Goal: Complete application form: Complete application form

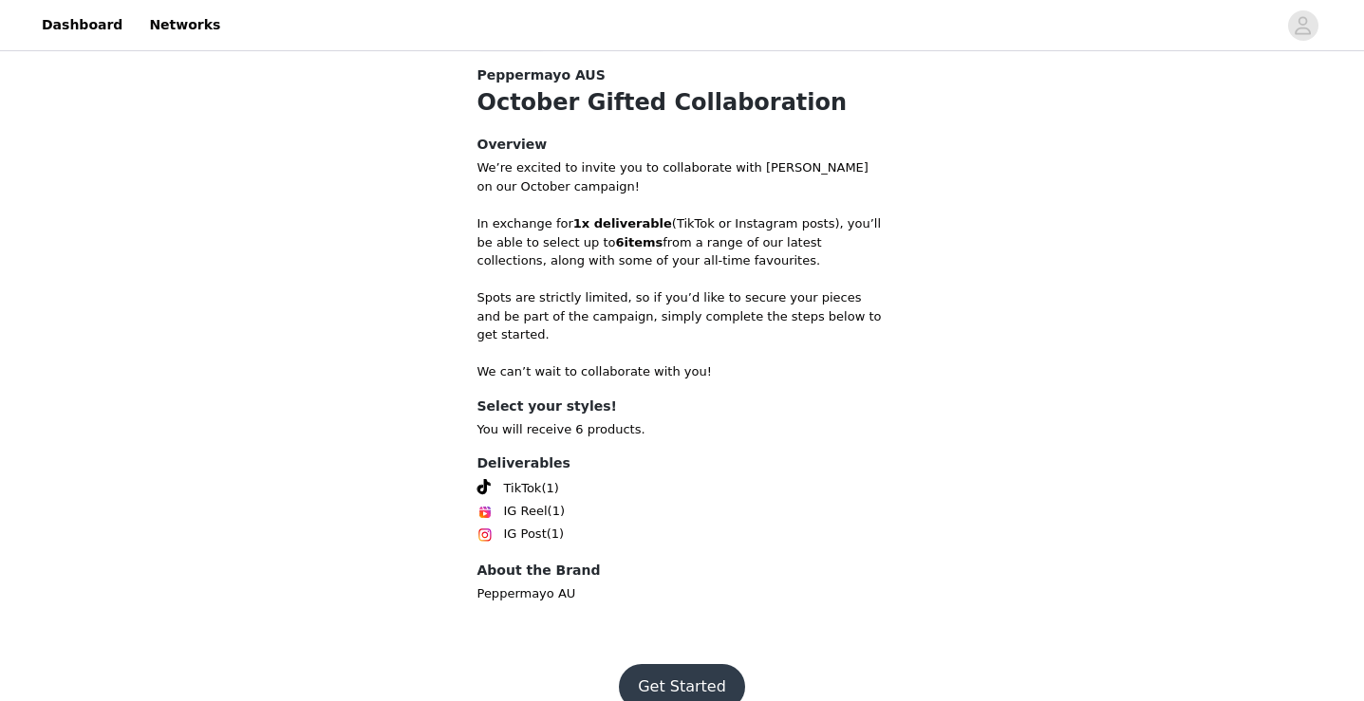
scroll to position [682, 0]
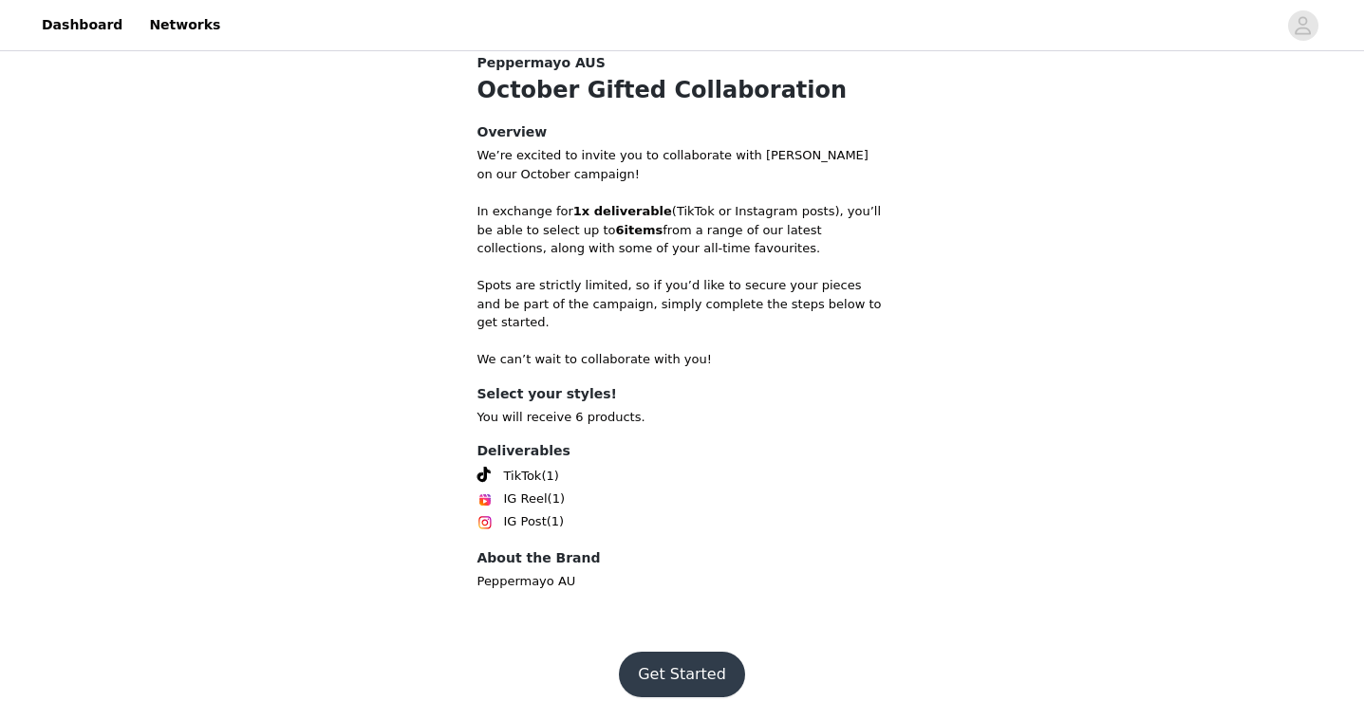
click at [689, 654] on button "Get Started" at bounding box center [682, 675] width 126 height 46
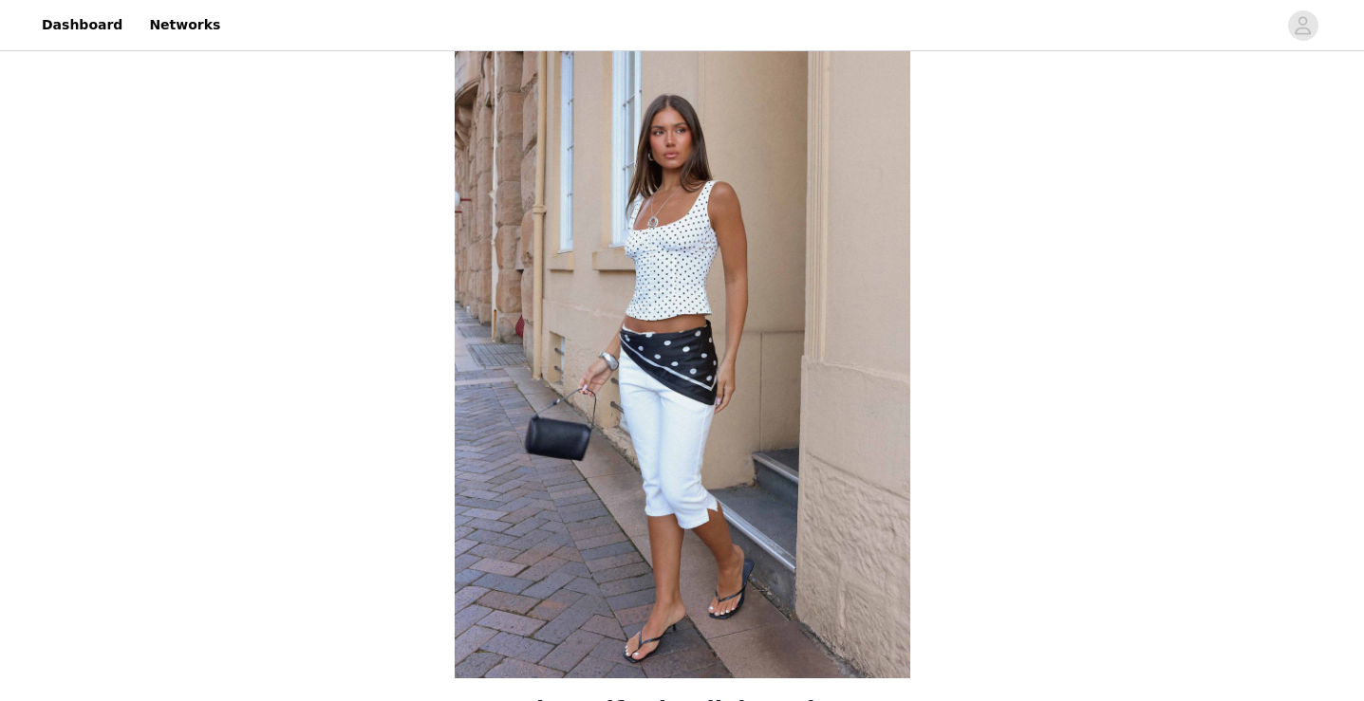
scroll to position [682, 0]
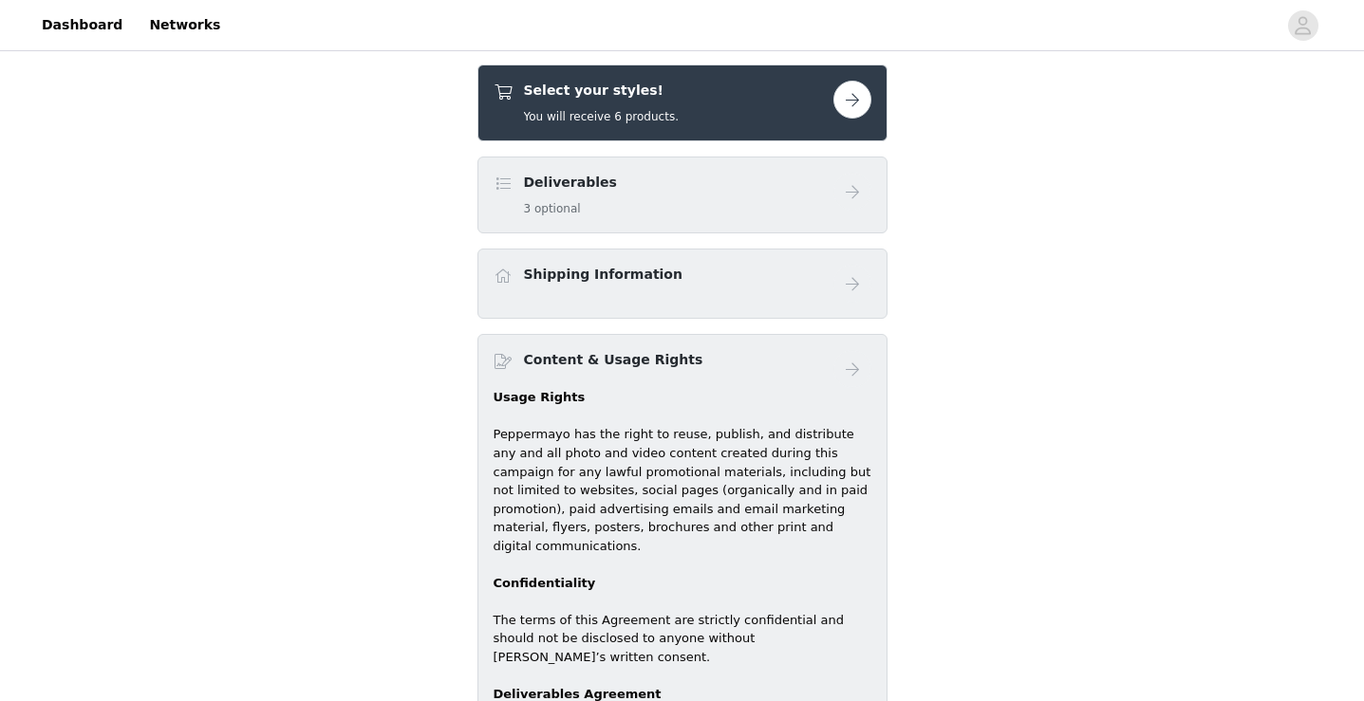
click at [850, 102] on button "button" at bounding box center [852, 100] width 38 height 38
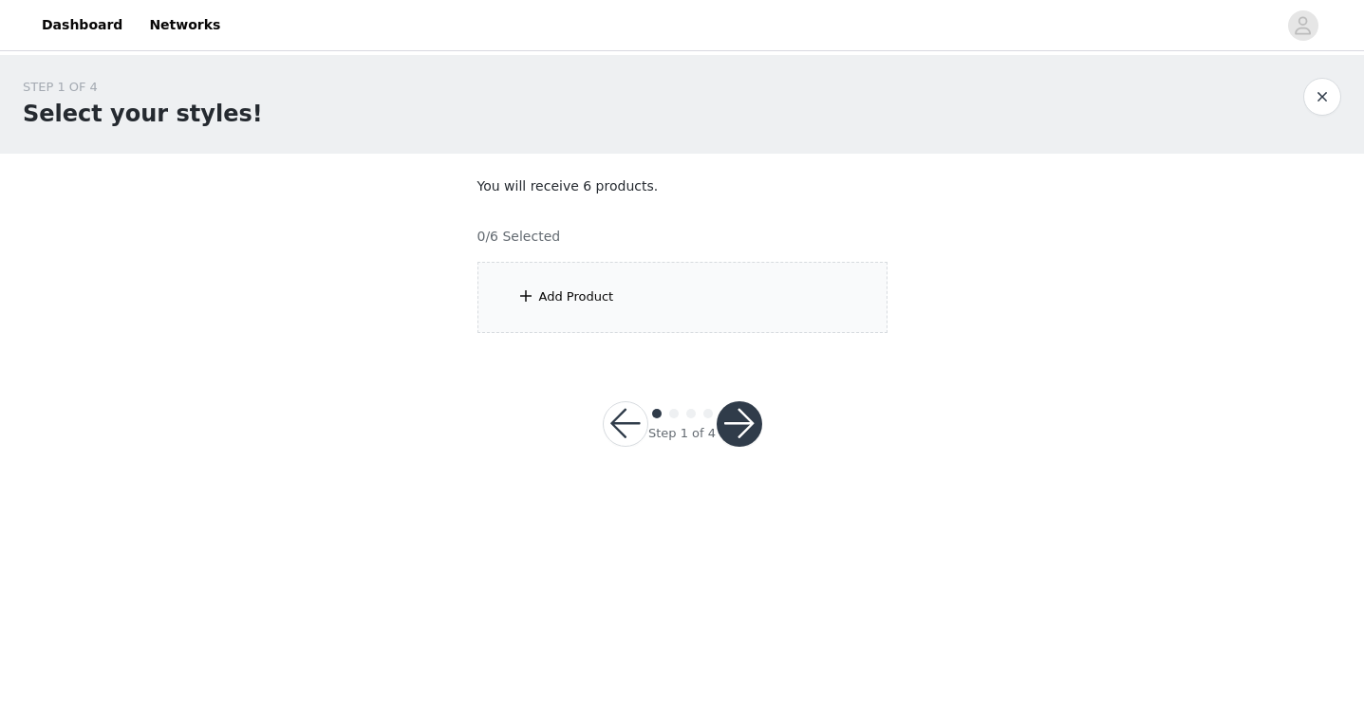
click at [669, 297] on div "Add Product" at bounding box center [682, 297] width 410 height 71
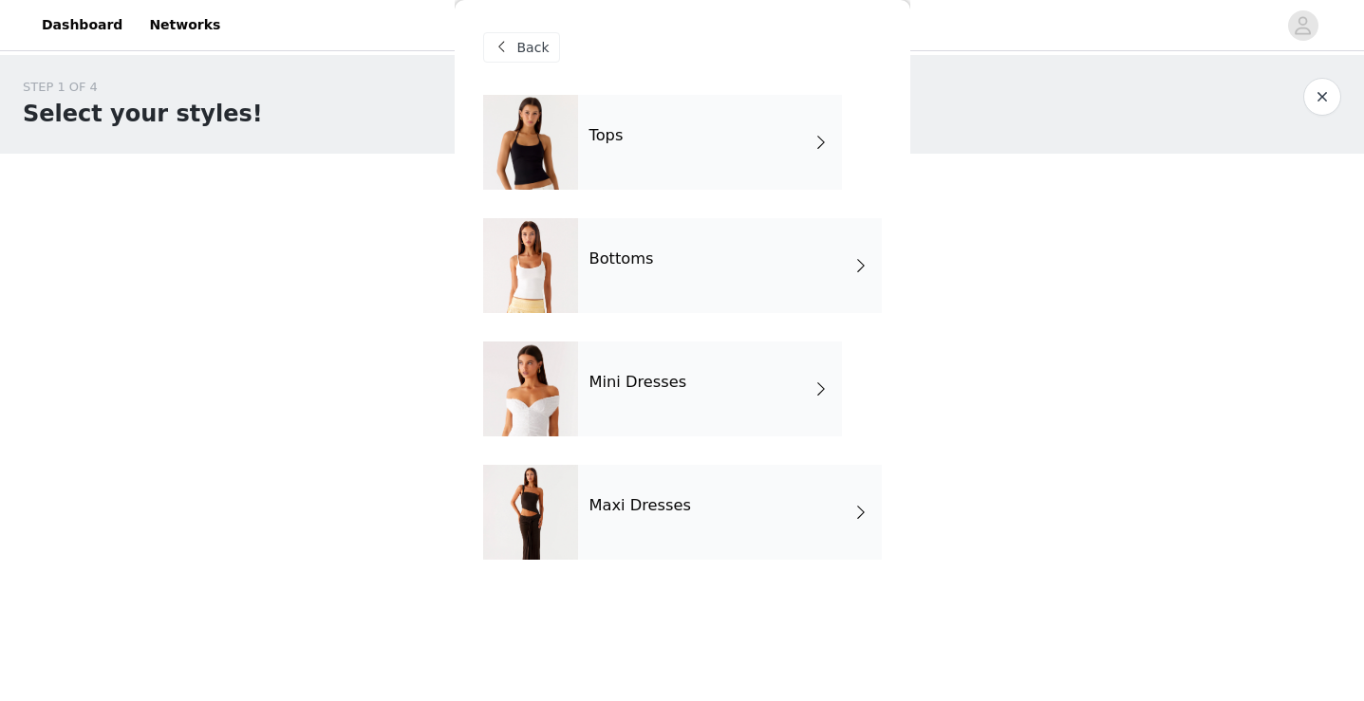
click at [686, 130] on div "Tops" at bounding box center [710, 142] width 264 height 95
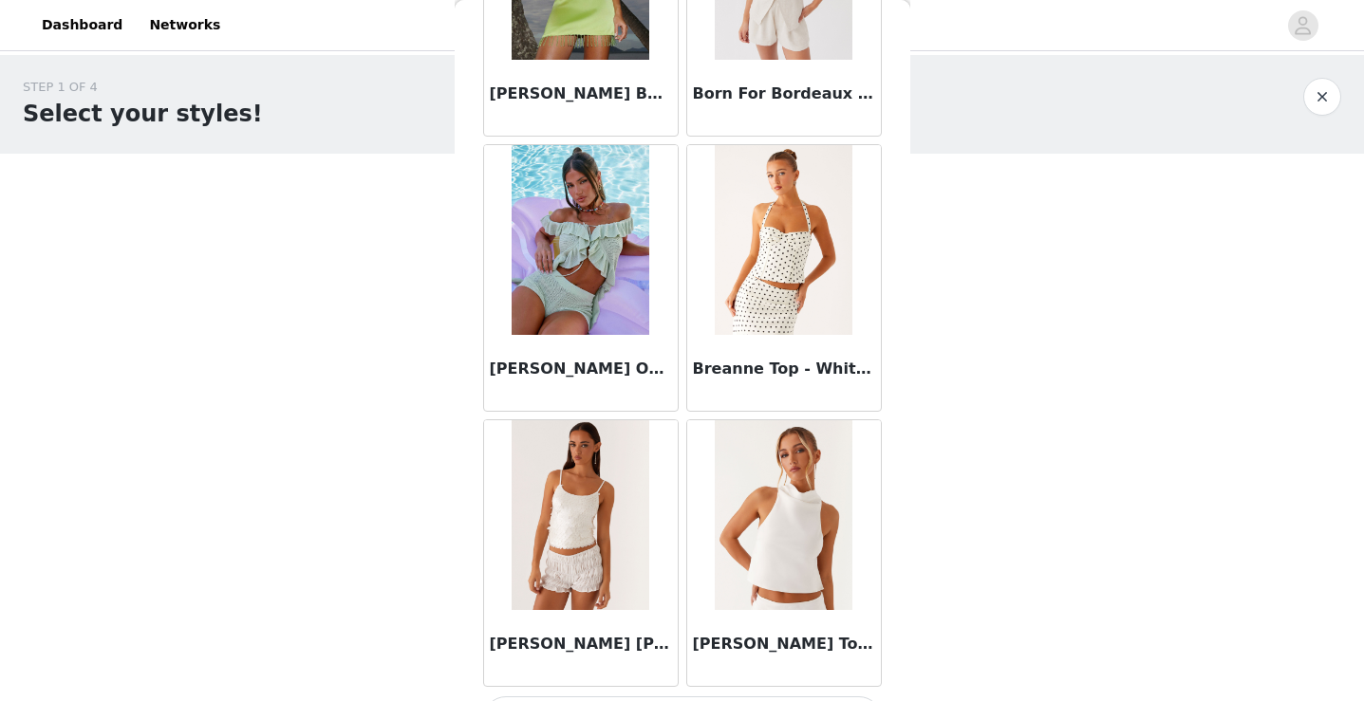
scroll to position [2203, 0]
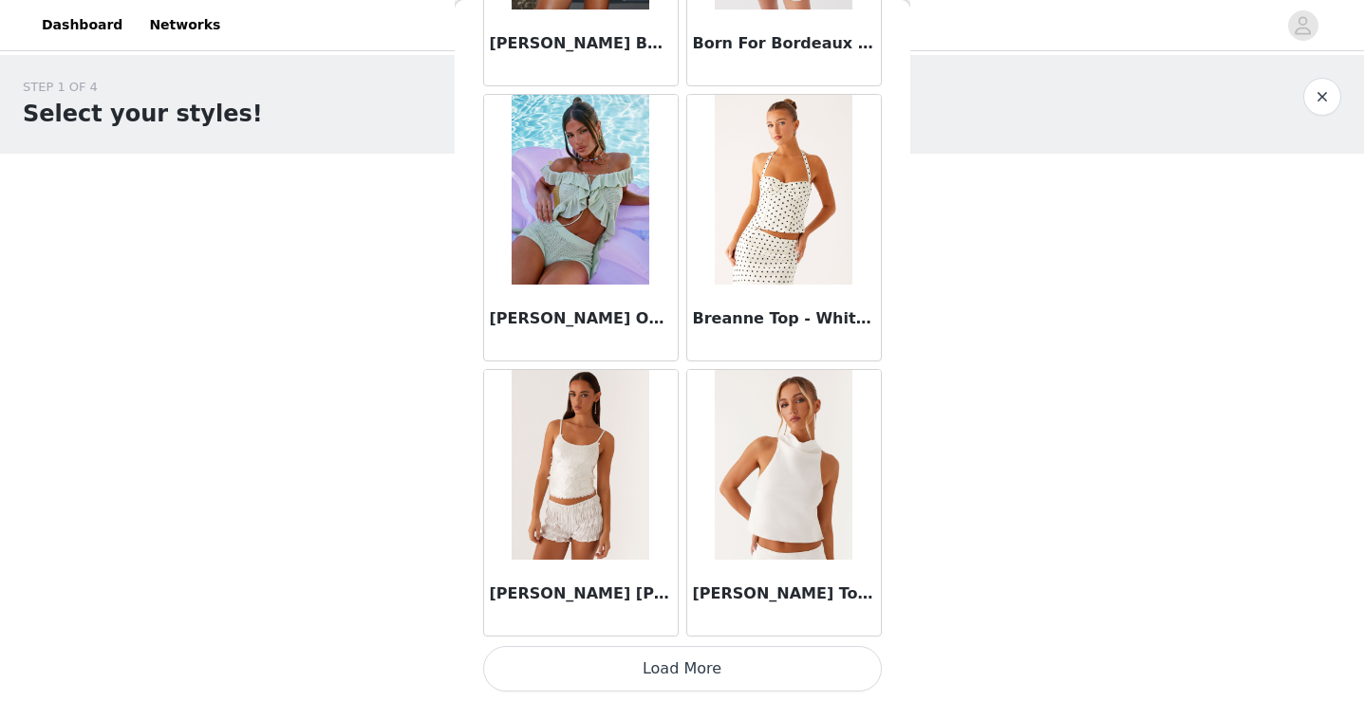
click at [686, 676] on button "Load More" at bounding box center [682, 669] width 399 height 46
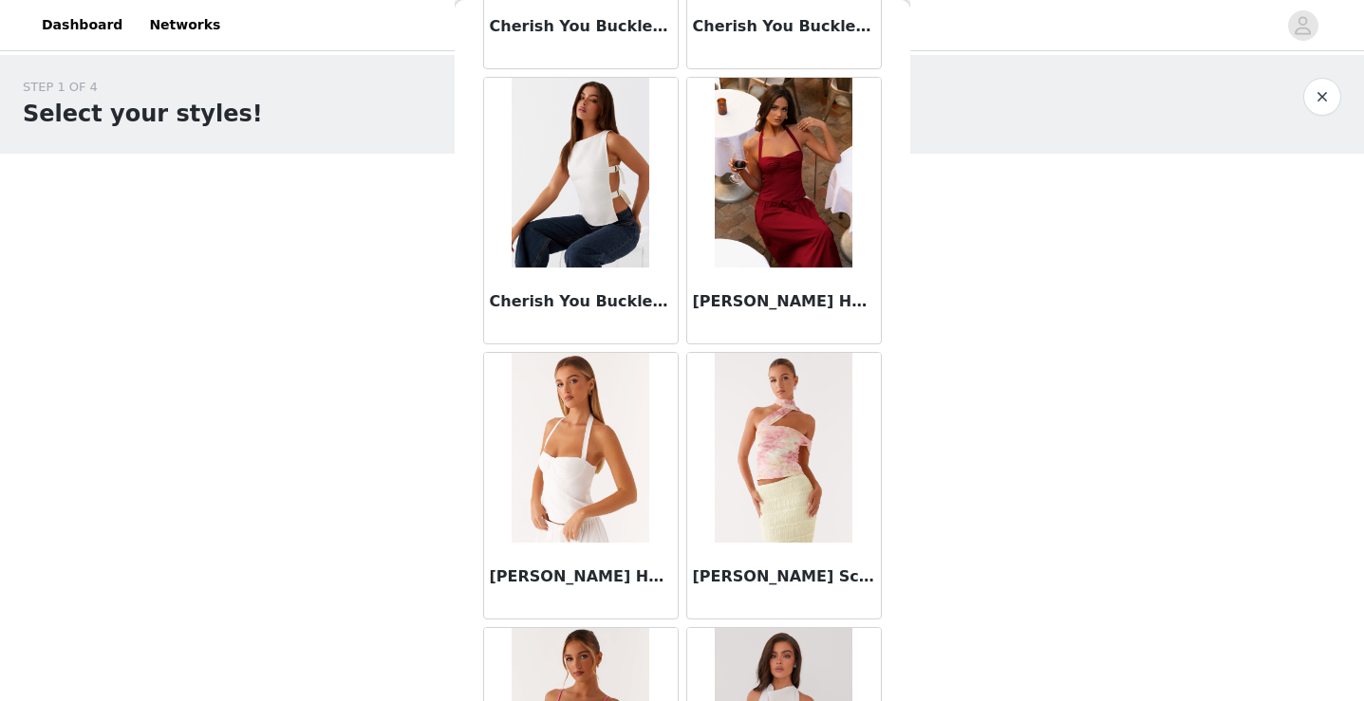
scroll to position [3876, 0]
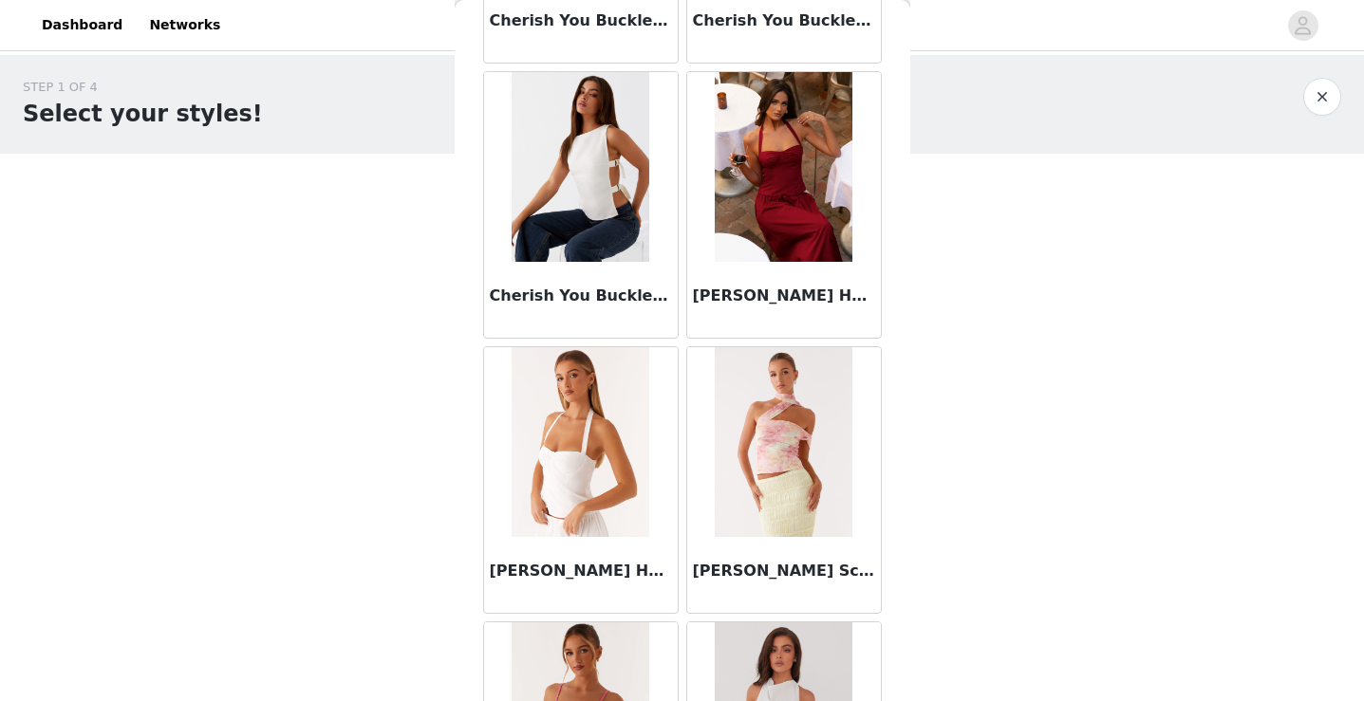
click at [782, 214] on img at bounding box center [784, 167] width 138 height 190
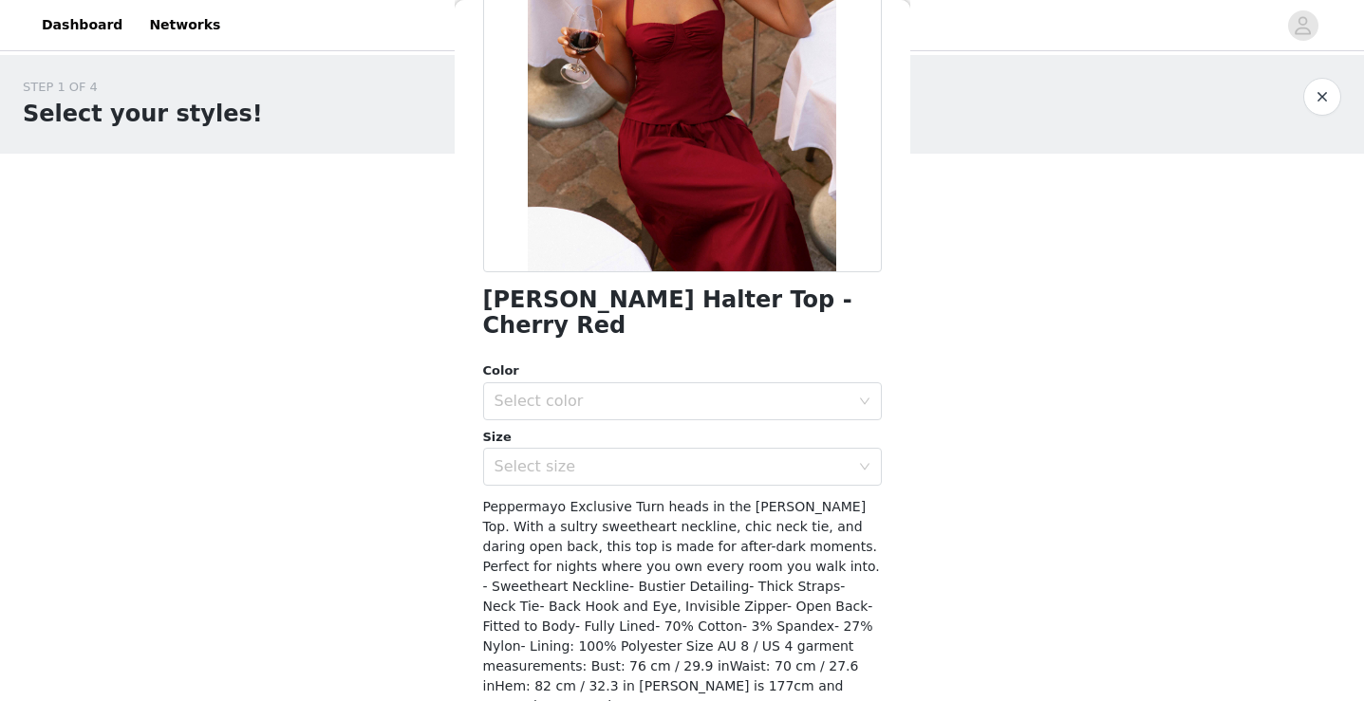
scroll to position [274, 0]
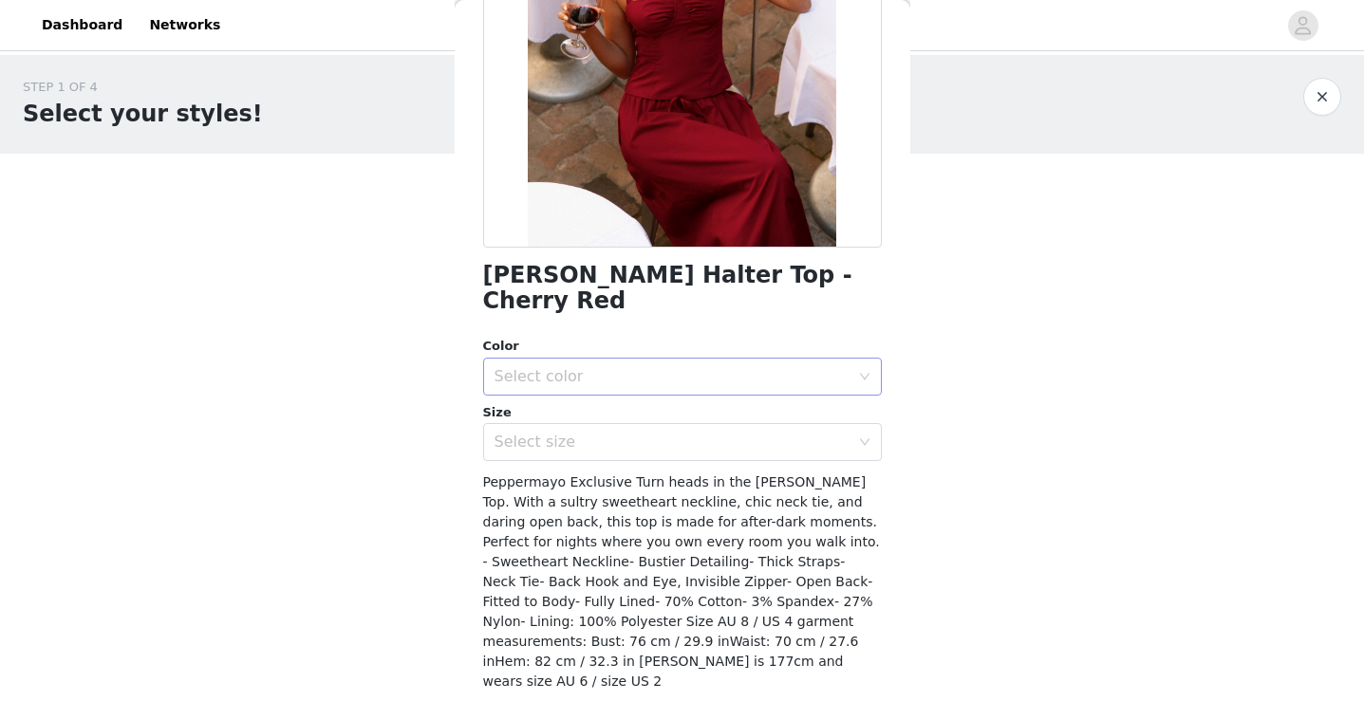
click at [705, 367] on div "Select color" at bounding box center [671, 376] width 355 height 19
click at [693, 391] on li "Cherry Red" at bounding box center [682, 393] width 399 height 30
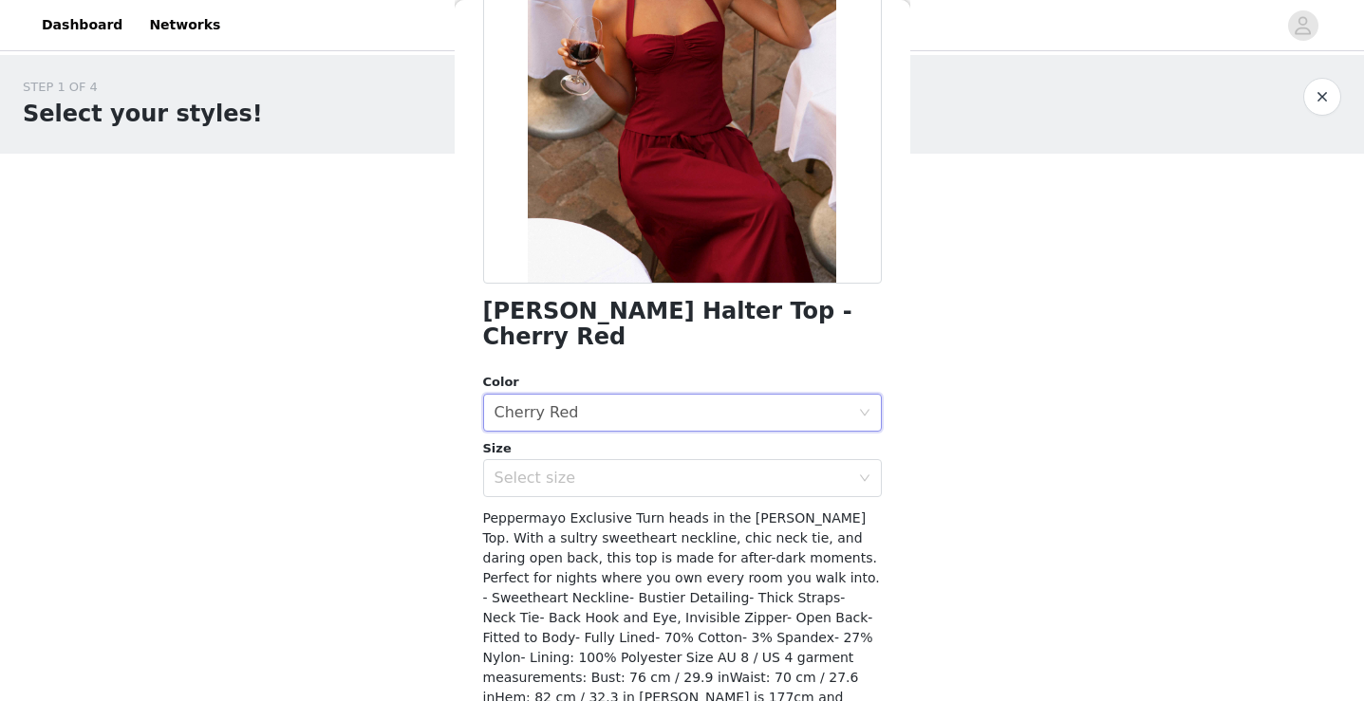
scroll to position [253, 0]
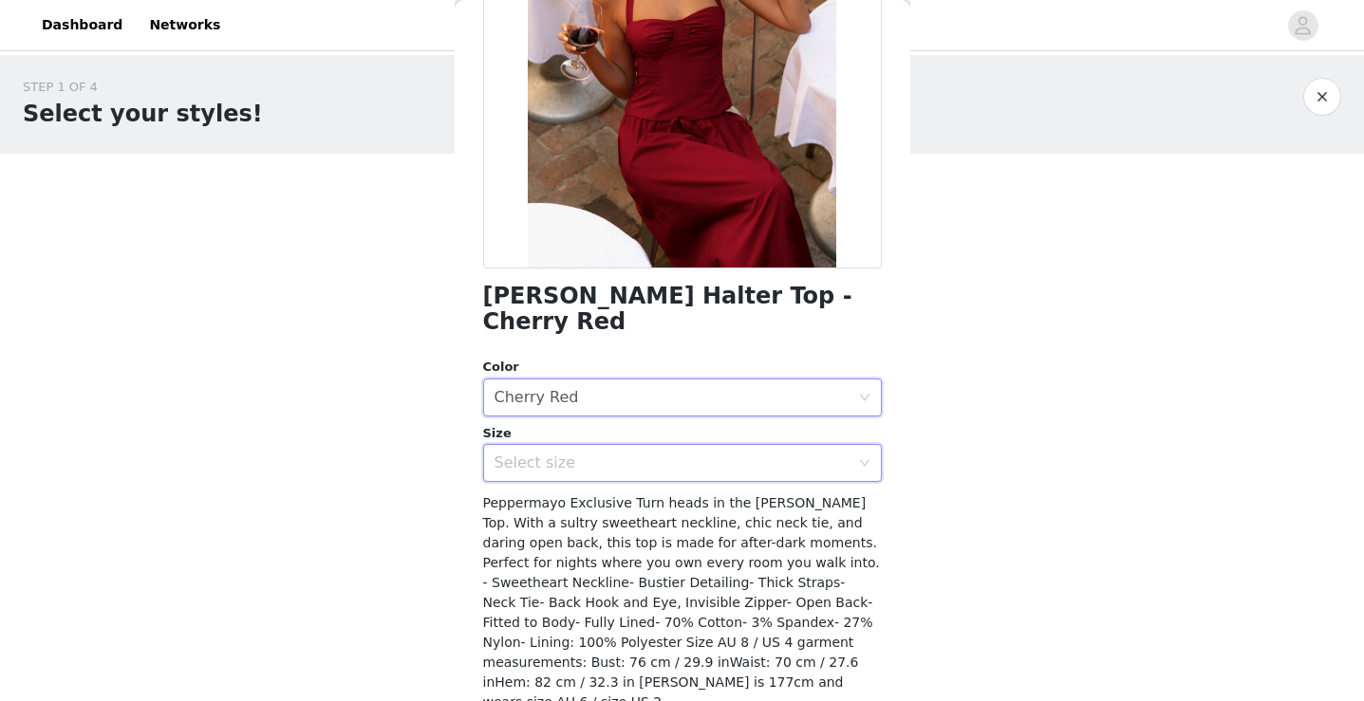
click at [699, 445] on div "Select size" at bounding box center [675, 463] width 363 height 36
click at [555, 454] on div "Select size" at bounding box center [671, 463] width 355 height 19
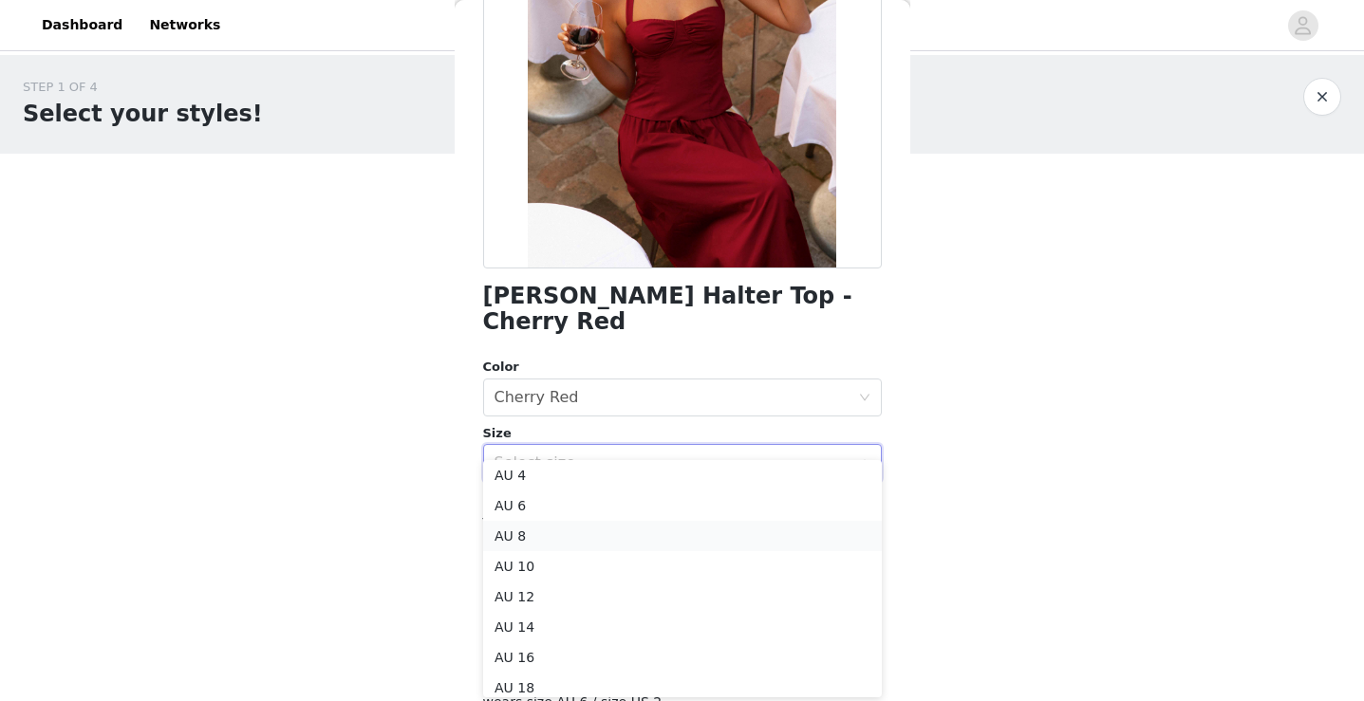
click at [554, 534] on li "AU 8" at bounding box center [682, 536] width 399 height 30
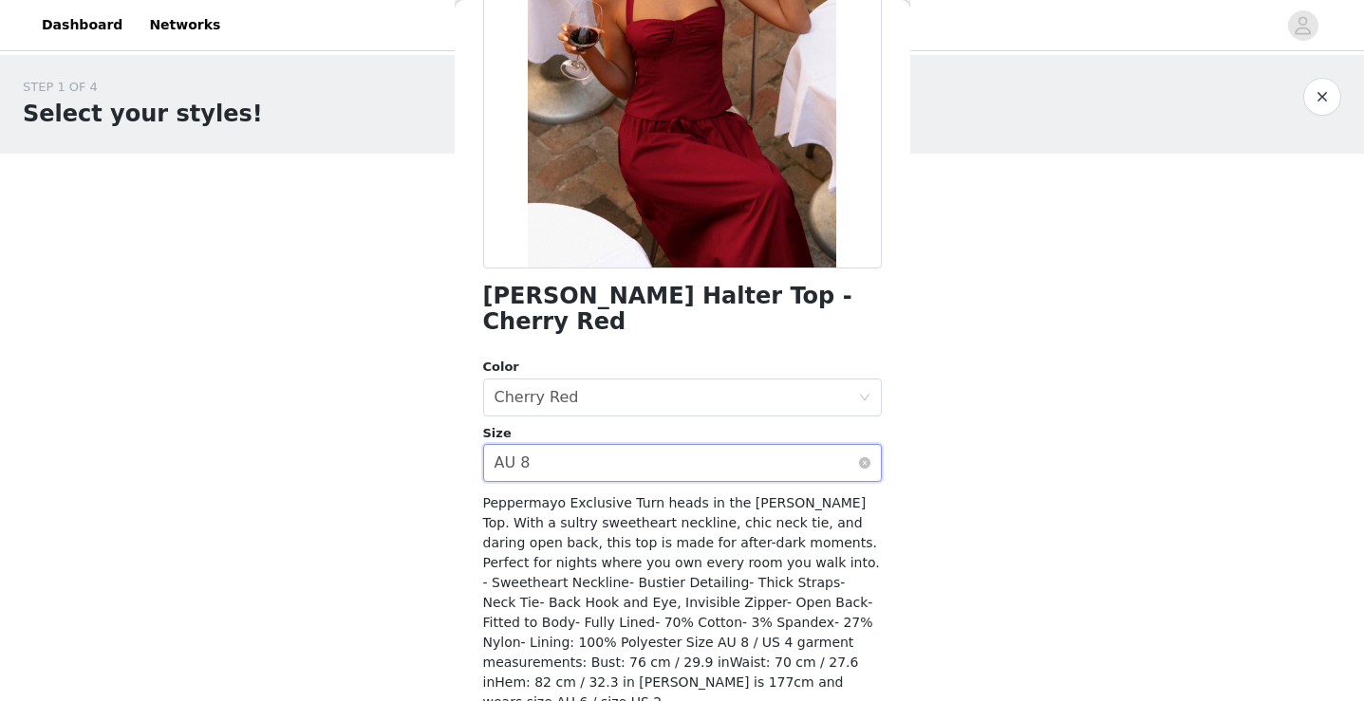
click at [571, 445] on div "Select size AU 8" at bounding box center [675, 463] width 363 height 36
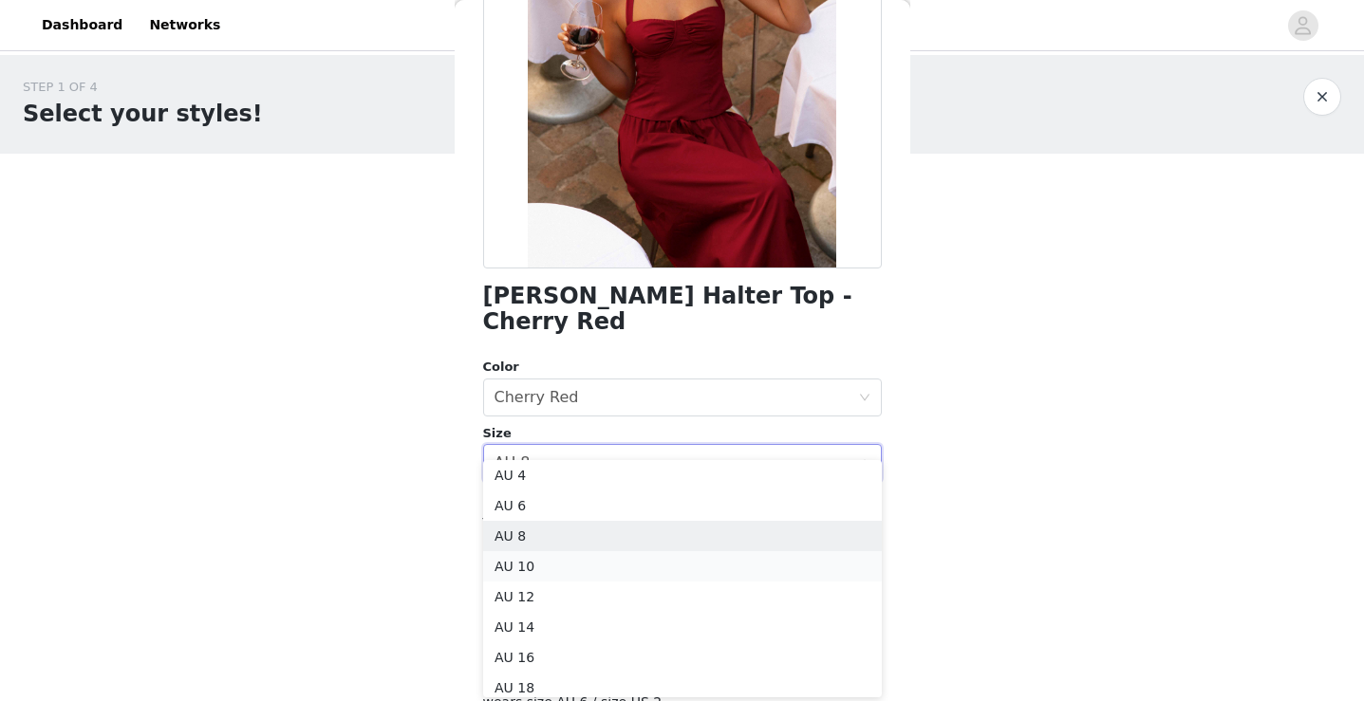
click at [571, 567] on li "AU 10" at bounding box center [682, 566] width 399 height 30
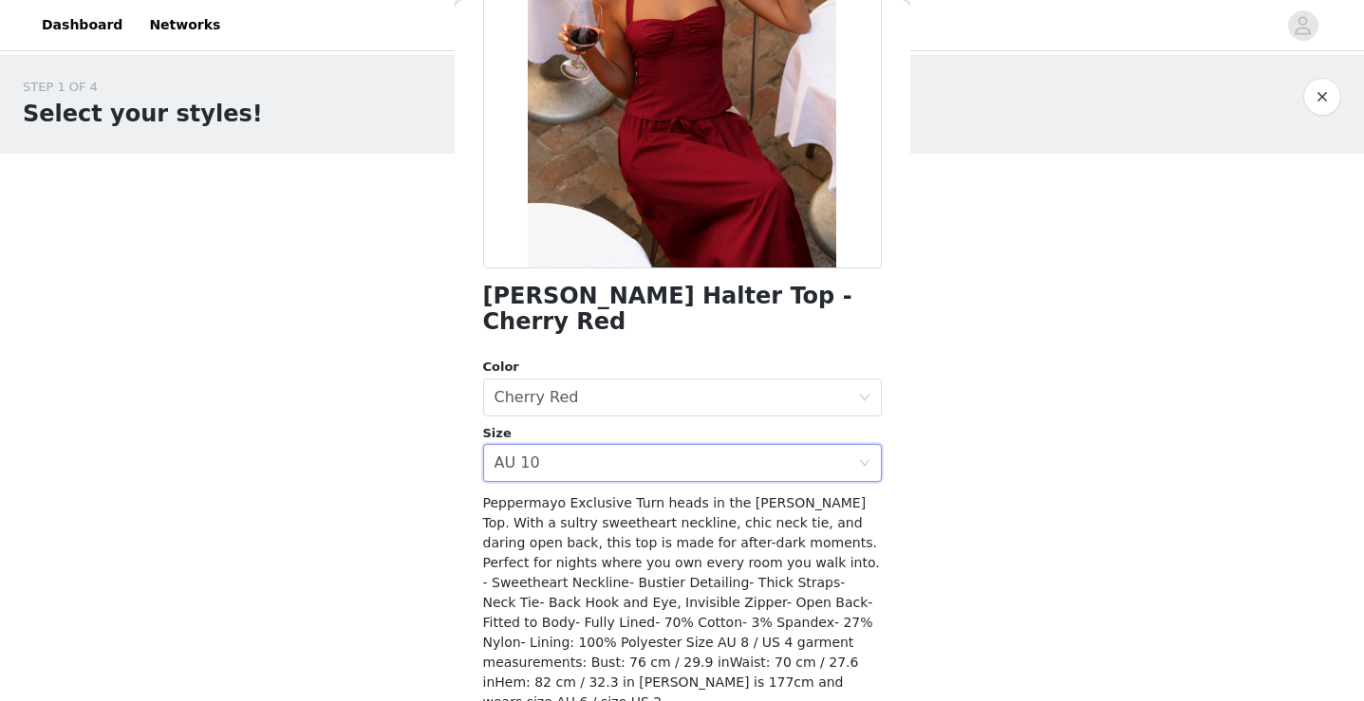
scroll to position [299, 0]
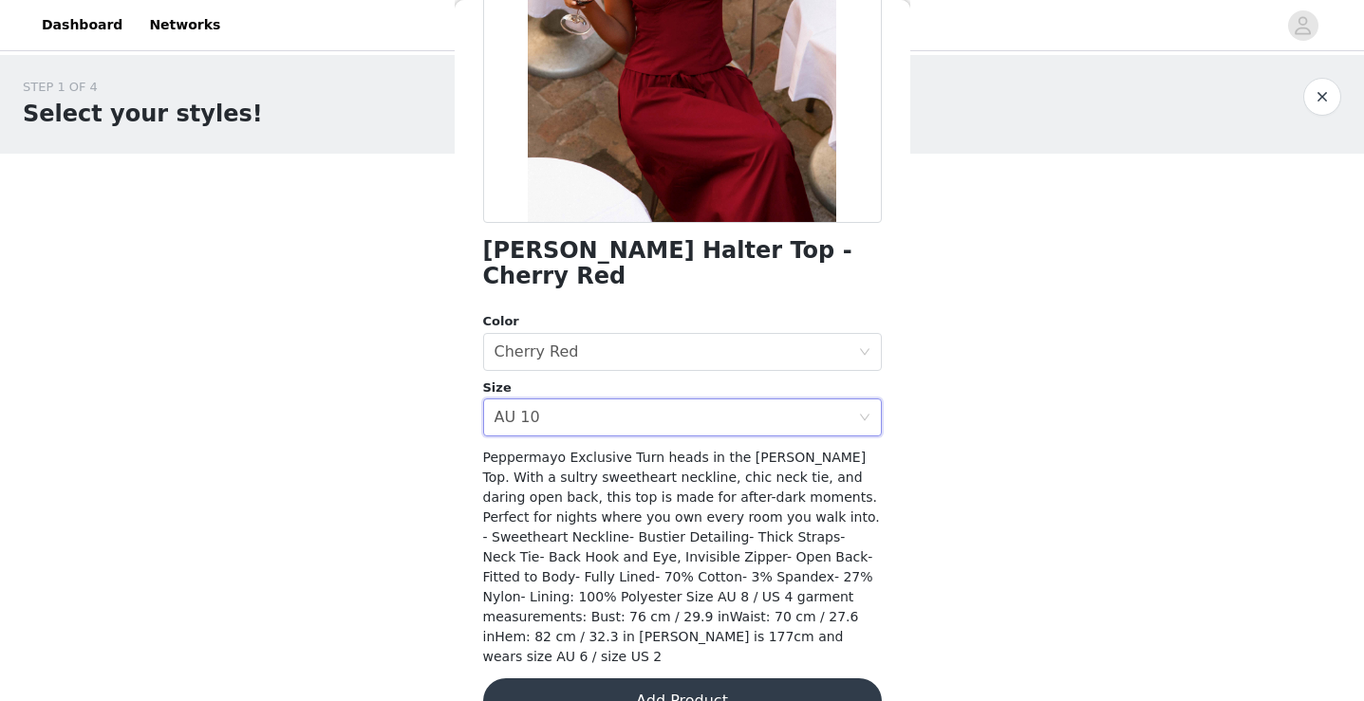
click at [572, 679] on button "Add Product" at bounding box center [682, 702] width 399 height 46
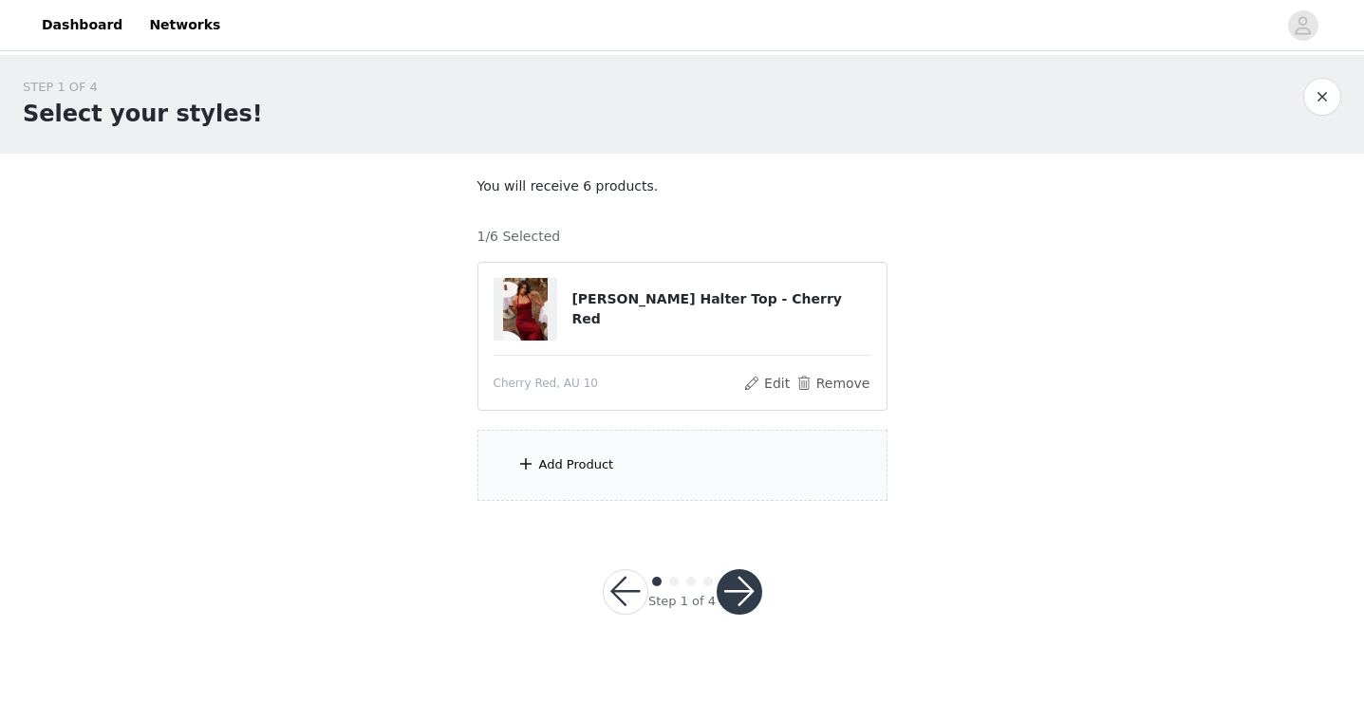
click at [586, 469] on div "Add Product" at bounding box center [576, 464] width 75 height 19
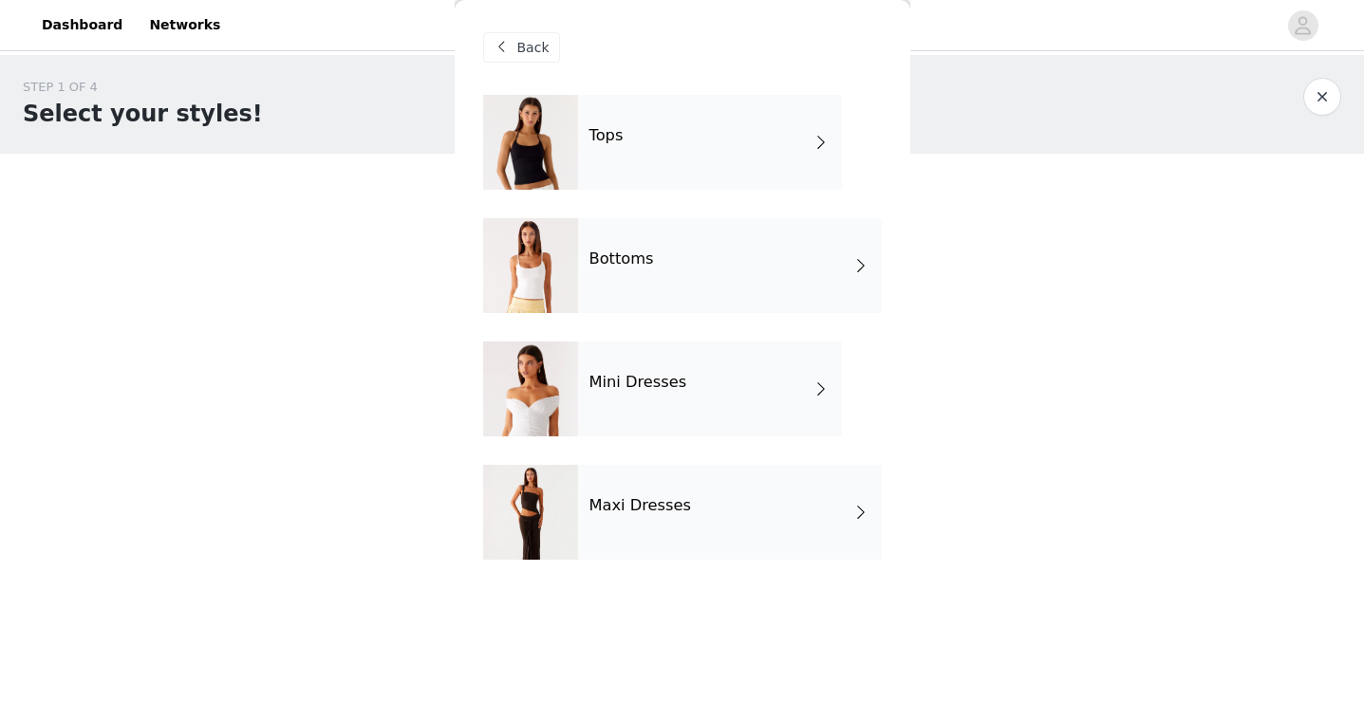
click at [738, 128] on div "Tops" at bounding box center [710, 142] width 264 height 95
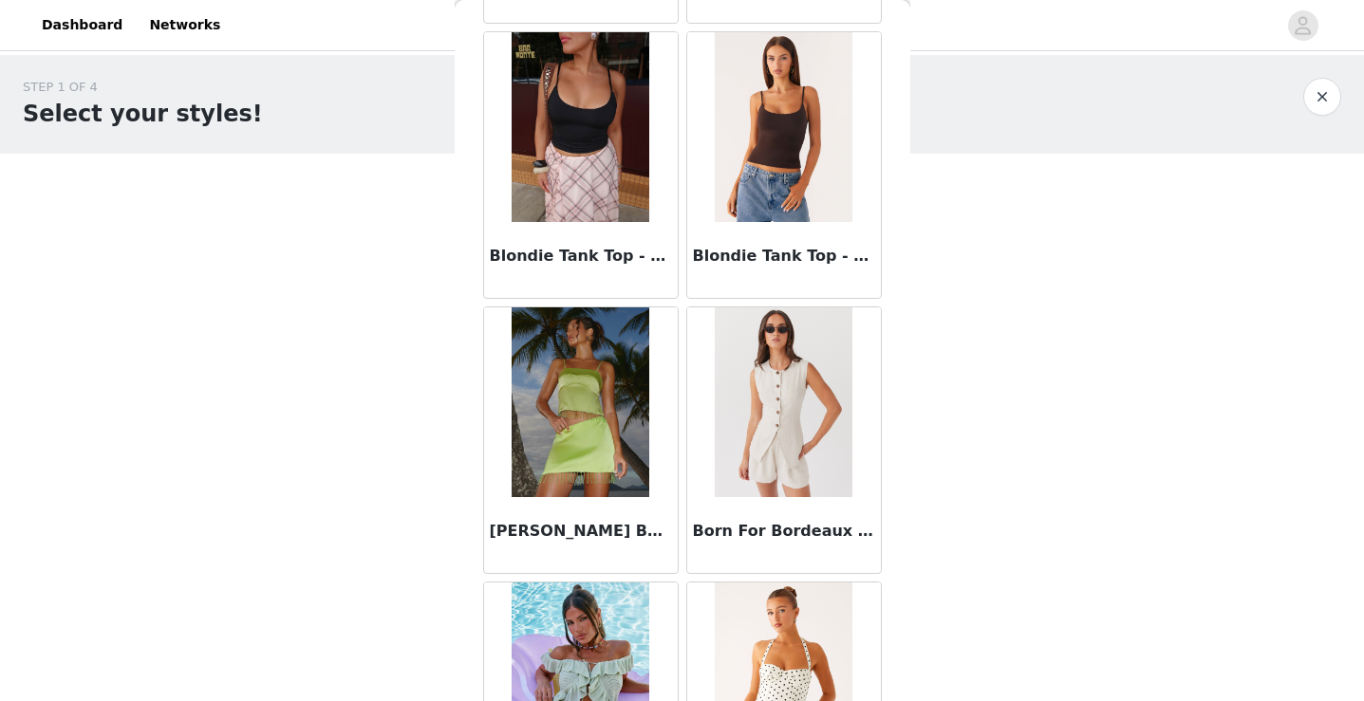
scroll to position [2203, 0]
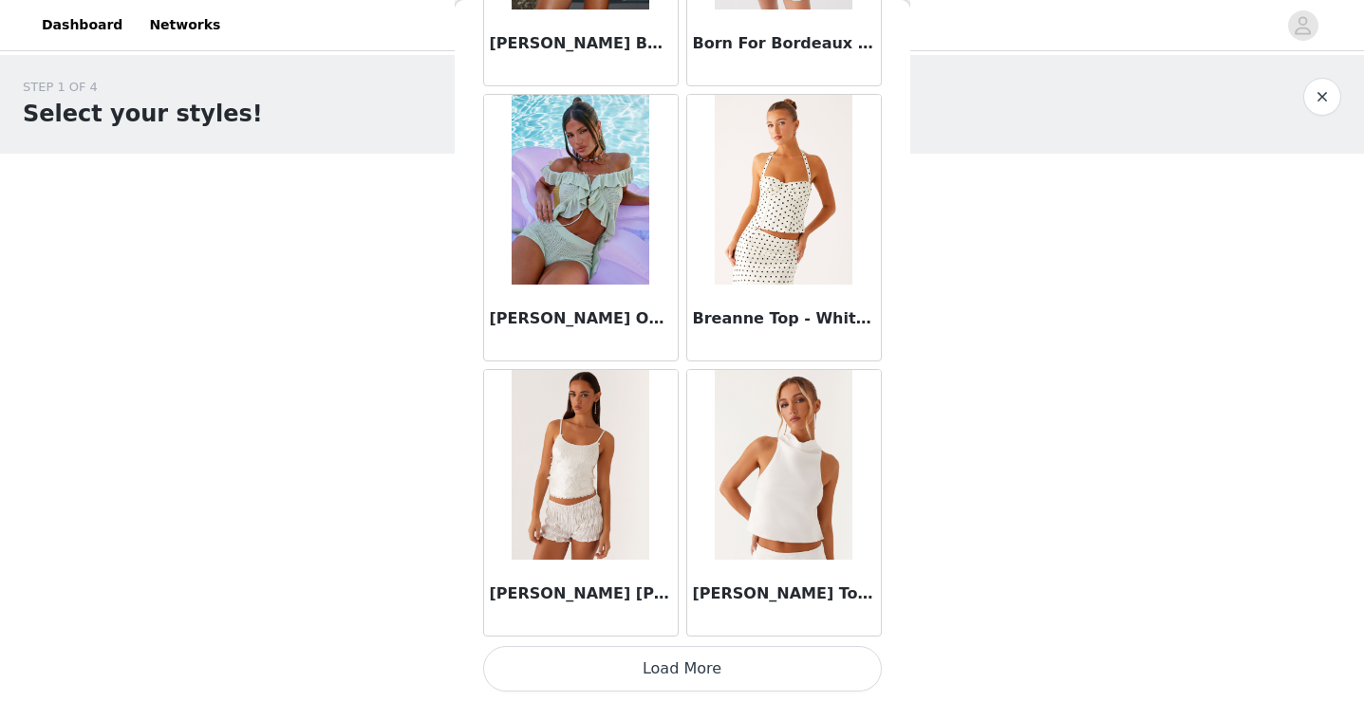
click at [655, 668] on button "Load More" at bounding box center [682, 669] width 399 height 46
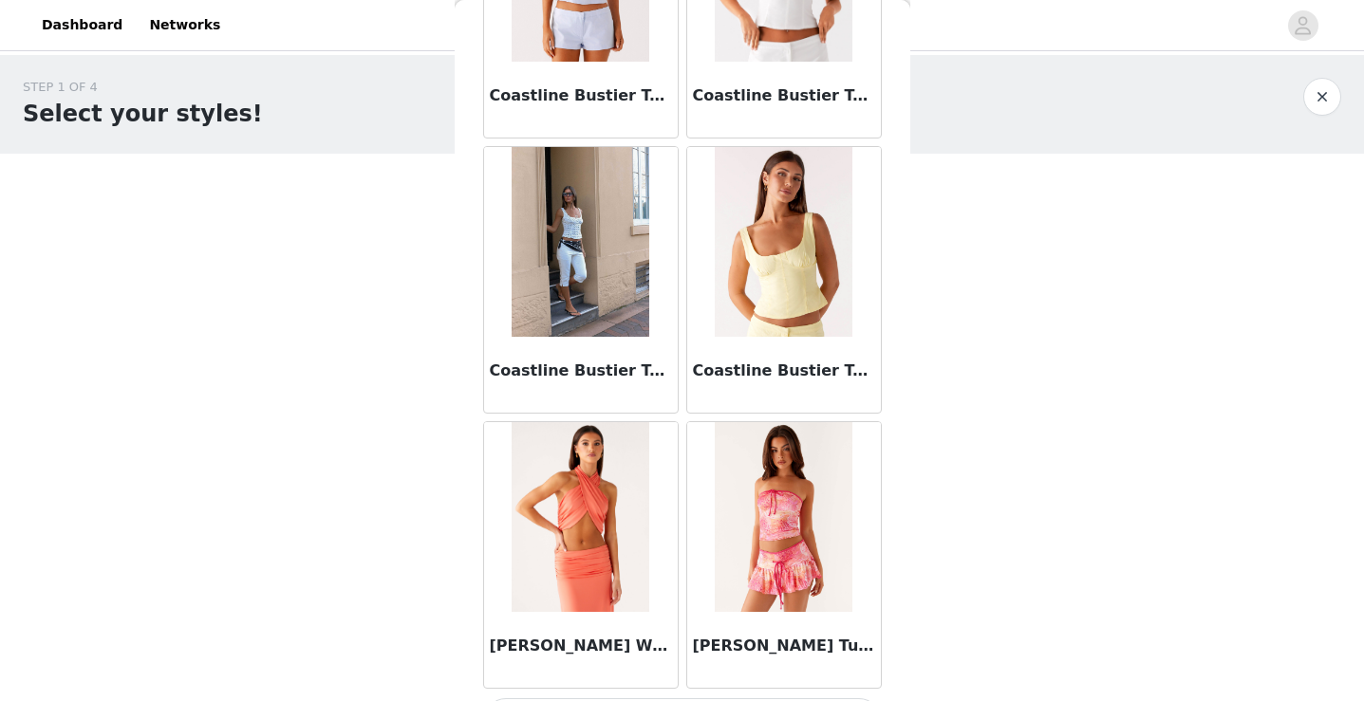
scroll to position [4954, 0]
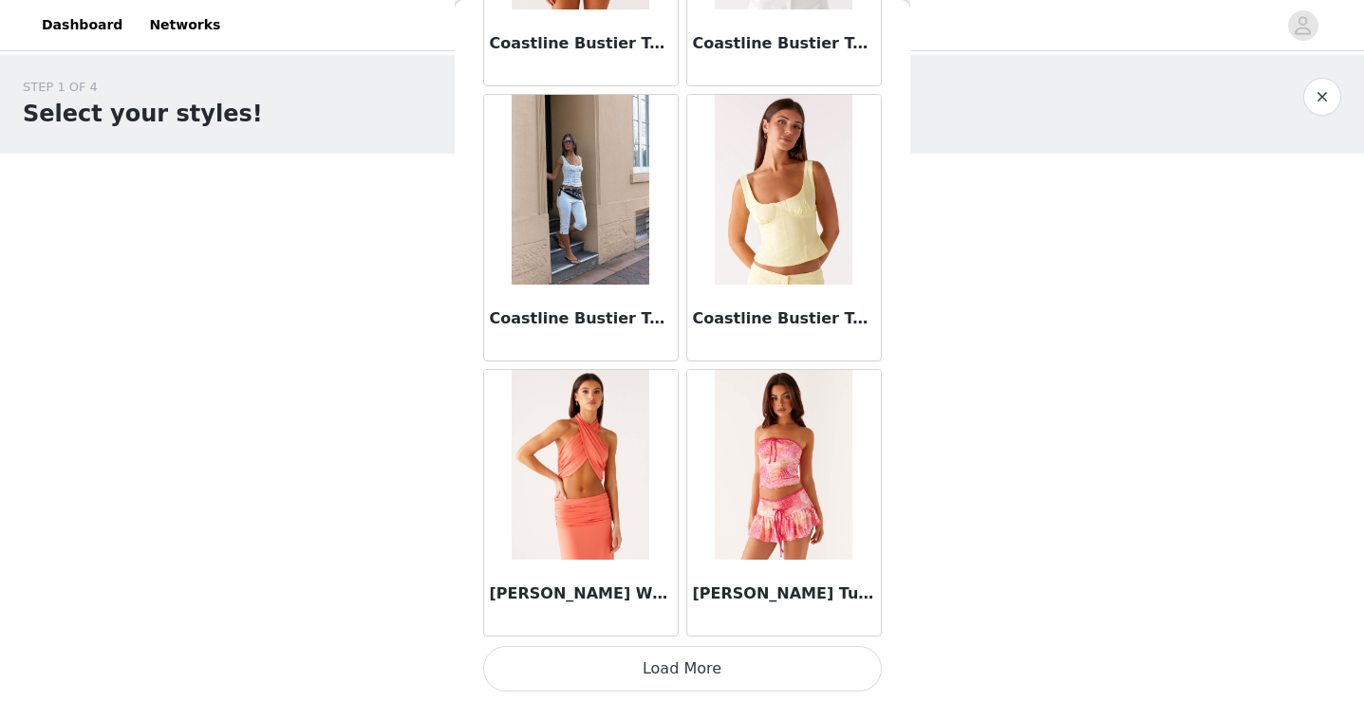
click at [711, 671] on button "Load More" at bounding box center [682, 669] width 399 height 46
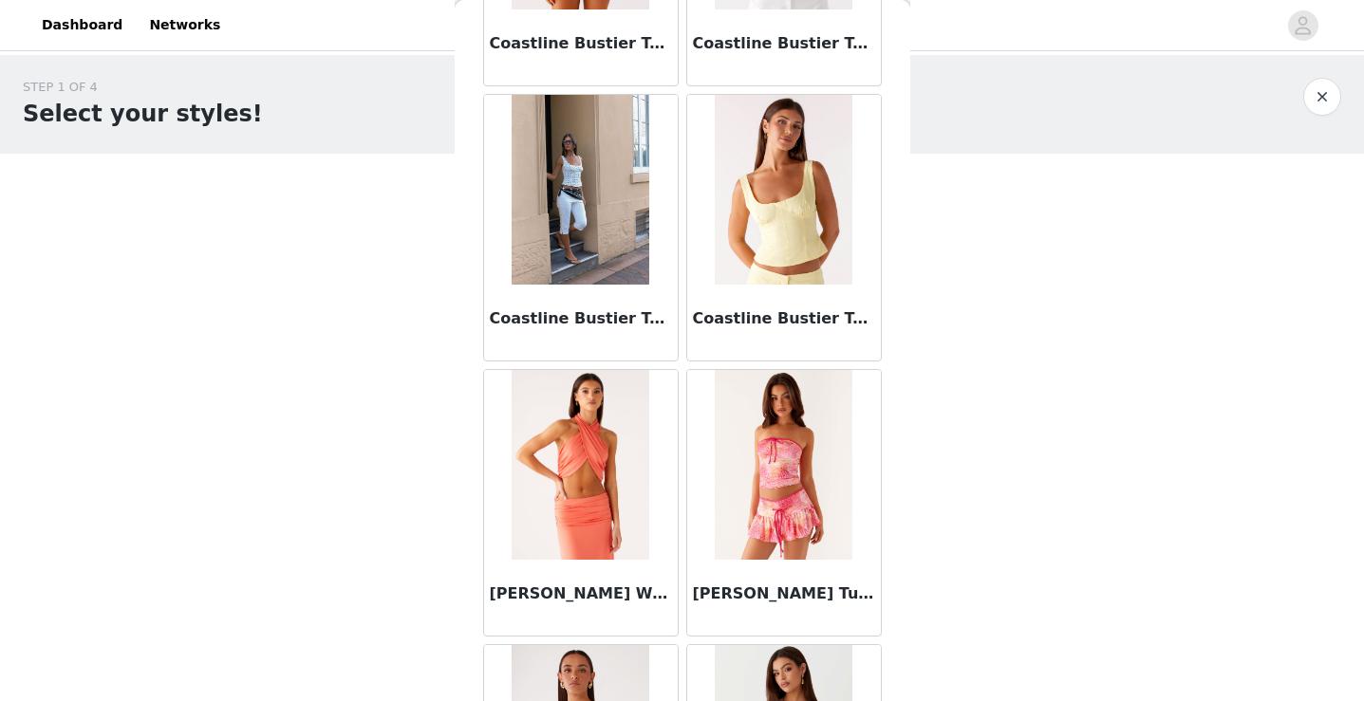
click at [610, 235] on img at bounding box center [580, 190] width 138 height 190
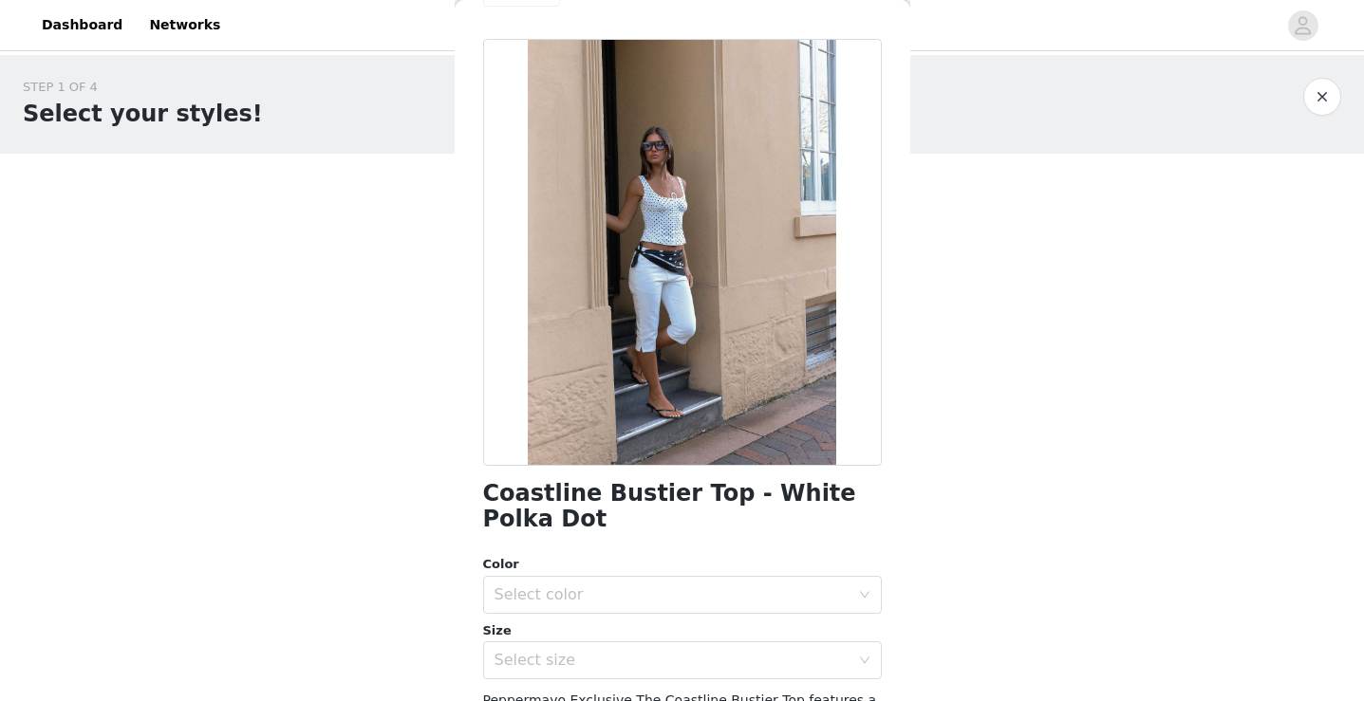
scroll to position [325, 0]
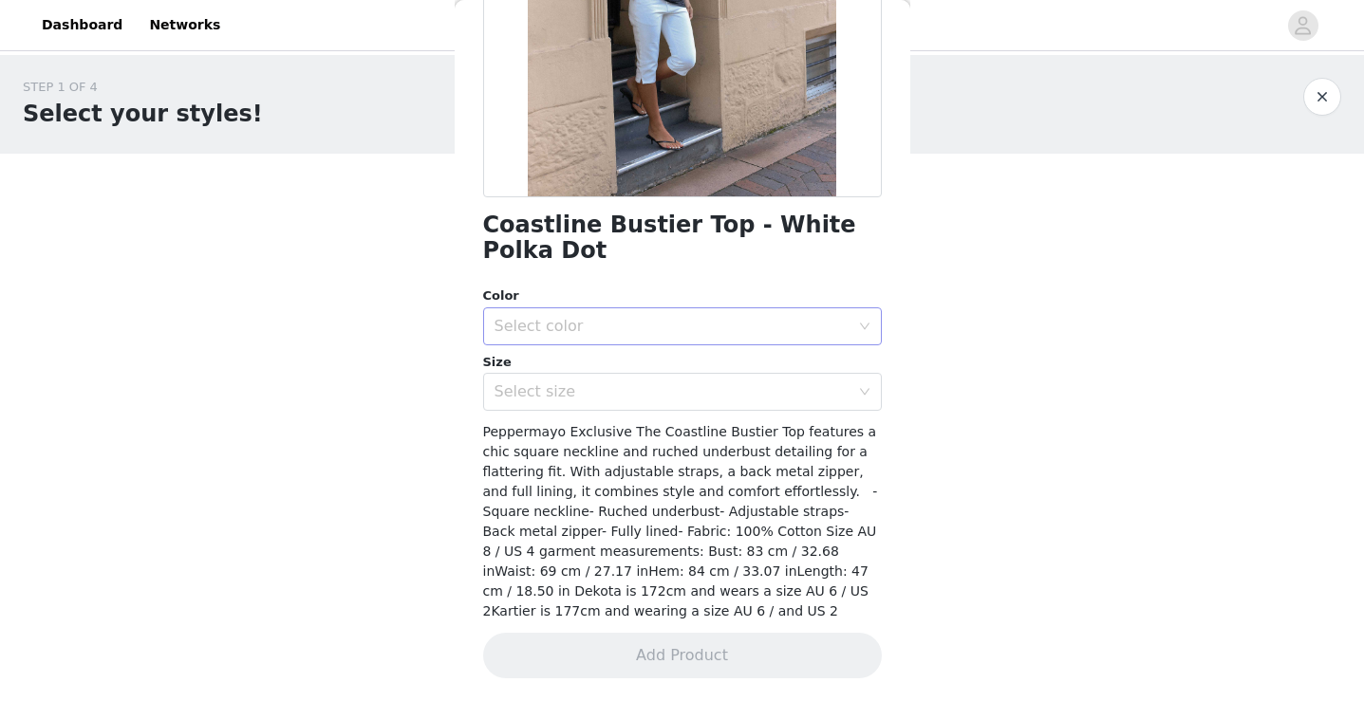
click at [758, 325] on div "Select color" at bounding box center [671, 326] width 355 height 19
click at [746, 370] on li "Polka Dot" at bounding box center [682, 368] width 399 height 30
click at [748, 404] on div "Select size" at bounding box center [675, 392] width 363 height 36
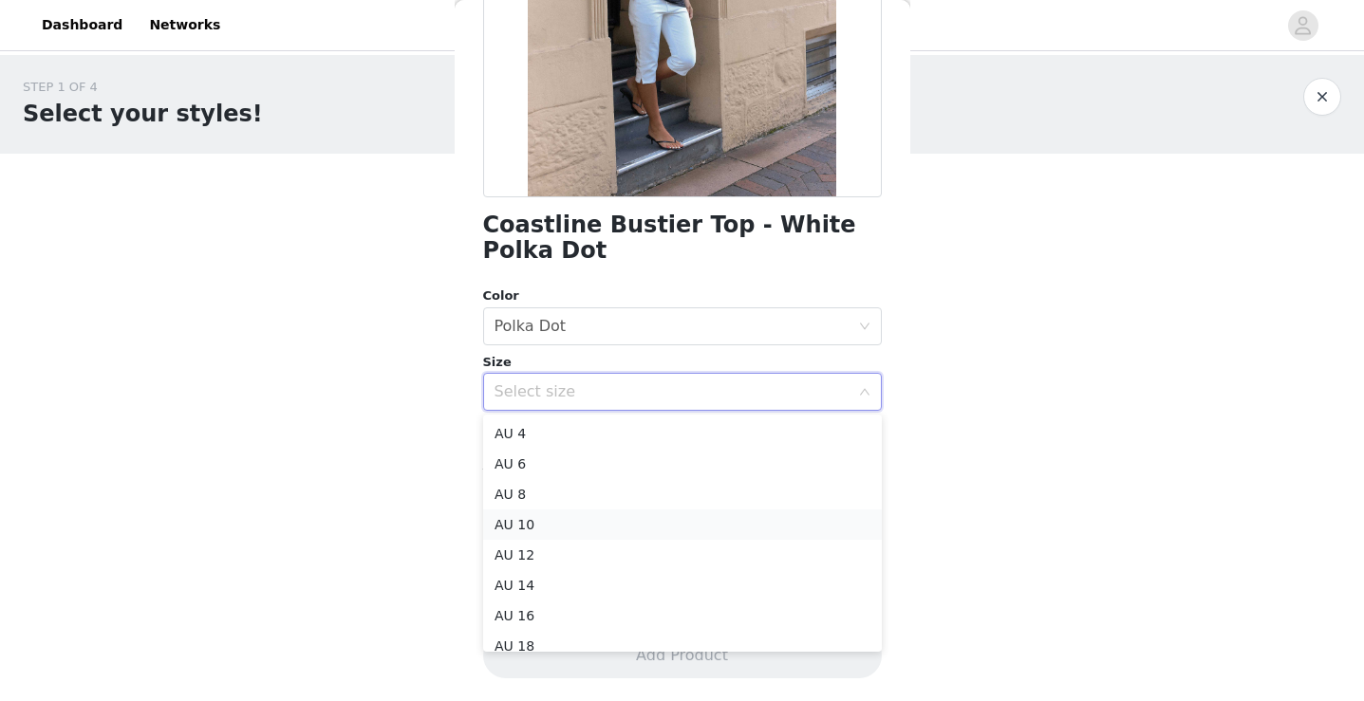
click at [713, 534] on li "AU 10" at bounding box center [682, 525] width 399 height 30
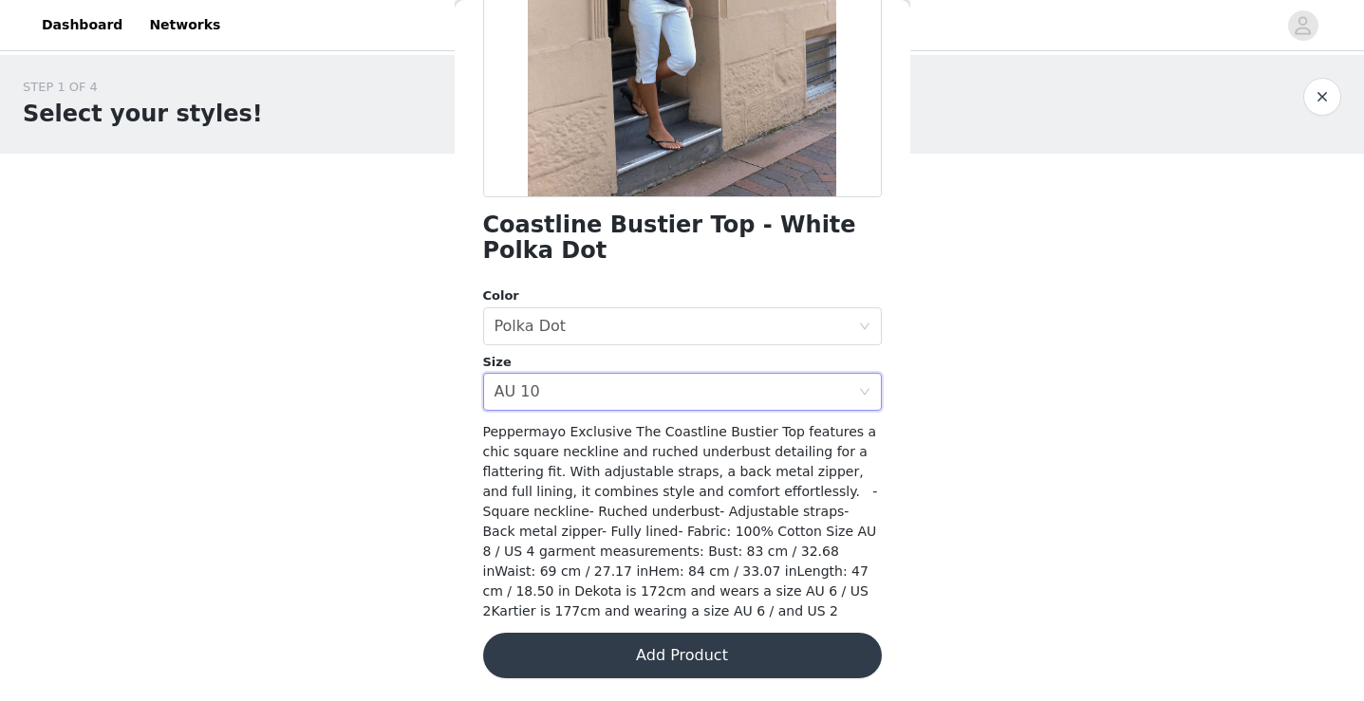
click at [706, 655] on button "Add Product" at bounding box center [682, 656] width 399 height 46
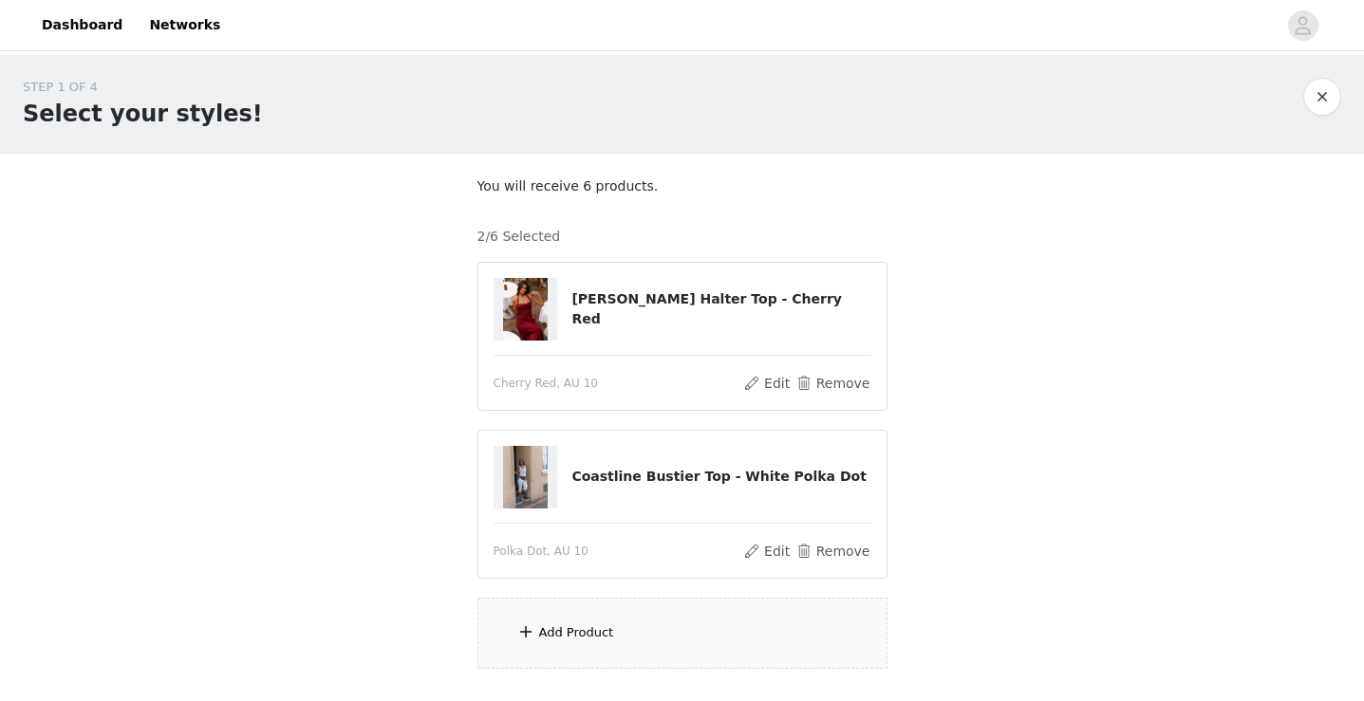
click at [624, 638] on div "Add Product" at bounding box center [682, 633] width 410 height 71
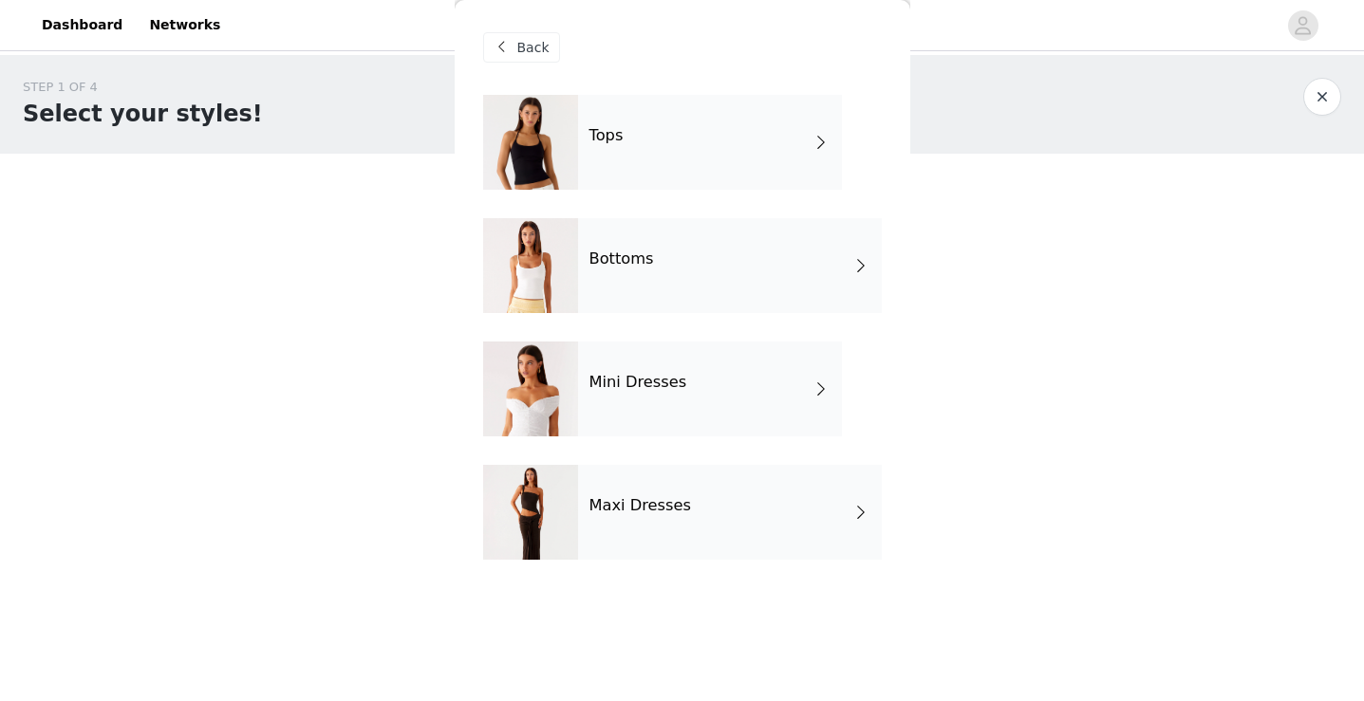
click at [697, 149] on div "Tops" at bounding box center [710, 142] width 264 height 95
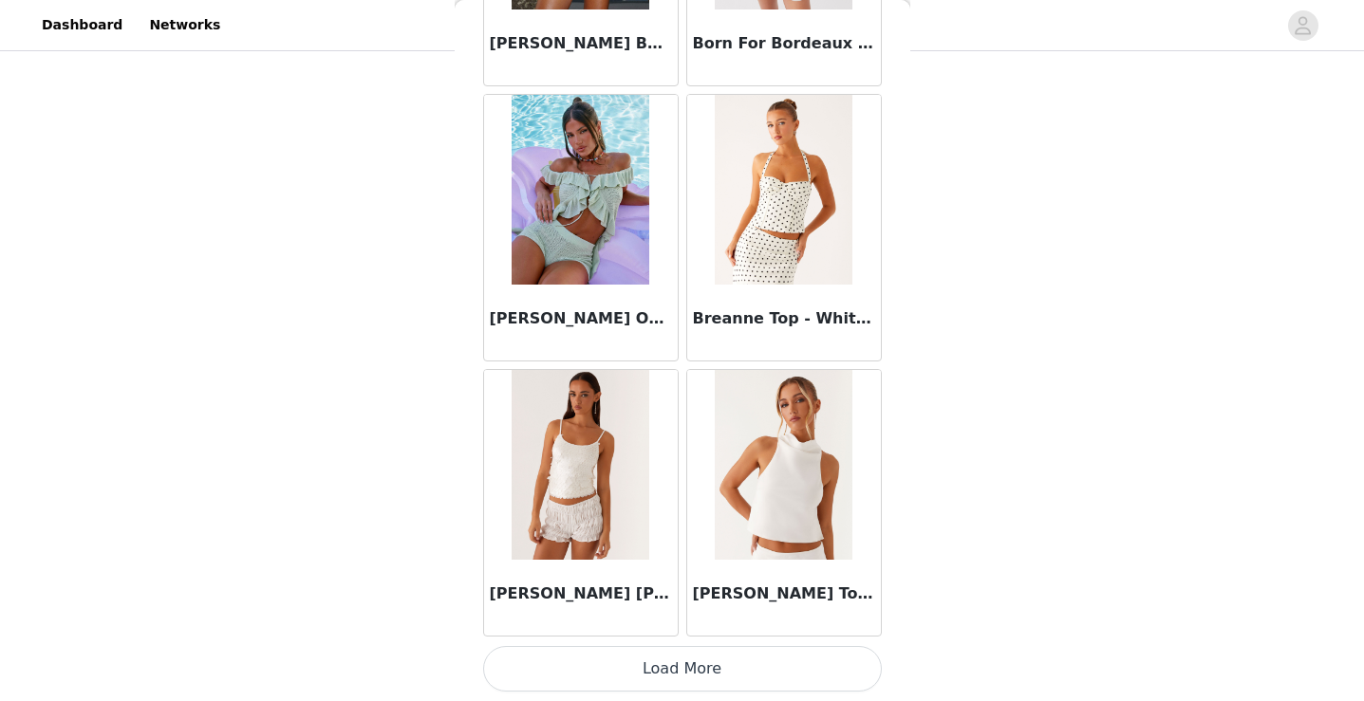
scroll to position [126, 0]
click at [675, 665] on button "Load More" at bounding box center [682, 669] width 399 height 46
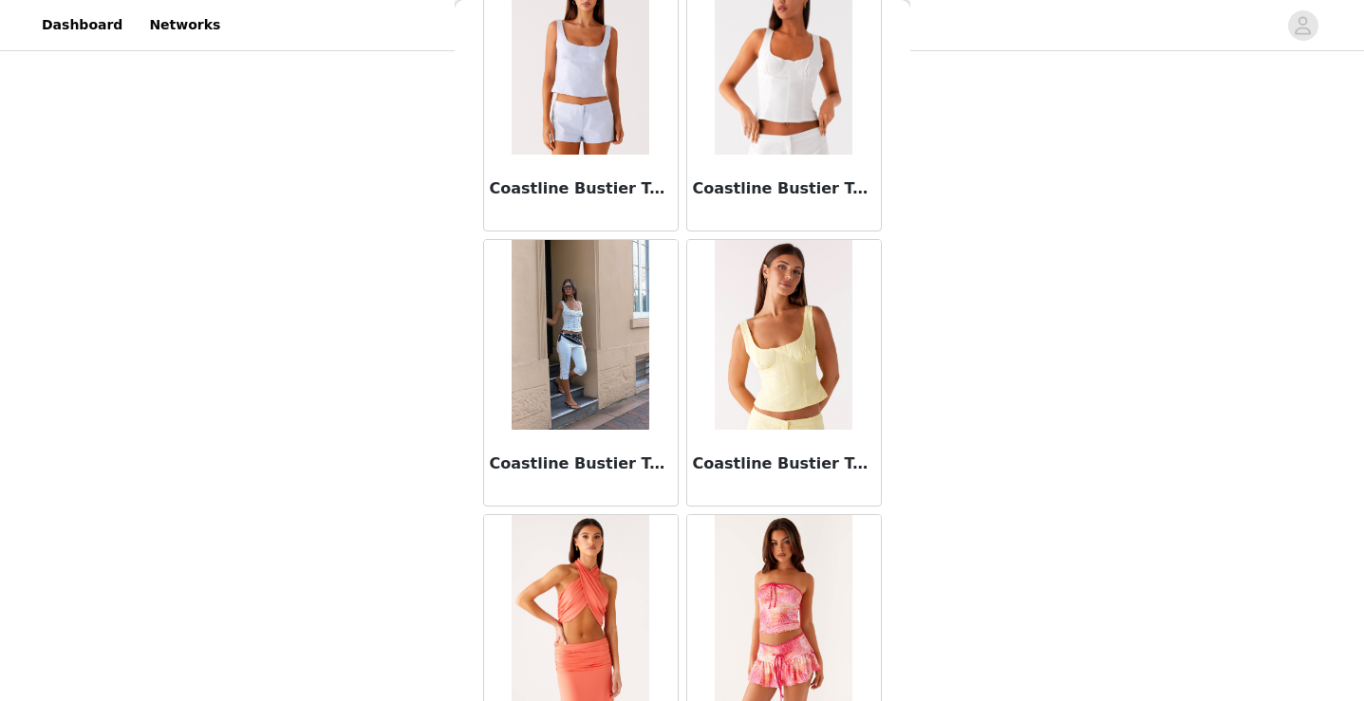
scroll to position [4954, 0]
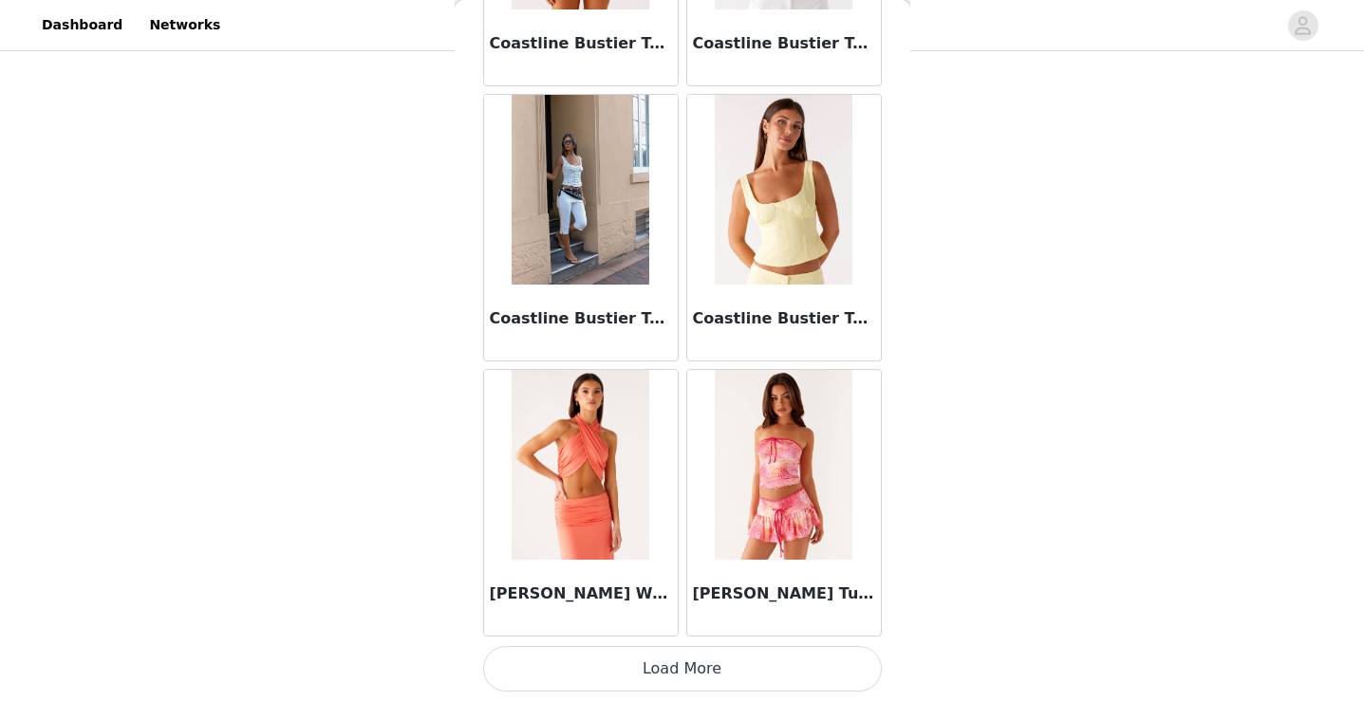
click at [662, 667] on button "Load More" at bounding box center [682, 669] width 399 height 46
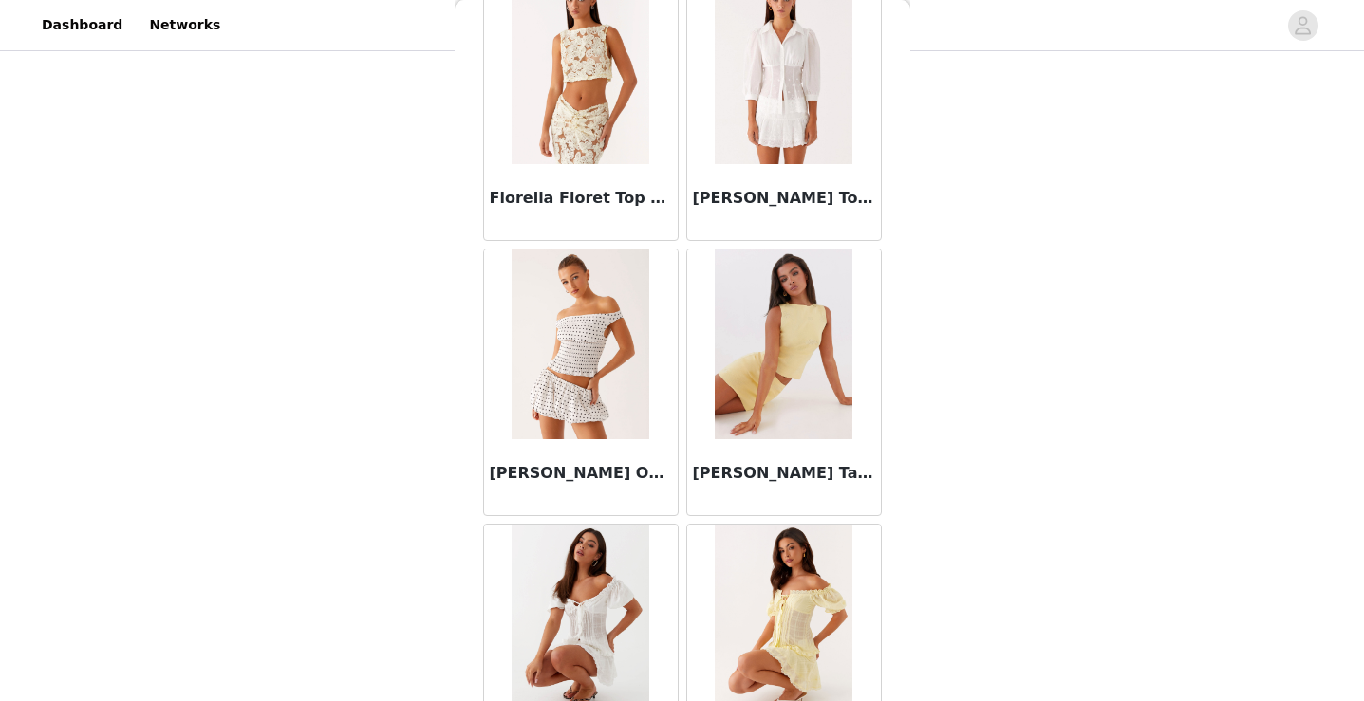
scroll to position [7706, 0]
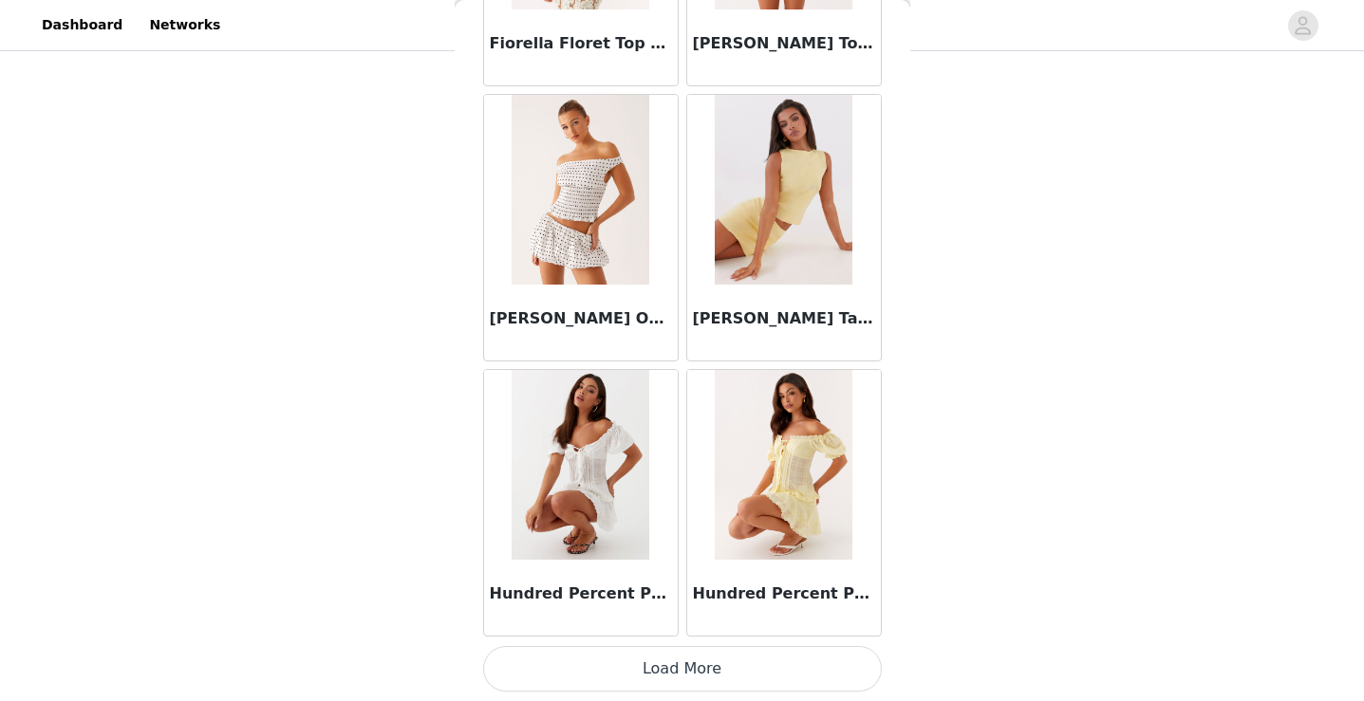
click at [670, 655] on button "Load More" at bounding box center [682, 669] width 399 height 46
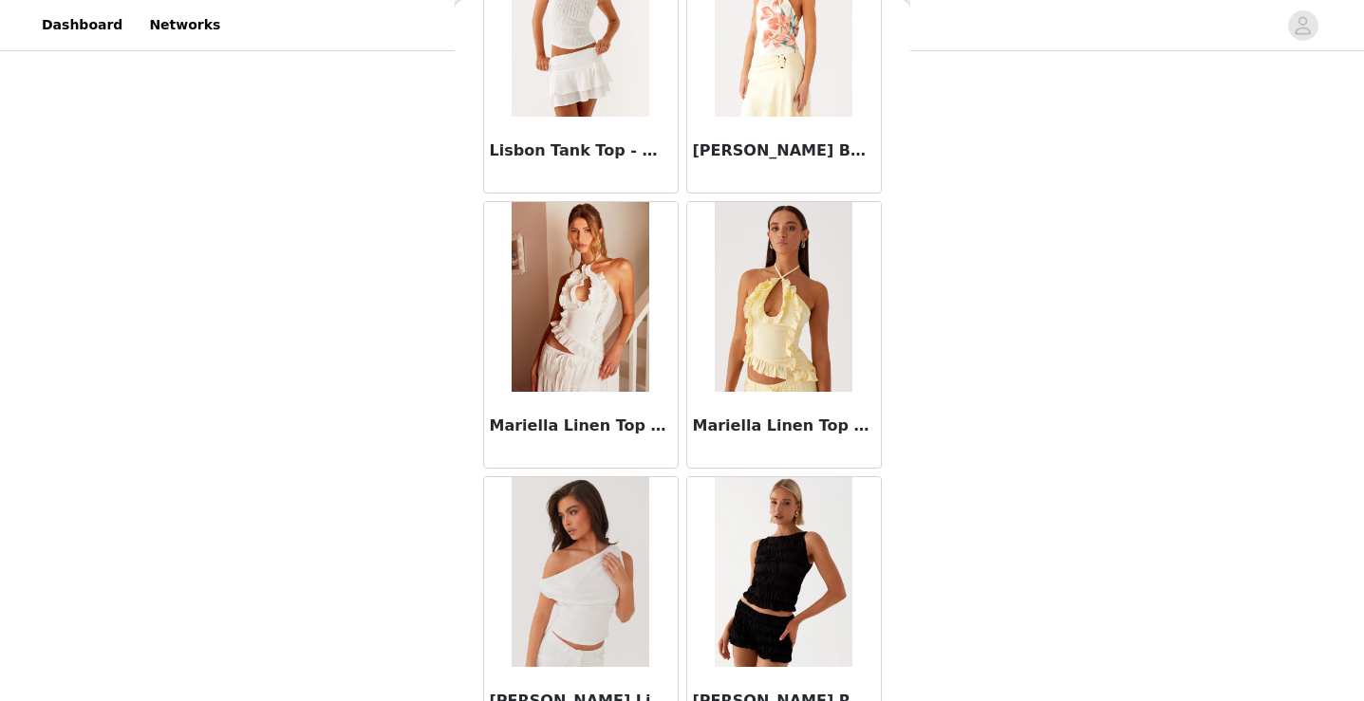
scroll to position [10458, 0]
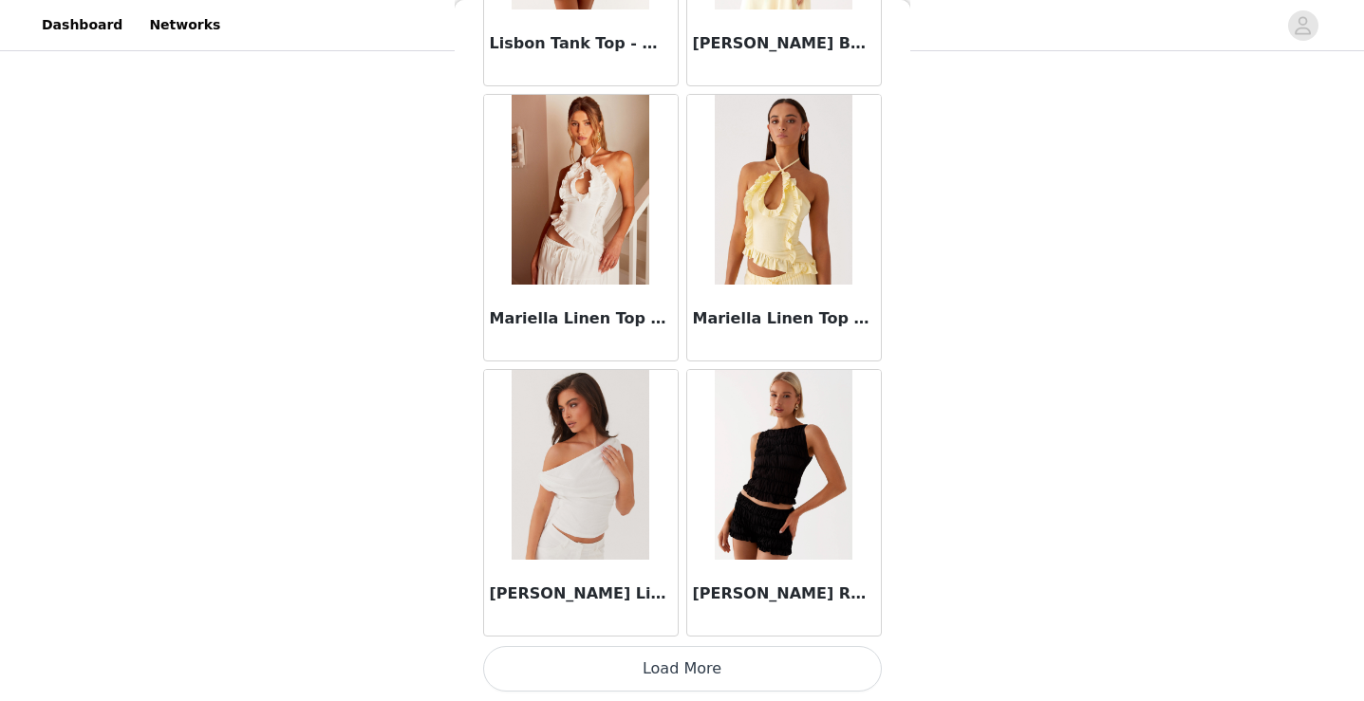
click at [656, 665] on button "Load More" at bounding box center [682, 669] width 399 height 46
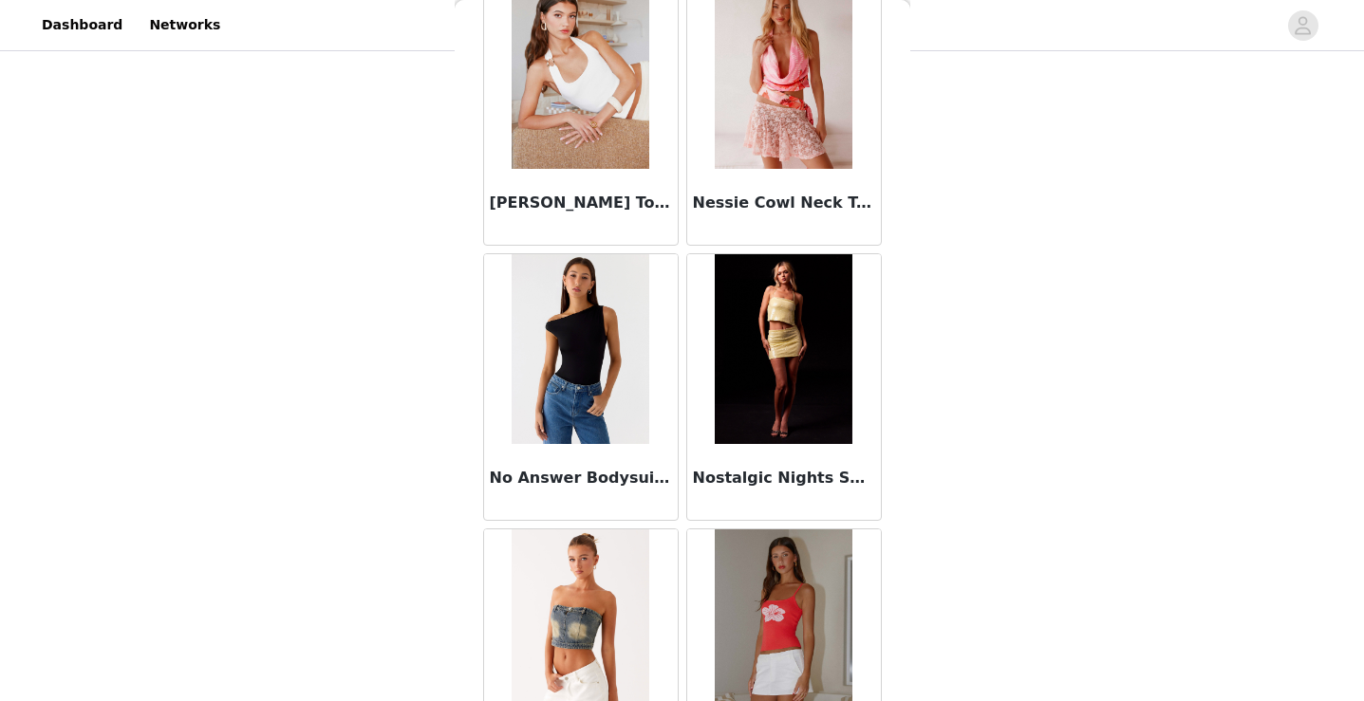
scroll to position [13210, 0]
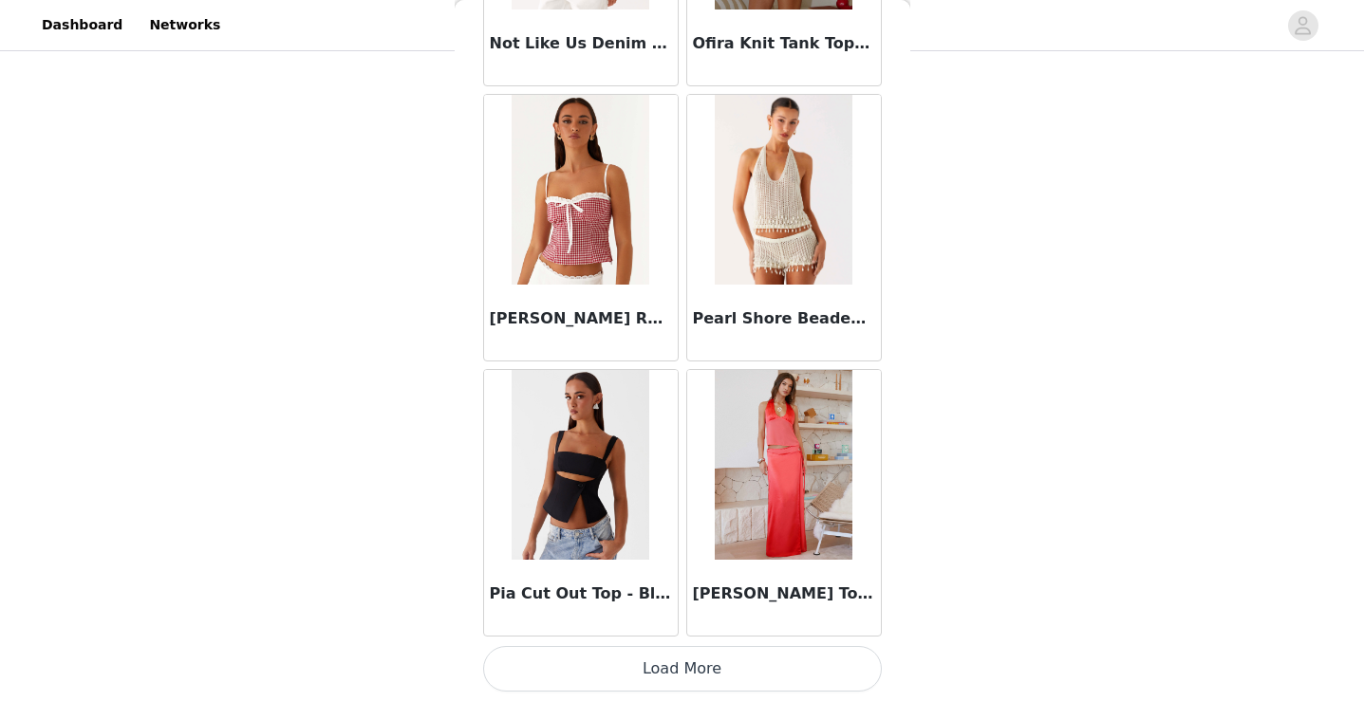
click at [700, 667] on button "Load More" at bounding box center [682, 669] width 399 height 46
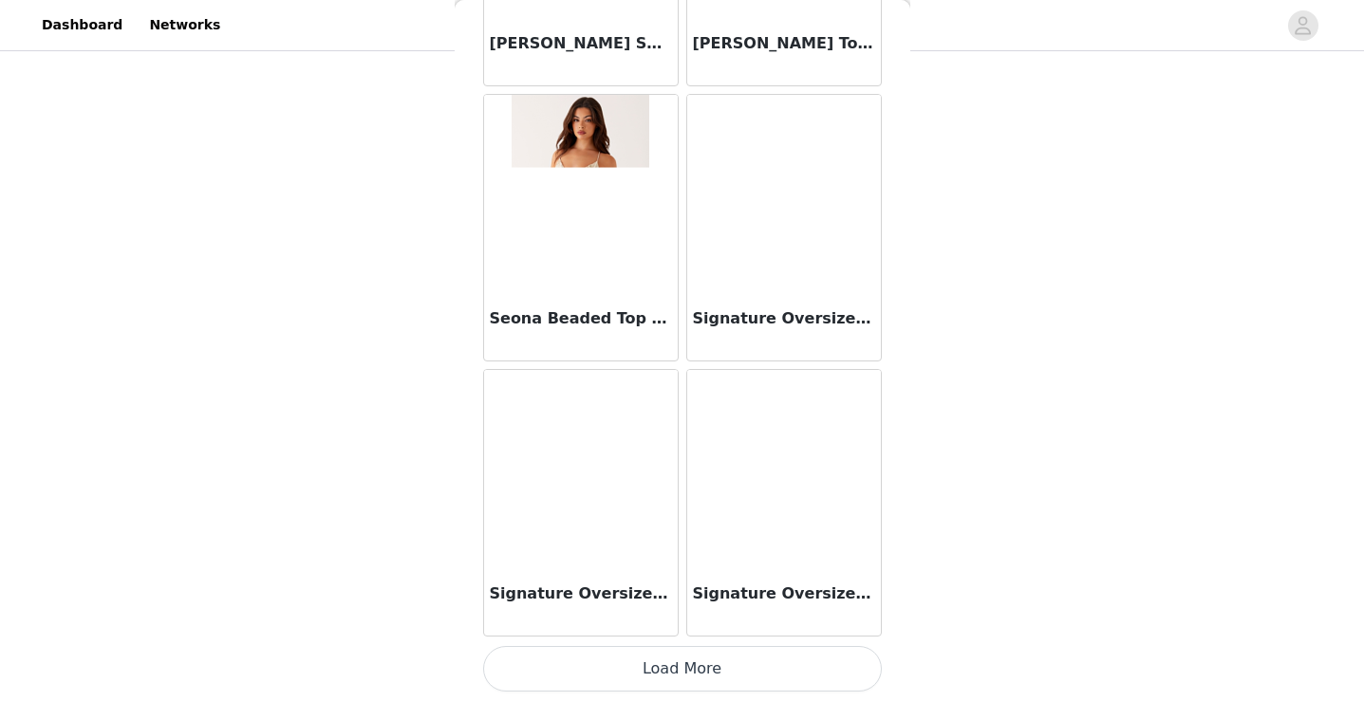
scroll to position [15961, 0]
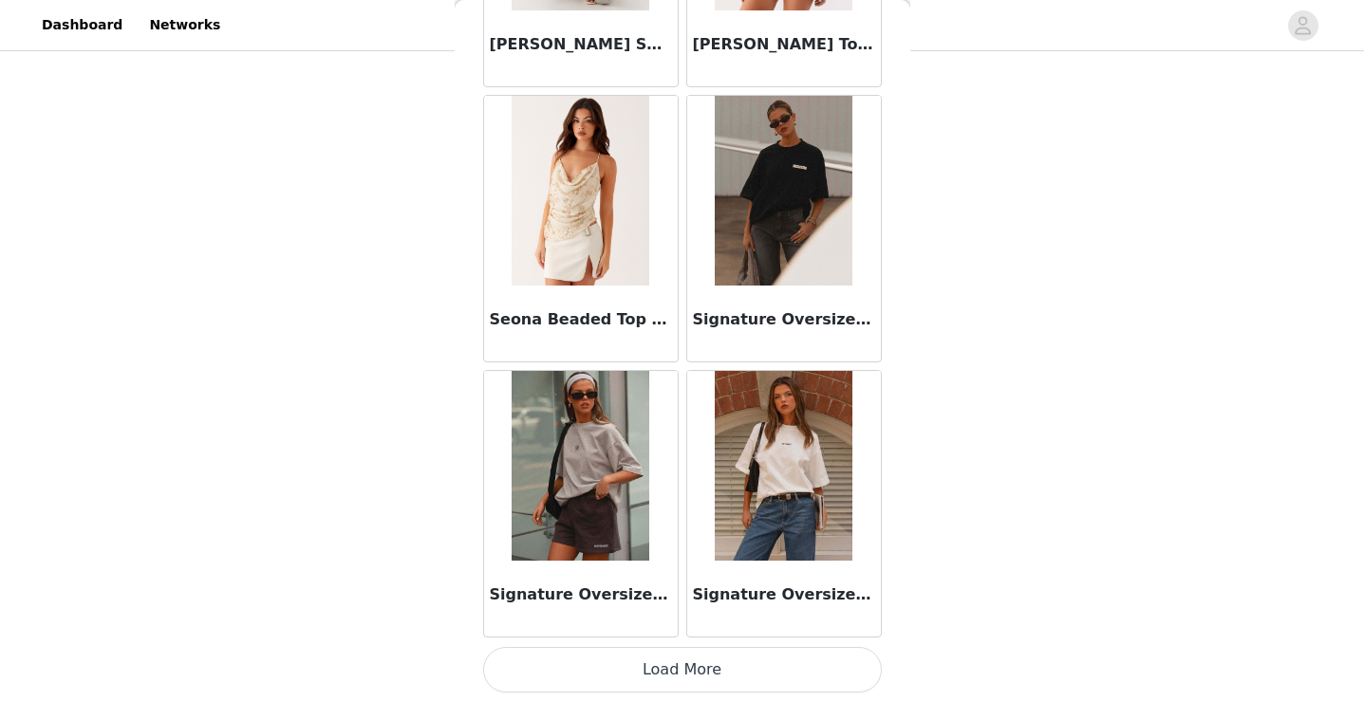
click at [684, 679] on button "Load More" at bounding box center [682, 670] width 399 height 46
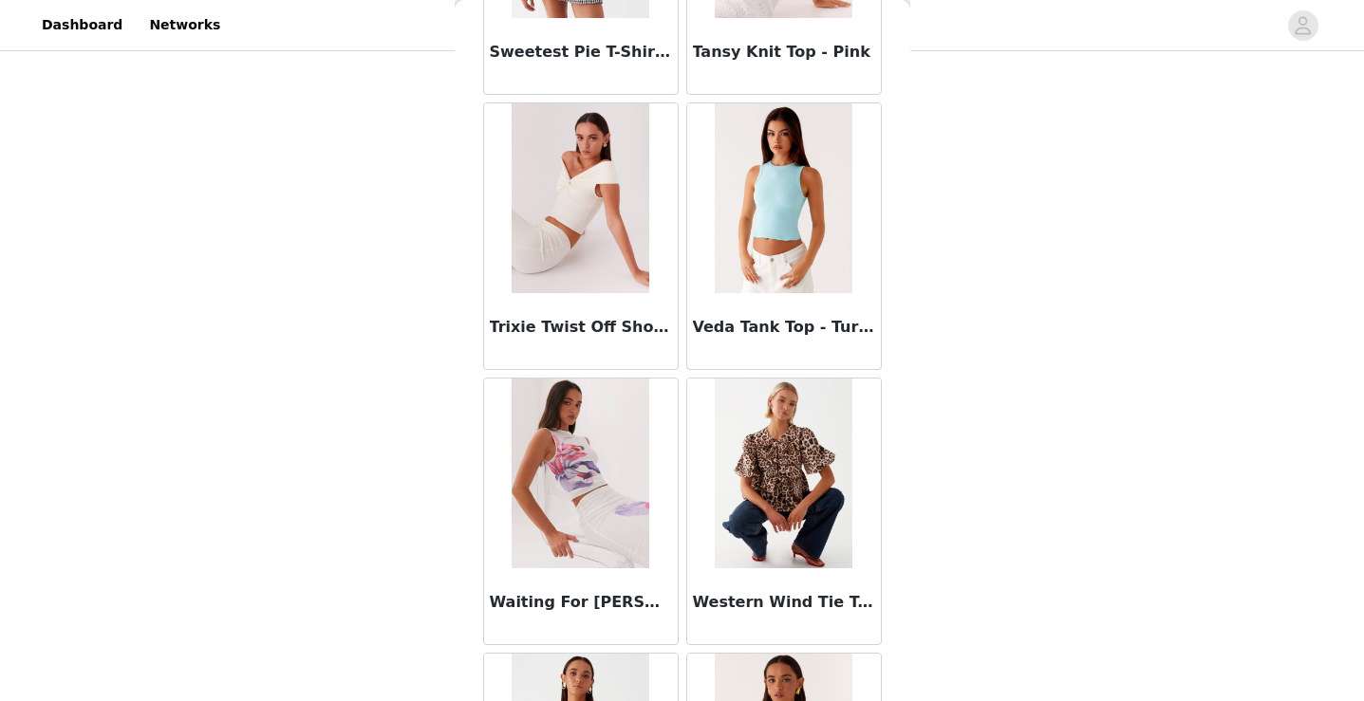
scroll to position [18714, 0]
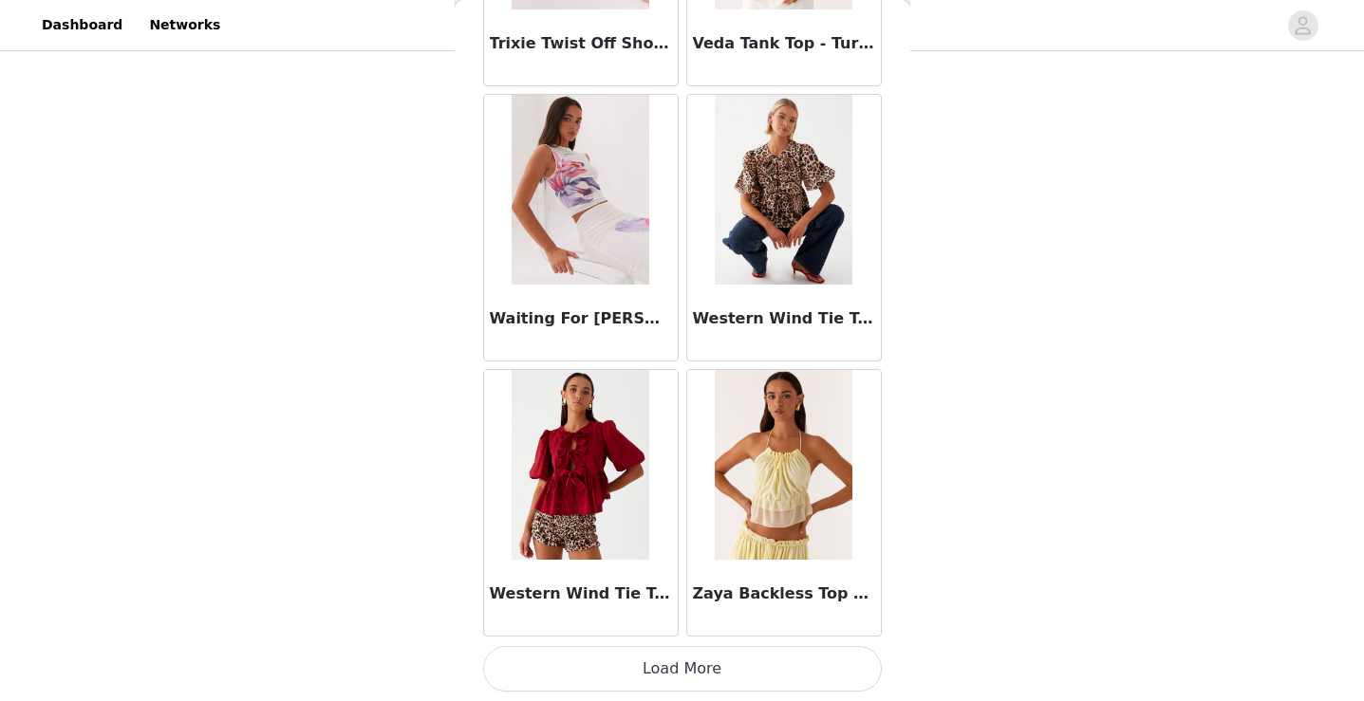
click at [642, 663] on button "Load More" at bounding box center [682, 669] width 399 height 46
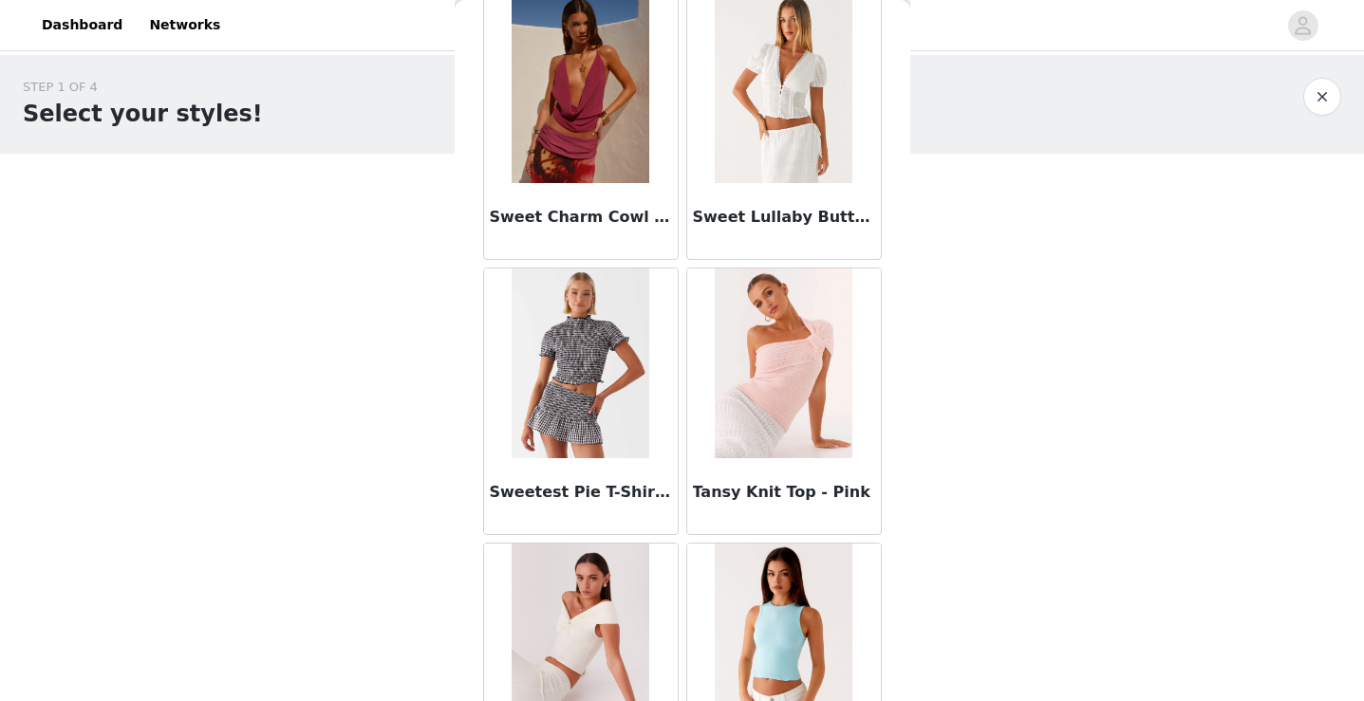
scroll to position [17986, 0]
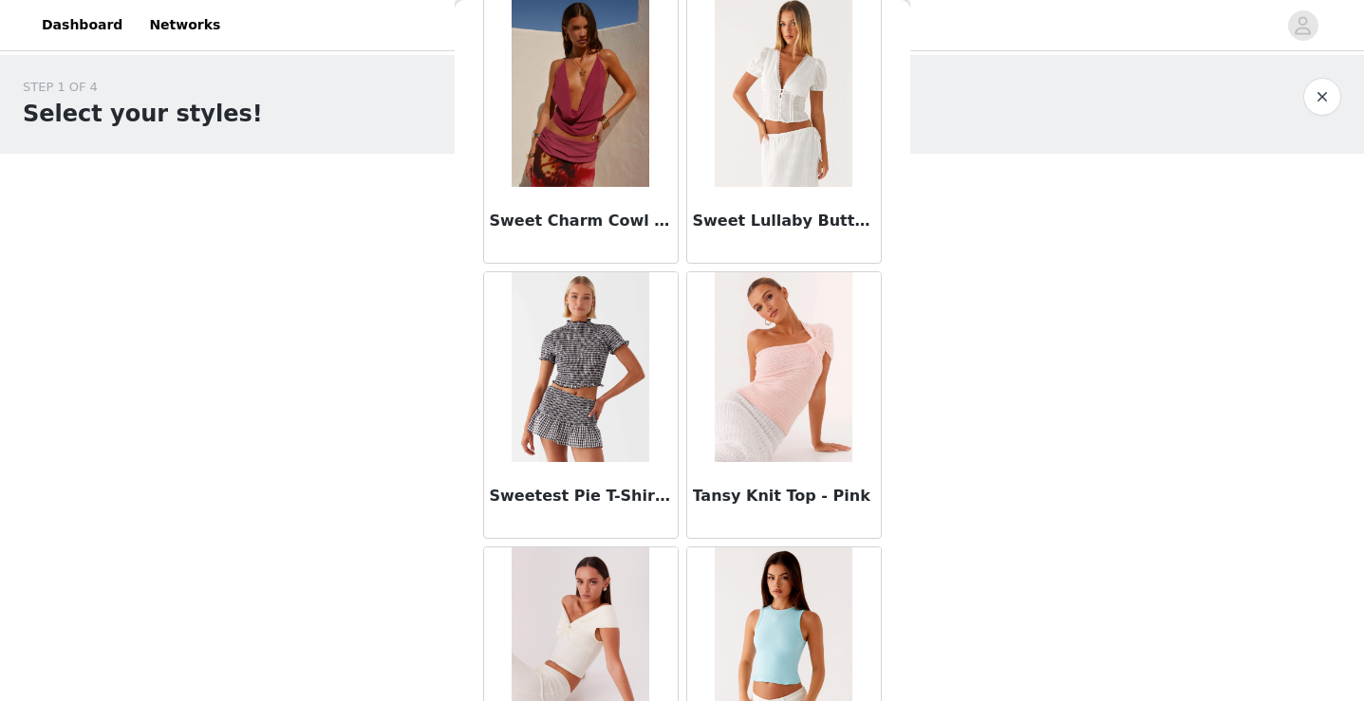
click at [742, 391] on img at bounding box center [784, 367] width 138 height 190
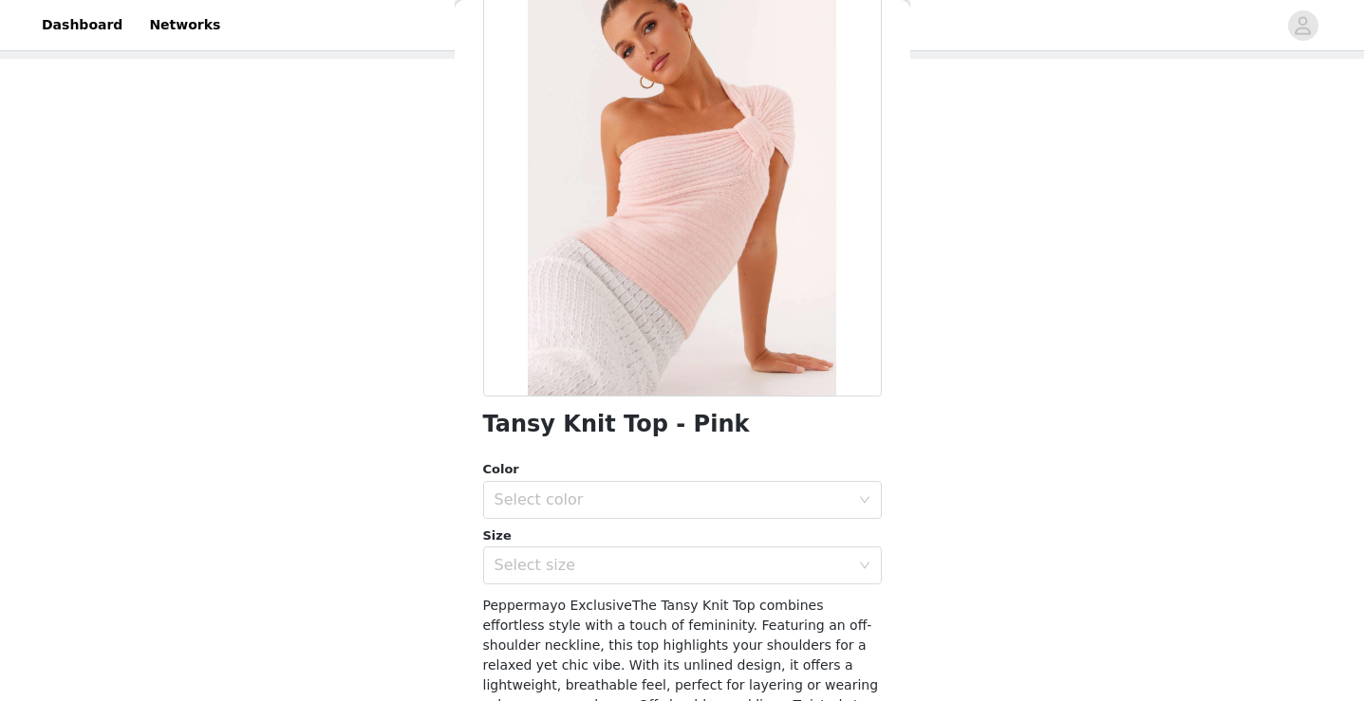
scroll to position [0, 0]
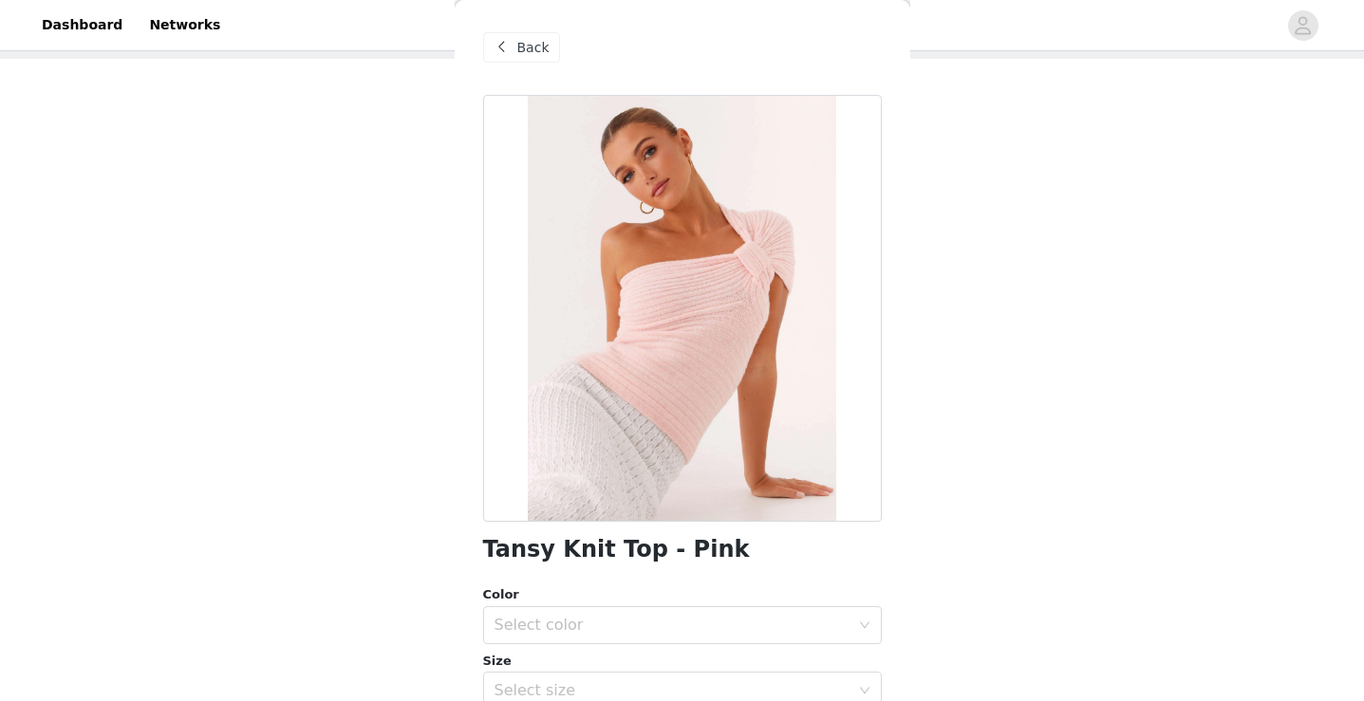
click at [506, 46] on span at bounding box center [502, 47] width 23 height 23
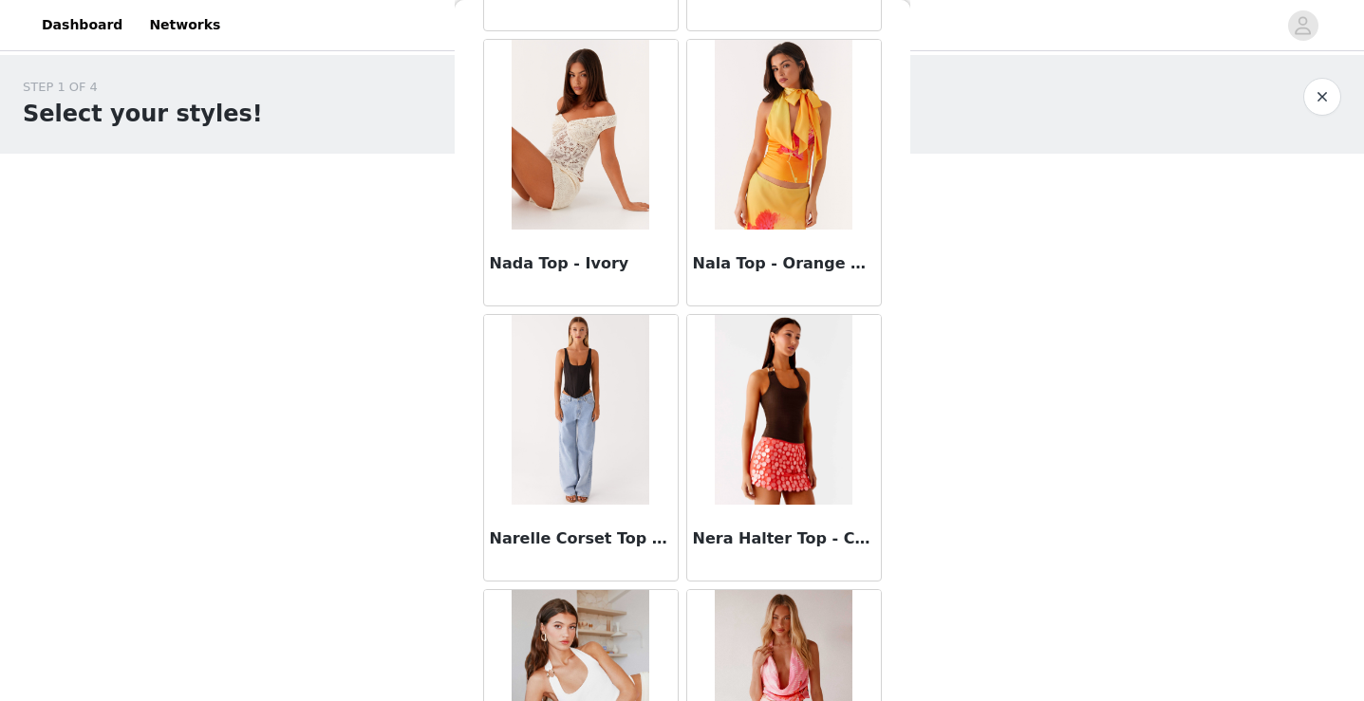
scroll to position [11890, 0]
click at [790, 390] on img at bounding box center [784, 409] width 138 height 190
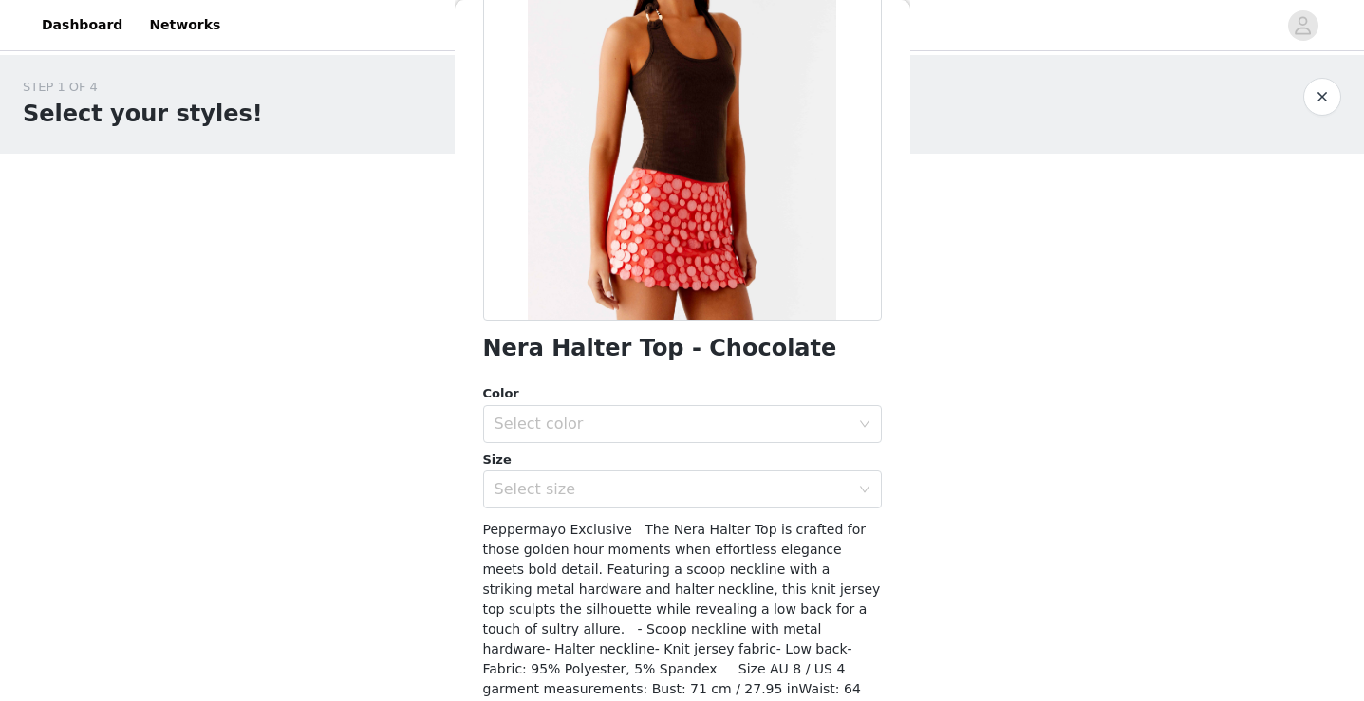
scroll to position [209, 0]
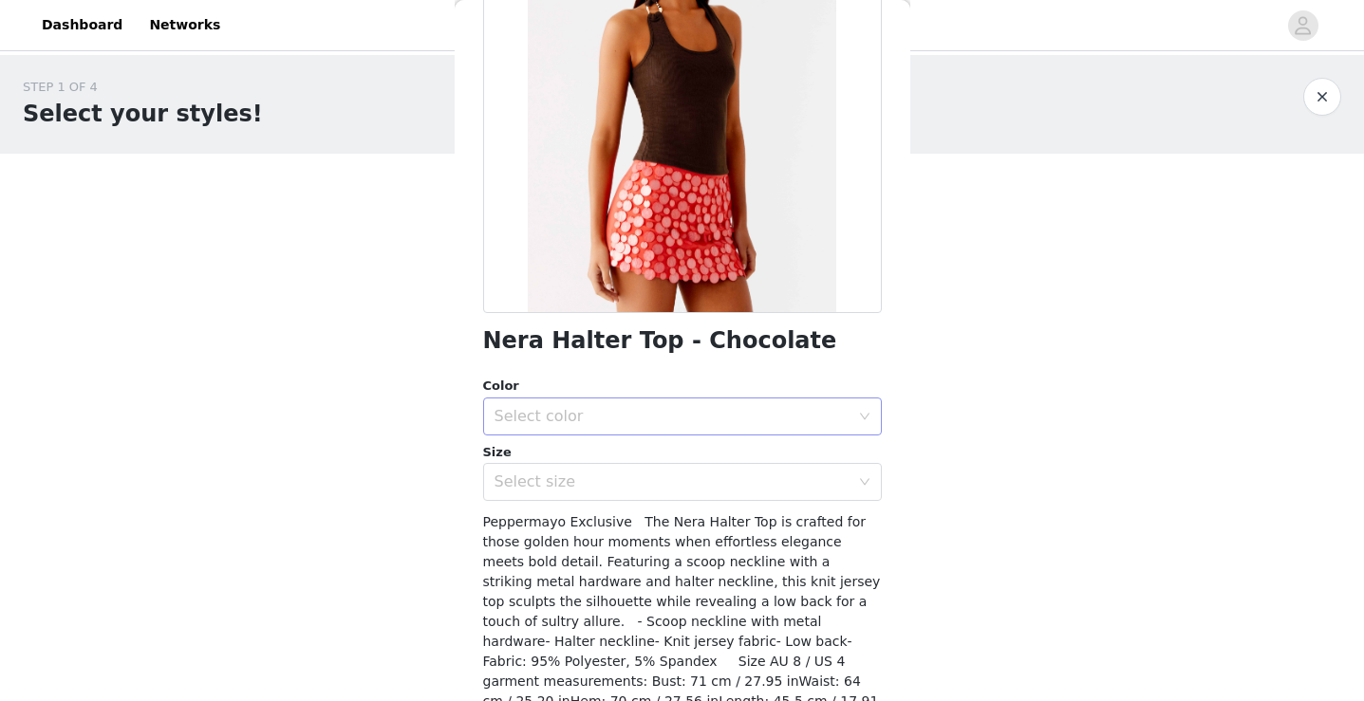
click at [668, 423] on div "Select color" at bounding box center [671, 416] width 355 height 19
click at [665, 461] on li "Chocolate" at bounding box center [682, 458] width 399 height 30
click at [665, 475] on div "Select size" at bounding box center [671, 482] width 355 height 19
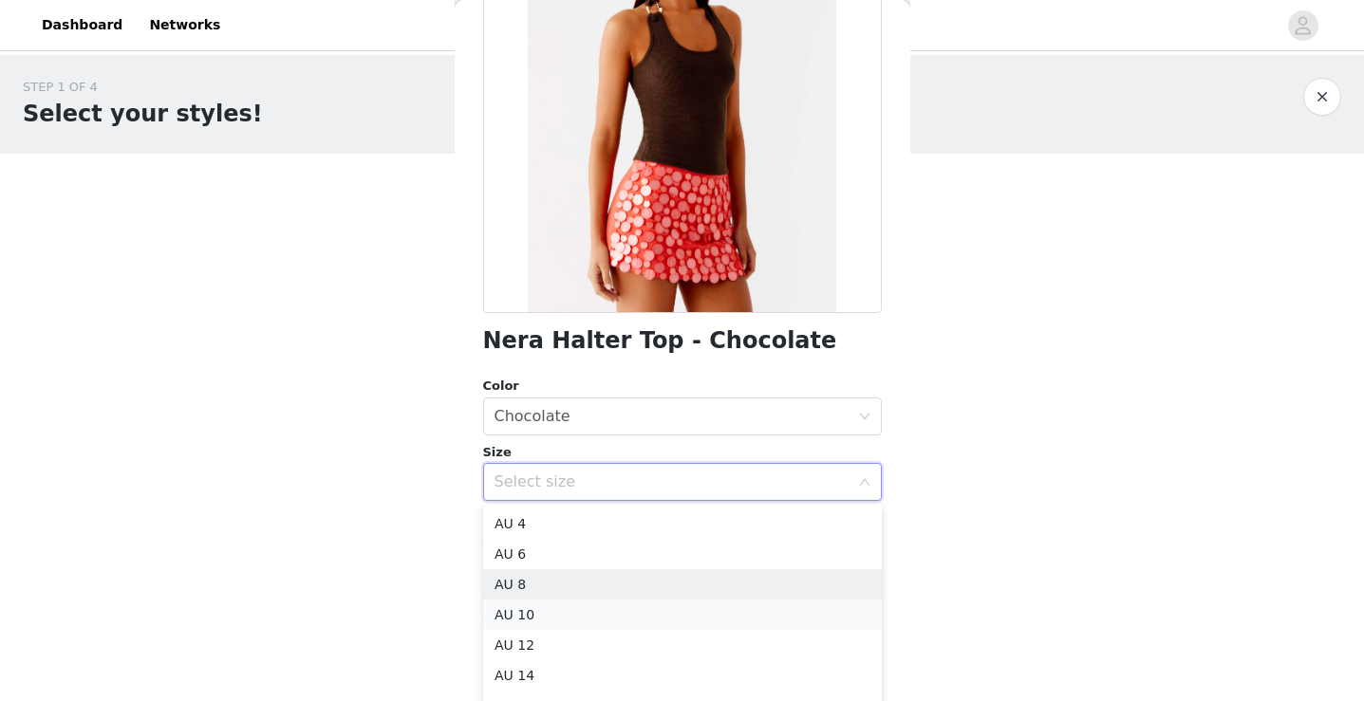
click at [607, 608] on li "AU 10" at bounding box center [682, 615] width 399 height 30
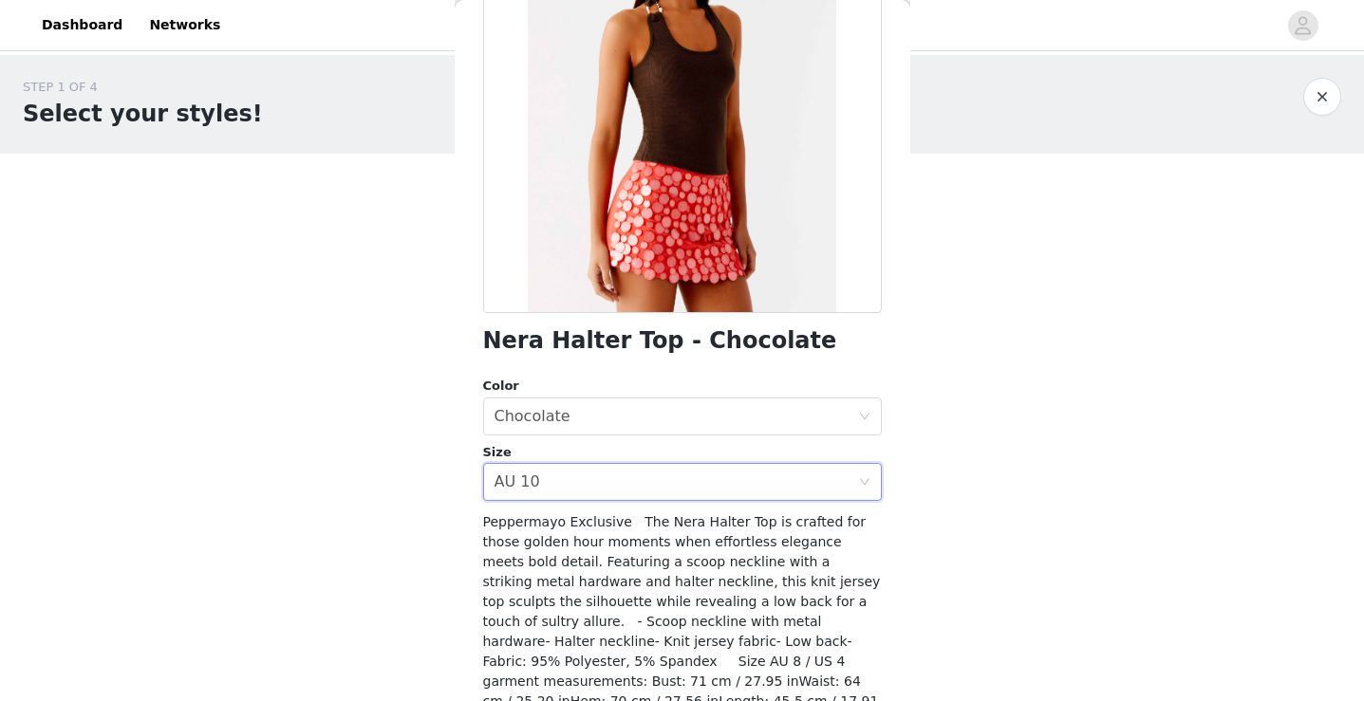
scroll to position [299, 0]
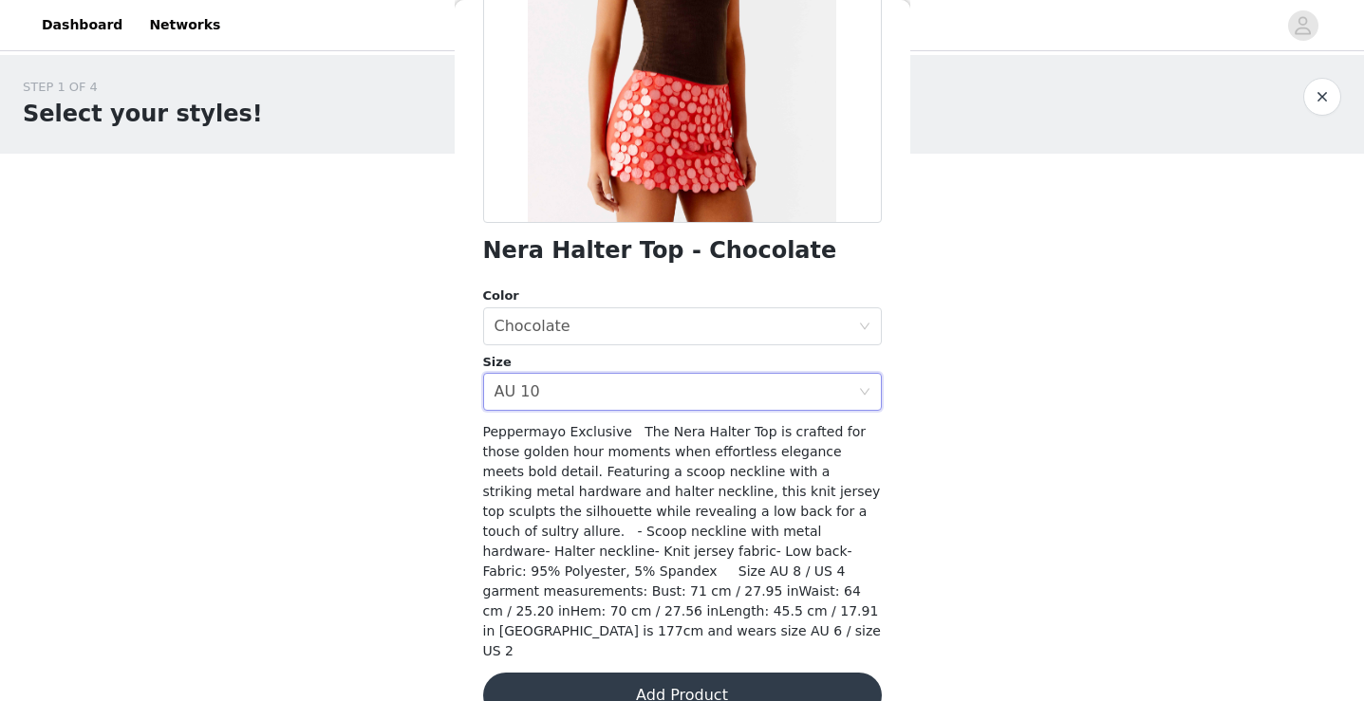
click at [608, 673] on button "Add Product" at bounding box center [682, 696] width 399 height 46
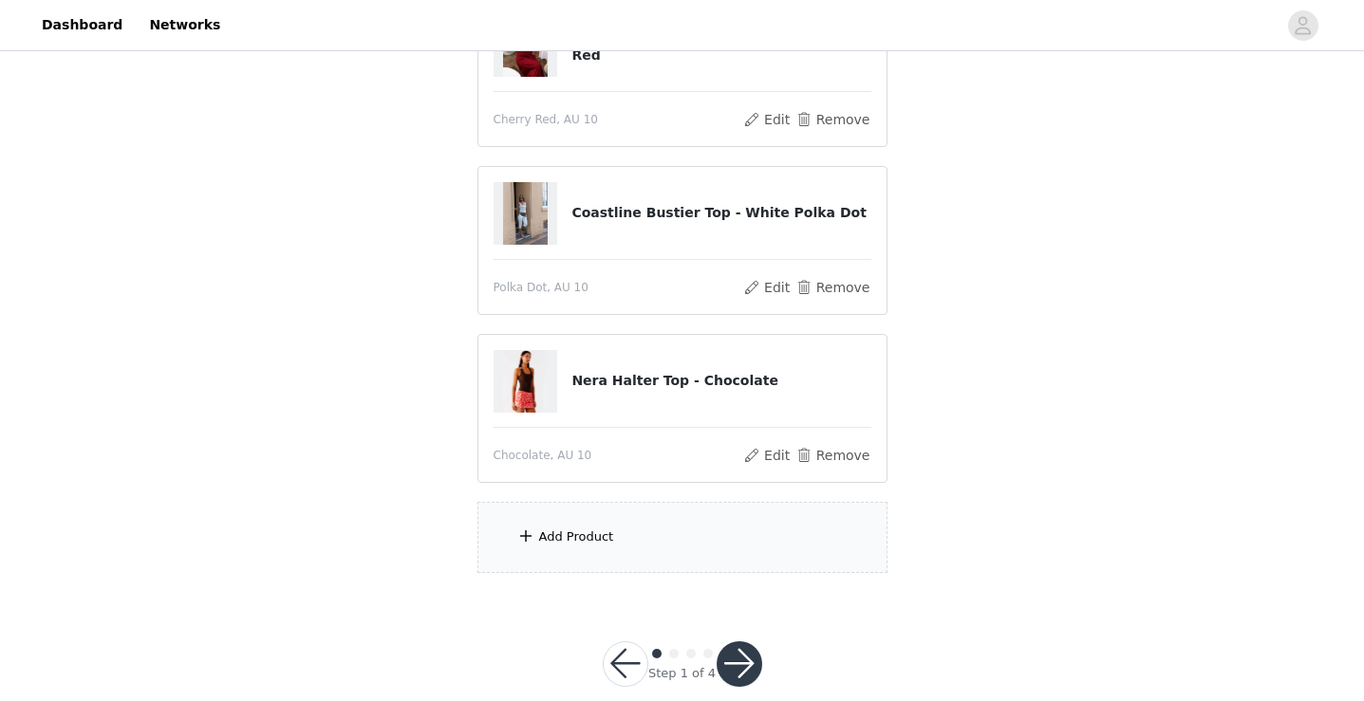
scroll to position [294, 0]
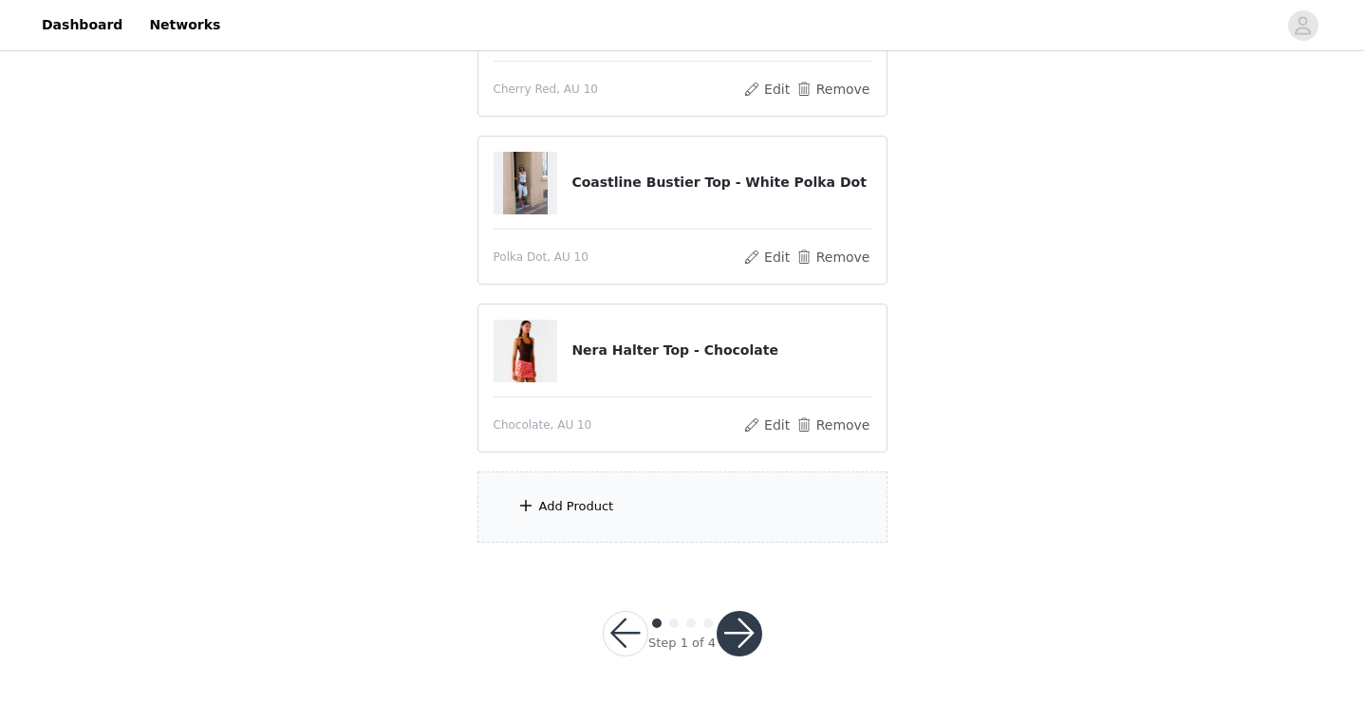
click at [660, 487] on div "Add Product" at bounding box center [682, 507] width 410 height 71
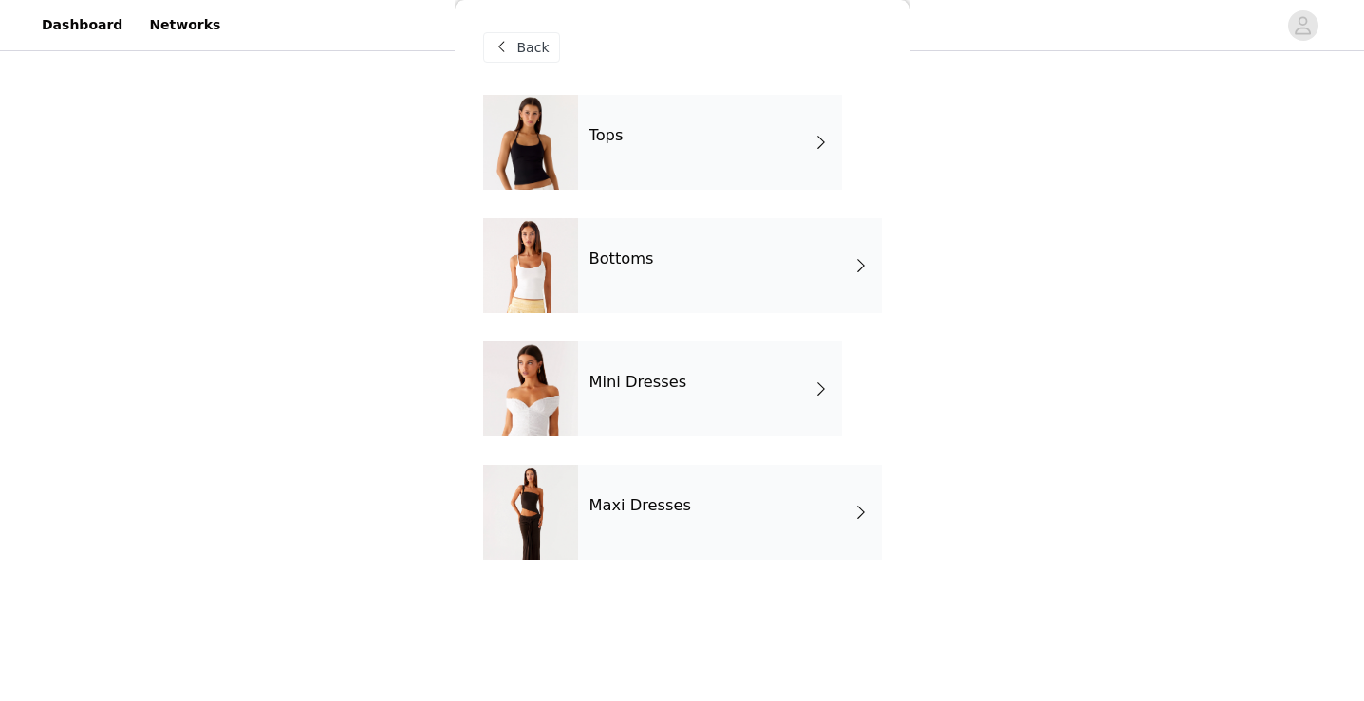
click at [620, 361] on div "Mini Dresses" at bounding box center [710, 389] width 264 height 95
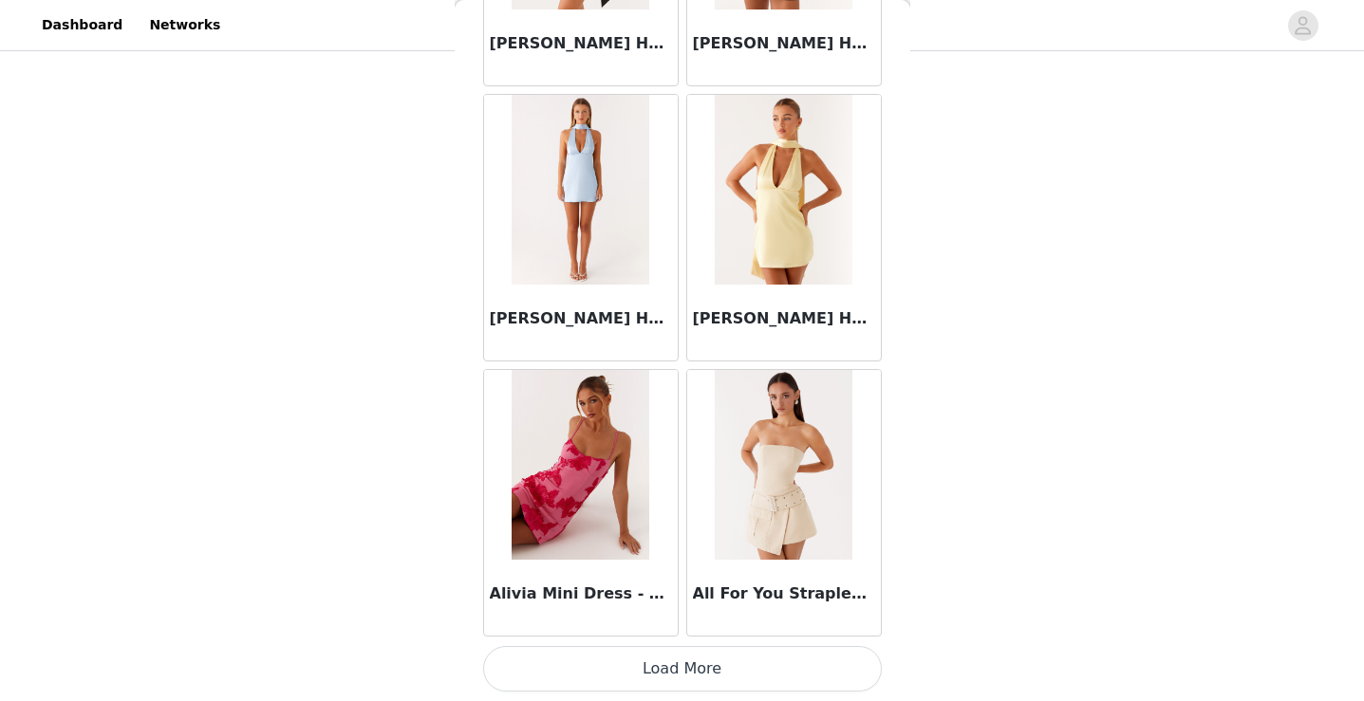
scroll to position [0, 0]
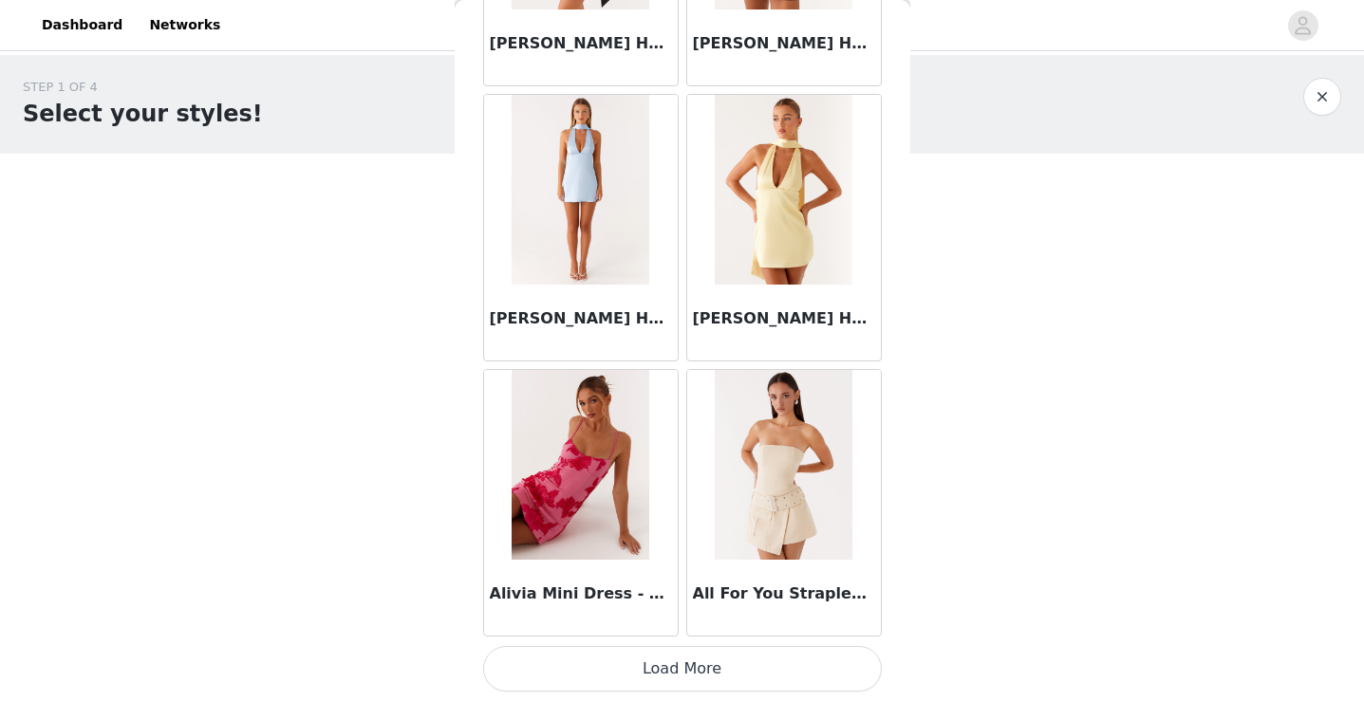
click at [595, 462] on img at bounding box center [580, 465] width 138 height 190
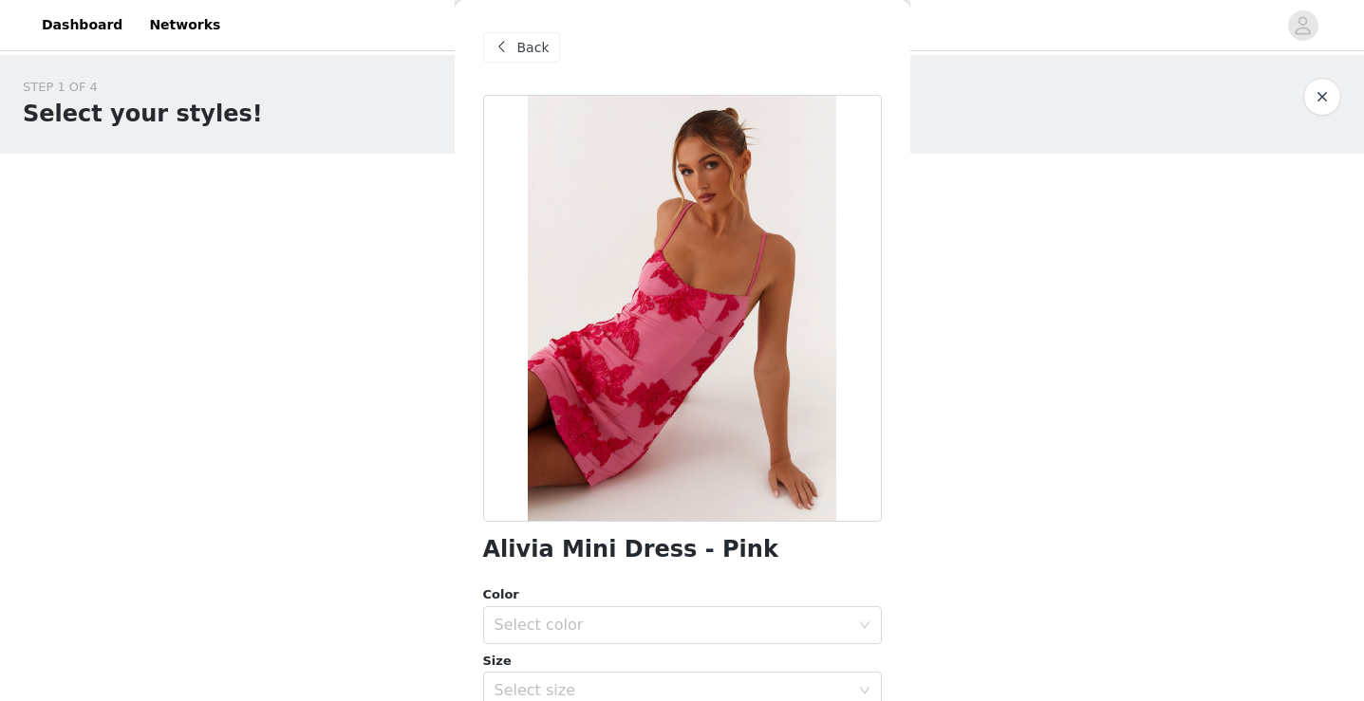
click at [515, 40] on div "Back" at bounding box center [521, 47] width 77 height 30
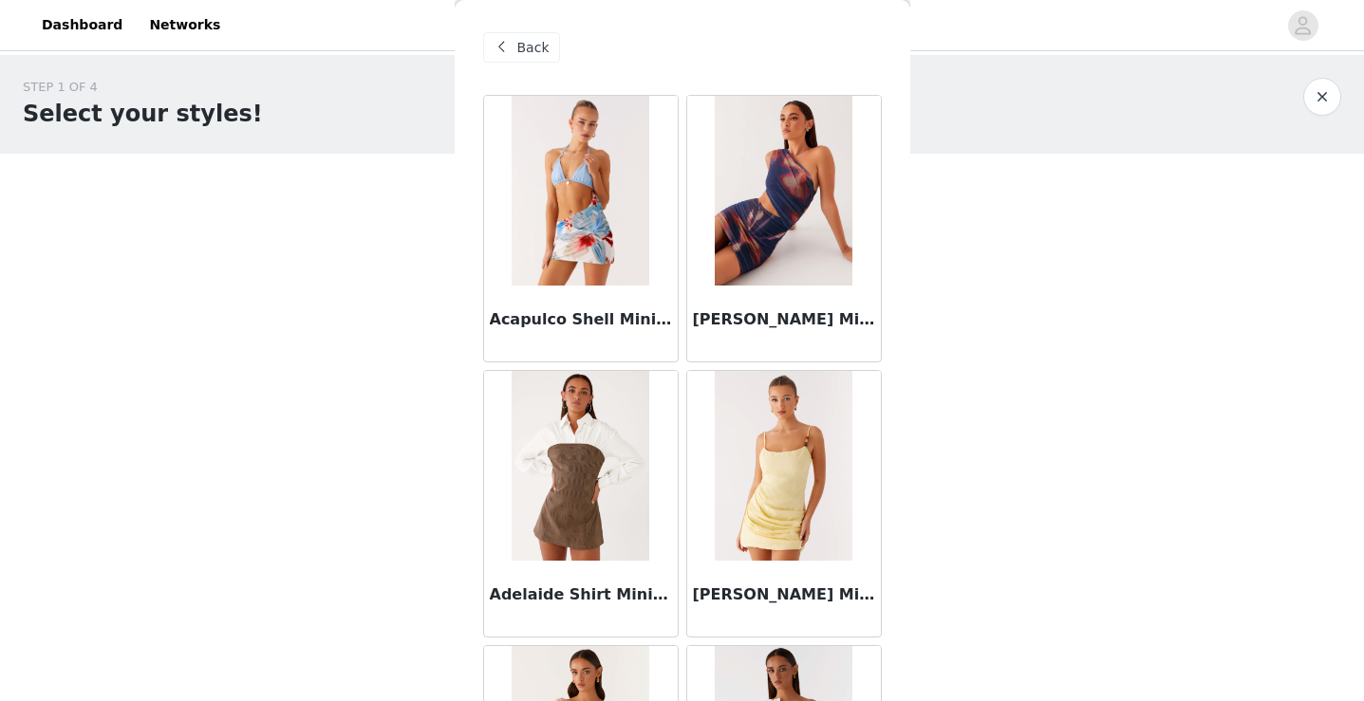
click at [509, 45] on span at bounding box center [502, 47] width 23 height 23
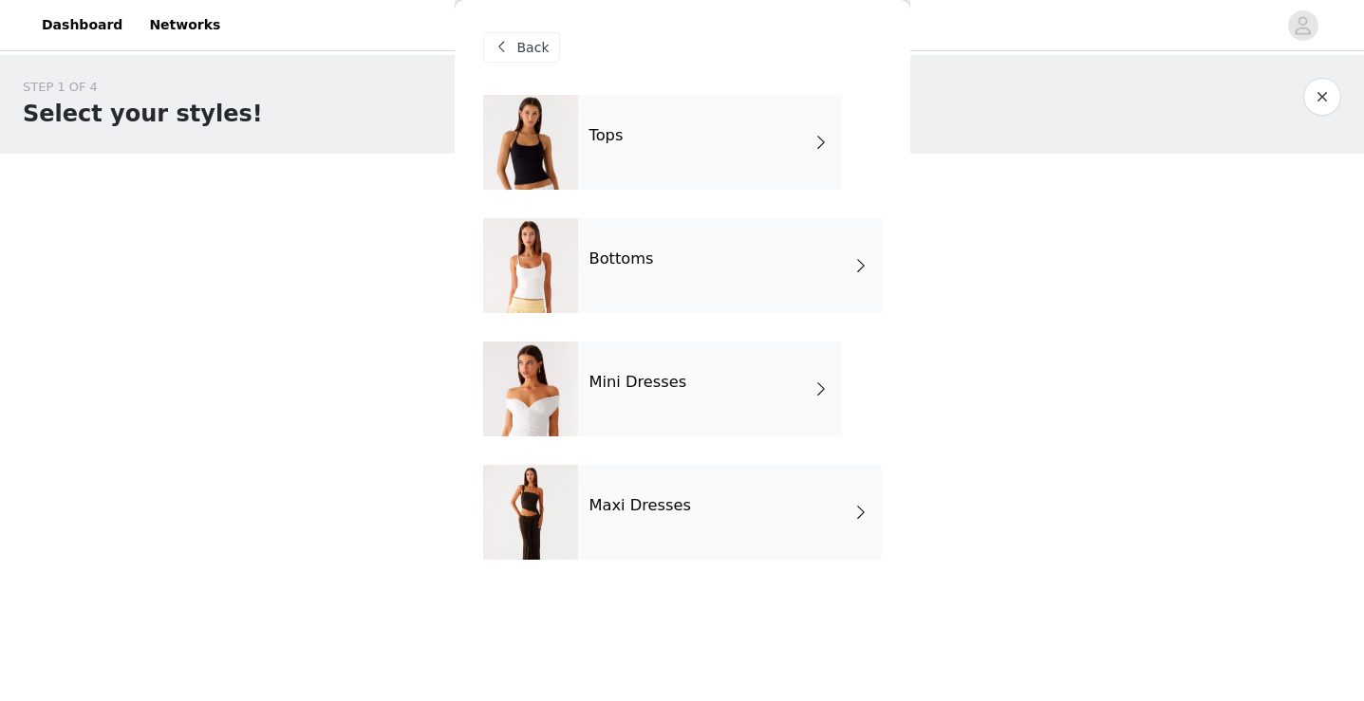
click at [644, 285] on div "Bottoms" at bounding box center [730, 265] width 304 height 95
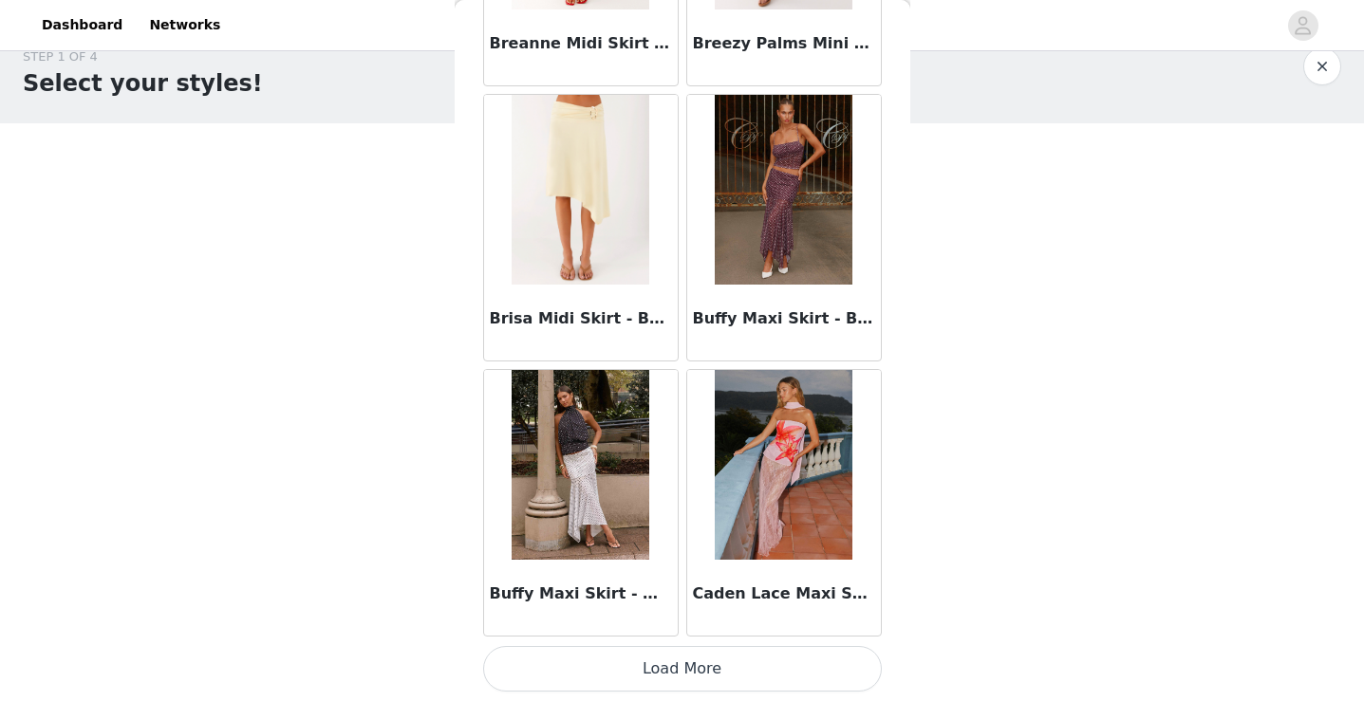
scroll to position [35, 0]
click at [613, 684] on button "Load More" at bounding box center [682, 669] width 399 height 46
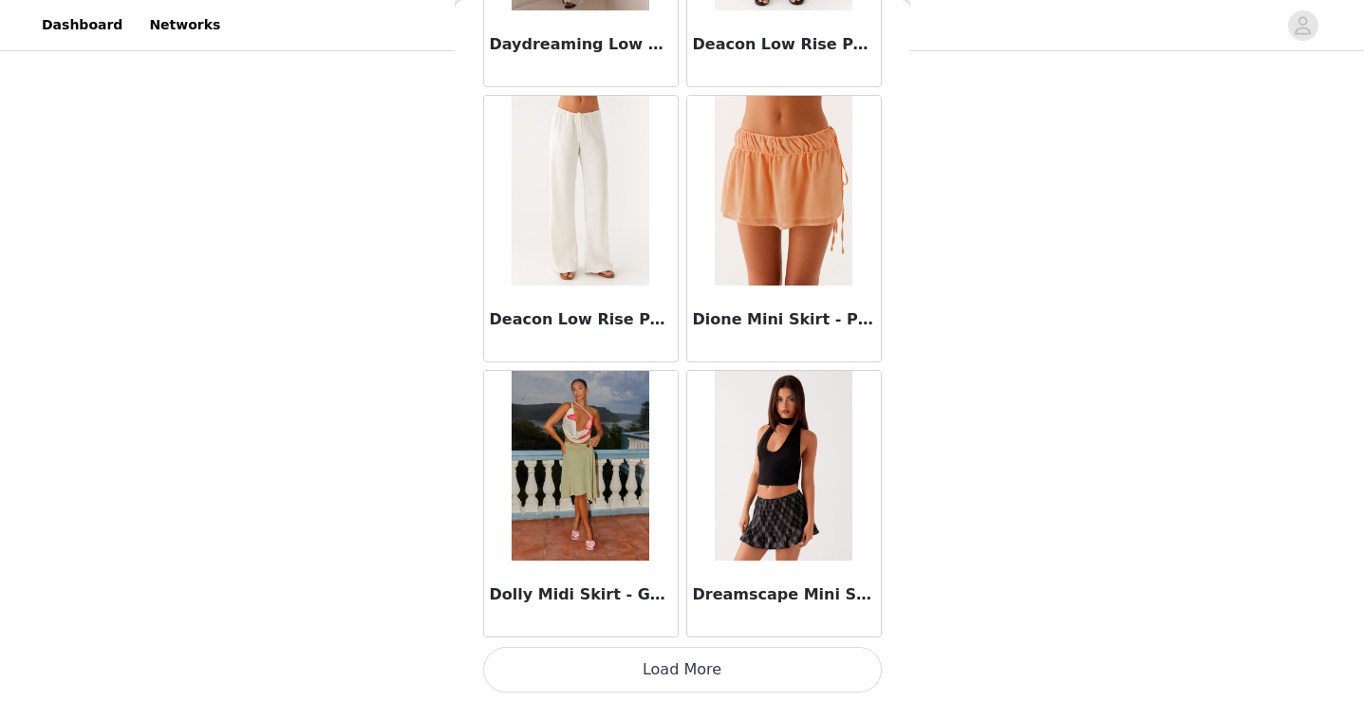
scroll to position [4954, 0]
click at [706, 664] on button "Load More" at bounding box center [682, 669] width 399 height 46
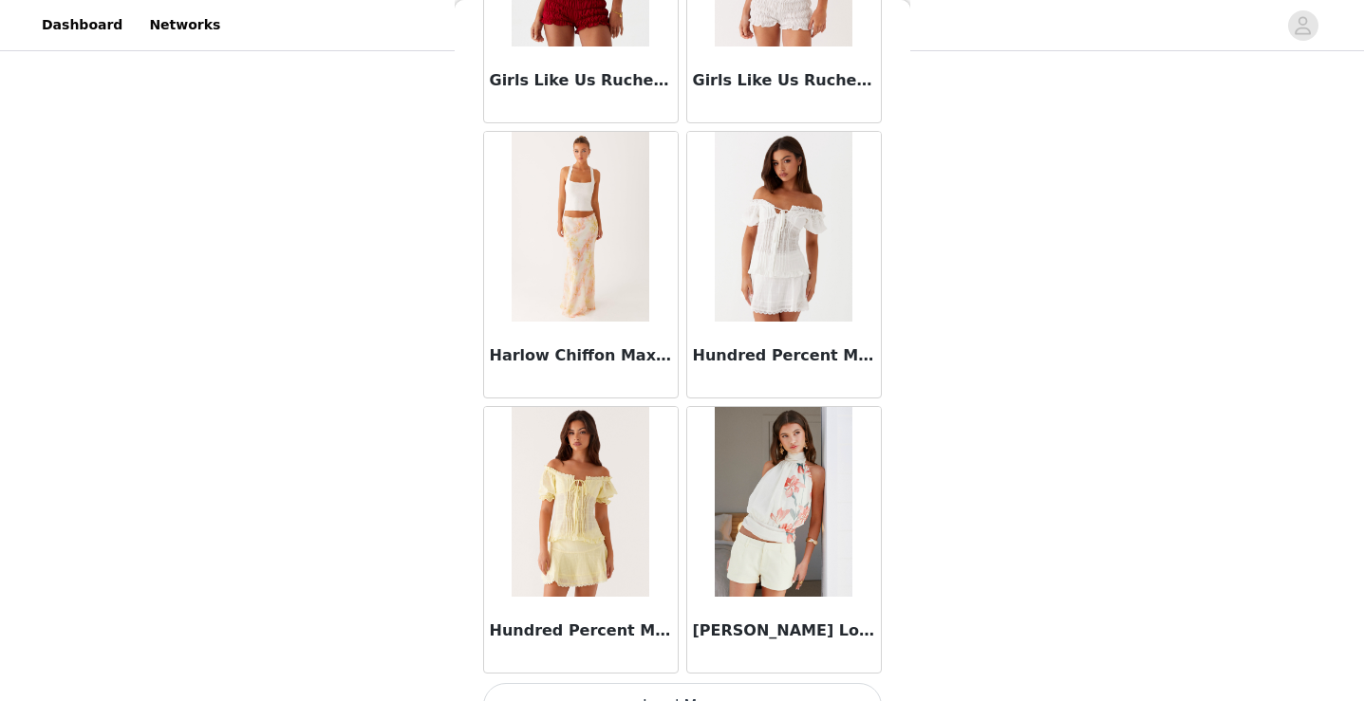
scroll to position [7706, 0]
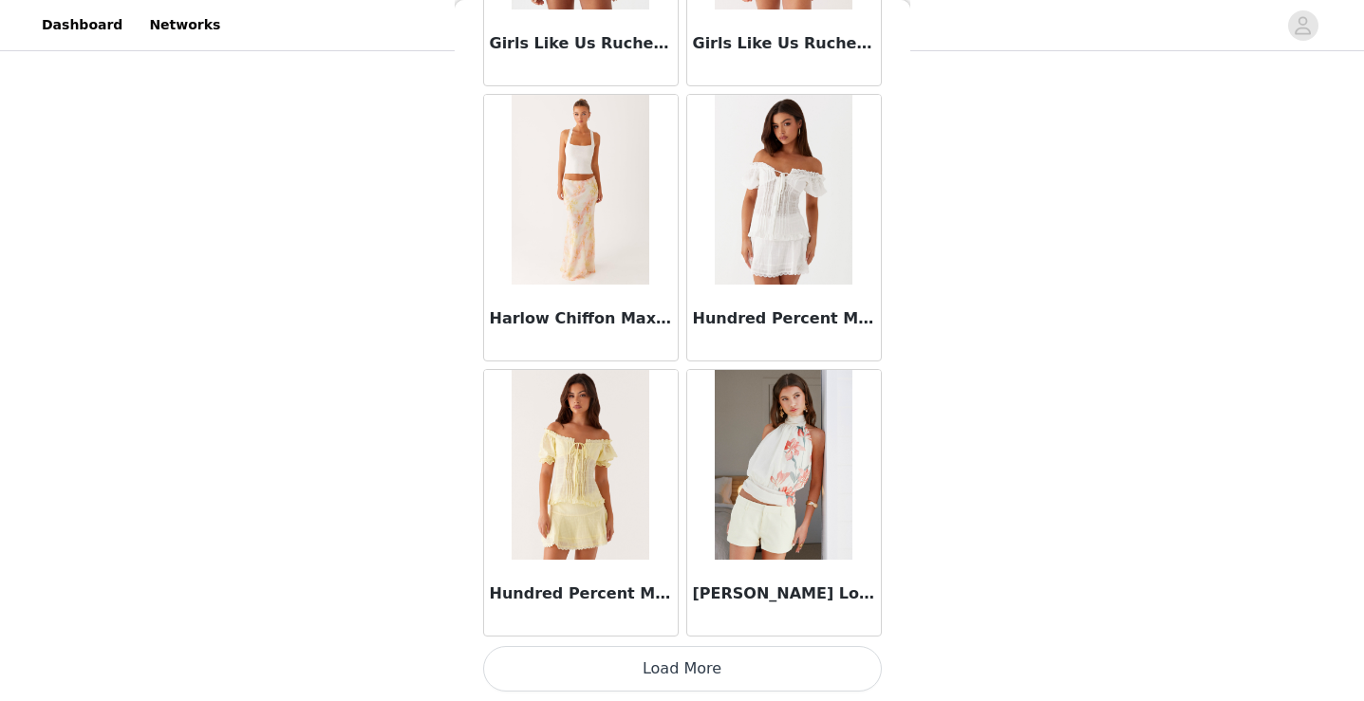
click at [720, 654] on button "Load More" at bounding box center [682, 669] width 399 height 46
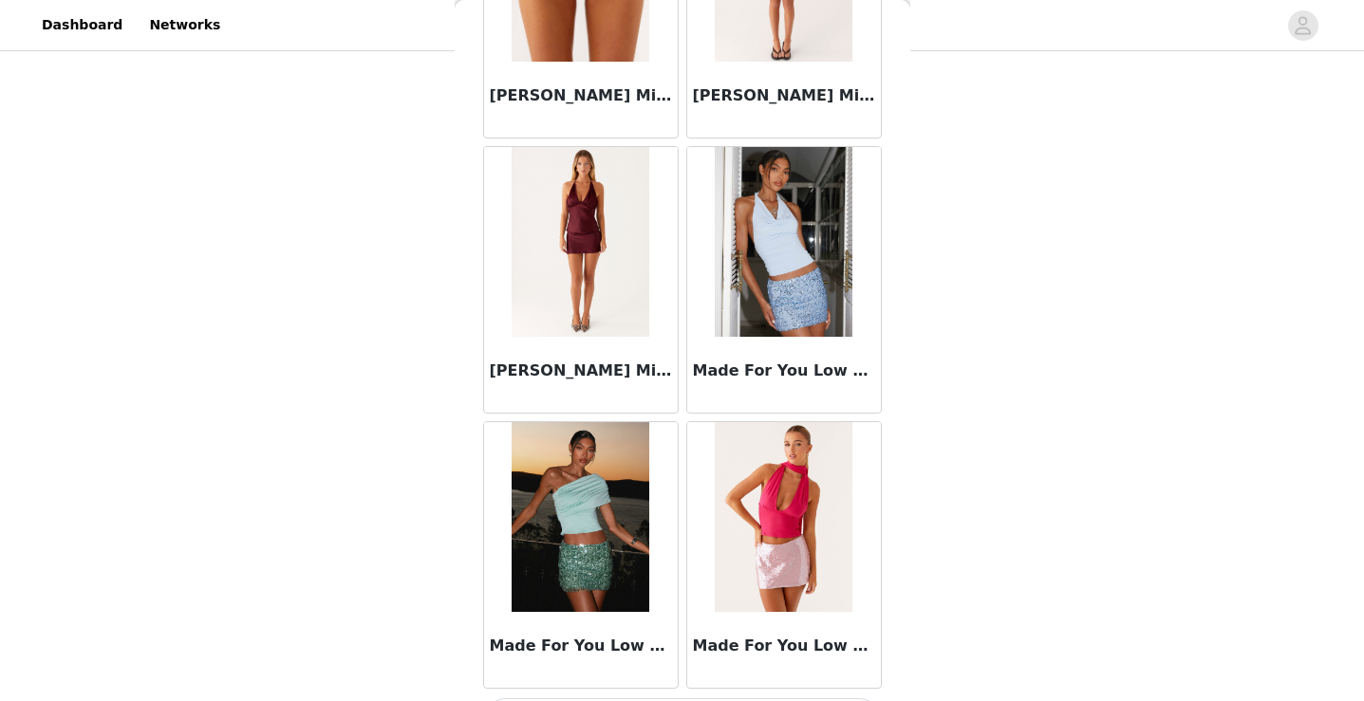
scroll to position [10458, 0]
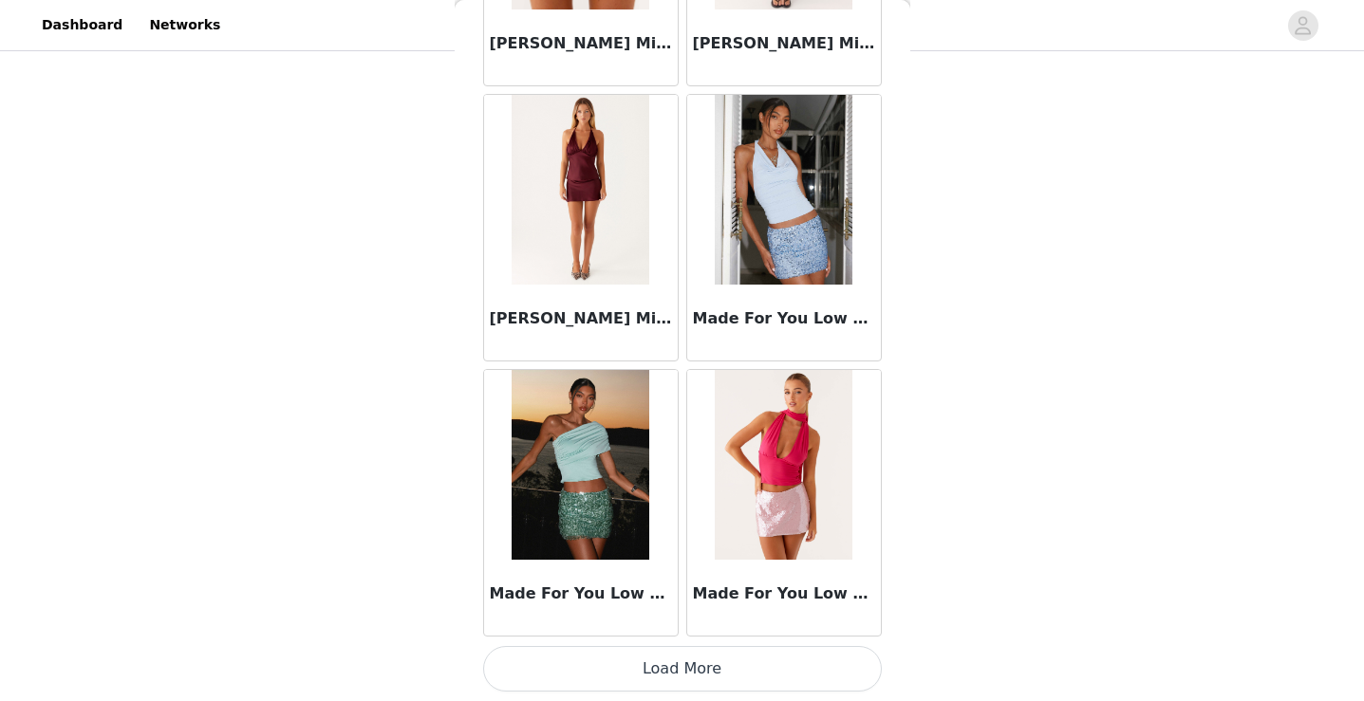
click at [702, 667] on button "Load More" at bounding box center [682, 669] width 399 height 46
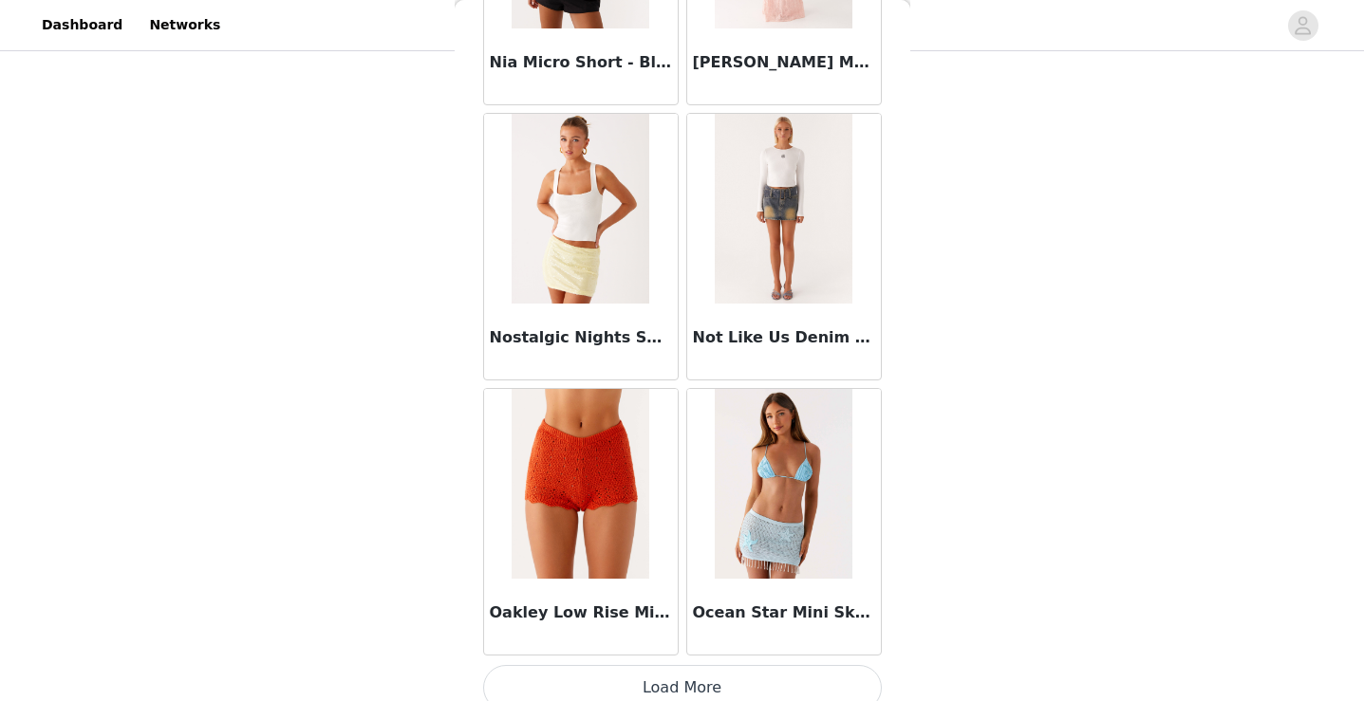
scroll to position [13210, 0]
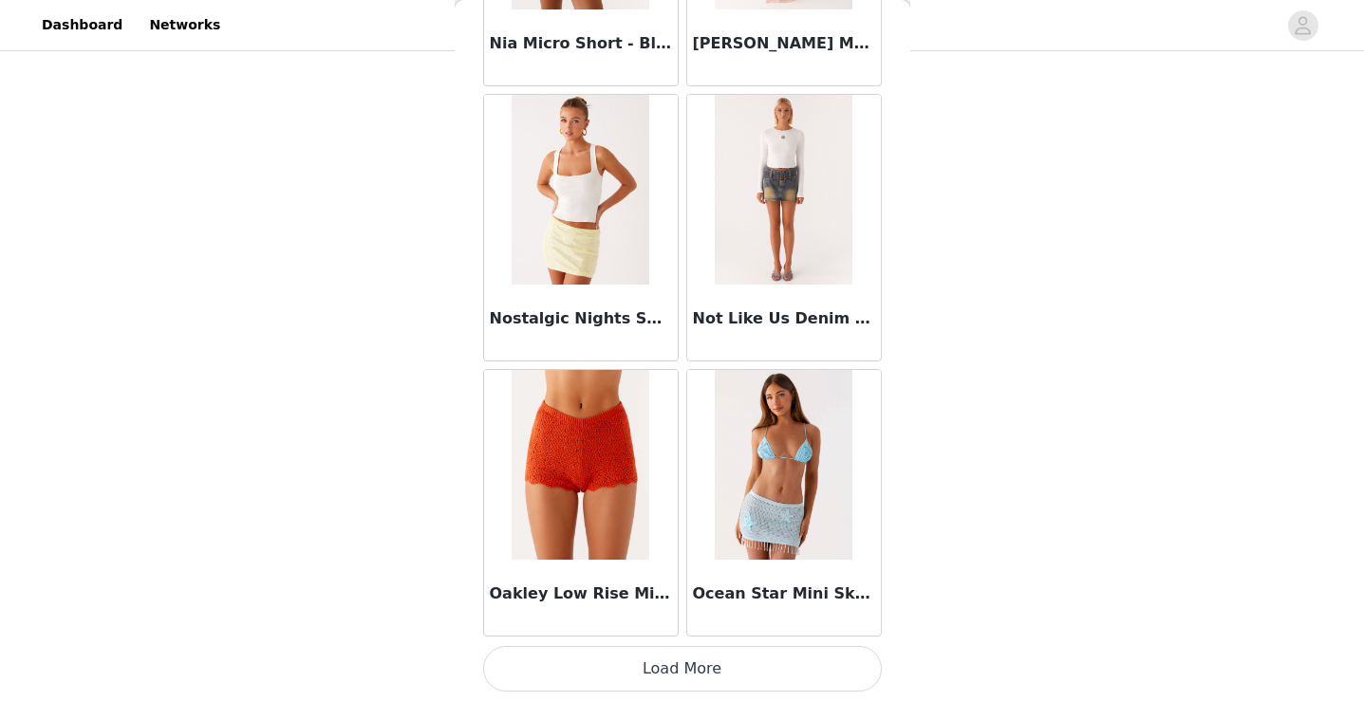
click at [713, 648] on button "Load More" at bounding box center [682, 669] width 399 height 46
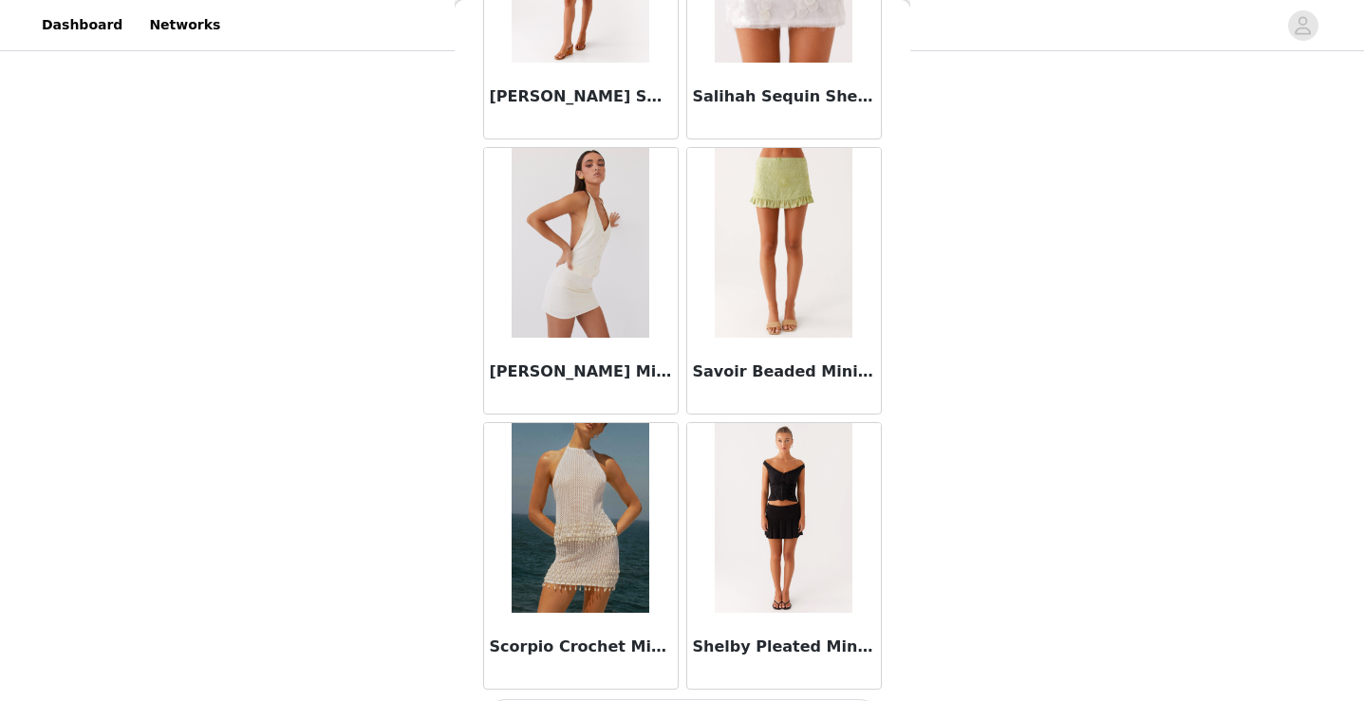
scroll to position [15962, 0]
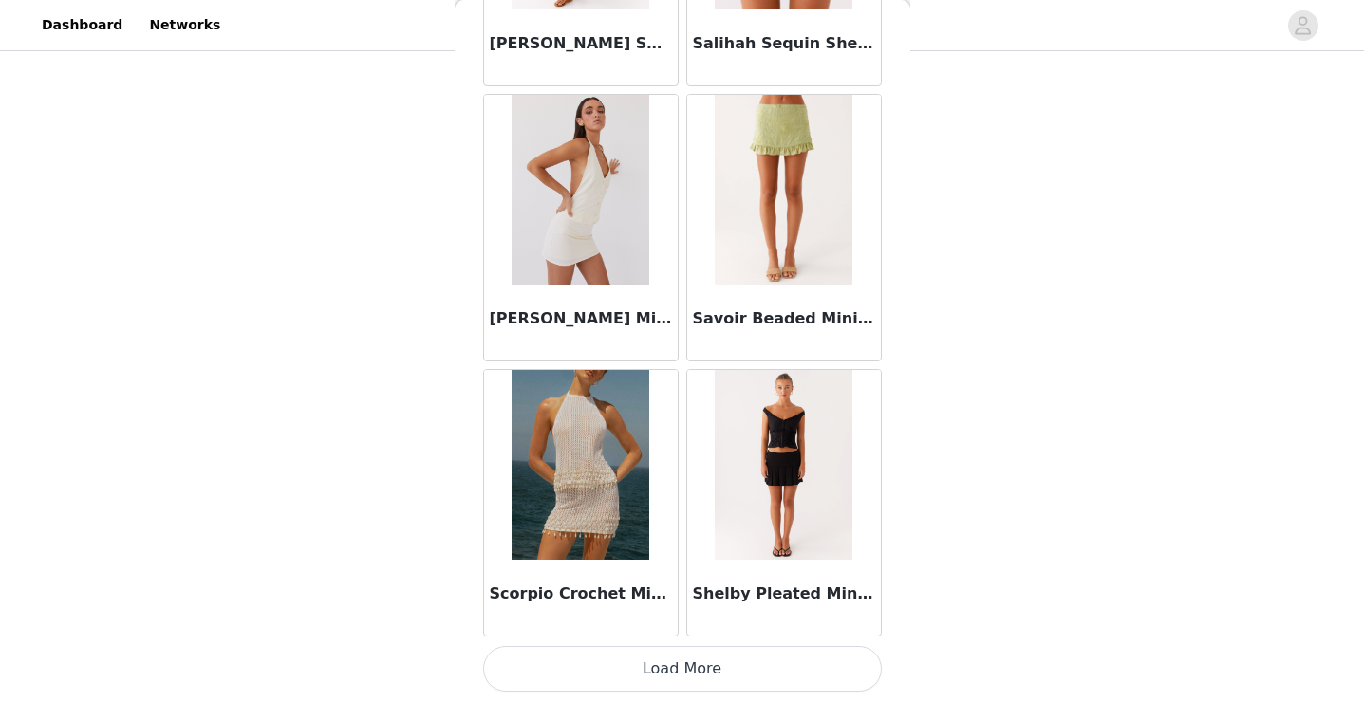
click at [683, 672] on button "Load More" at bounding box center [682, 669] width 399 height 46
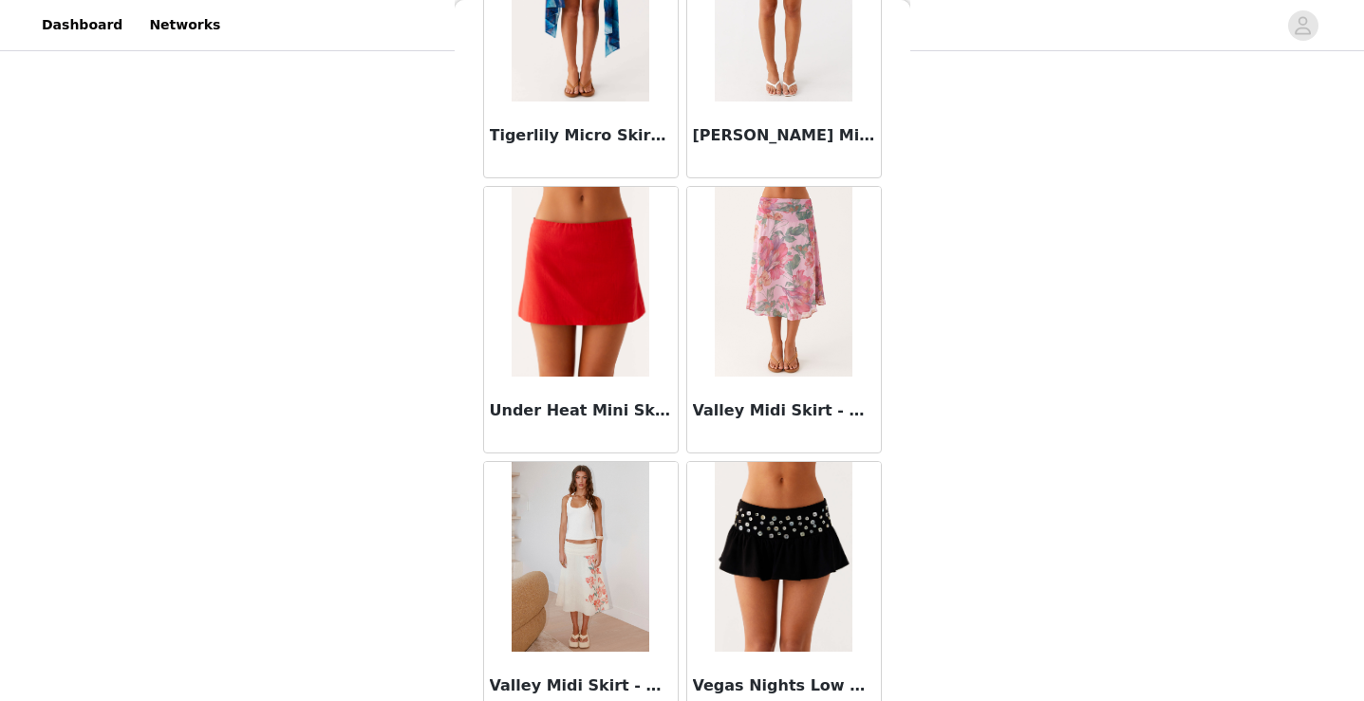
scroll to position [18714, 0]
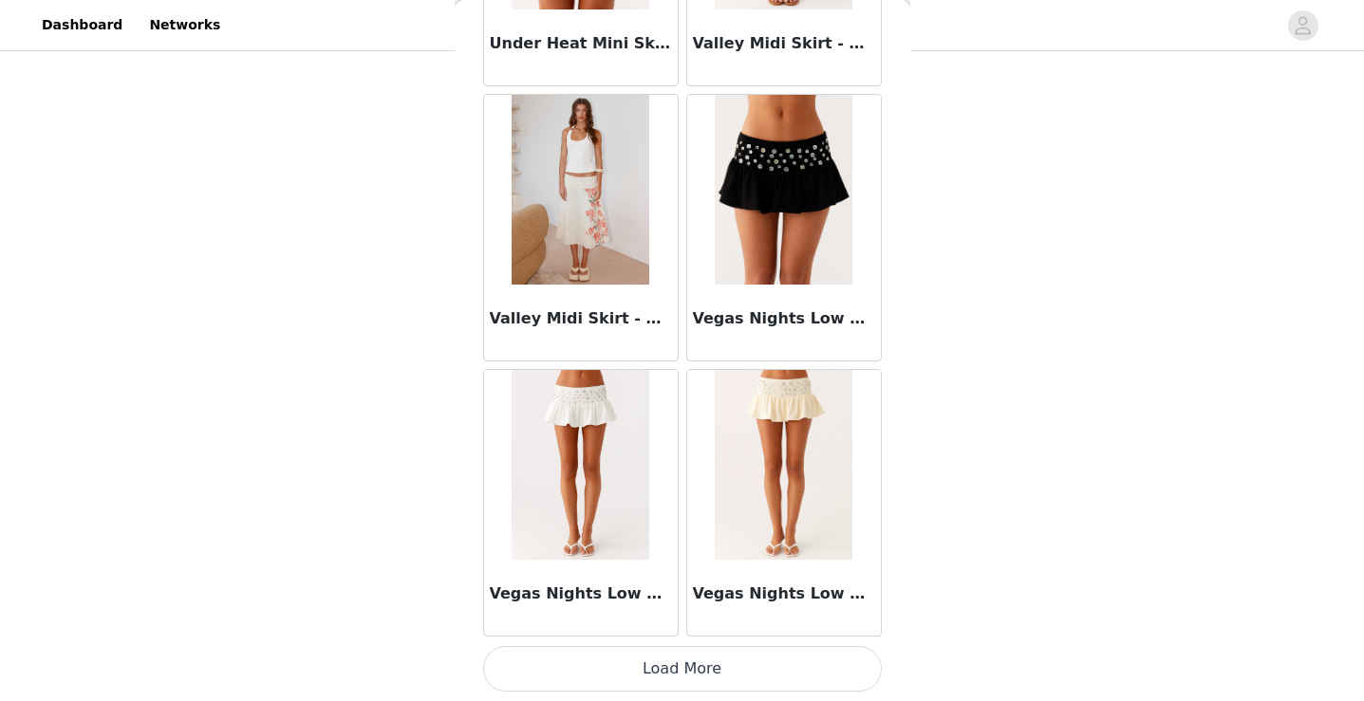
click at [699, 657] on button "Load More" at bounding box center [682, 669] width 399 height 46
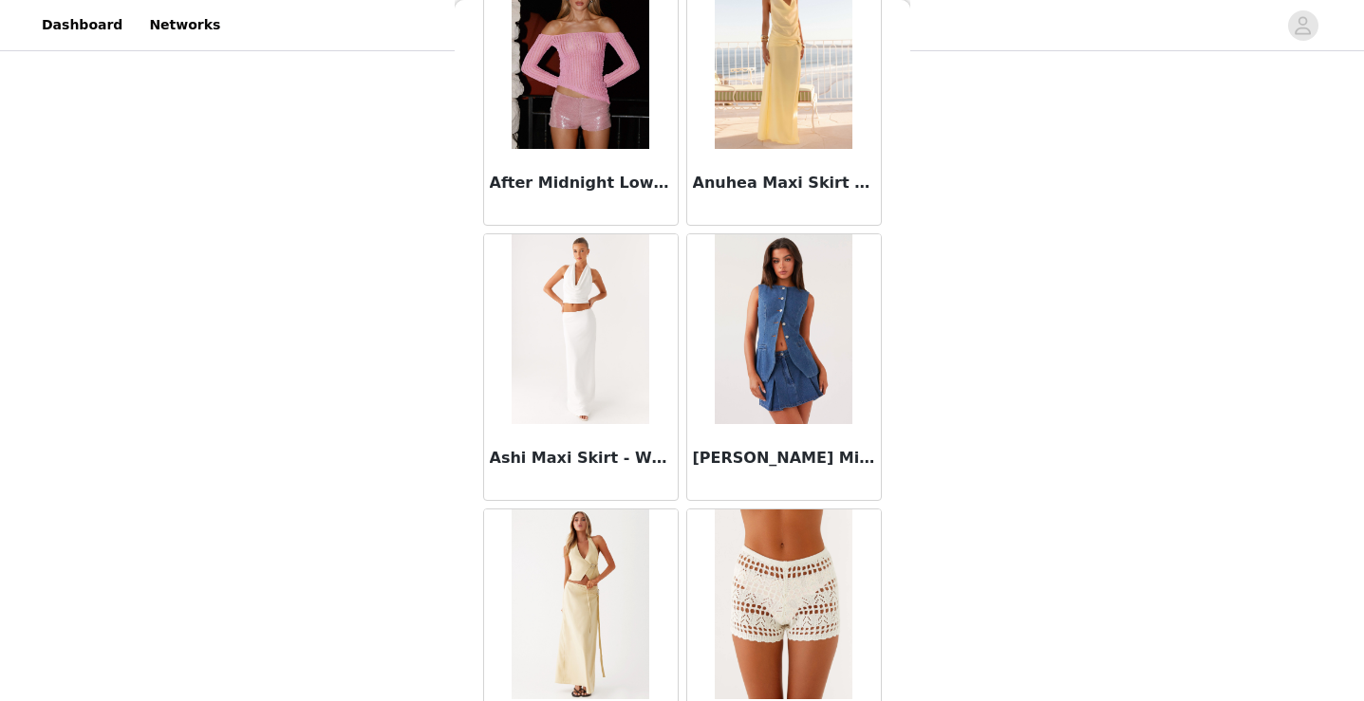
scroll to position [0, 0]
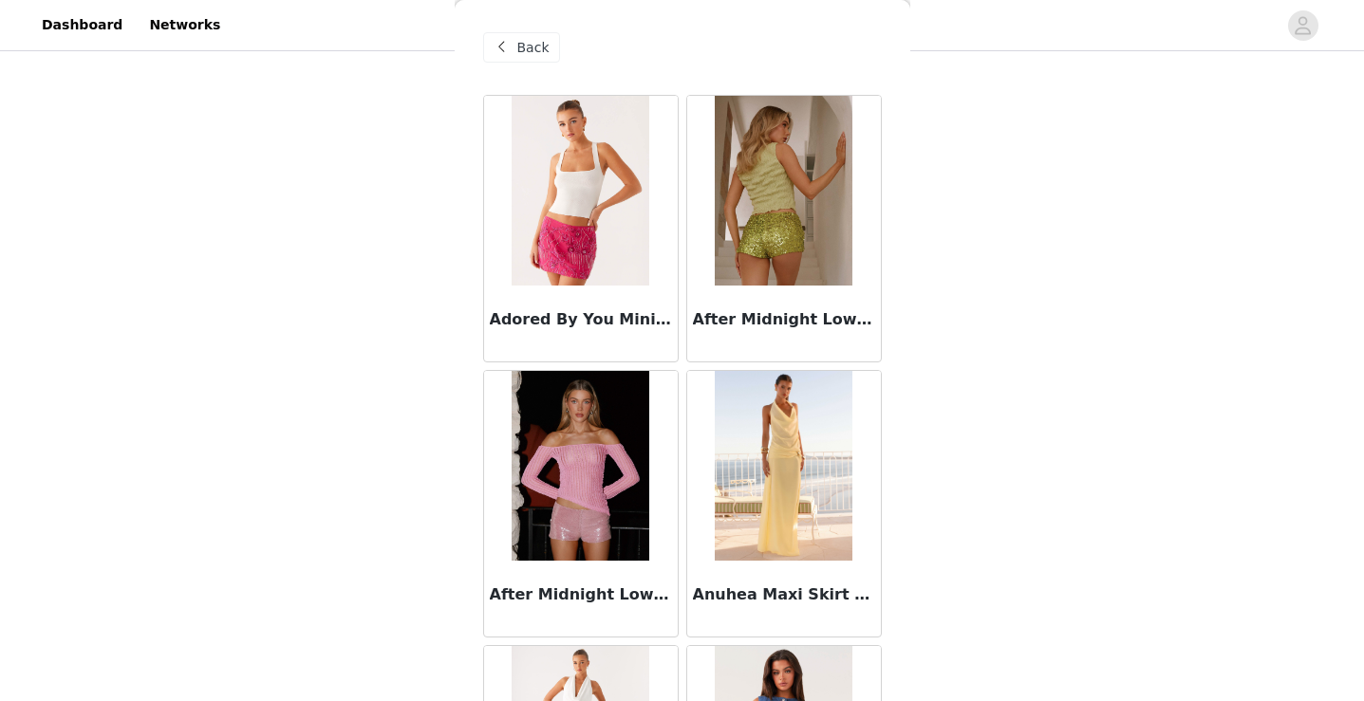
click at [515, 35] on div "Back" at bounding box center [521, 47] width 77 height 30
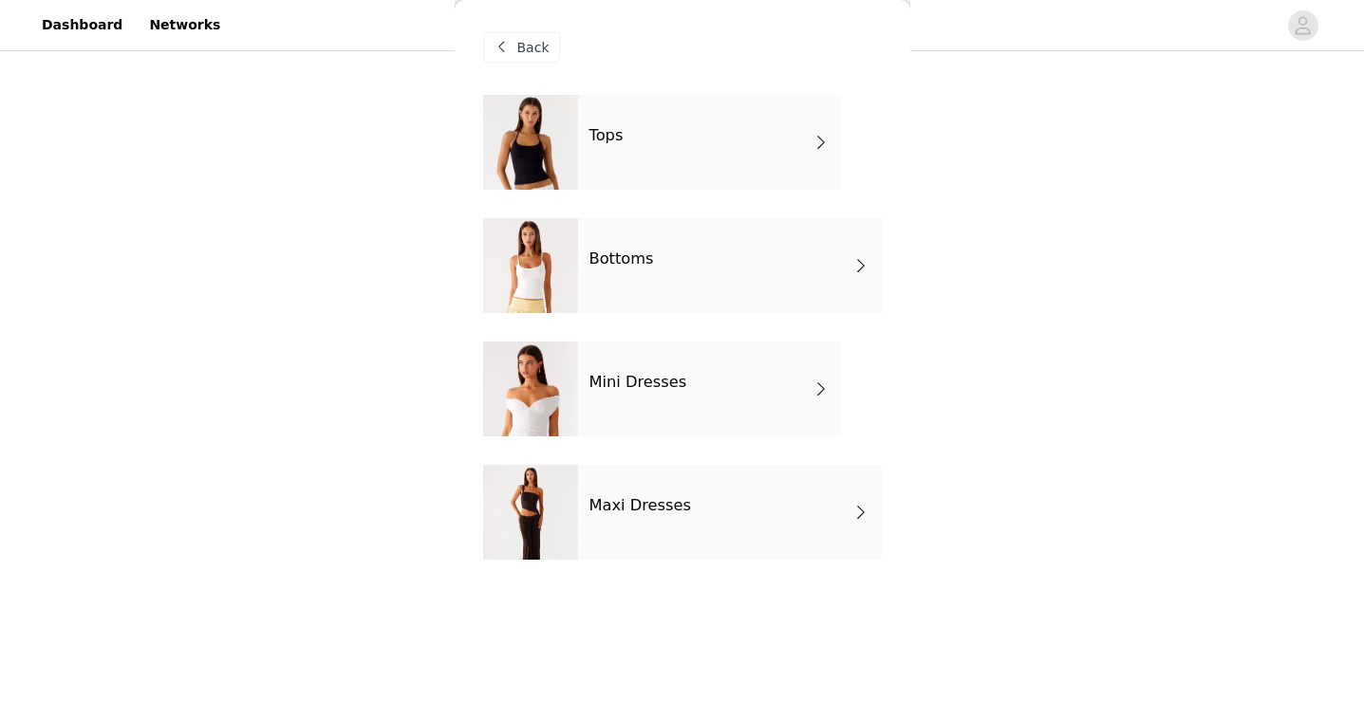
click at [660, 494] on div "Maxi Dresses" at bounding box center [730, 512] width 304 height 95
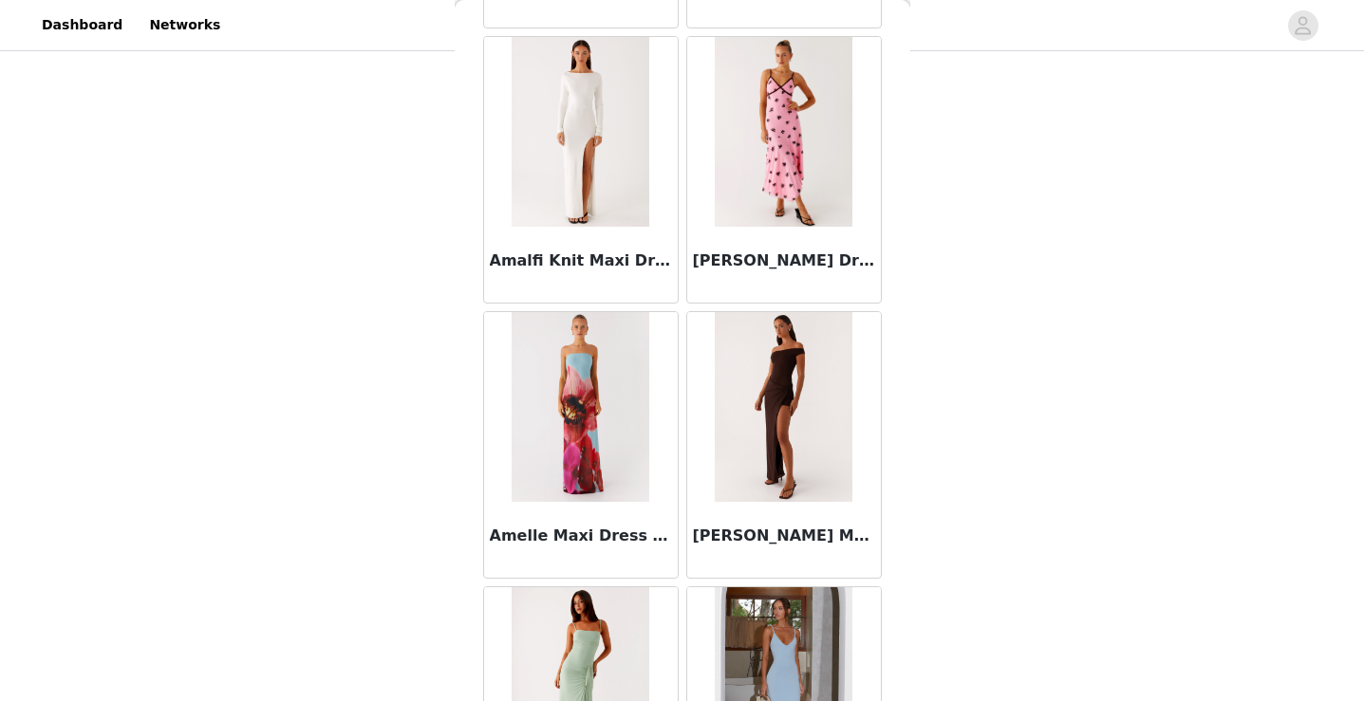
scroll to position [2203, 0]
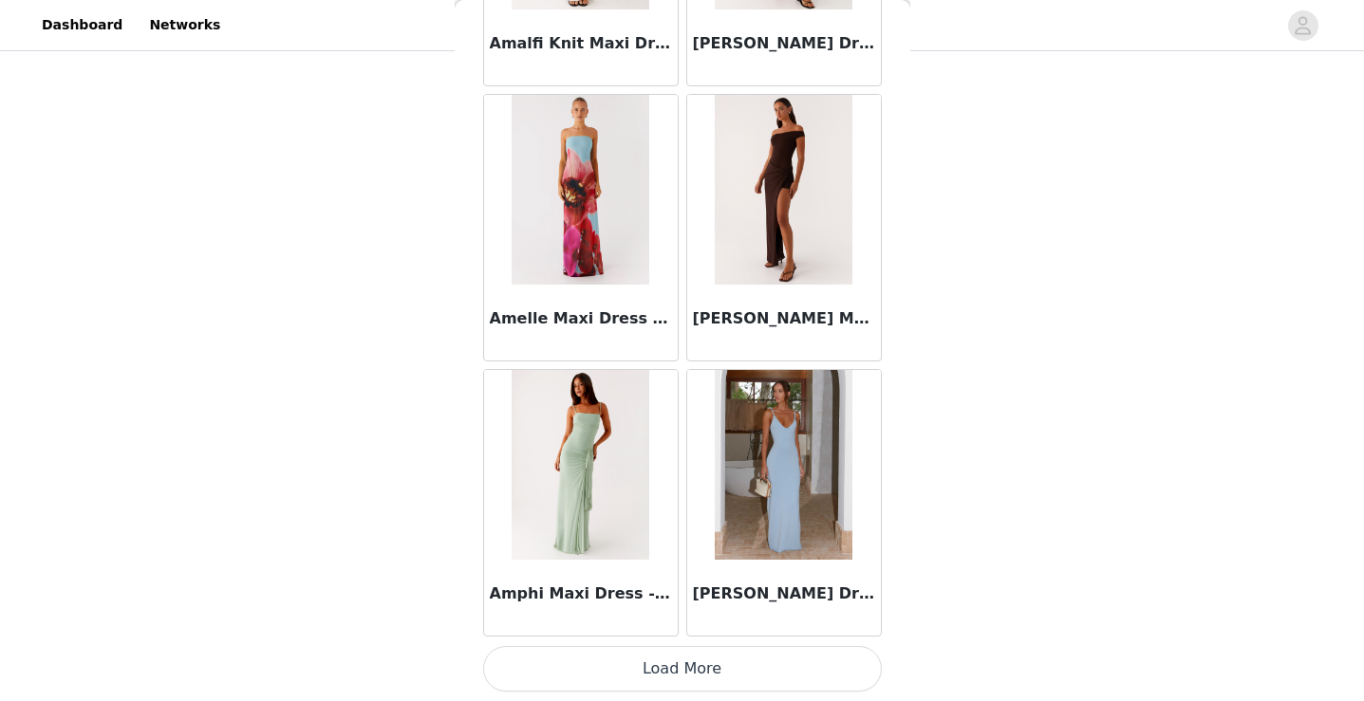
click at [660, 672] on button "Load More" at bounding box center [682, 669] width 399 height 46
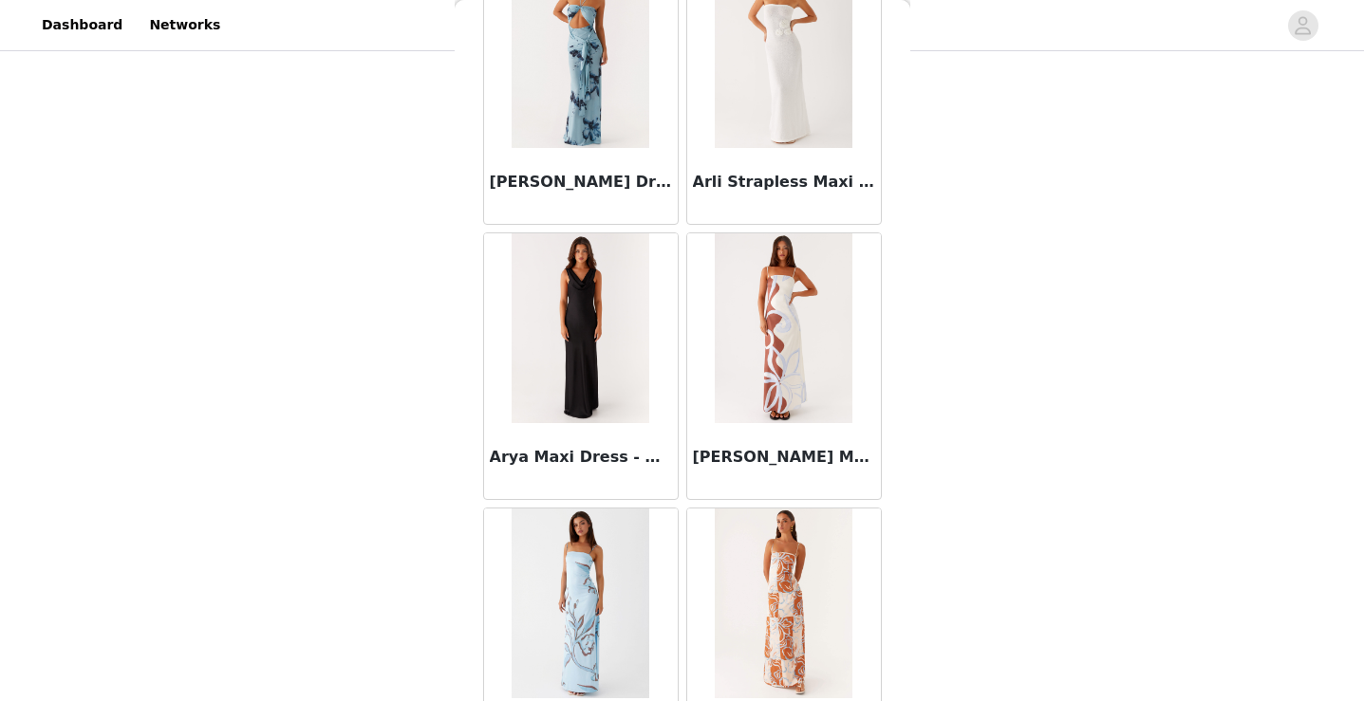
scroll to position [4954, 0]
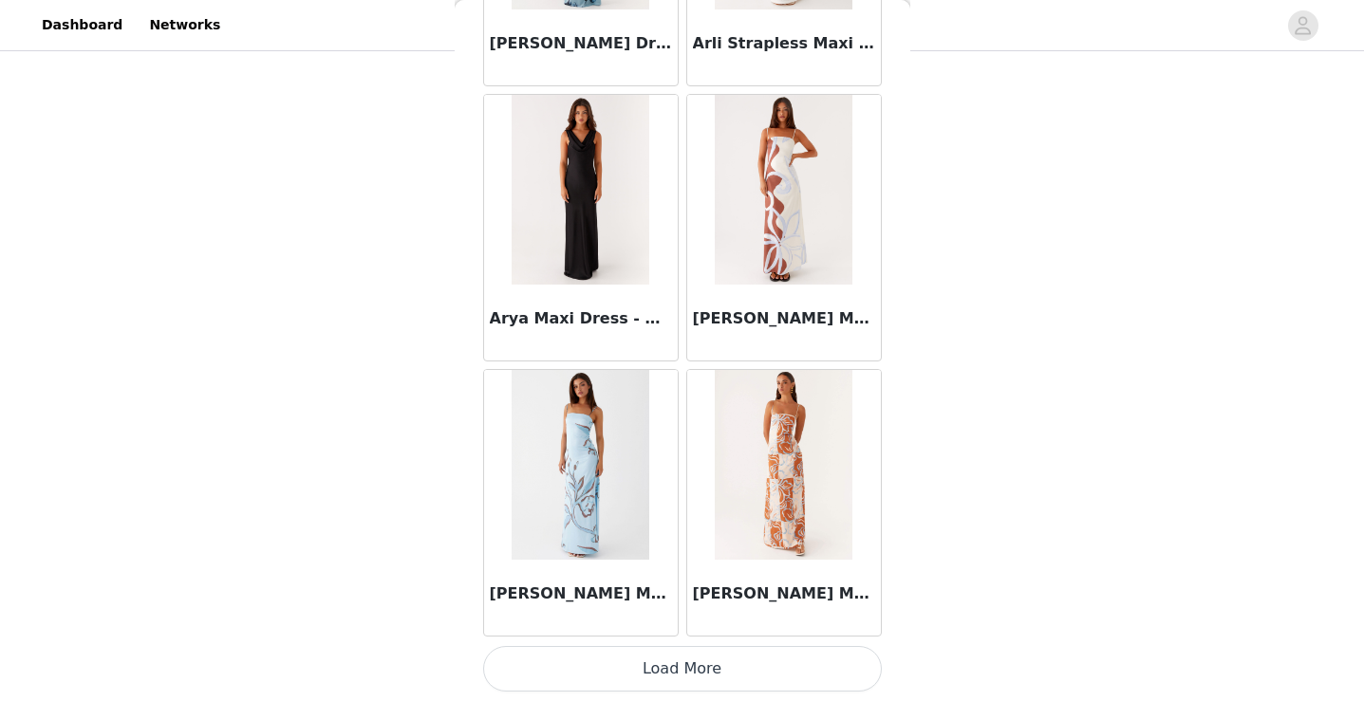
click at [602, 656] on button "Load More" at bounding box center [682, 669] width 399 height 46
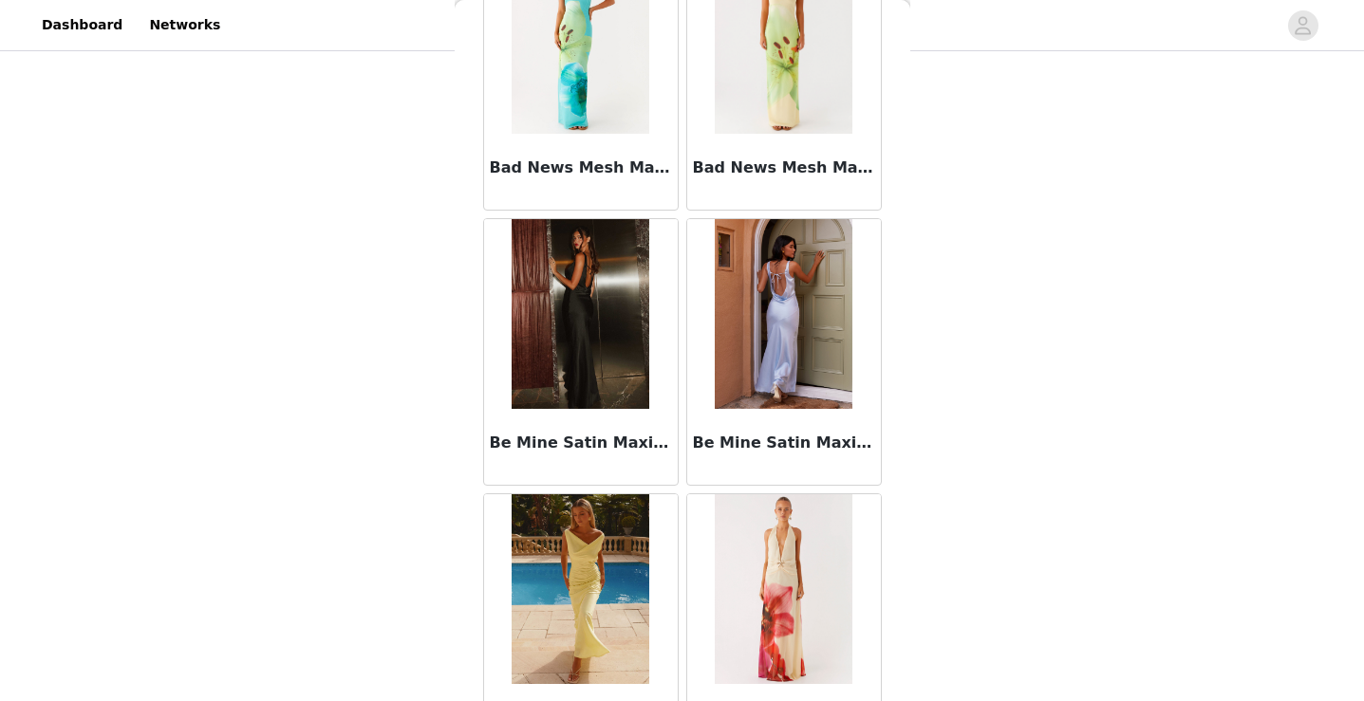
scroll to position [7706, 0]
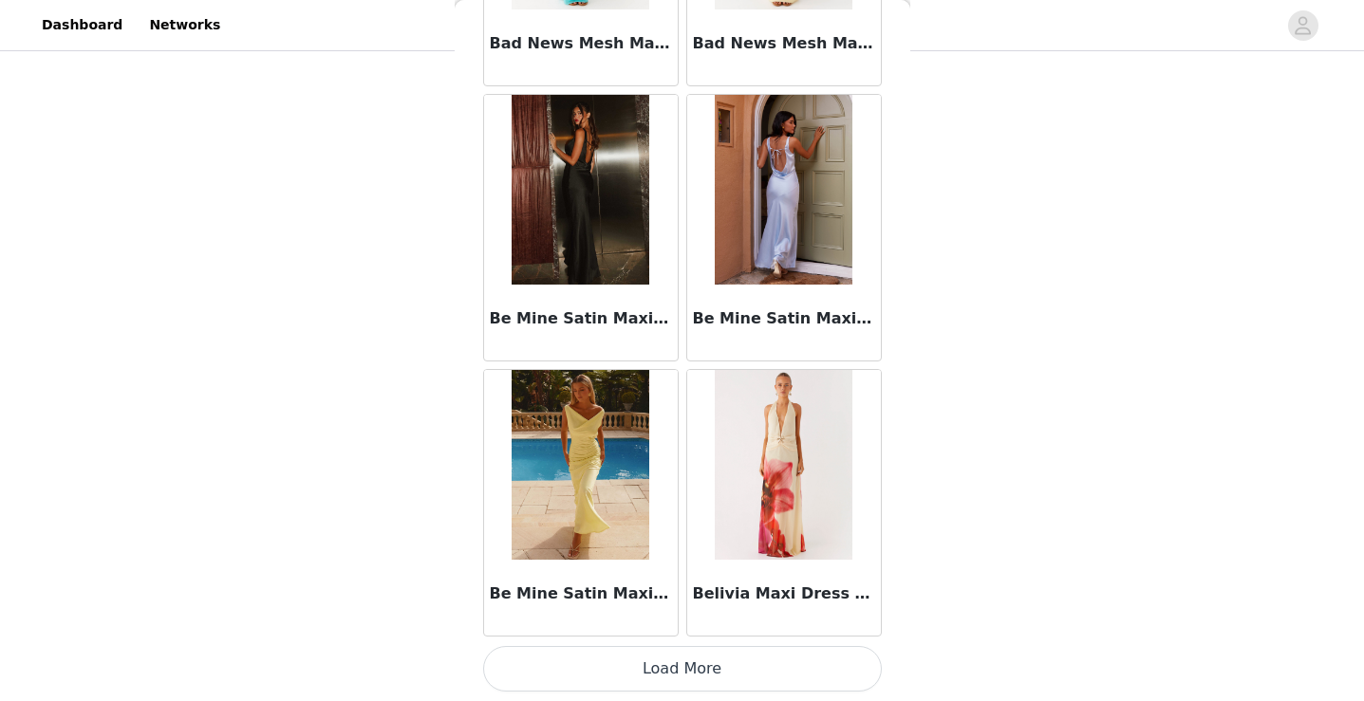
click at [646, 677] on button "Load More" at bounding box center [682, 669] width 399 height 46
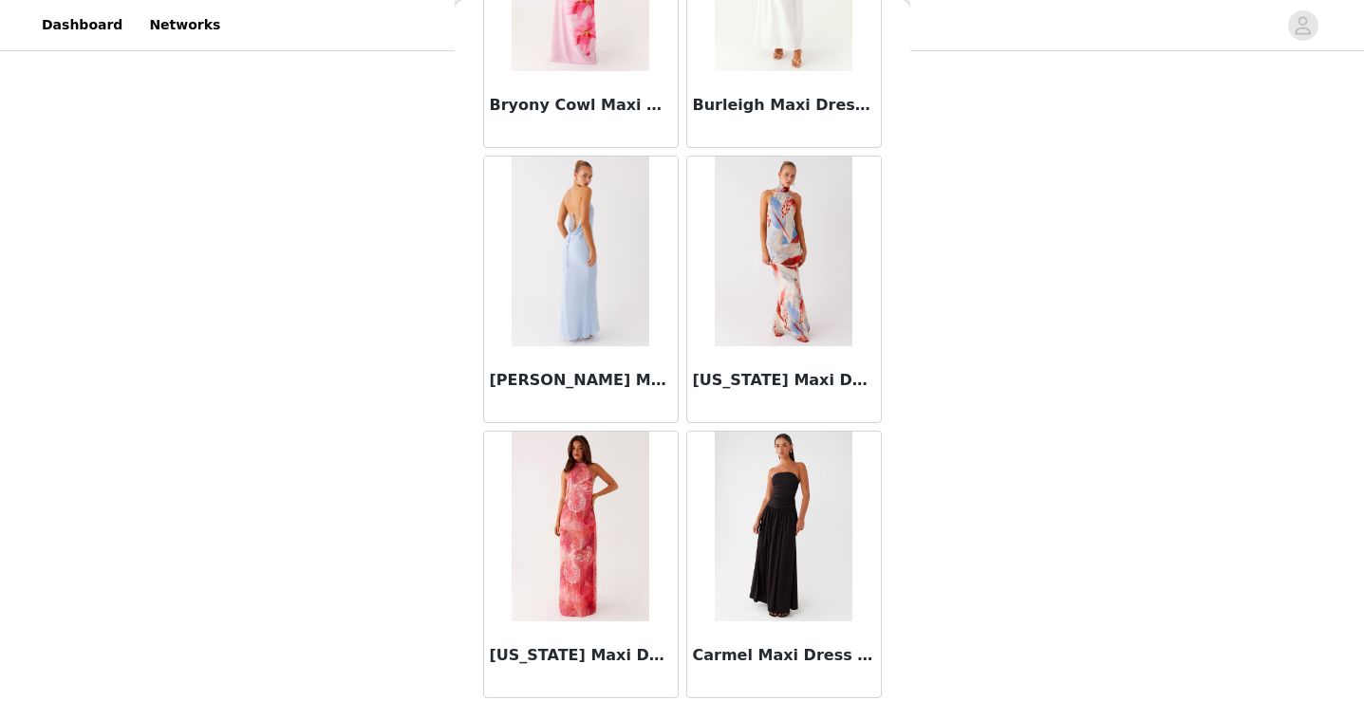
scroll to position [10458, 0]
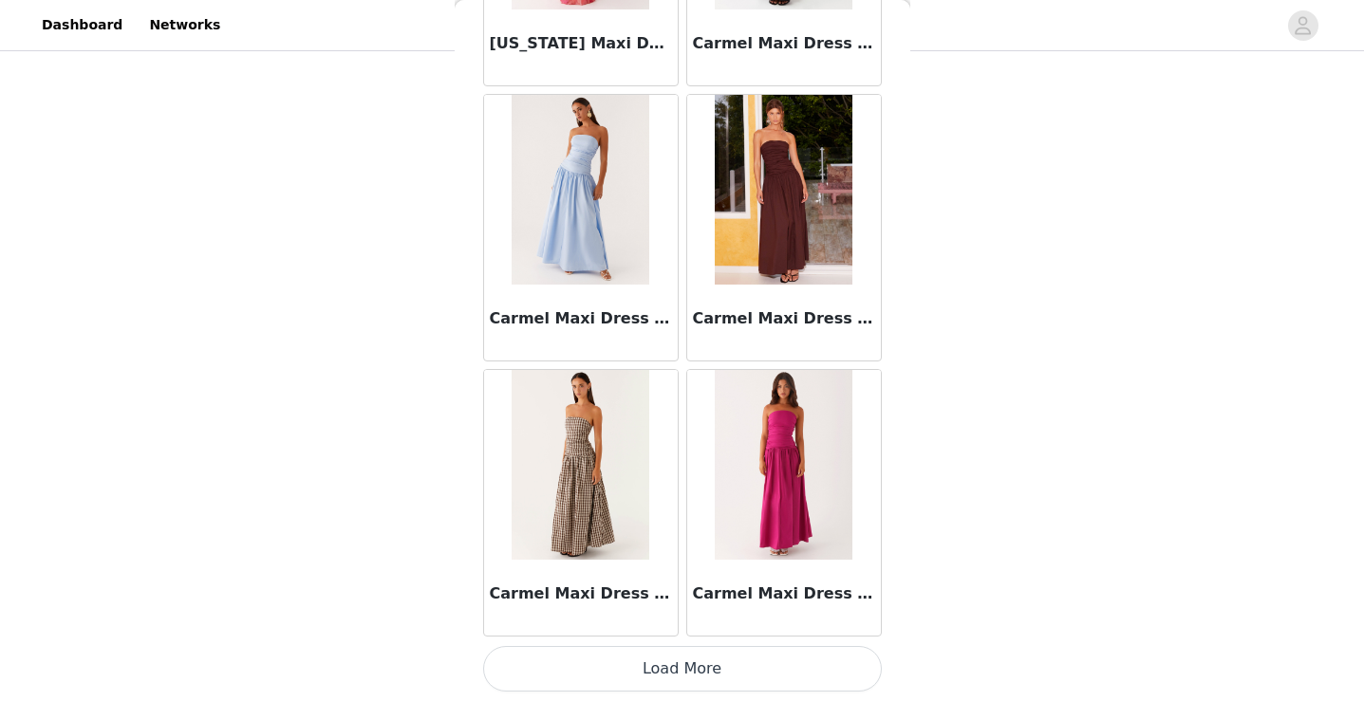
click at [602, 654] on button "Load More" at bounding box center [682, 669] width 399 height 46
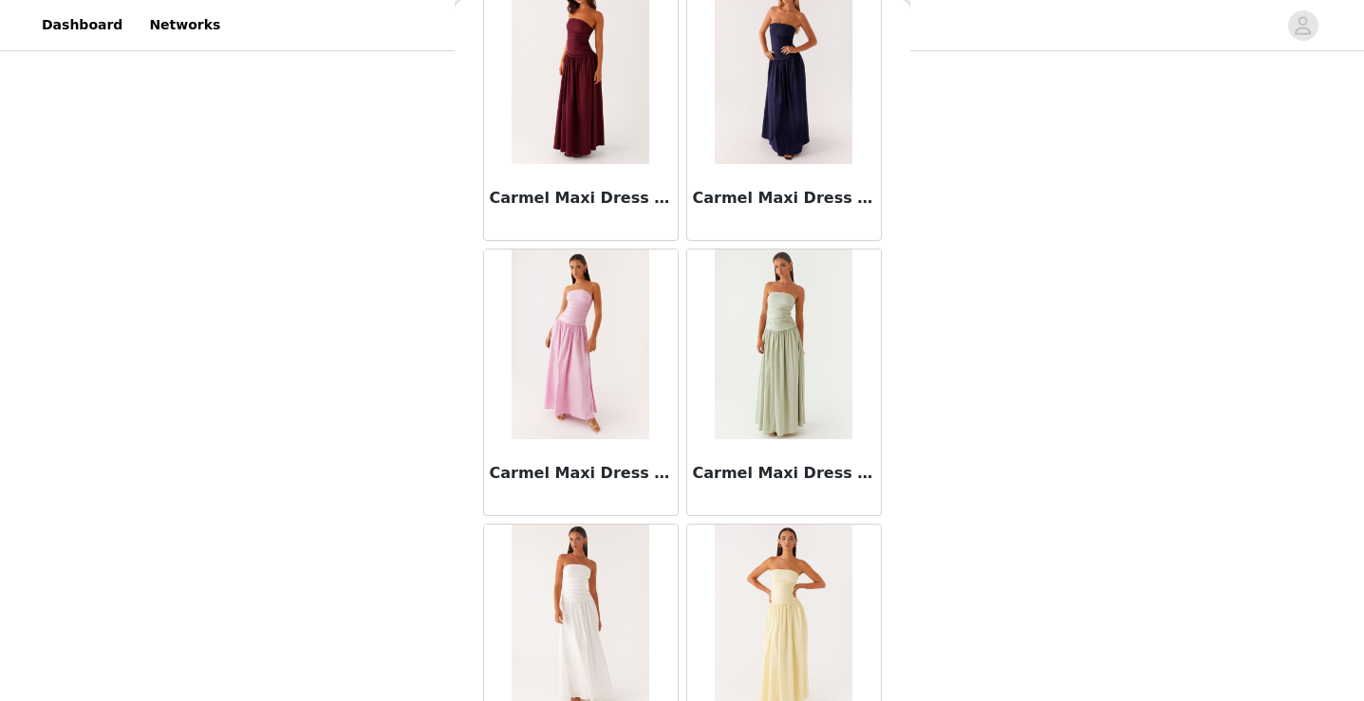
scroll to position [11402, 0]
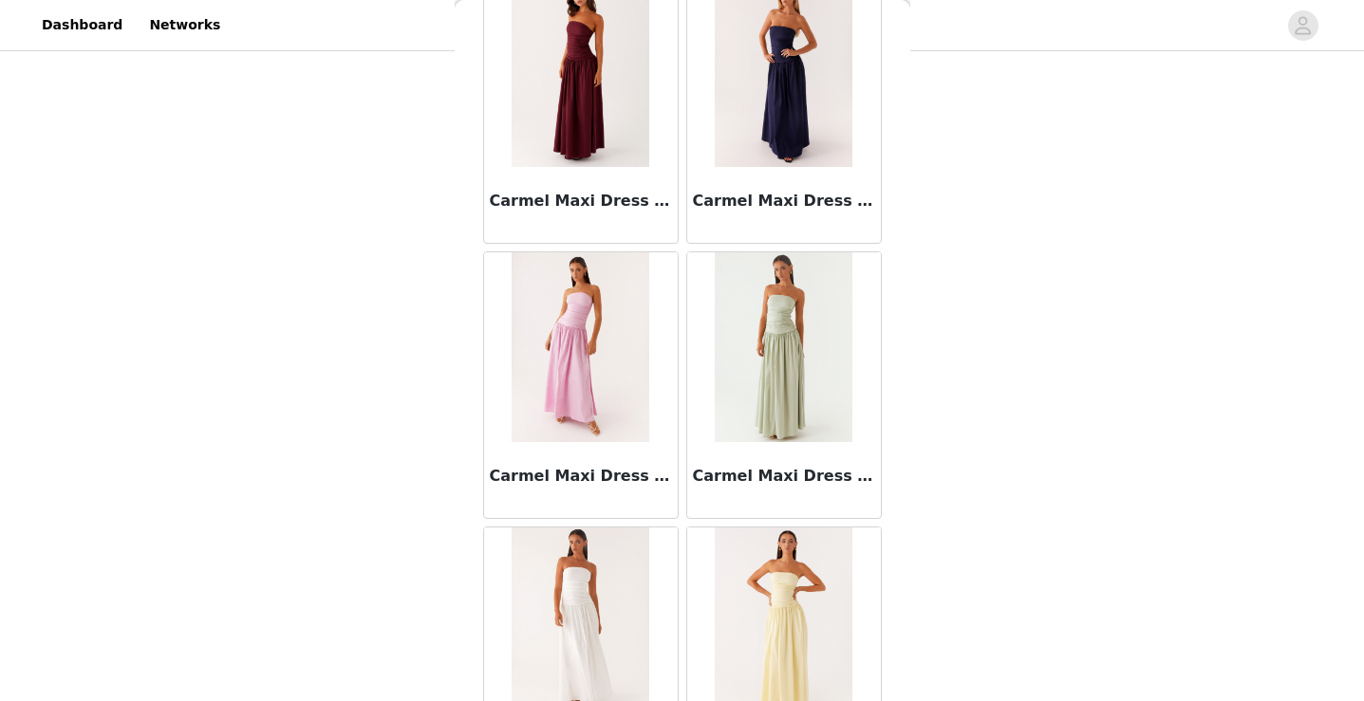
click at [604, 105] on img at bounding box center [580, 72] width 138 height 190
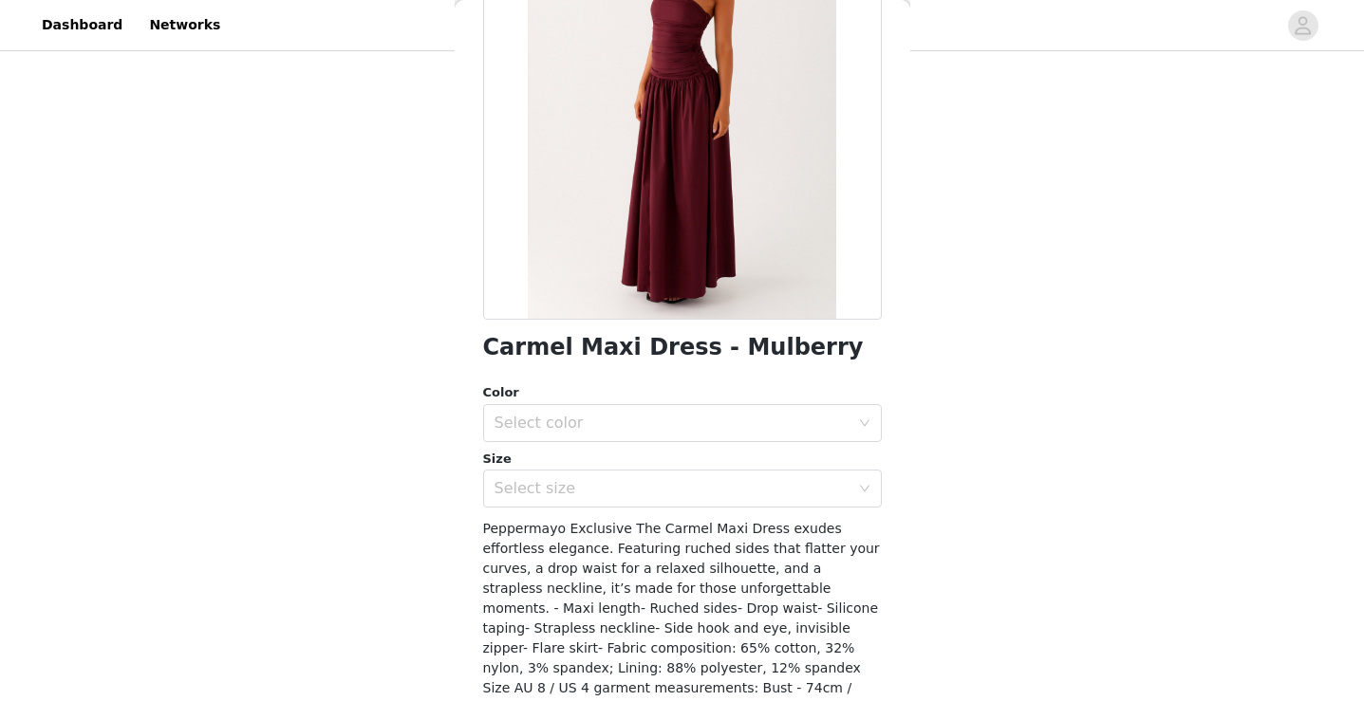
scroll to position [205, 0]
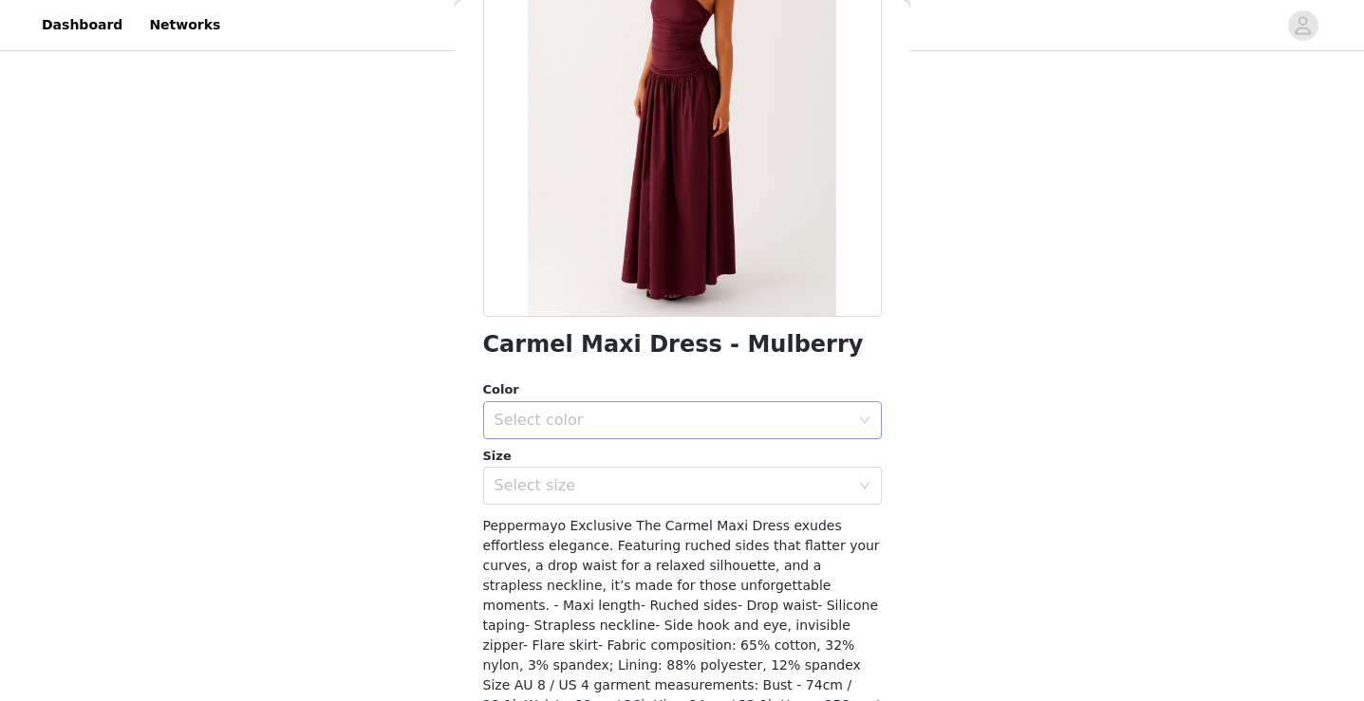
click at [670, 412] on div "Select color" at bounding box center [671, 420] width 355 height 19
click at [660, 462] on li "Mulberry" at bounding box center [682, 462] width 399 height 30
click at [659, 494] on div "Select size" at bounding box center [671, 485] width 355 height 19
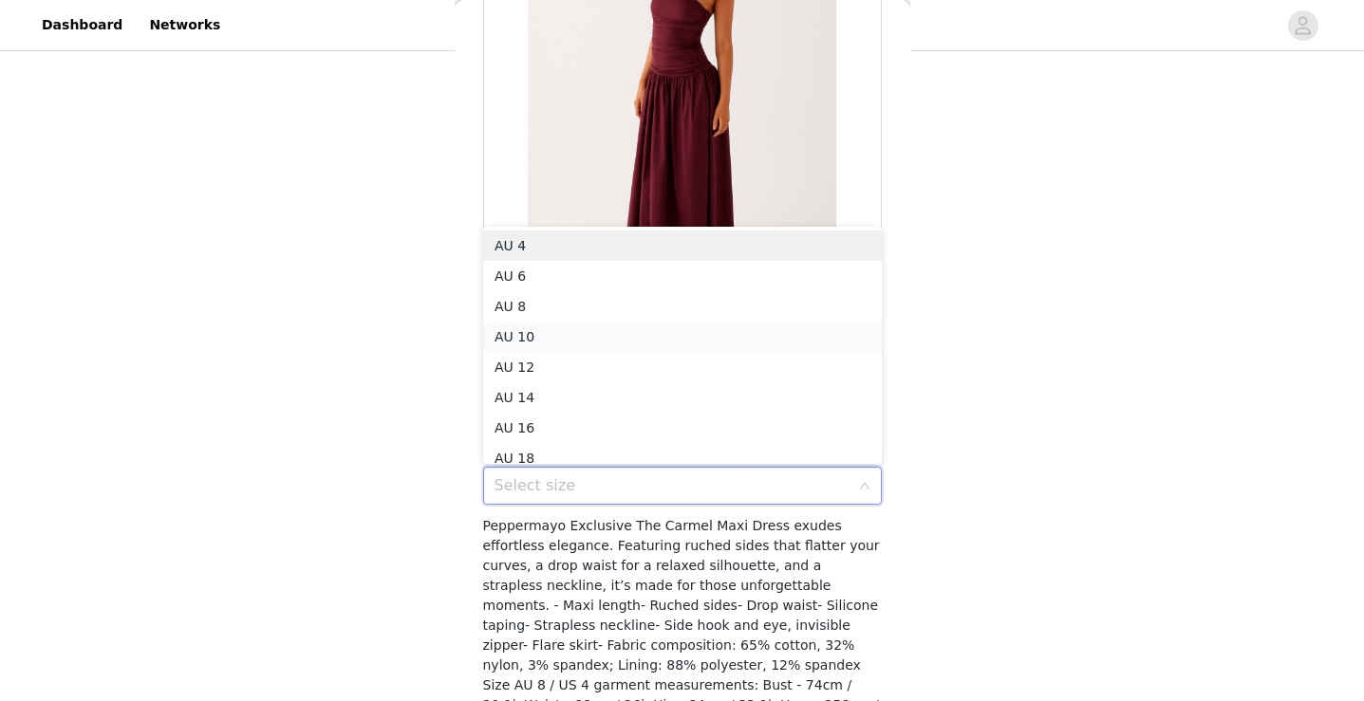
scroll to position [9, 0]
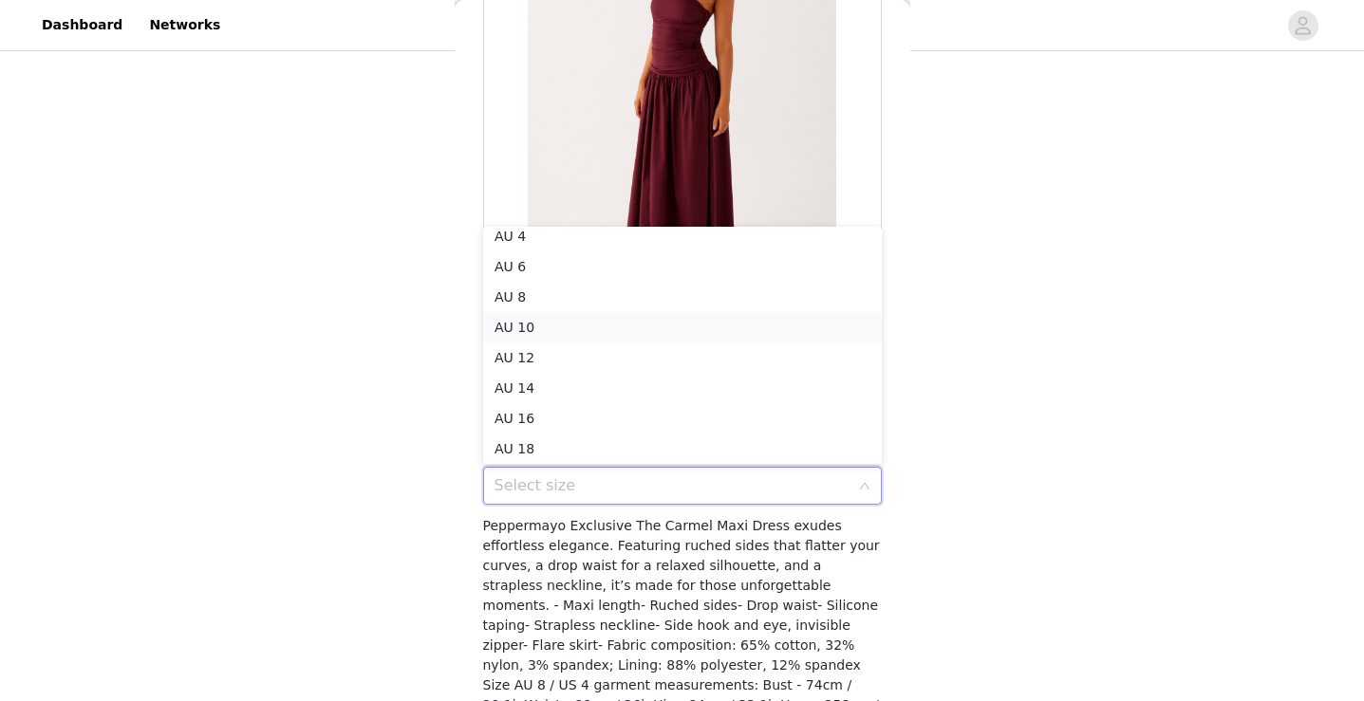
click at [624, 321] on li "AU 10" at bounding box center [682, 327] width 399 height 30
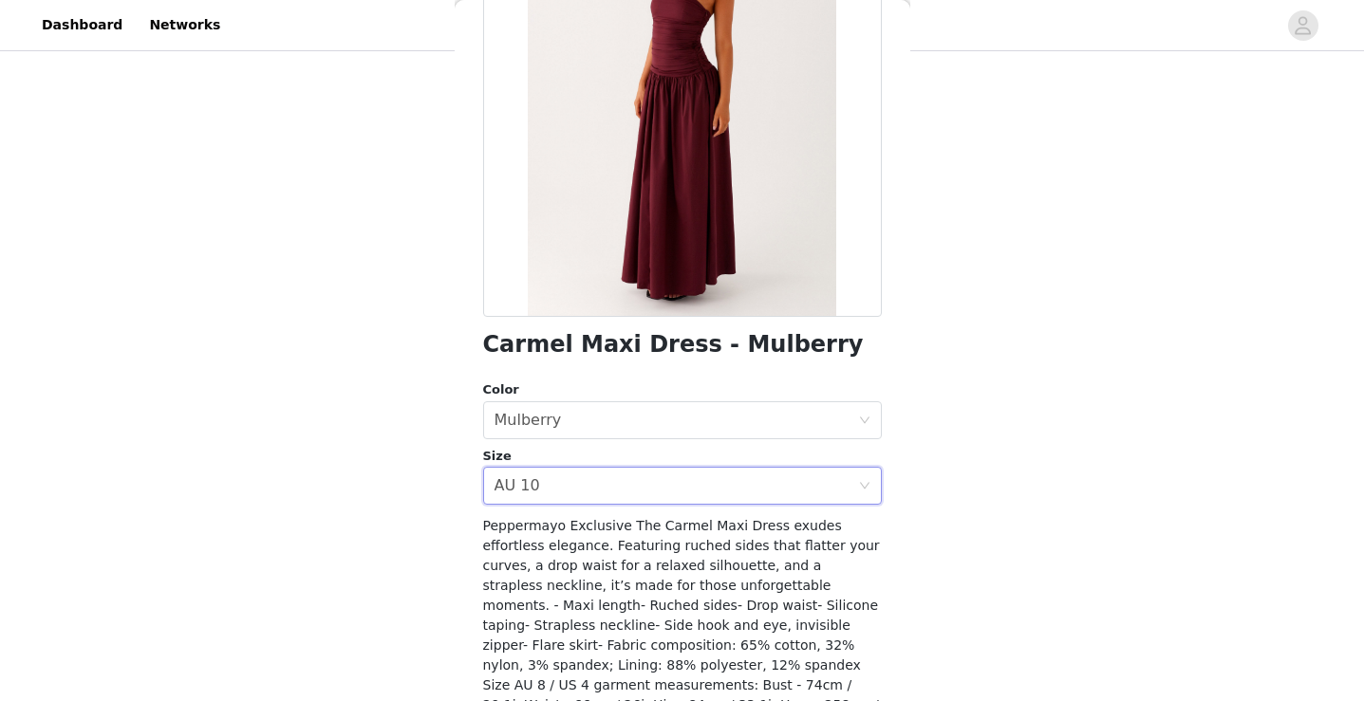
scroll to position [319, 0]
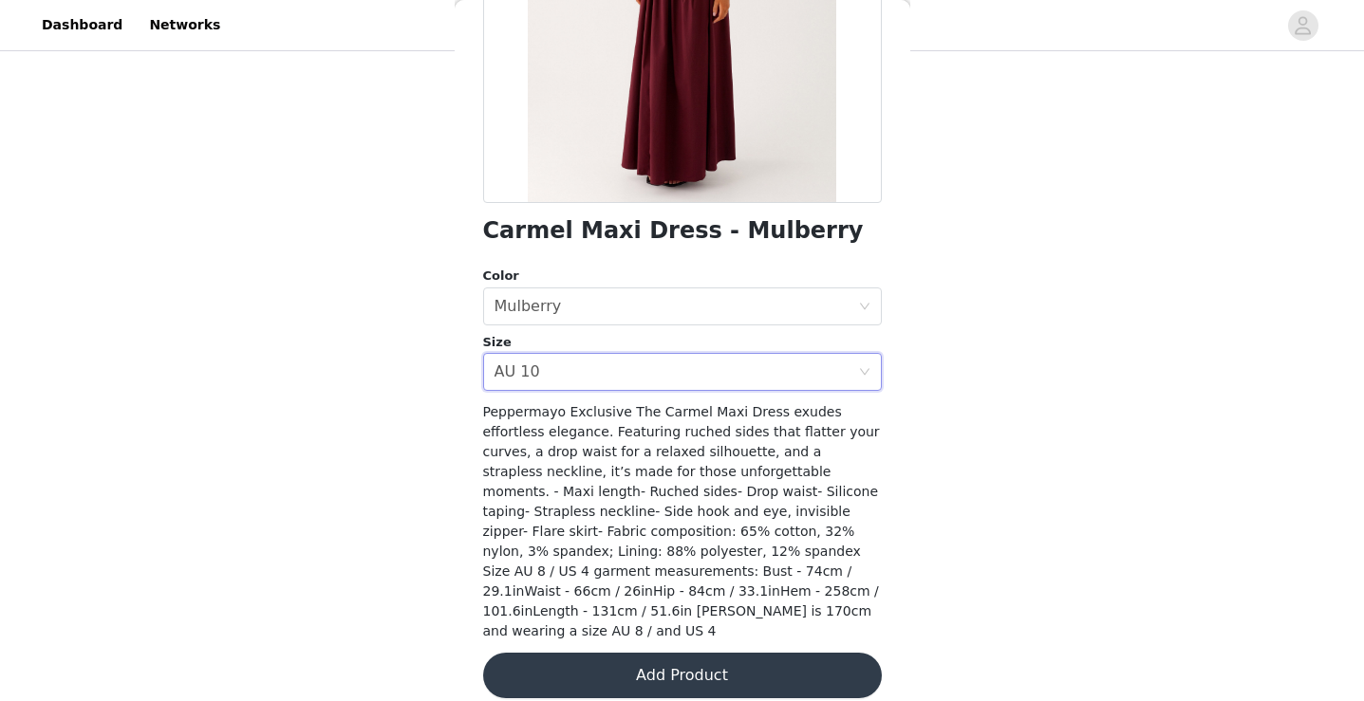
click at [616, 660] on button "Add Product" at bounding box center [682, 676] width 399 height 46
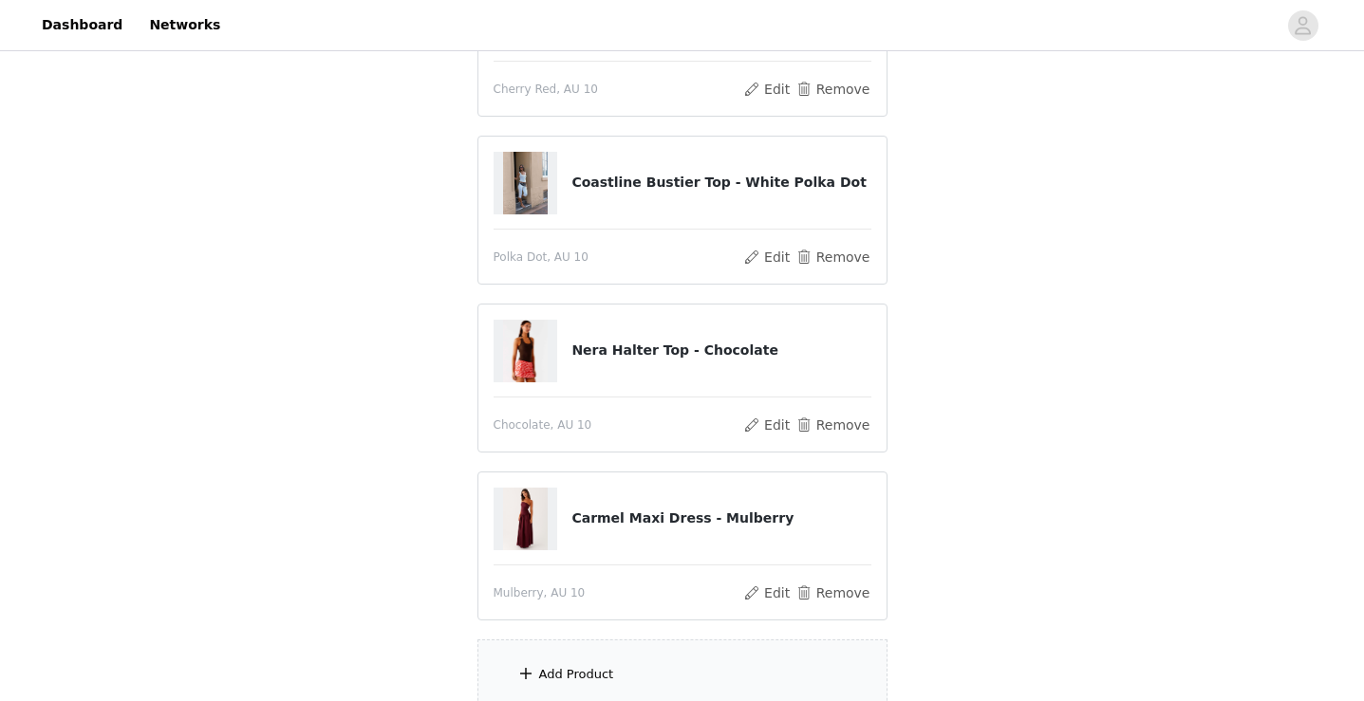
scroll to position [462, 0]
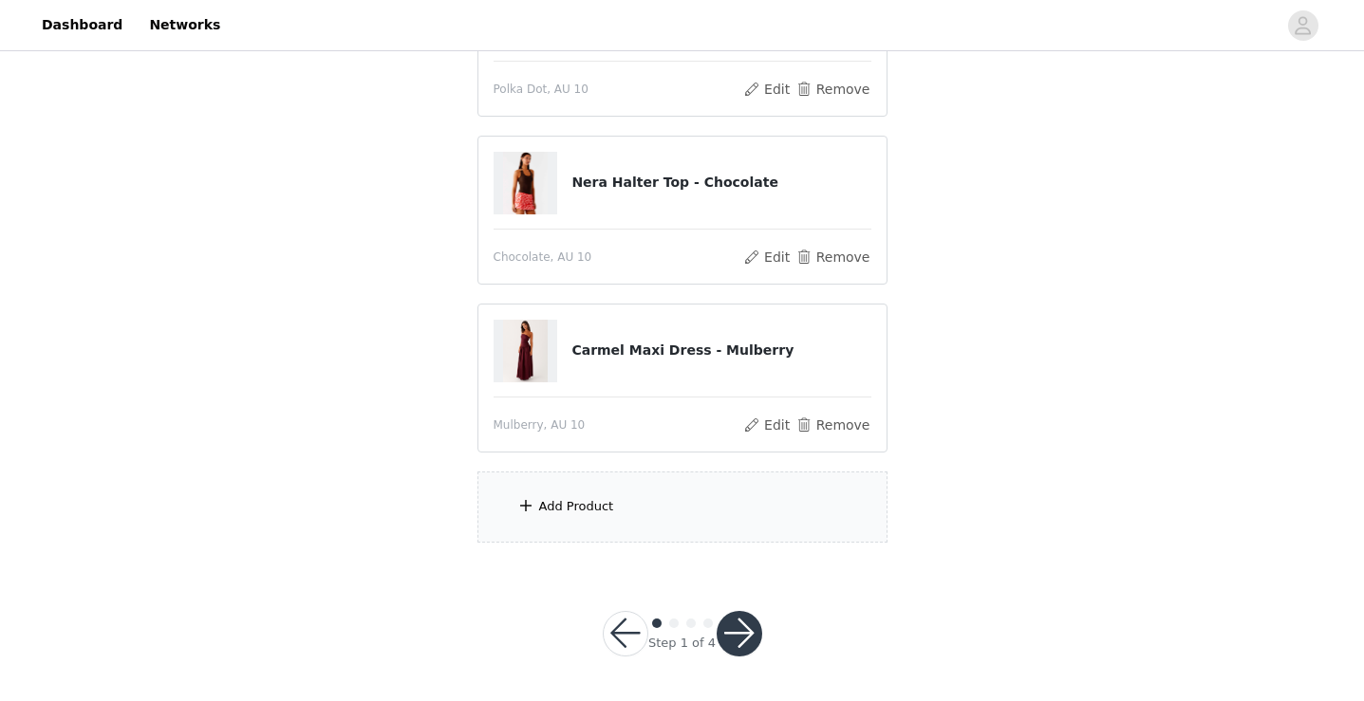
click at [623, 517] on div "Add Product" at bounding box center [682, 507] width 410 height 71
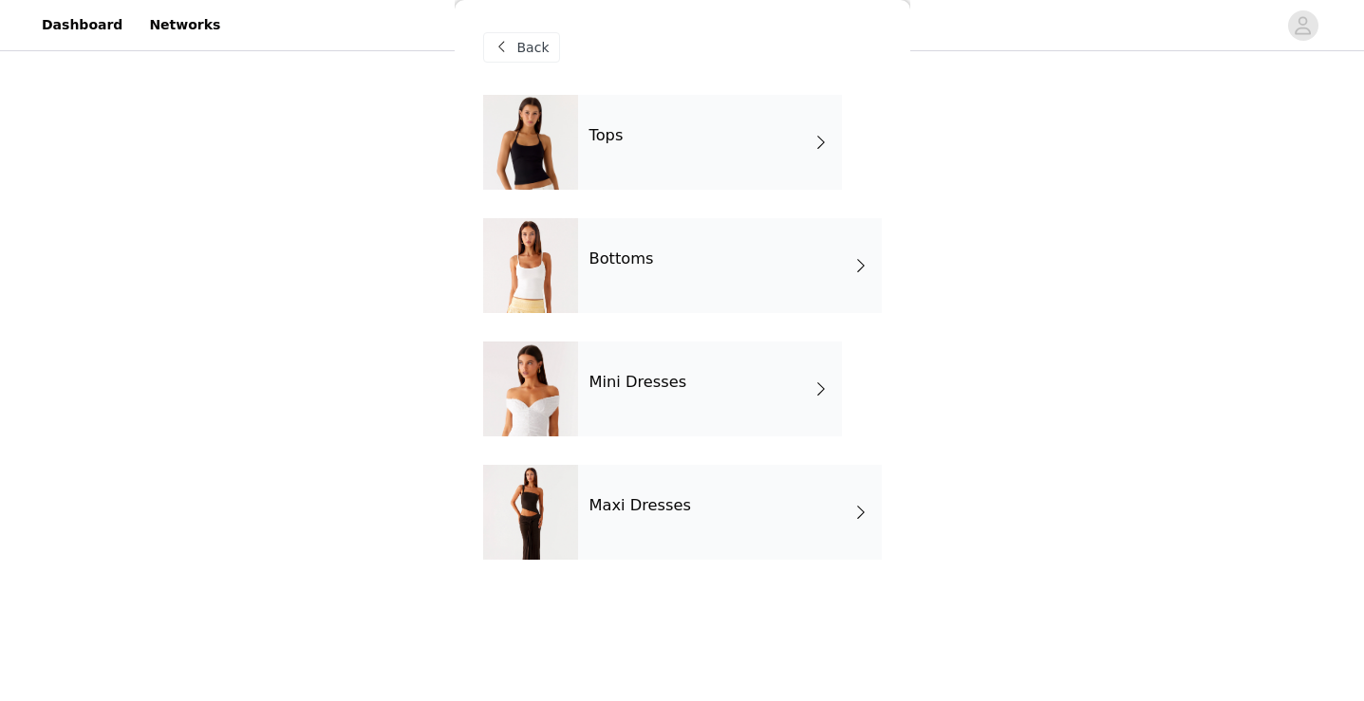
click at [683, 498] on div "Maxi Dresses" at bounding box center [730, 512] width 304 height 95
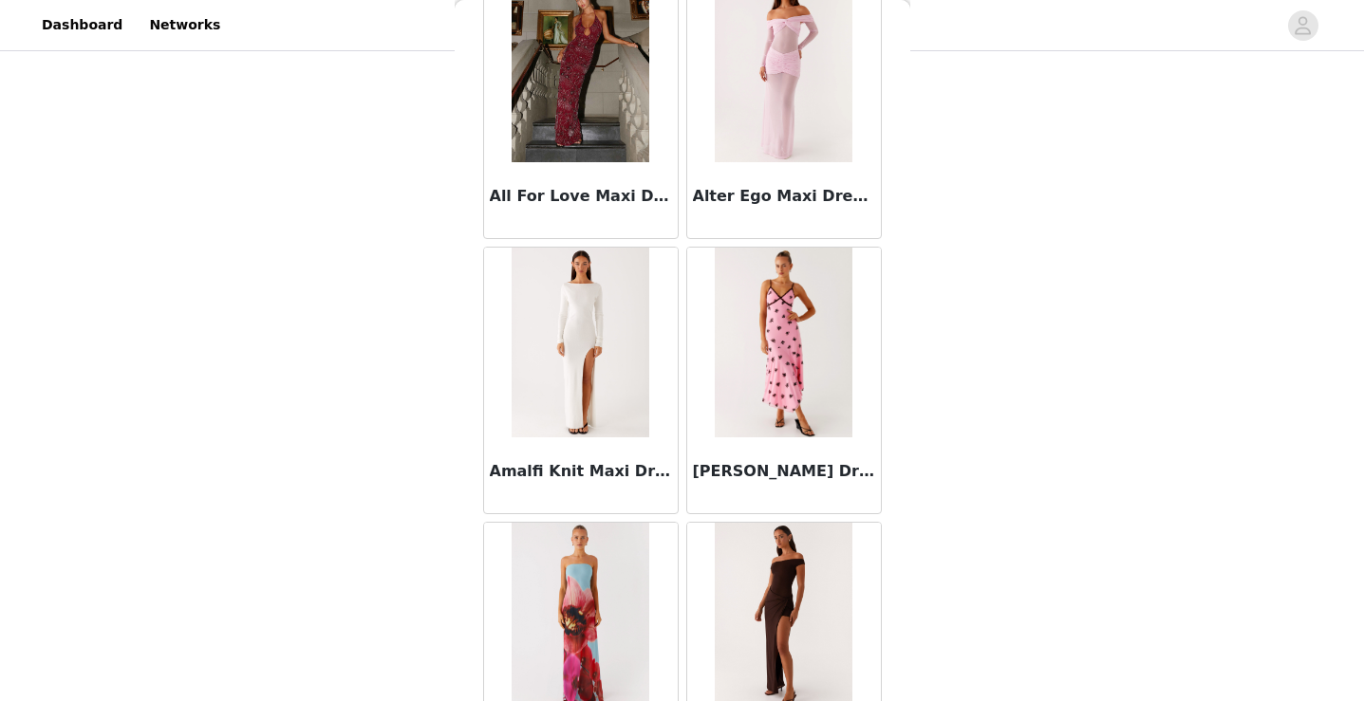
scroll to position [2203, 0]
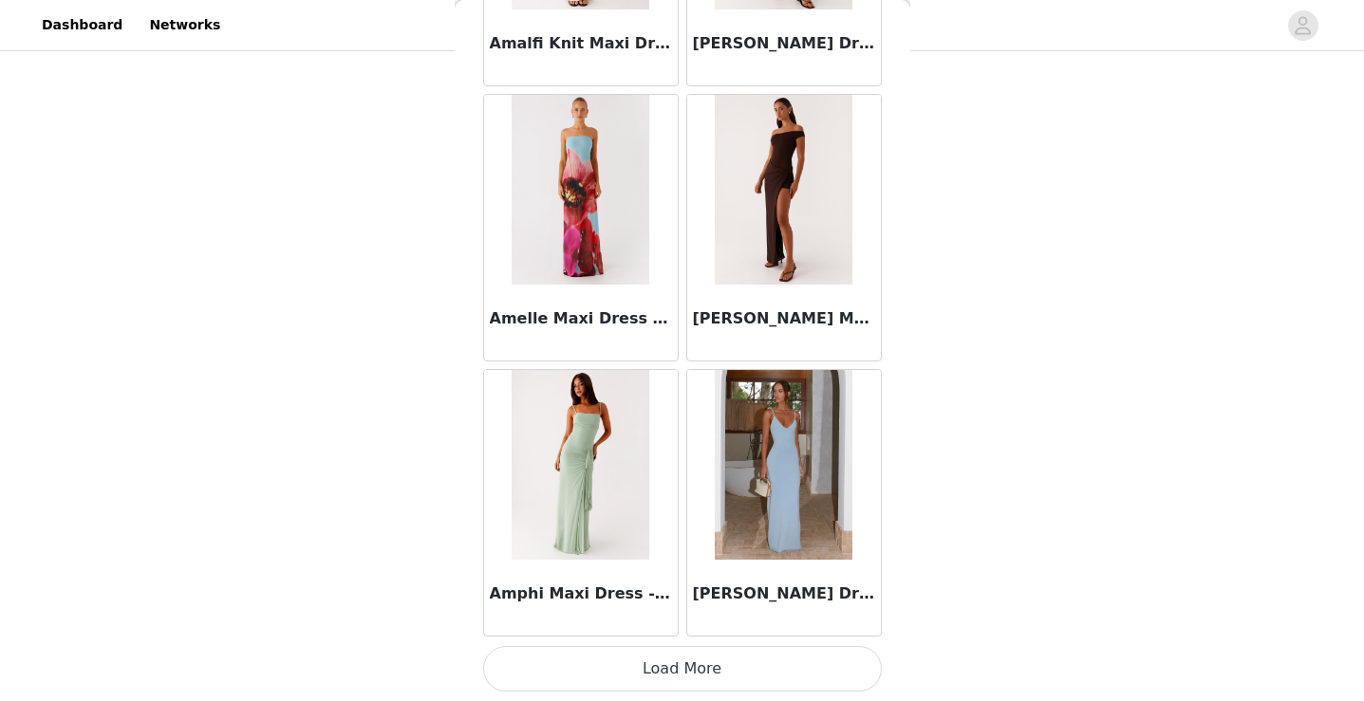
click at [666, 662] on button "Load More" at bounding box center [682, 669] width 399 height 46
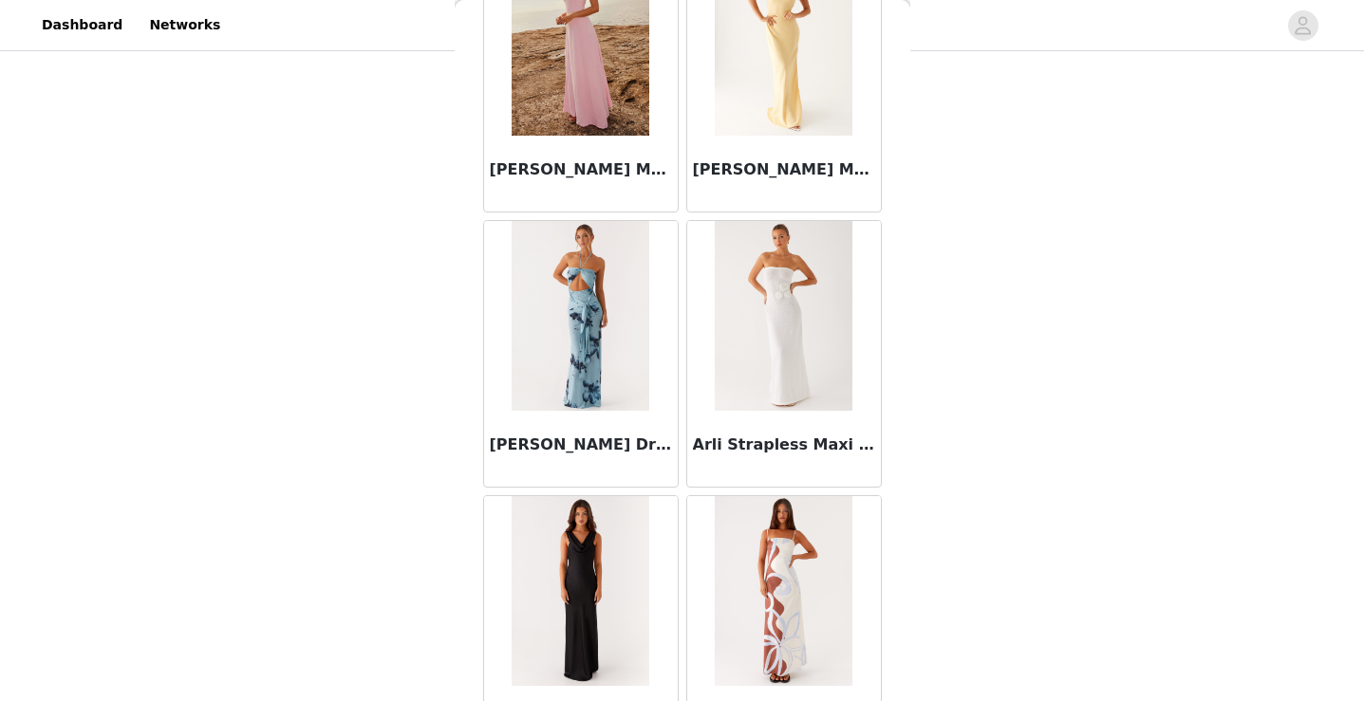
scroll to position [4954, 0]
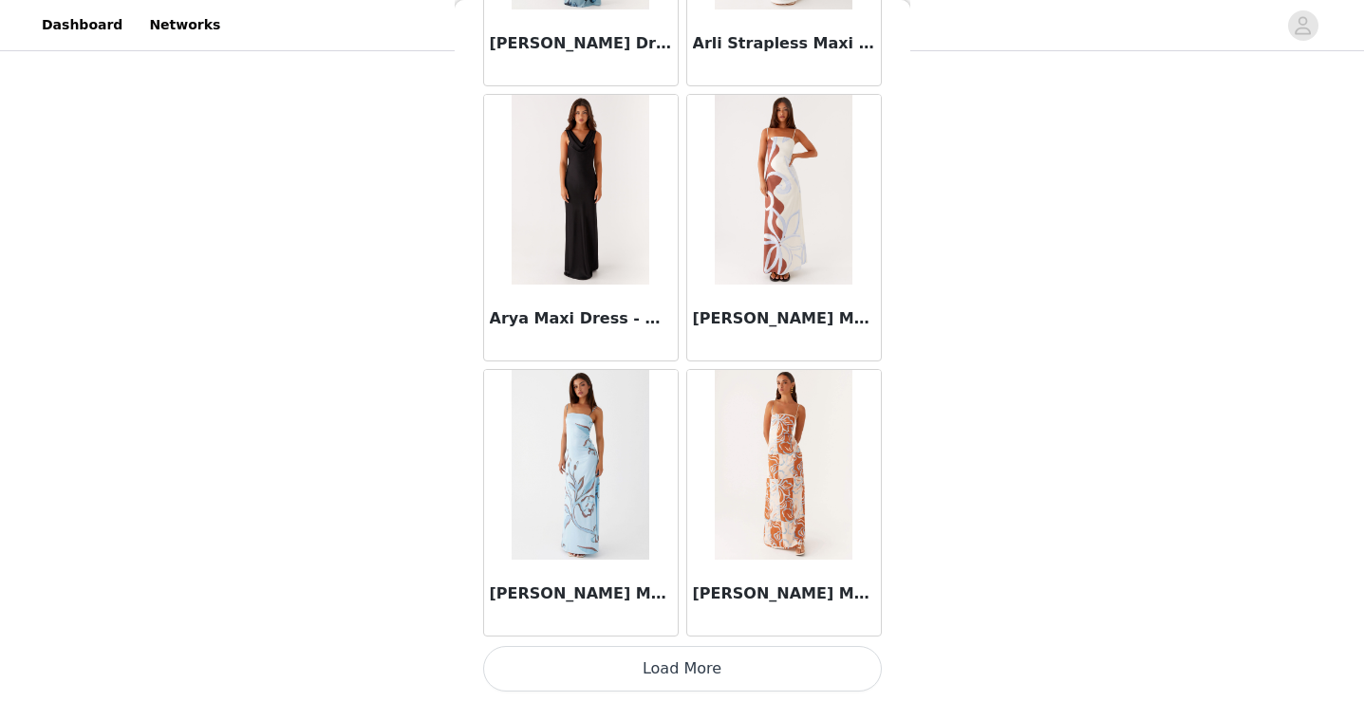
click at [660, 668] on button "Load More" at bounding box center [682, 669] width 399 height 46
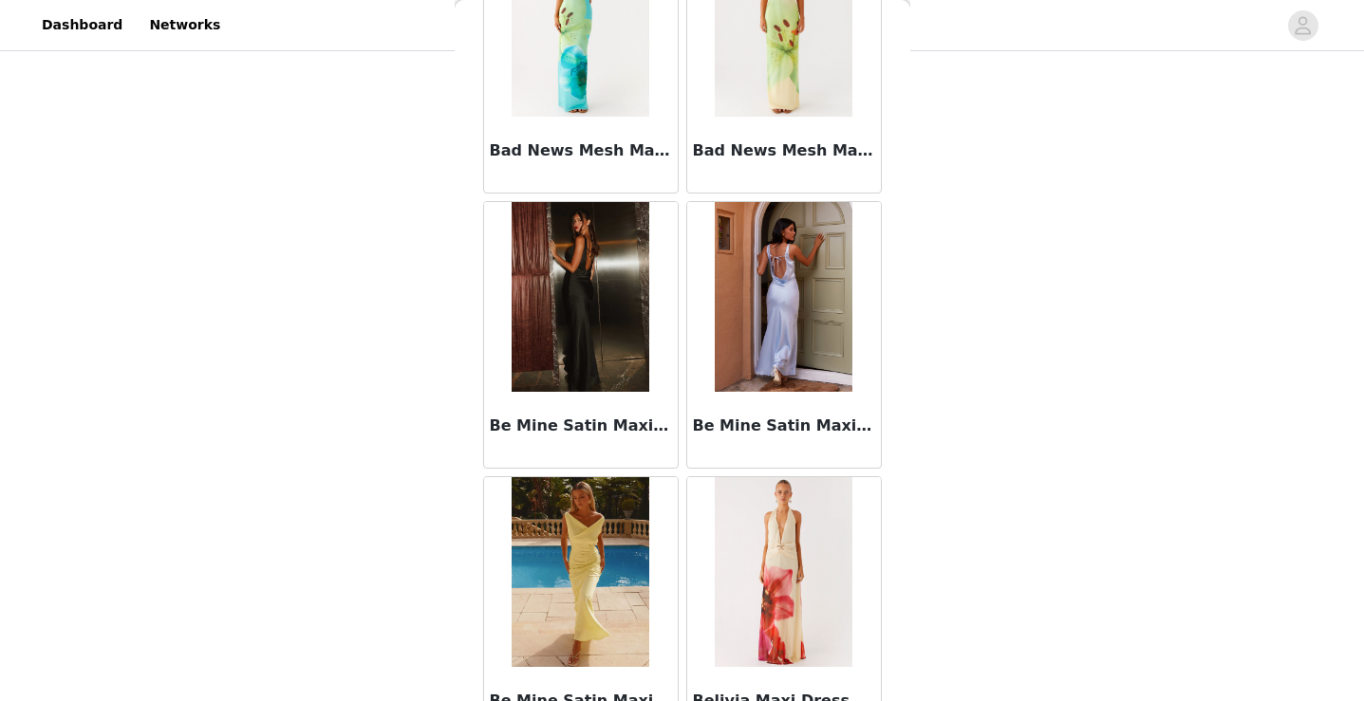
scroll to position [7706, 0]
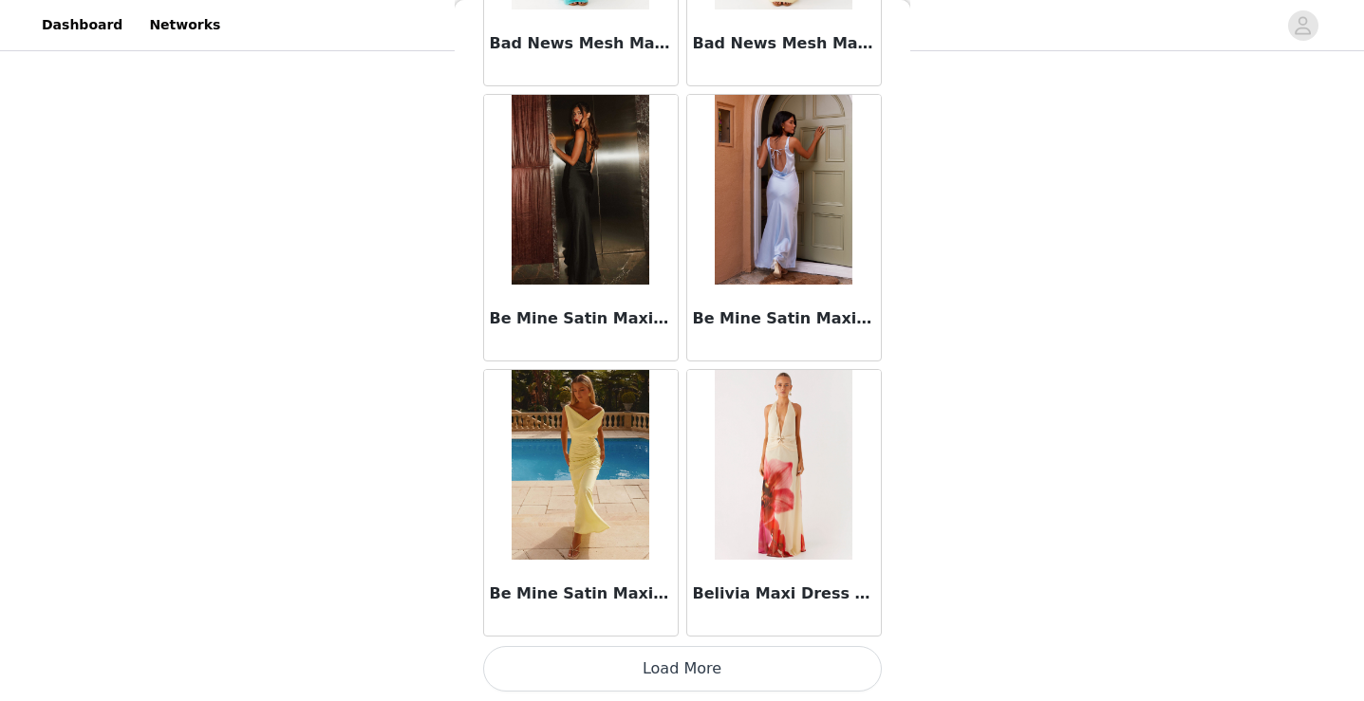
click at [669, 680] on button "Load More" at bounding box center [682, 669] width 399 height 46
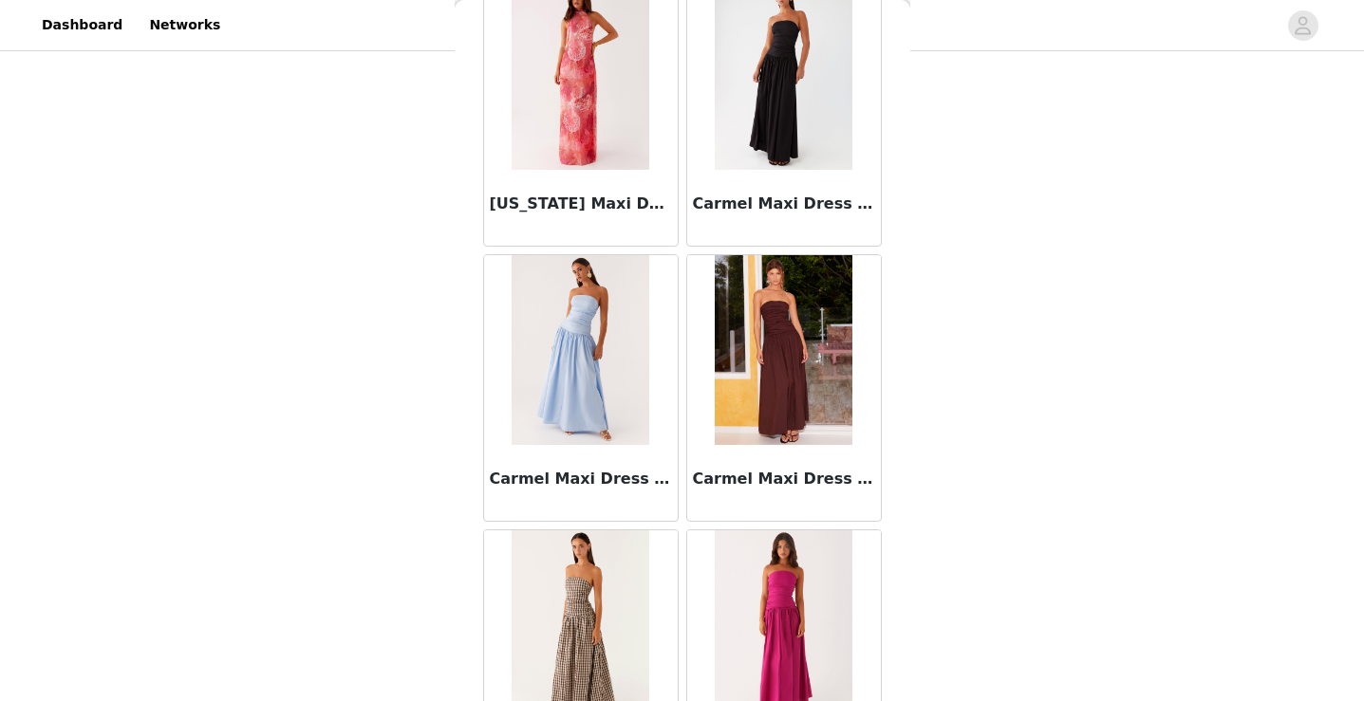
scroll to position [10458, 0]
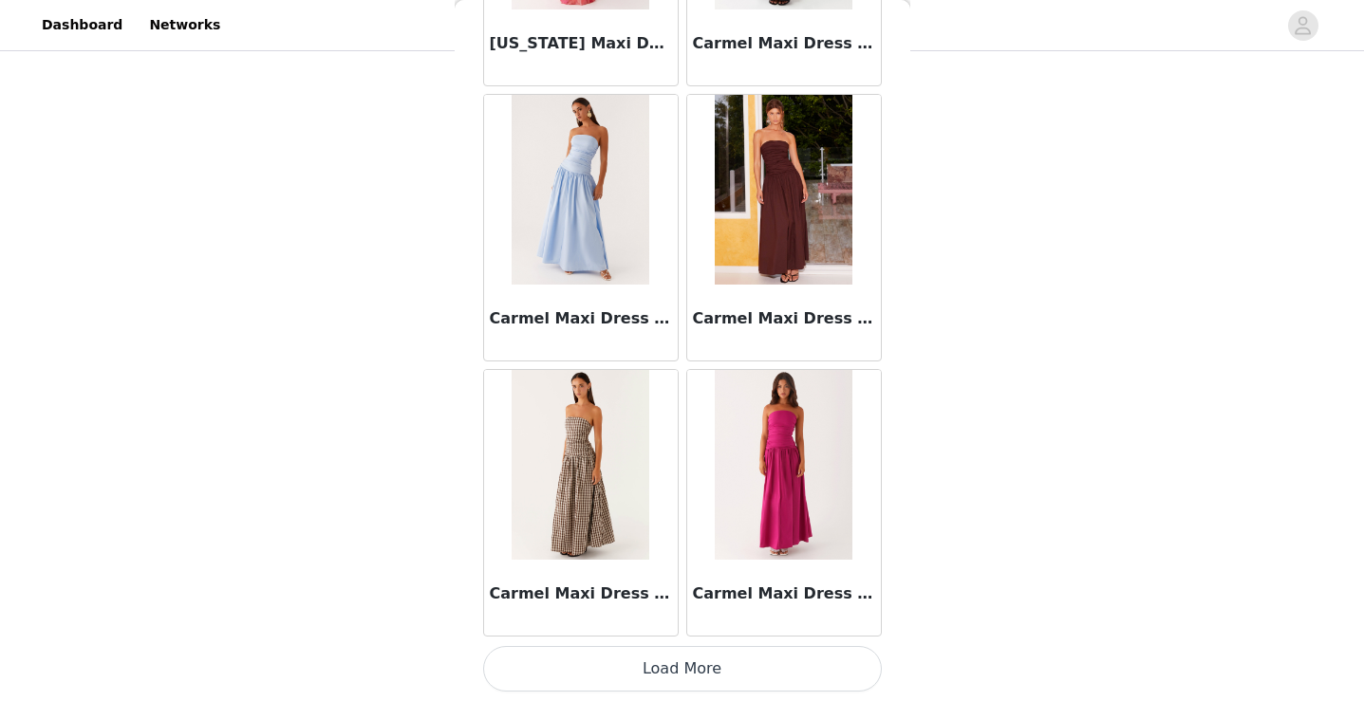
click at [654, 672] on button "Load More" at bounding box center [682, 669] width 399 height 46
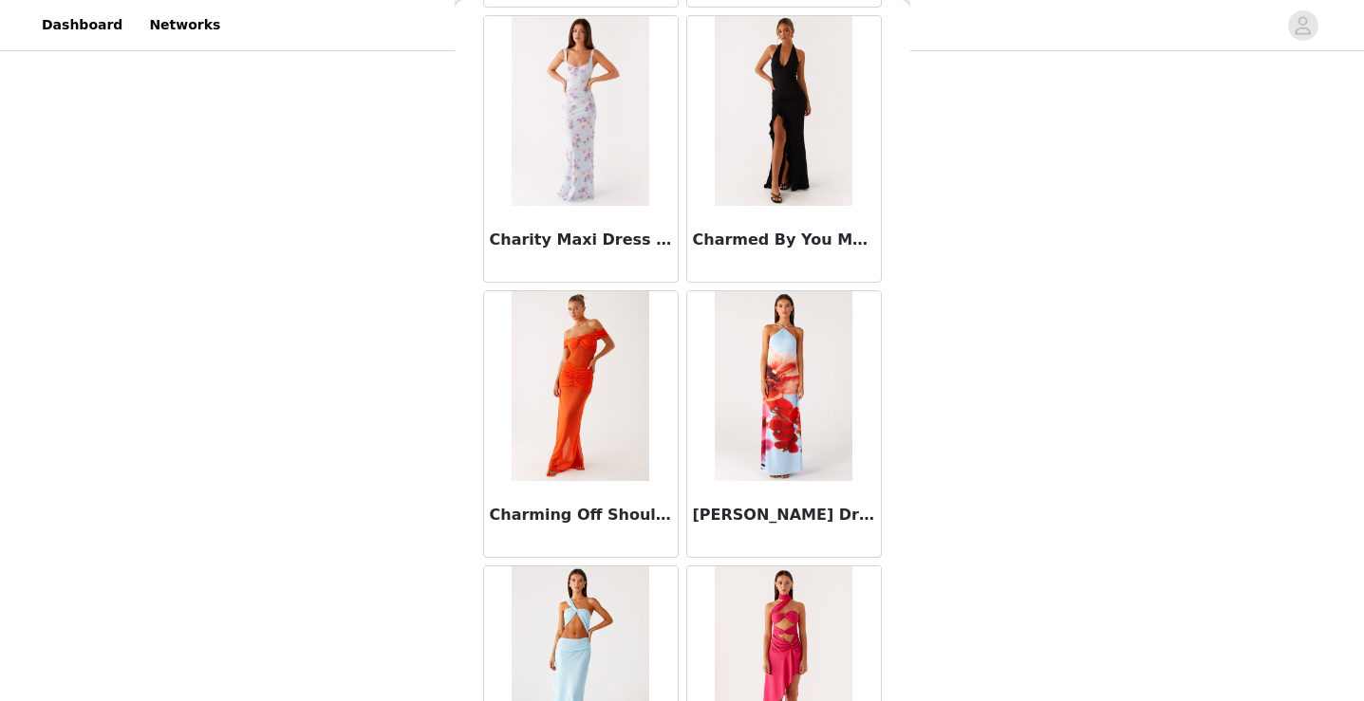
scroll to position [13210, 0]
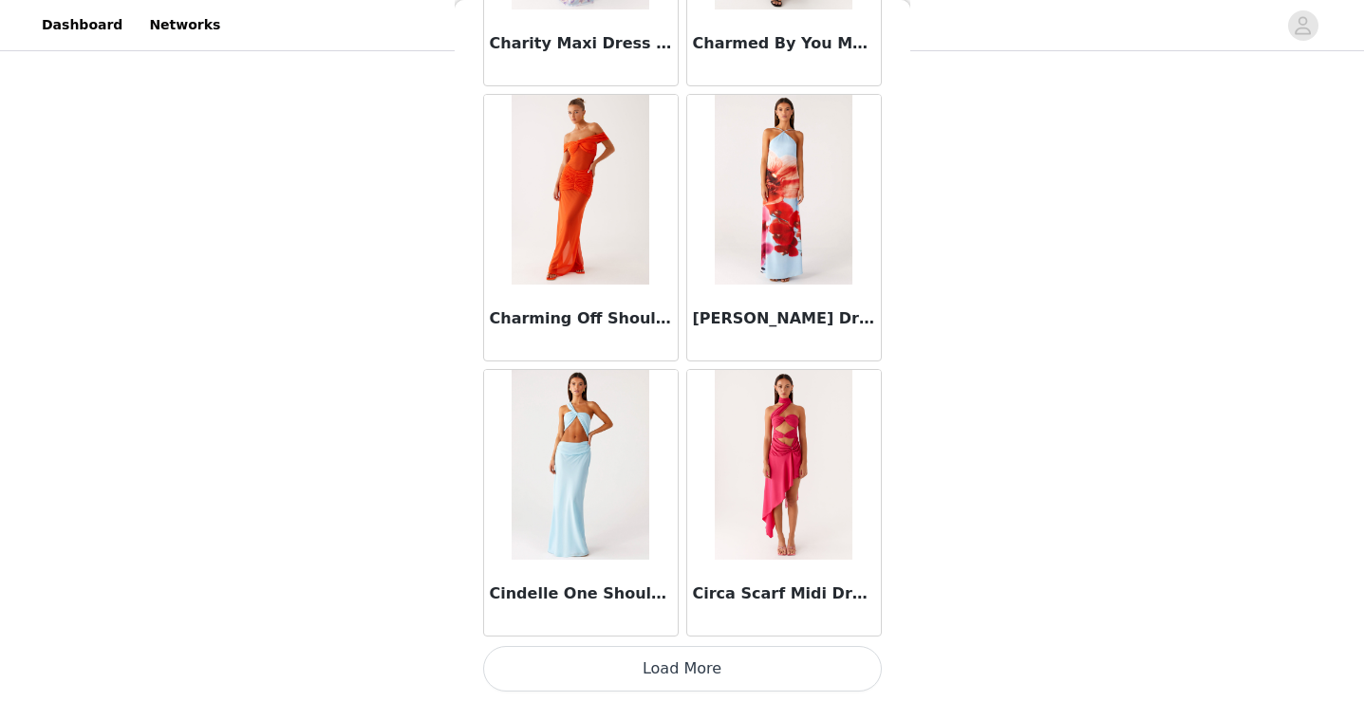
click at [717, 660] on button "Load More" at bounding box center [682, 669] width 399 height 46
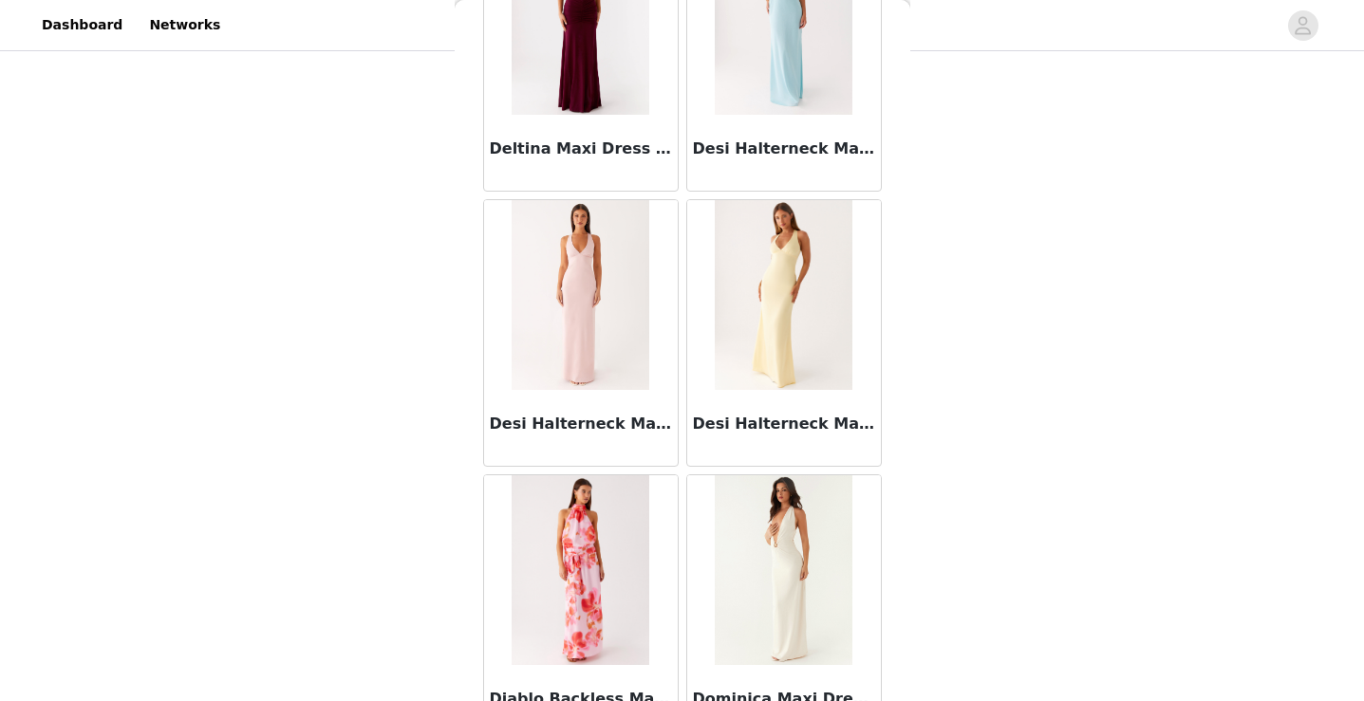
scroll to position [15962, 0]
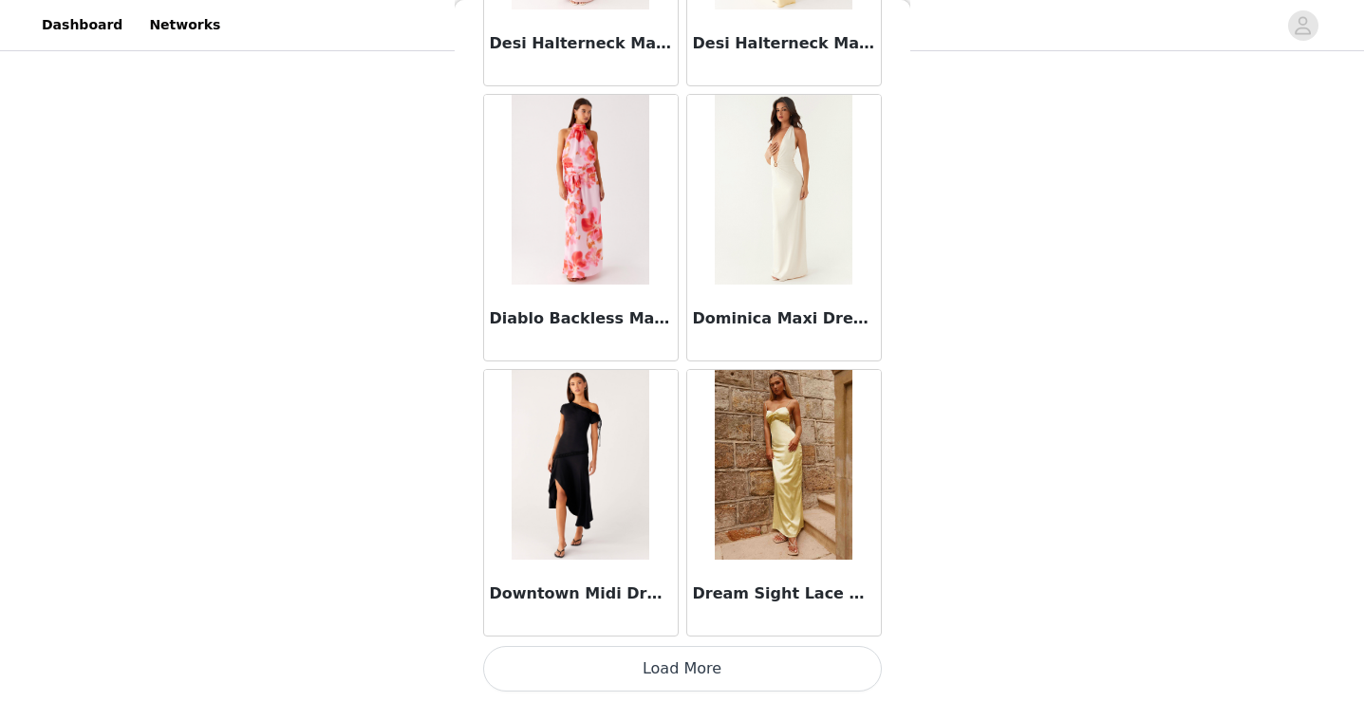
click at [666, 684] on button "Load More" at bounding box center [682, 669] width 399 height 46
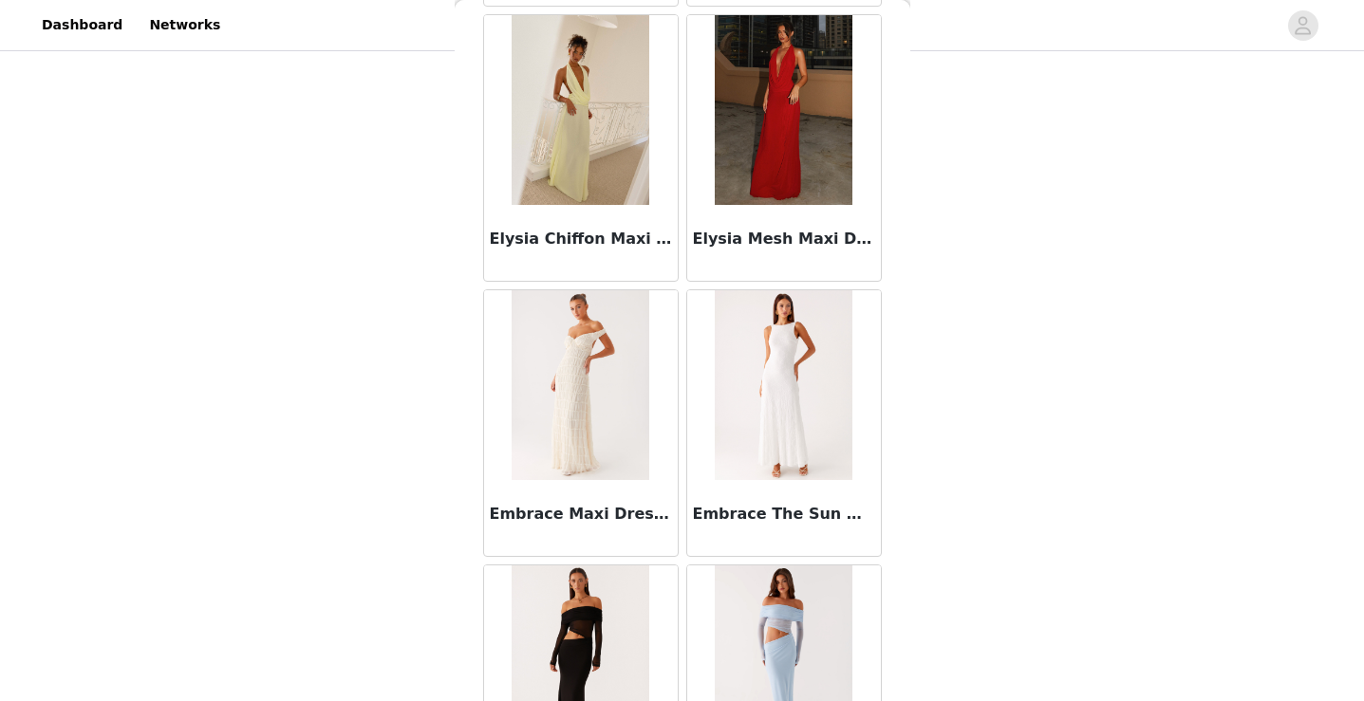
scroll to position [18714, 0]
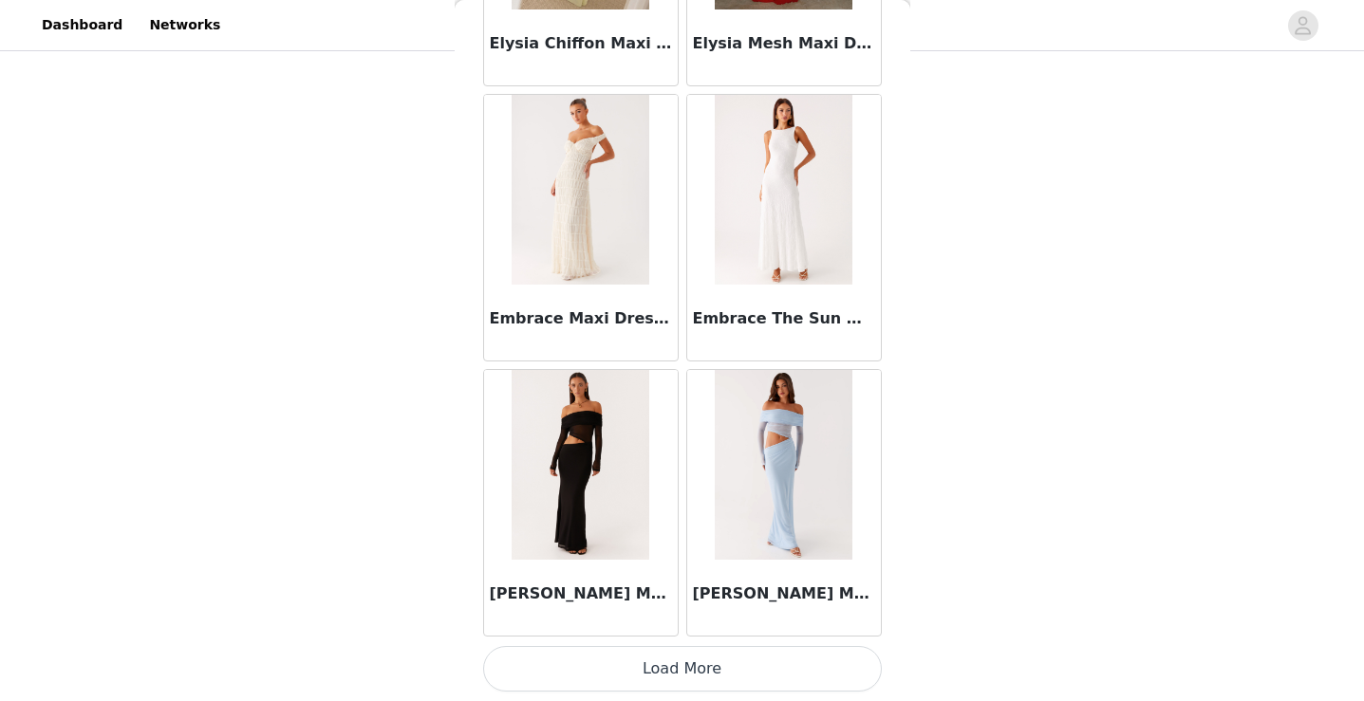
click at [622, 667] on button "Load More" at bounding box center [682, 669] width 399 height 46
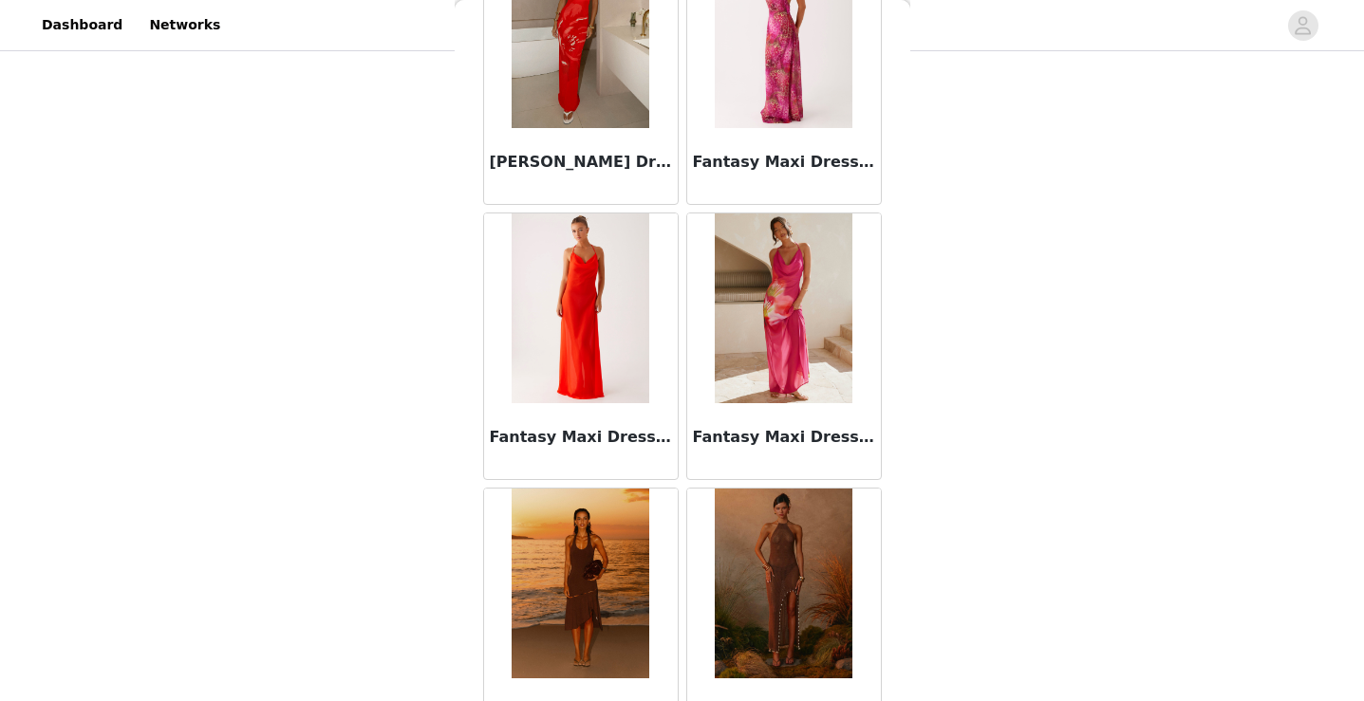
scroll to position [21466, 0]
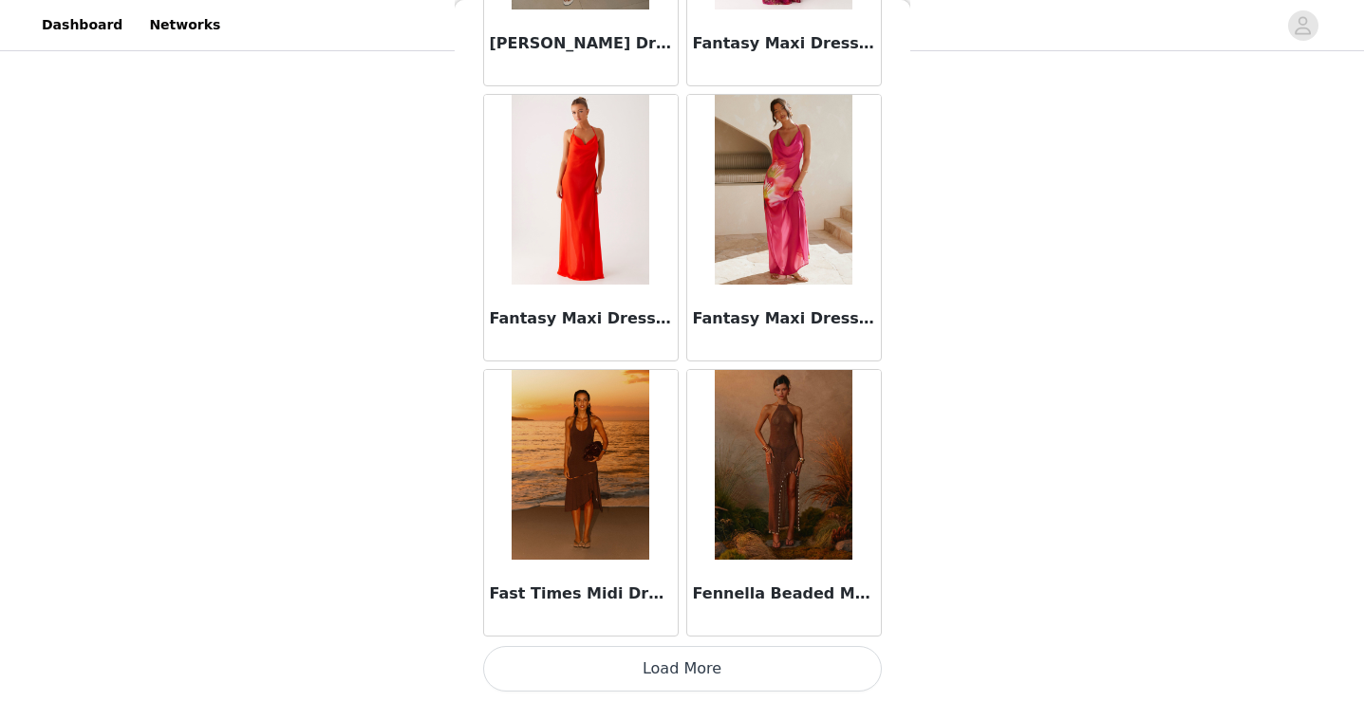
click at [741, 670] on button "Load More" at bounding box center [682, 669] width 399 height 46
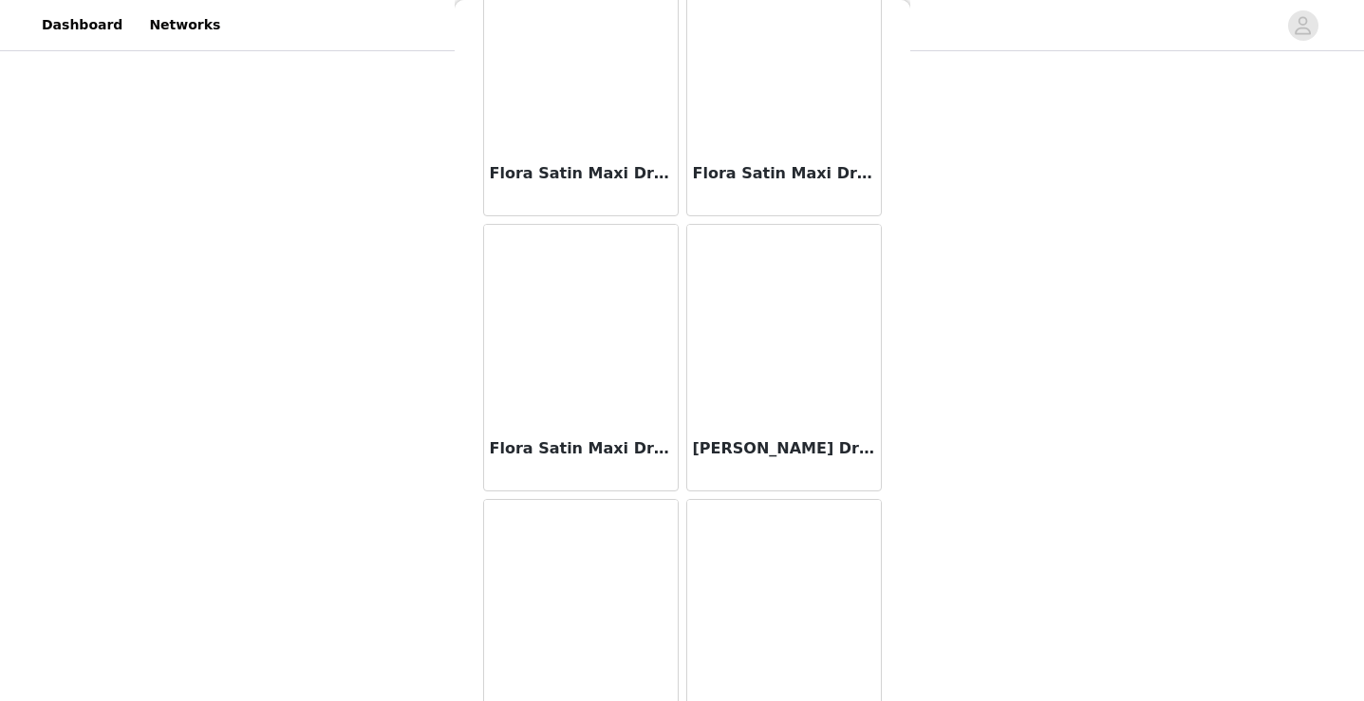
scroll to position [24218, 0]
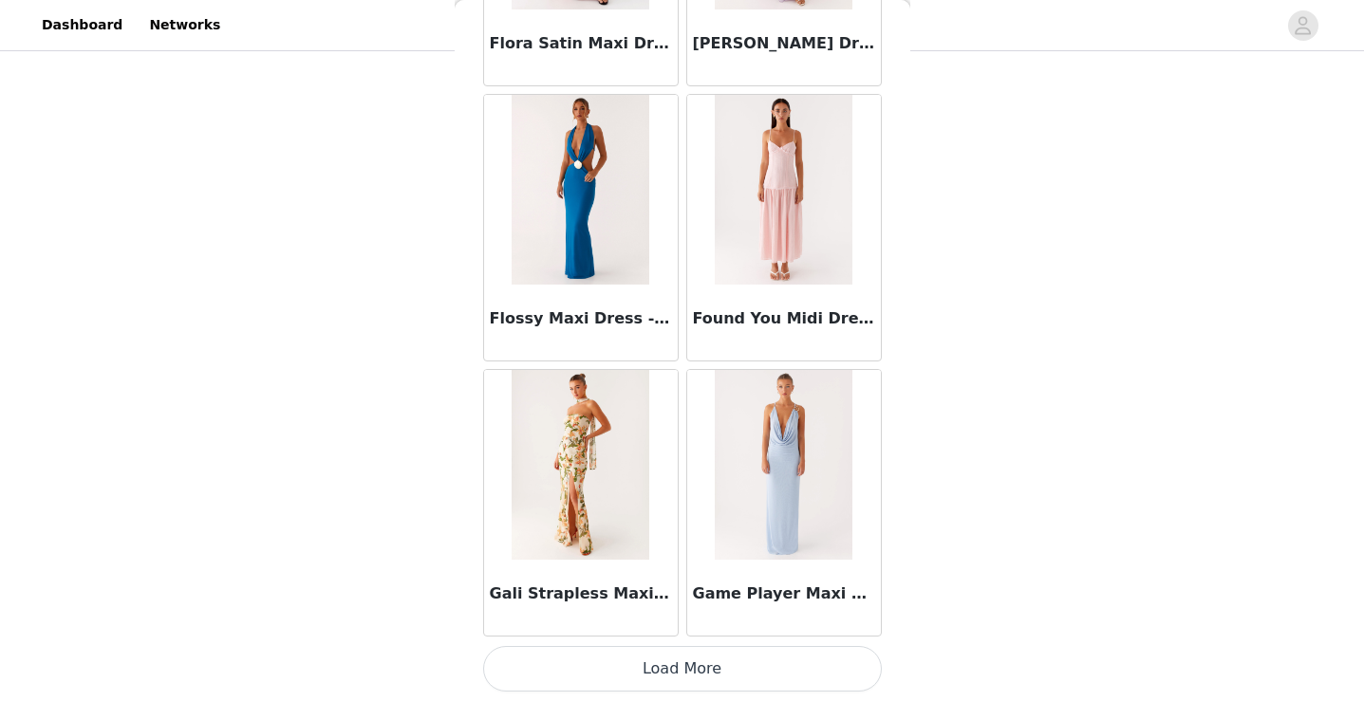
click at [762, 660] on button "Load More" at bounding box center [682, 669] width 399 height 46
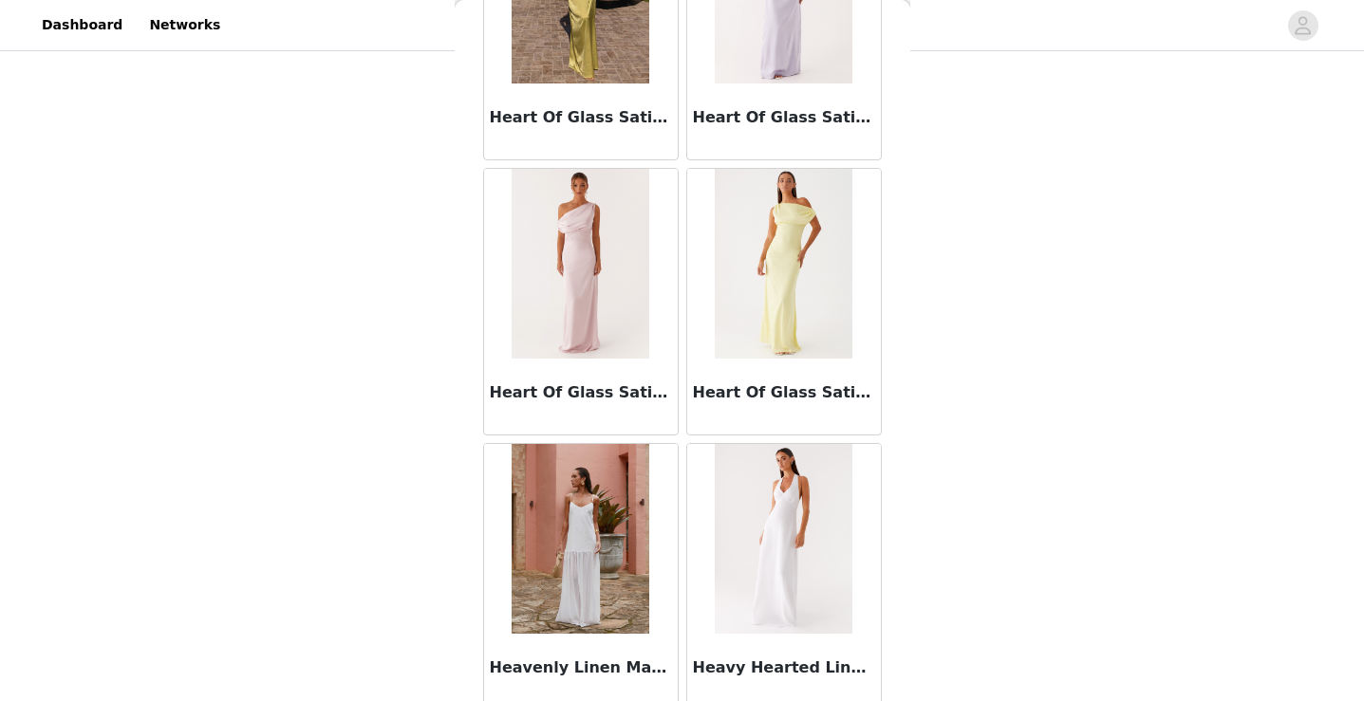
scroll to position [26970, 0]
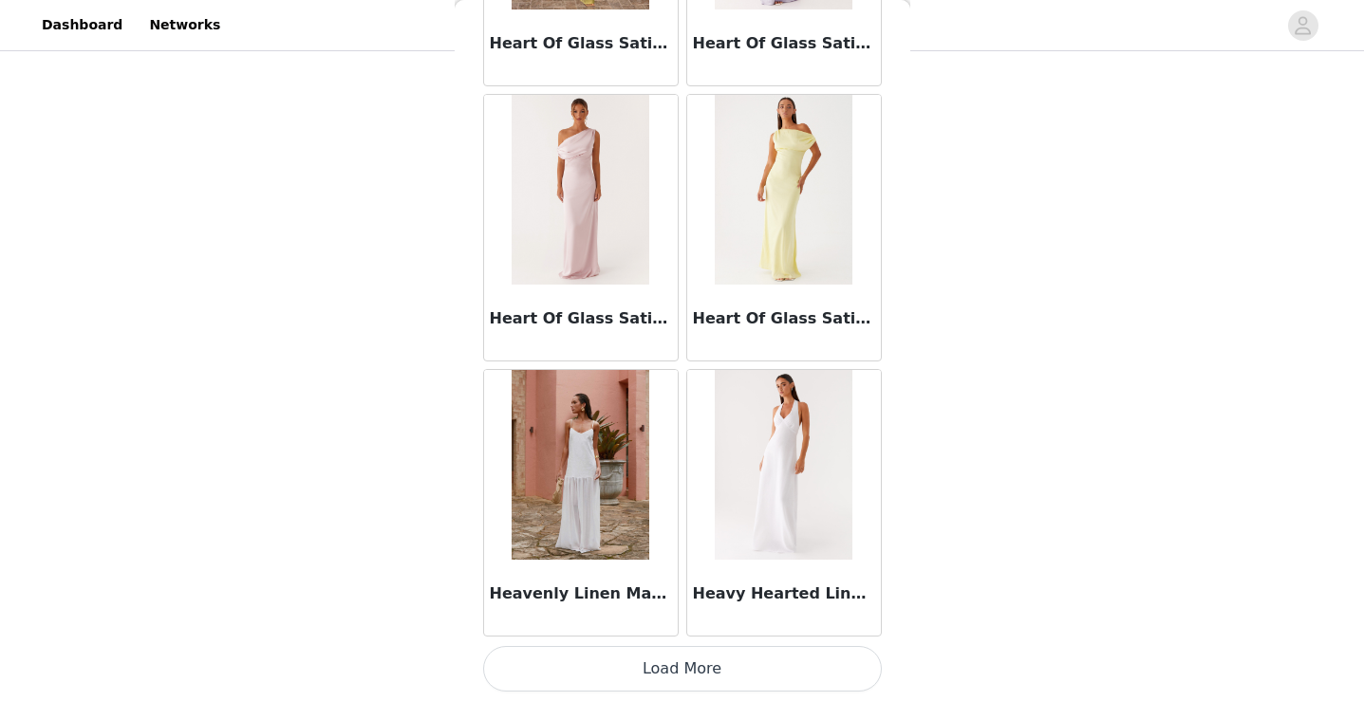
click at [678, 672] on button "Load More" at bounding box center [682, 669] width 399 height 46
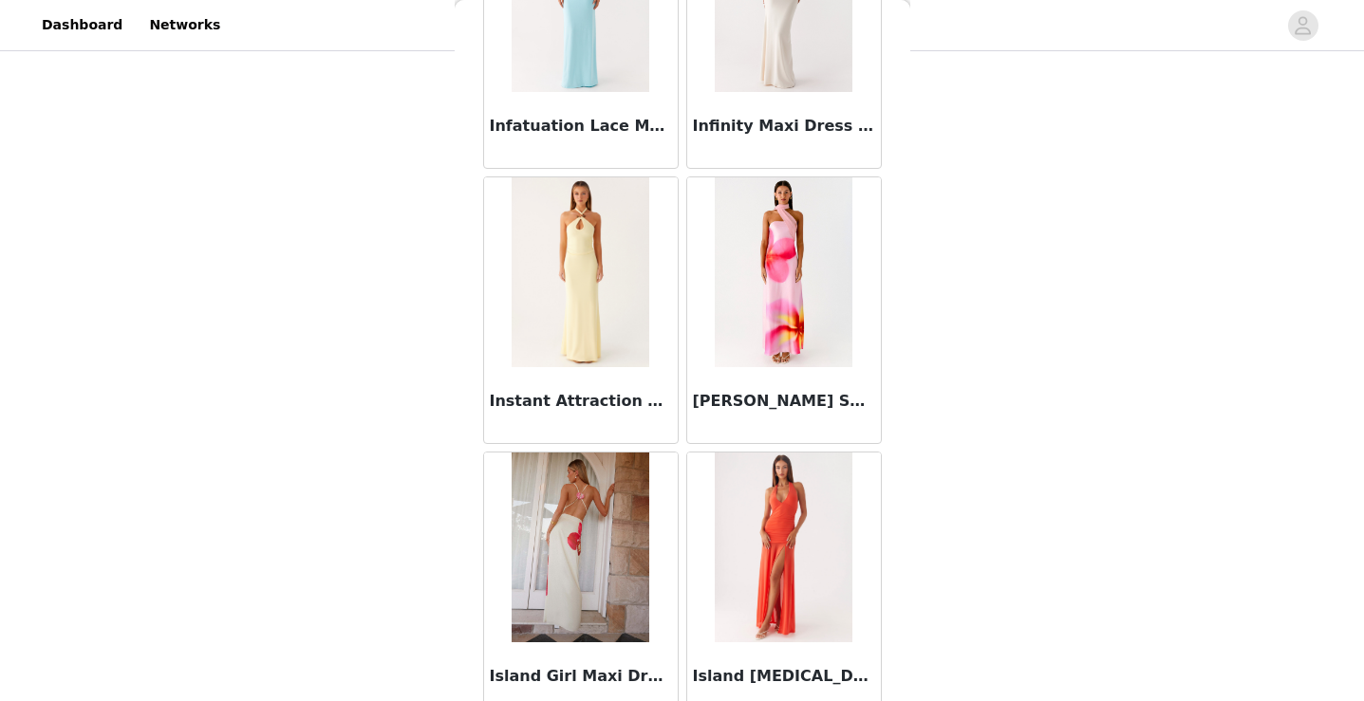
scroll to position [29722, 0]
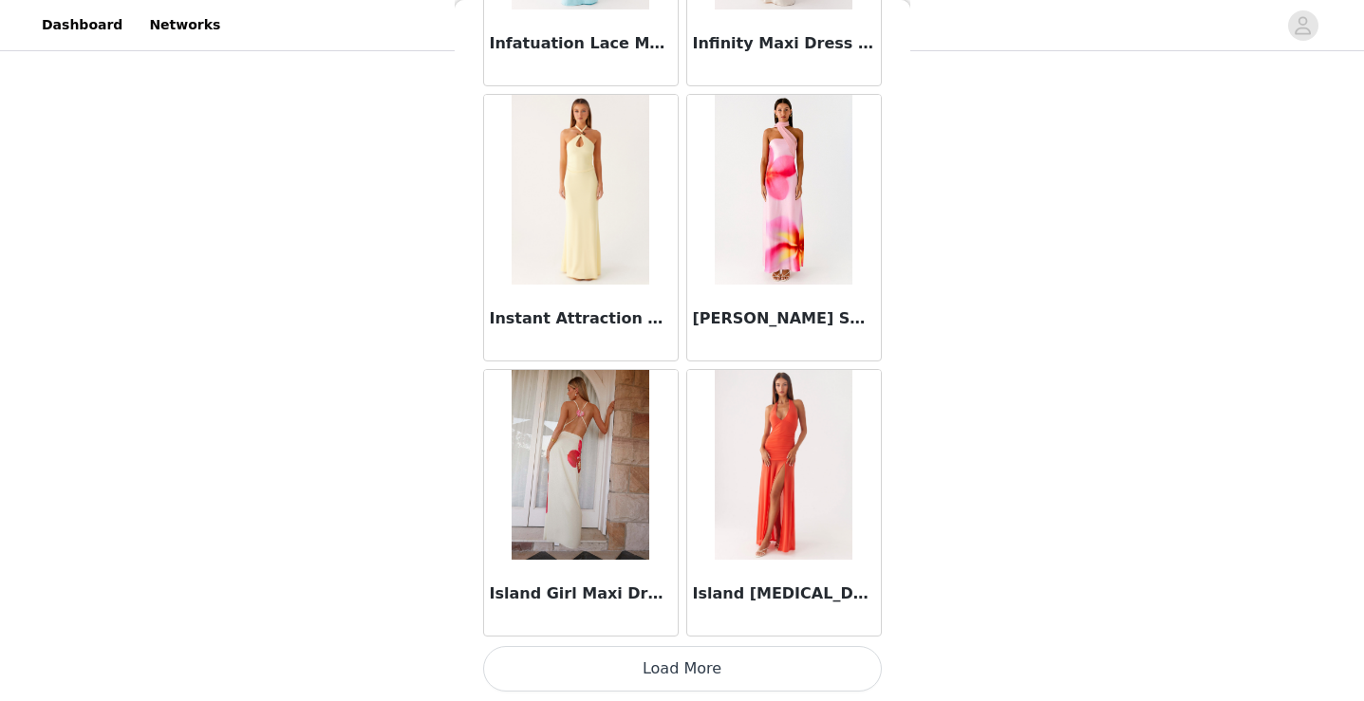
click at [690, 677] on button "Load More" at bounding box center [682, 669] width 399 height 46
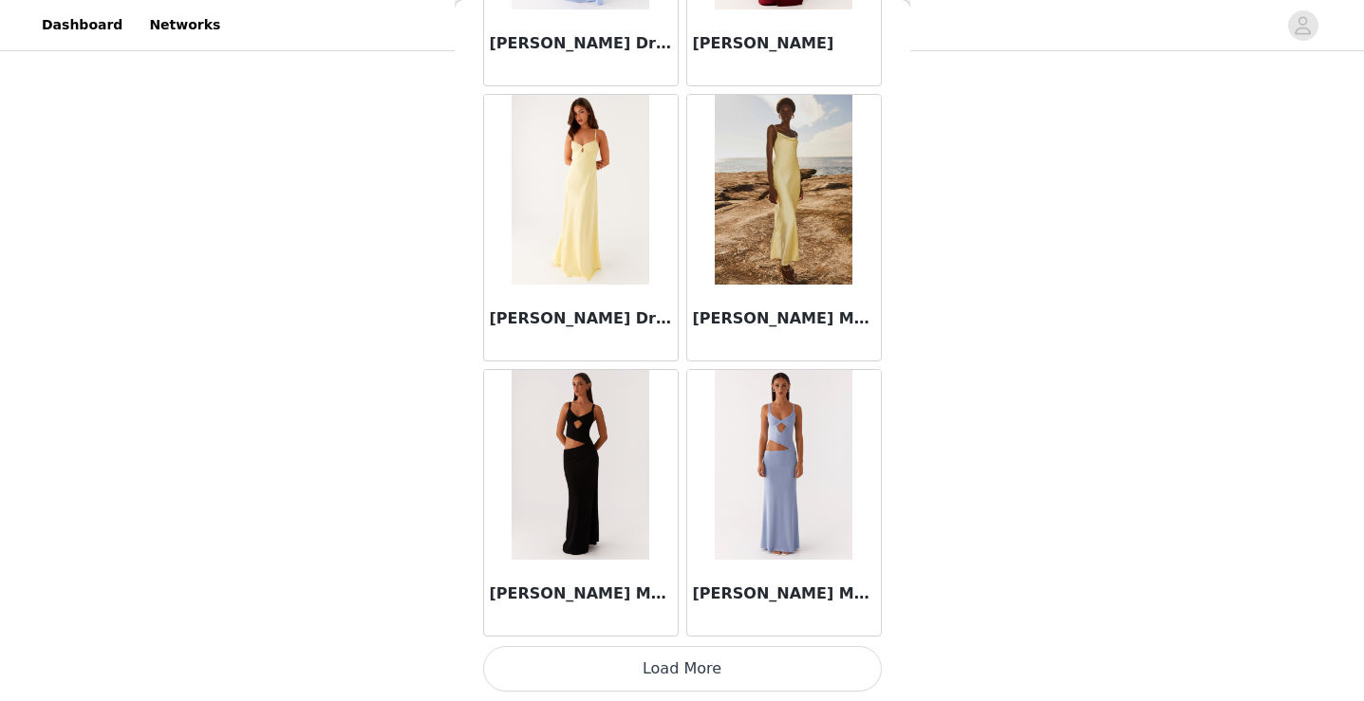
scroll to position [462, 0]
click at [641, 668] on button "Load More" at bounding box center [682, 669] width 399 height 46
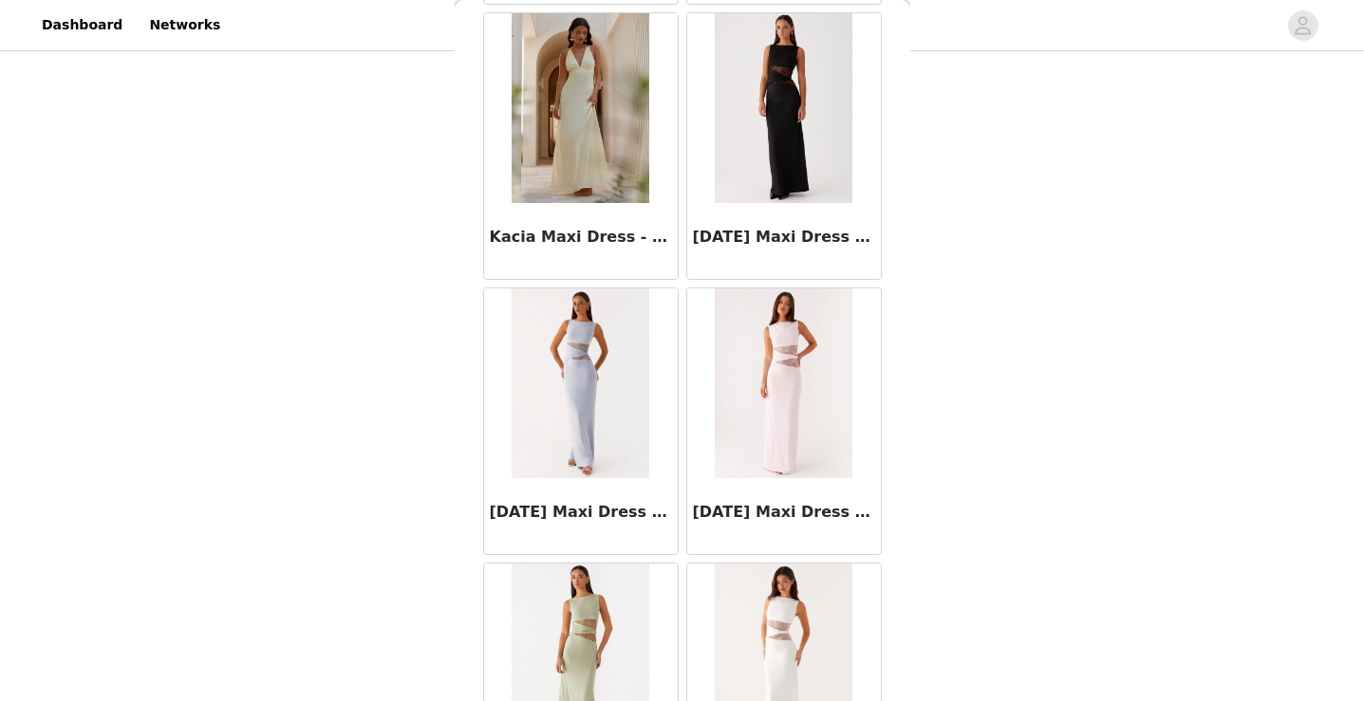
scroll to position [35226, 0]
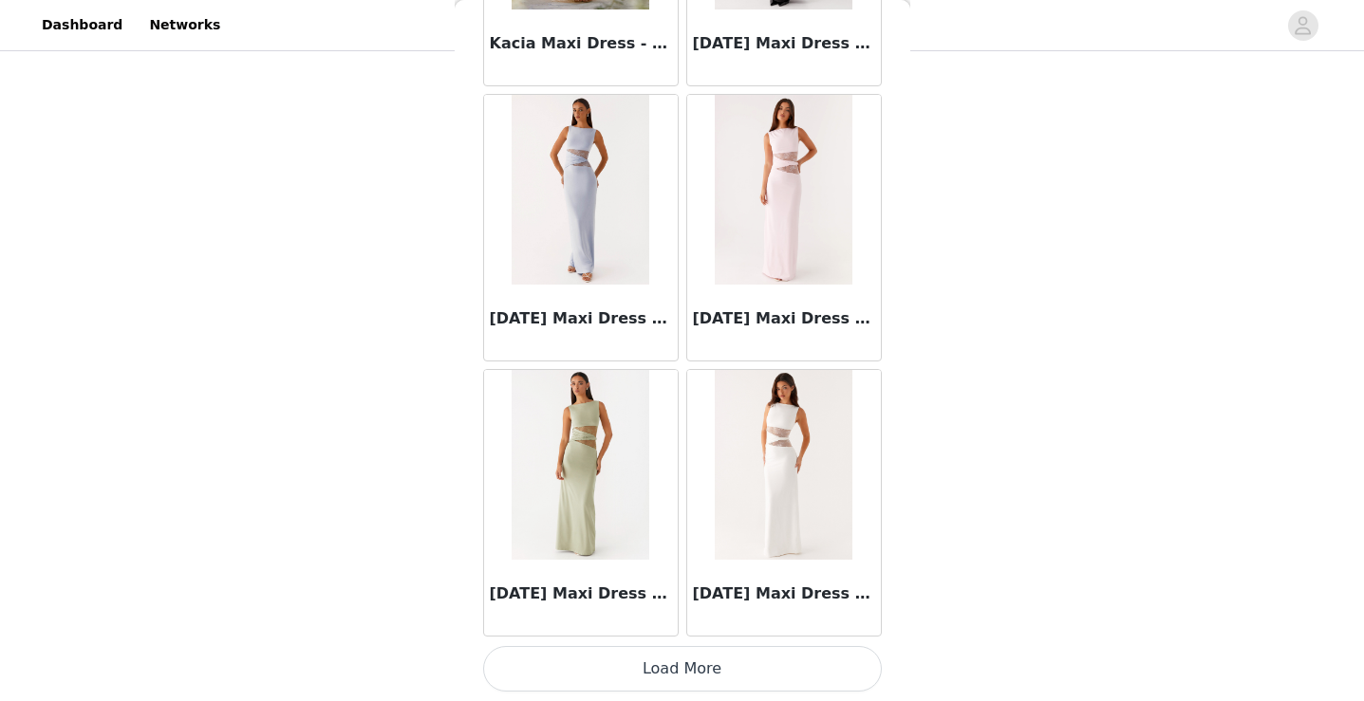
click at [680, 670] on button "Load More" at bounding box center [682, 669] width 399 height 46
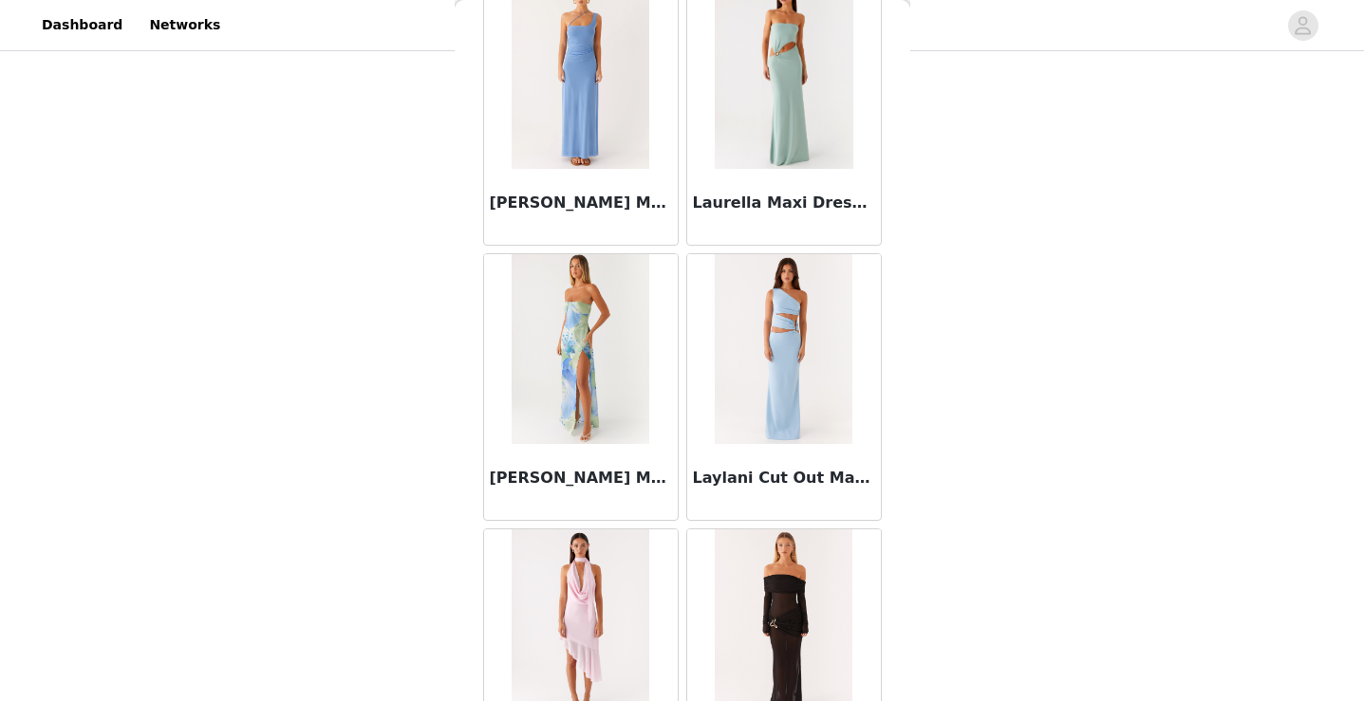
scroll to position [37978, 0]
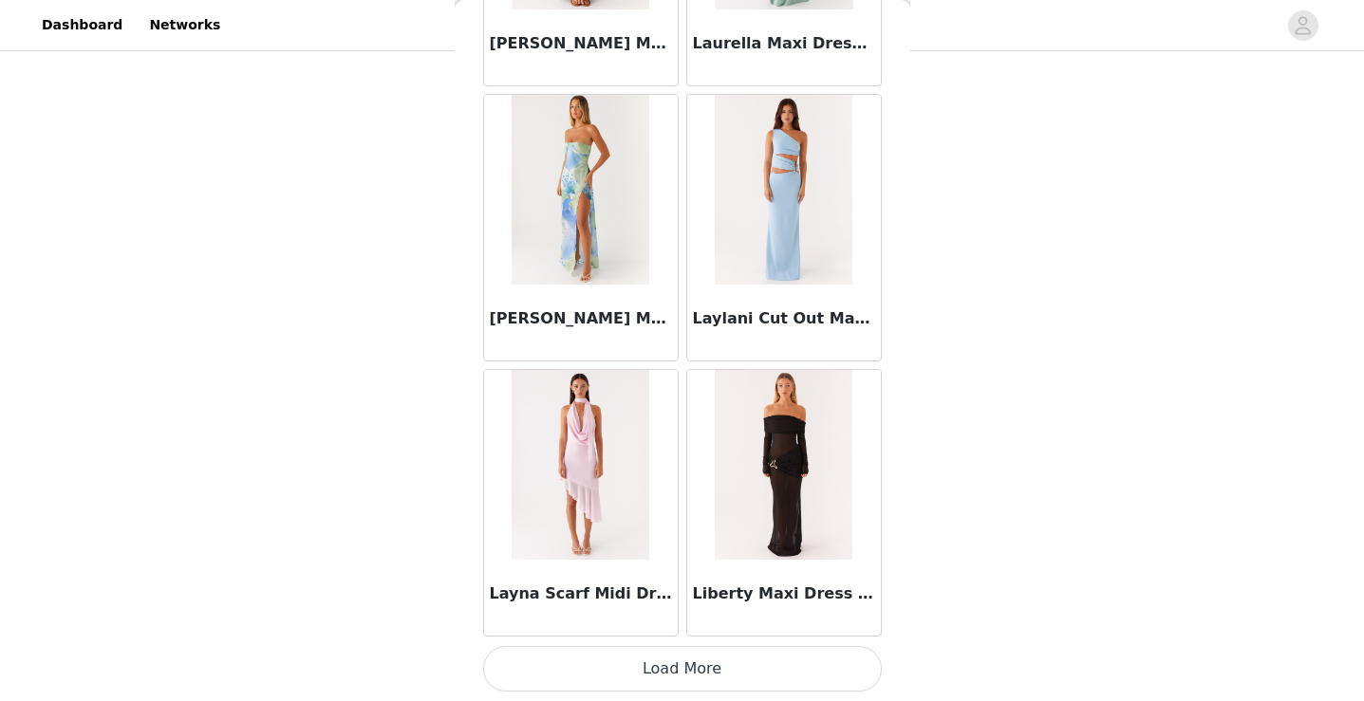
click at [707, 664] on button "Load More" at bounding box center [682, 669] width 399 height 46
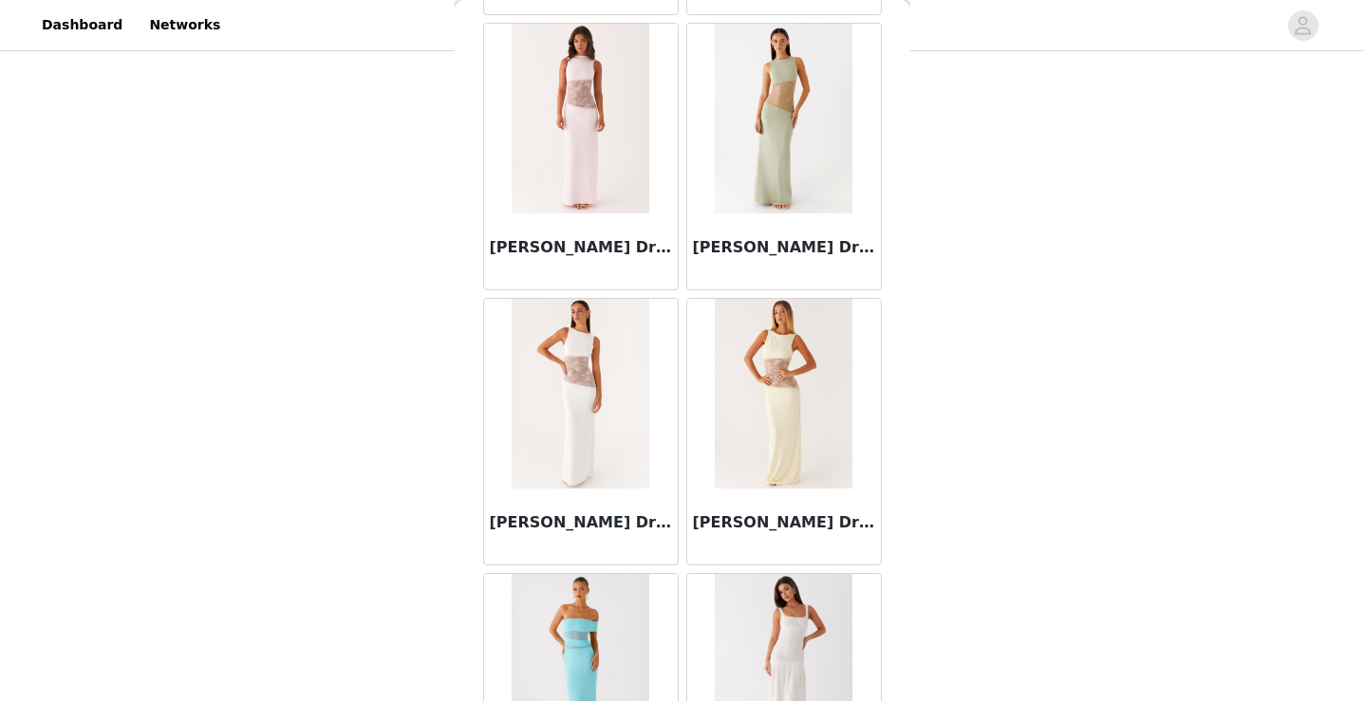
scroll to position [40730, 0]
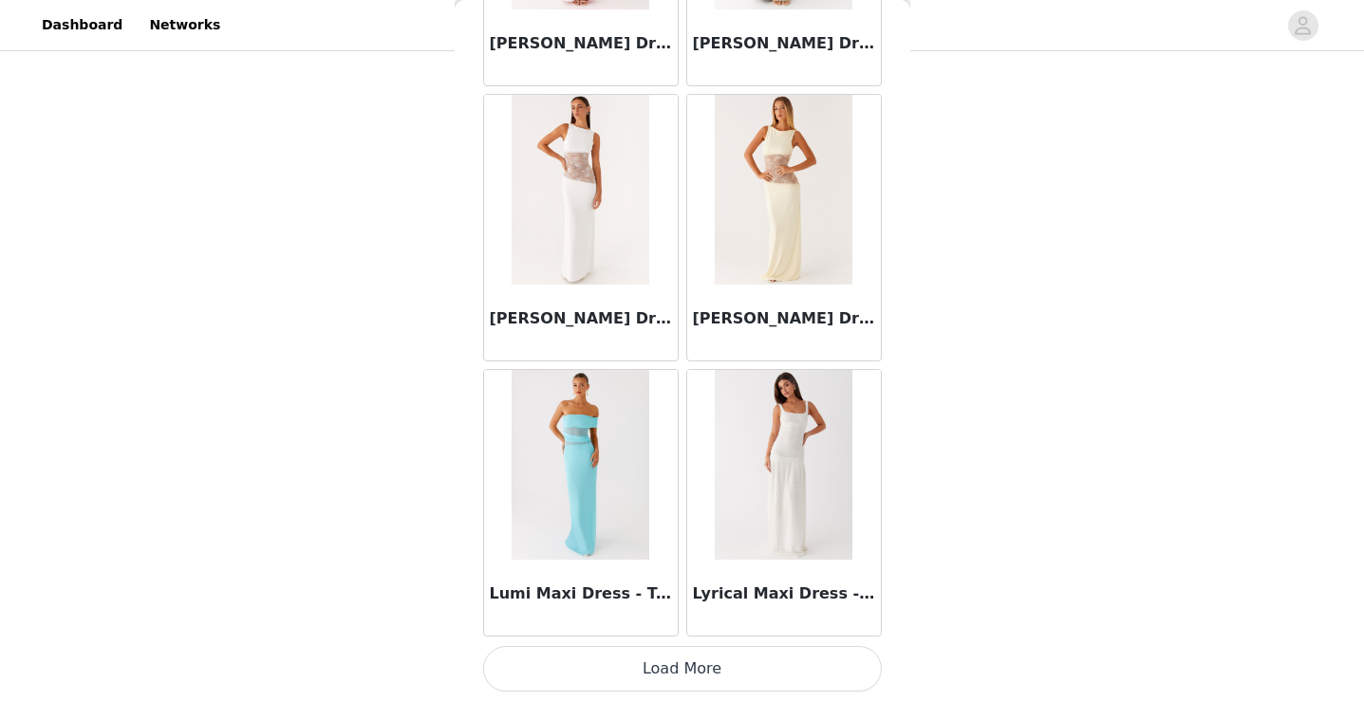
click at [698, 665] on button "Load More" at bounding box center [682, 669] width 399 height 46
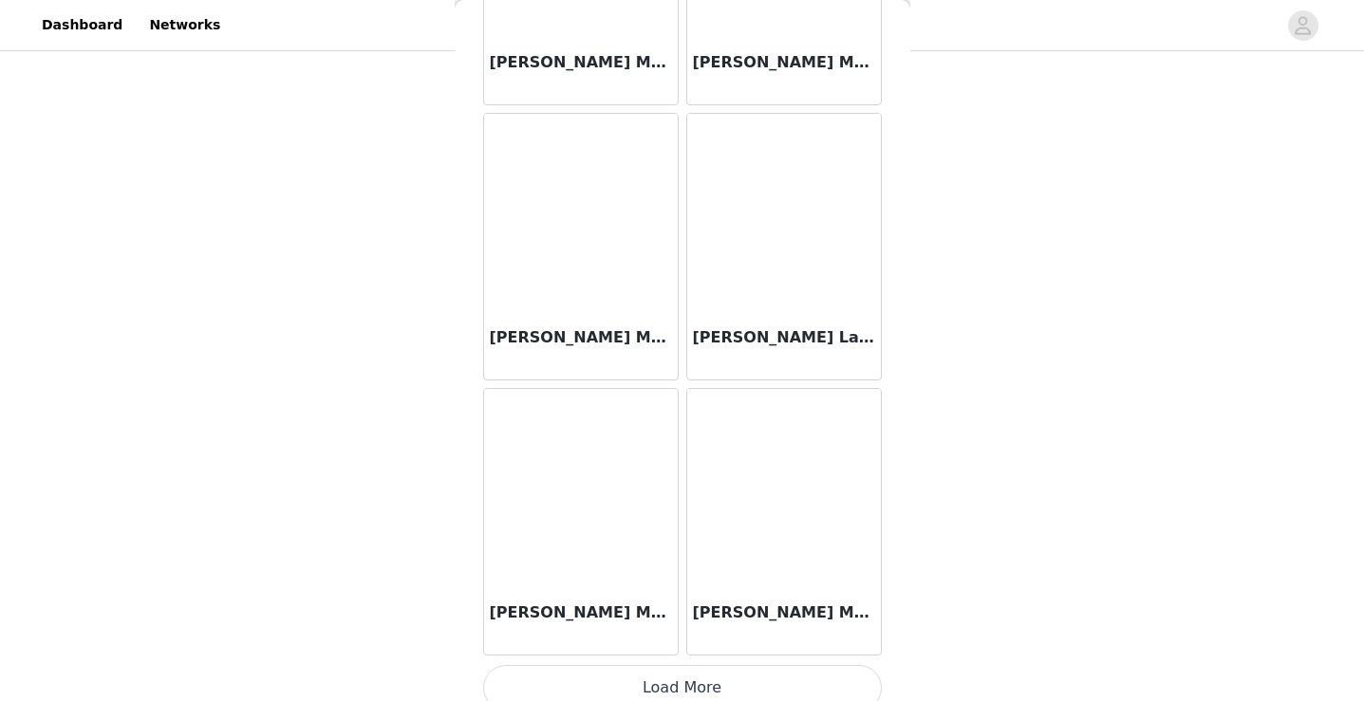
scroll to position [43482, 0]
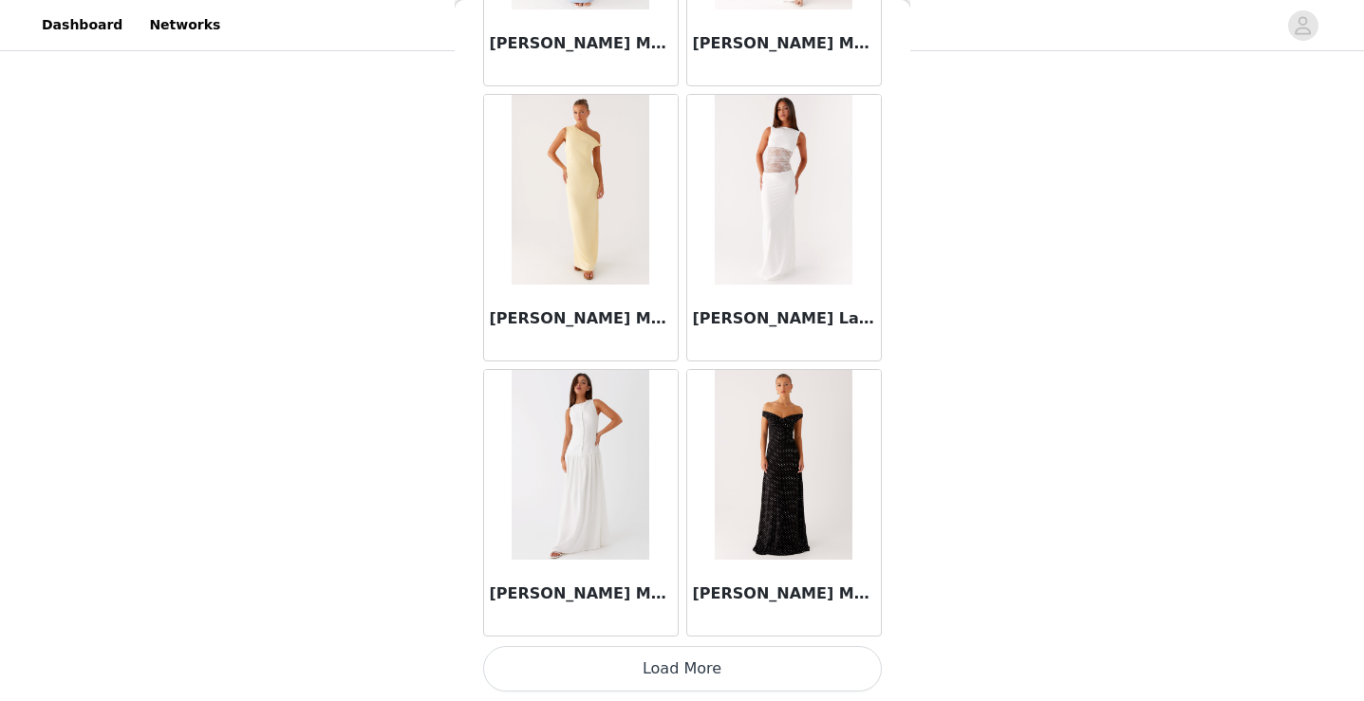
click at [700, 666] on button "Load More" at bounding box center [682, 669] width 399 height 46
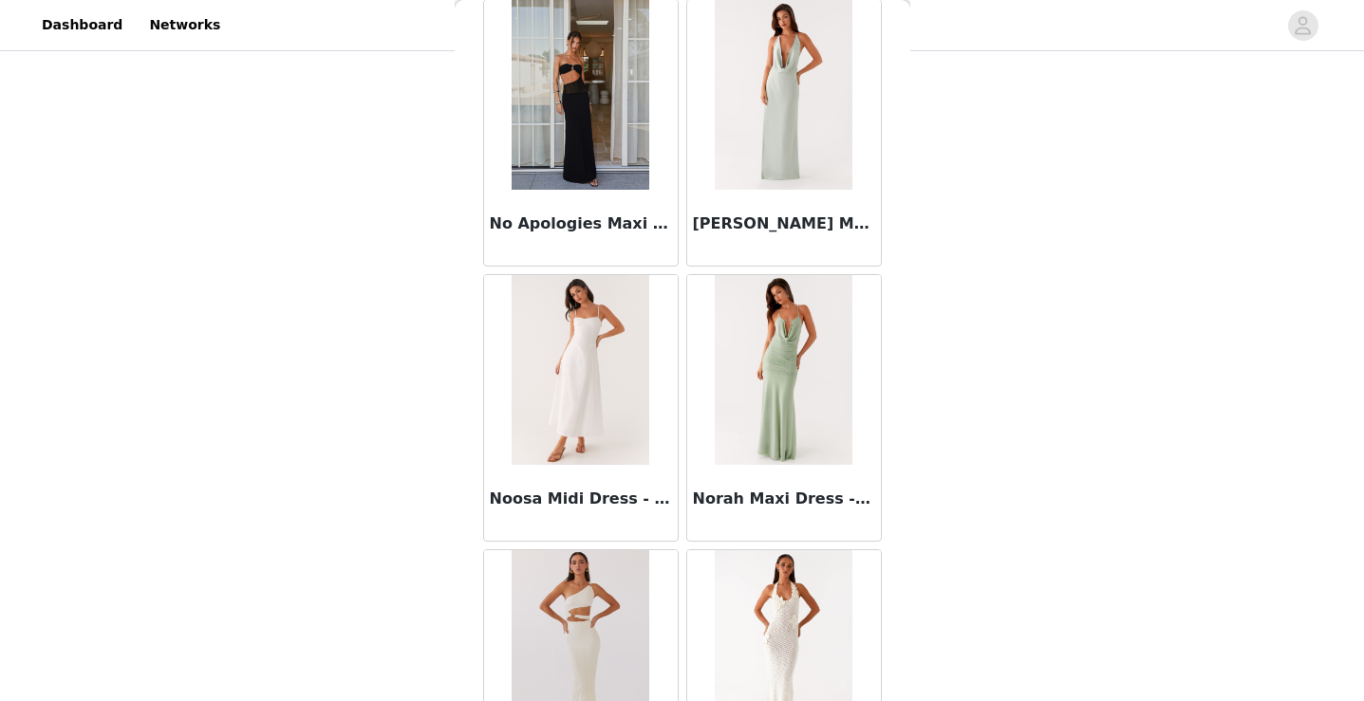
scroll to position [46234, 0]
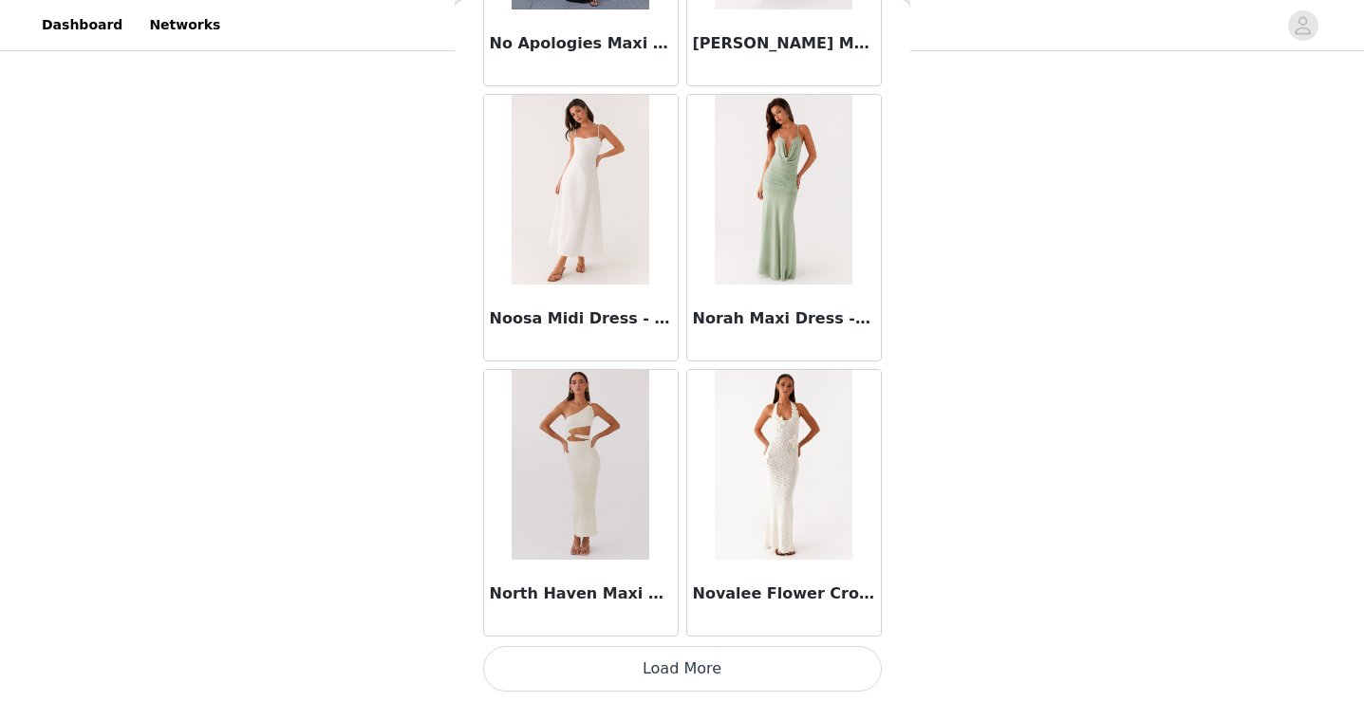
click at [692, 650] on button "Load More" at bounding box center [682, 669] width 399 height 46
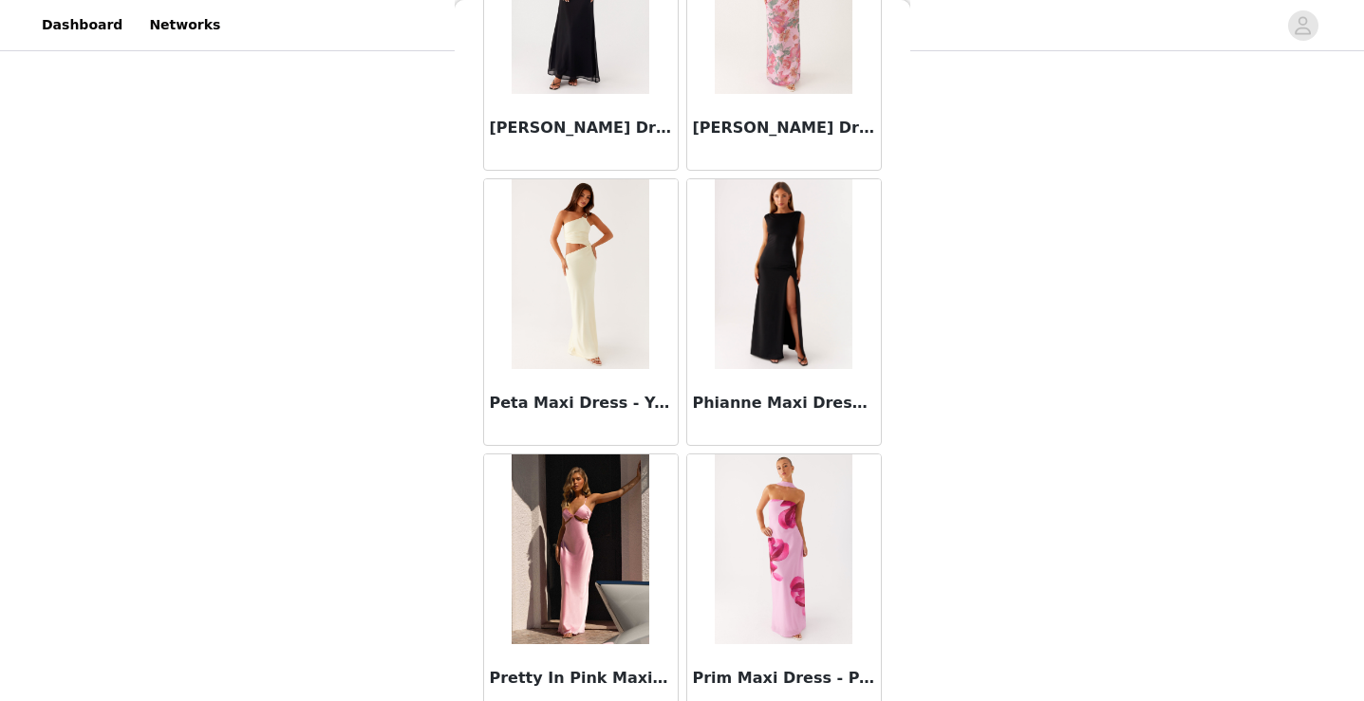
scroll to position [48986, 0]
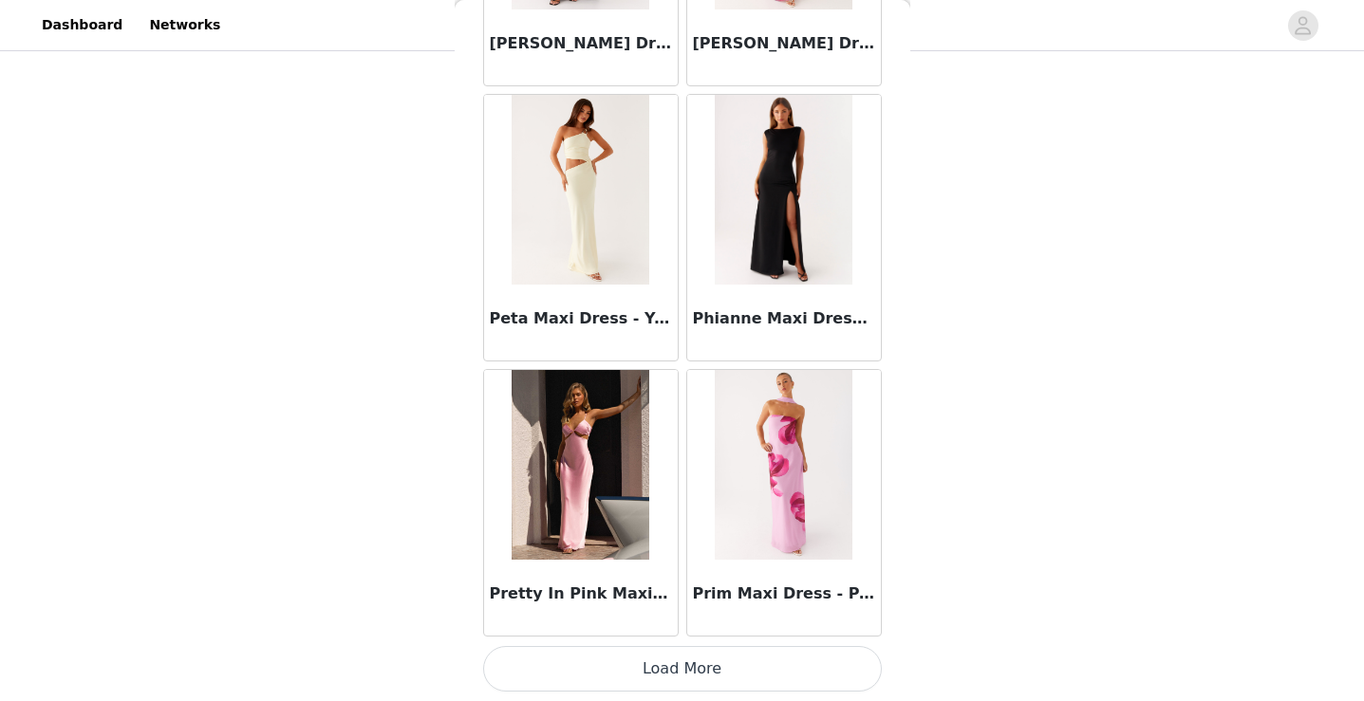
click at [692, 660] on button "Load More" at bounding box center [682, 669] width 399 height 46
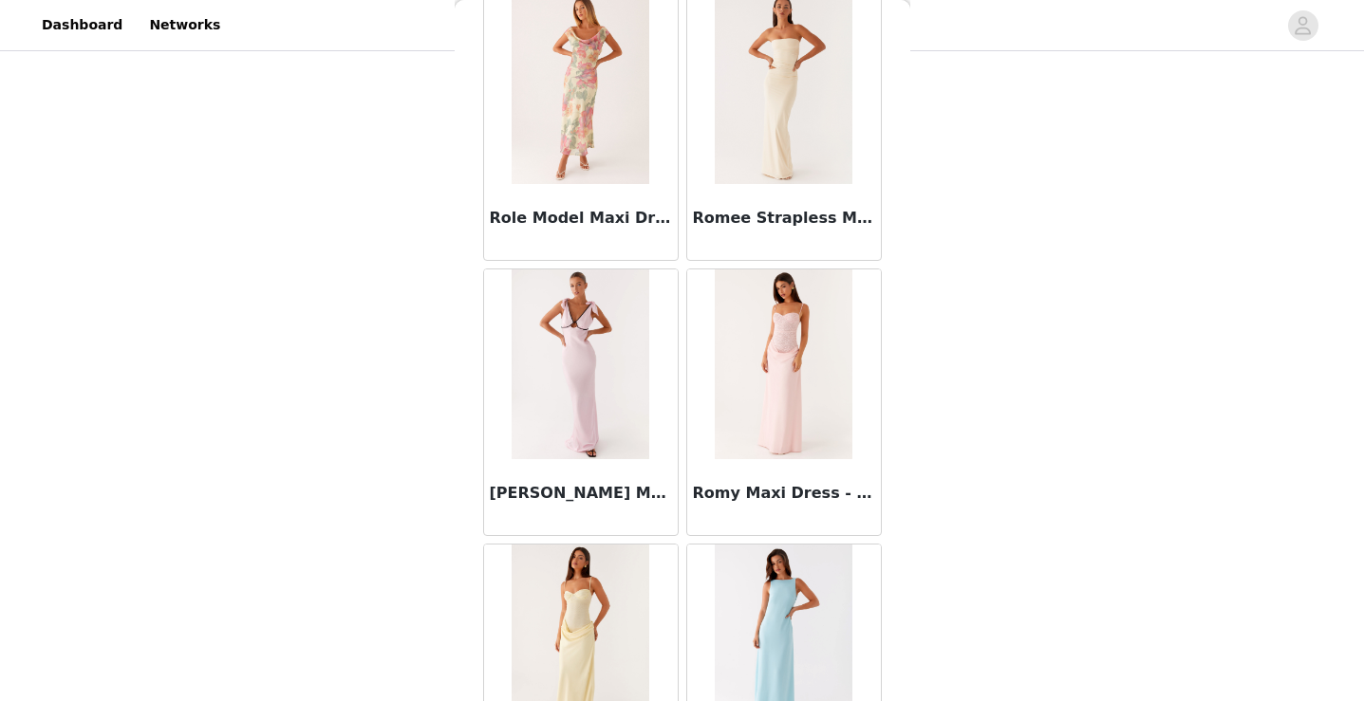
scroll to position [51738, 0]
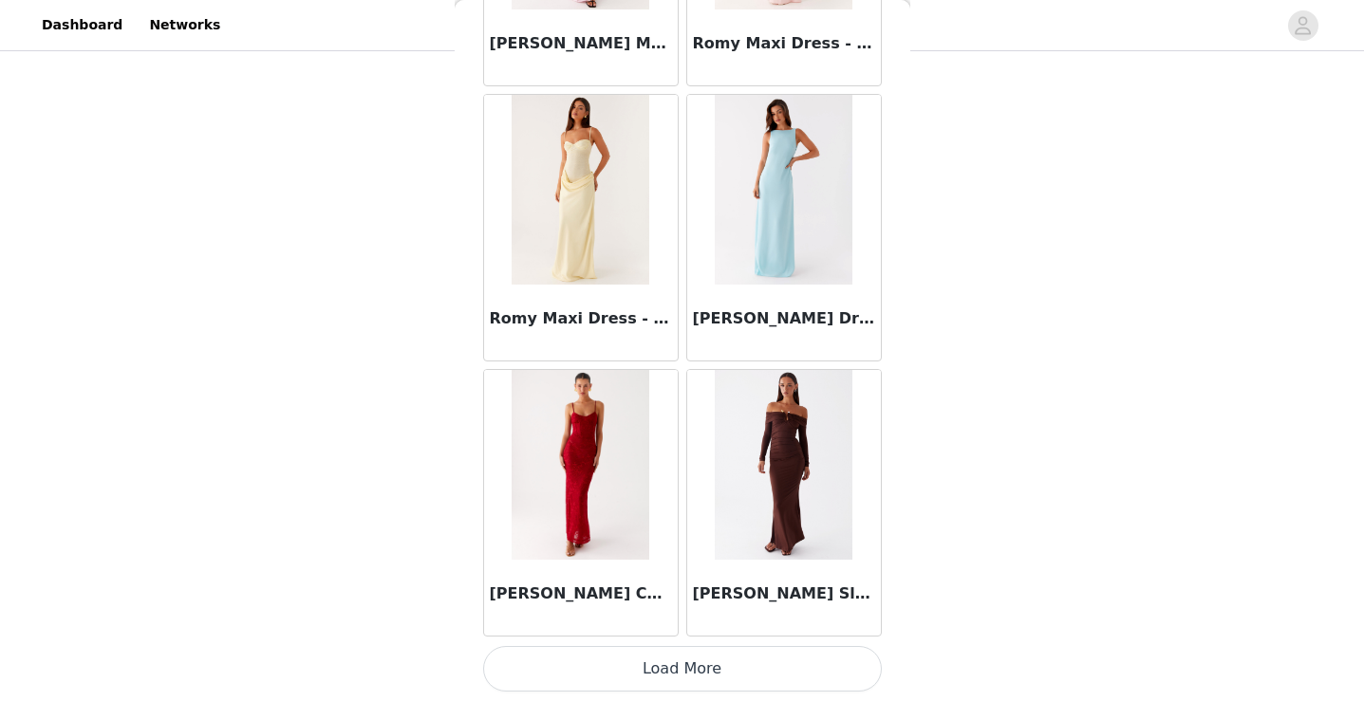
click at [689, 676] on button "Load More" at bounding box center [682, 669] width 399 height 46
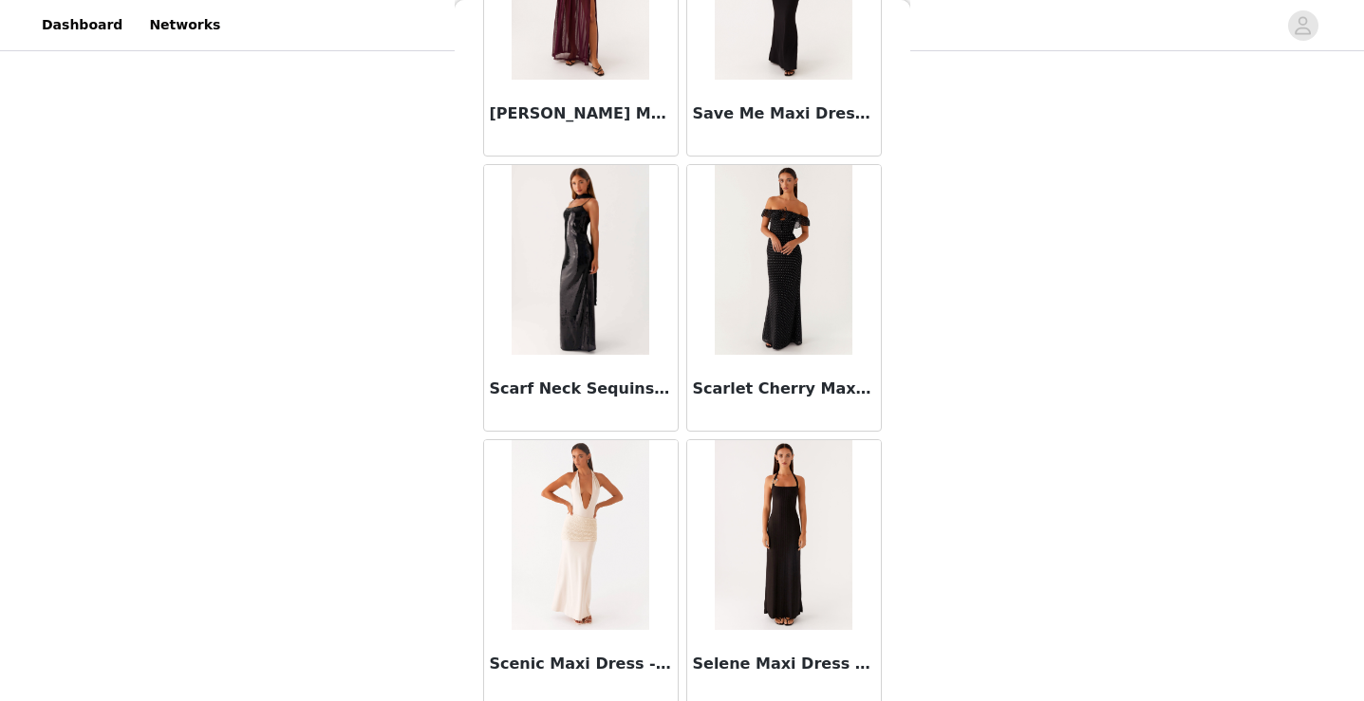
scroll to position [54490, 0]
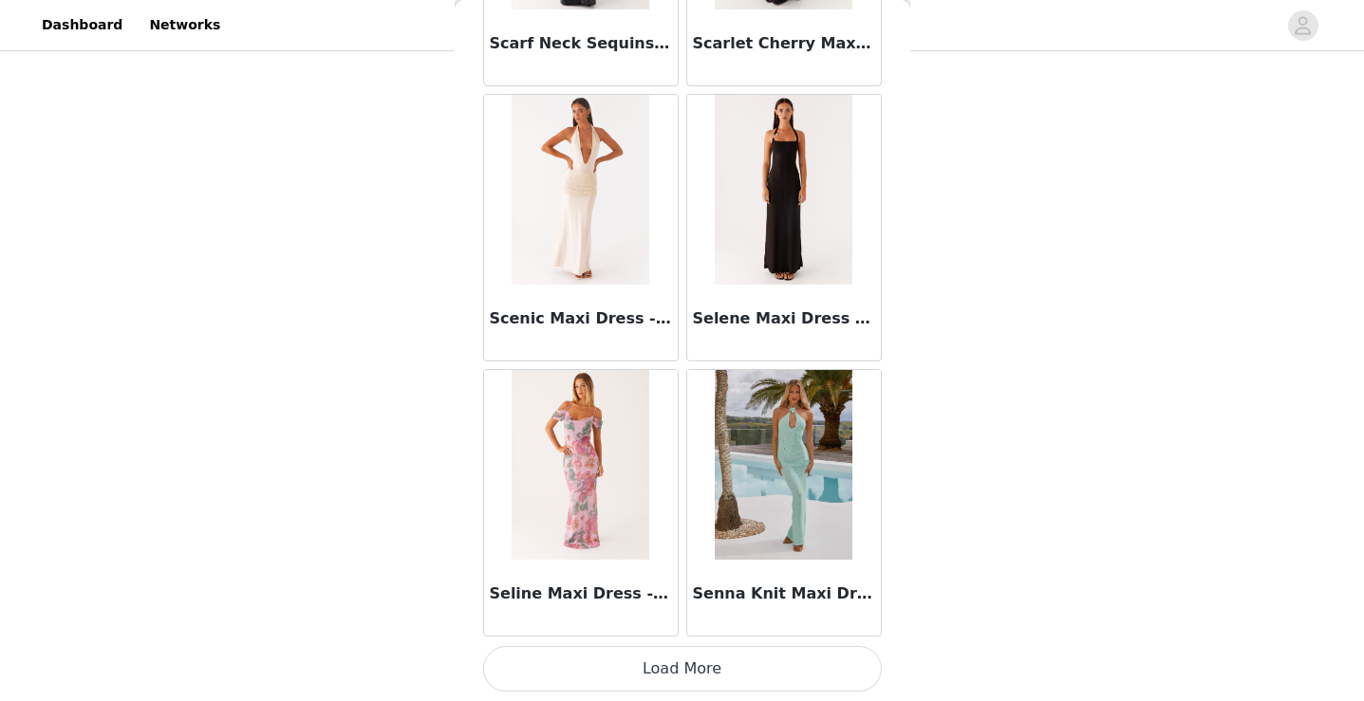
click at [724, 651] on button "Load More" at bounding box center [682, 669] width 399 height 46
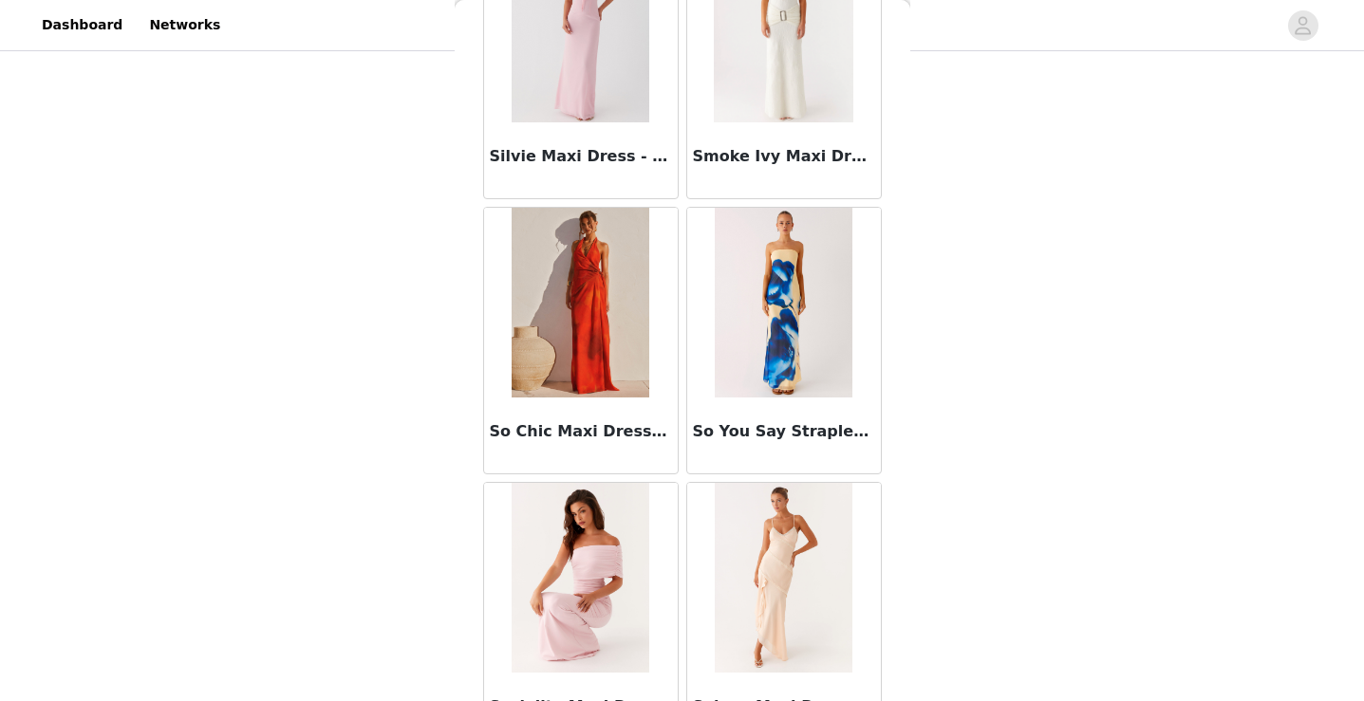
scroll to position [57242, 0]
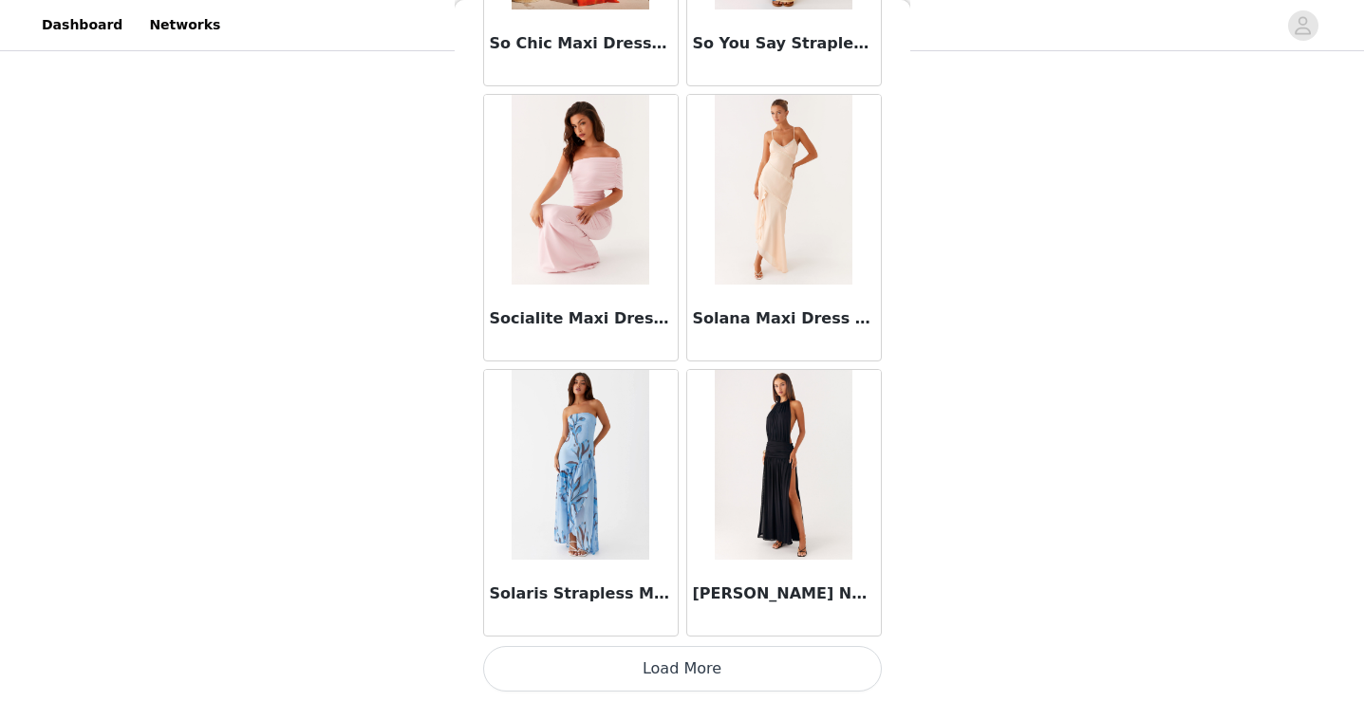
click at [701, 668] on button "Load More" at bounding box center [682, 669] width 399 height 46
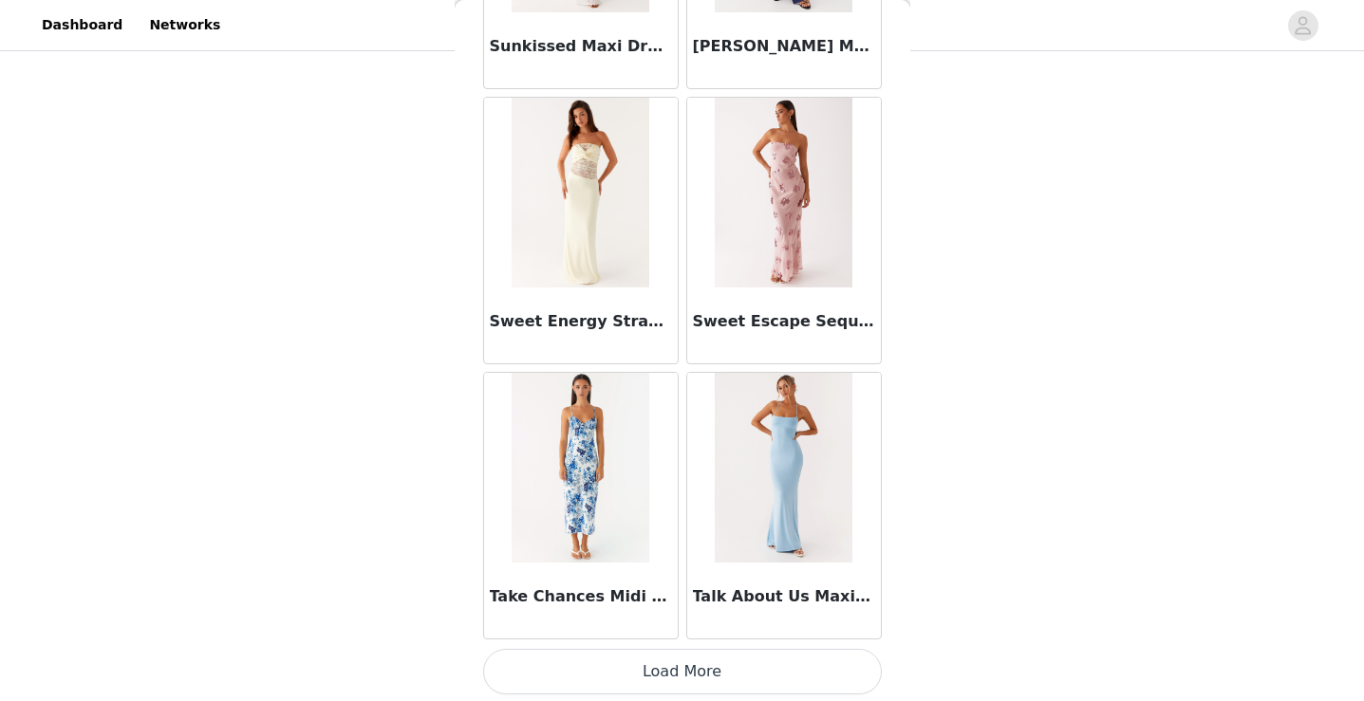
scroll to position [59994, 0]
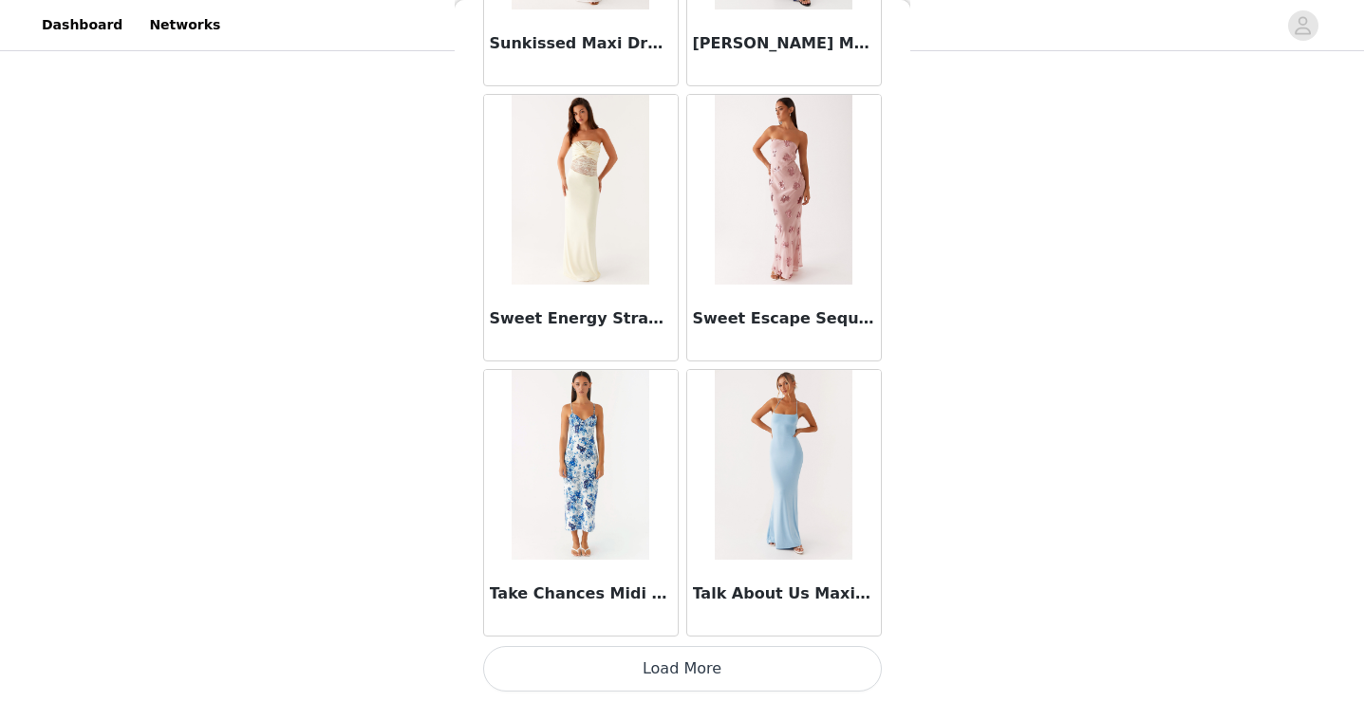
click at [646, 666] on button "Load More" at bounding box center [682, 669] width 399 height 46
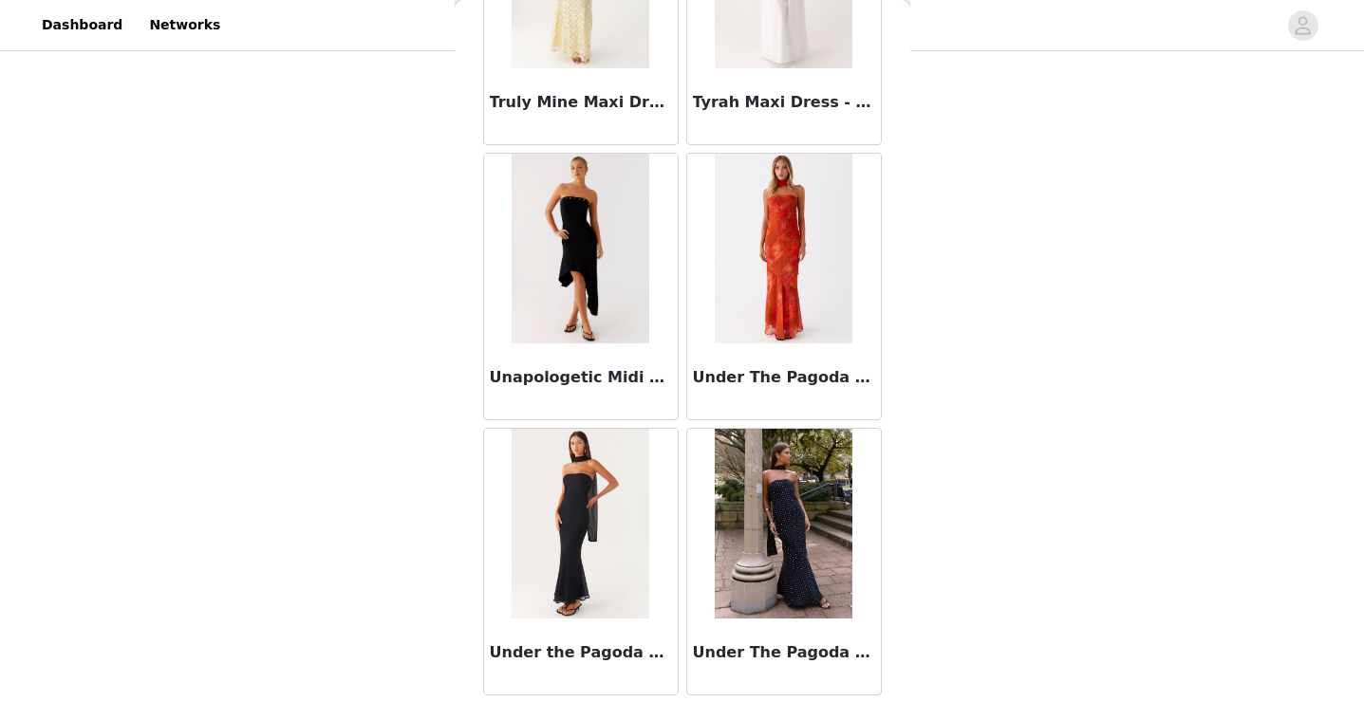
scroll to position [62746, 0]
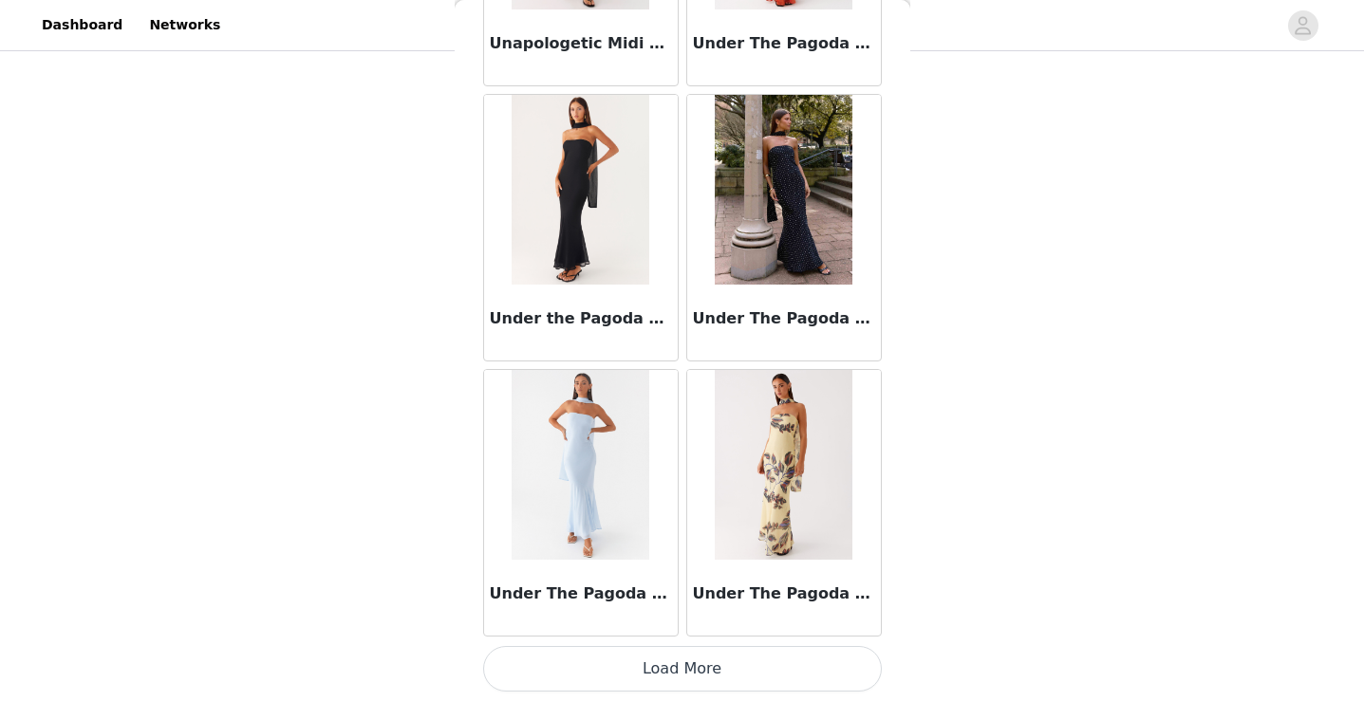
click at [622, 654] on button "Load More" at bounding box center [682, 669] width 399 height 46
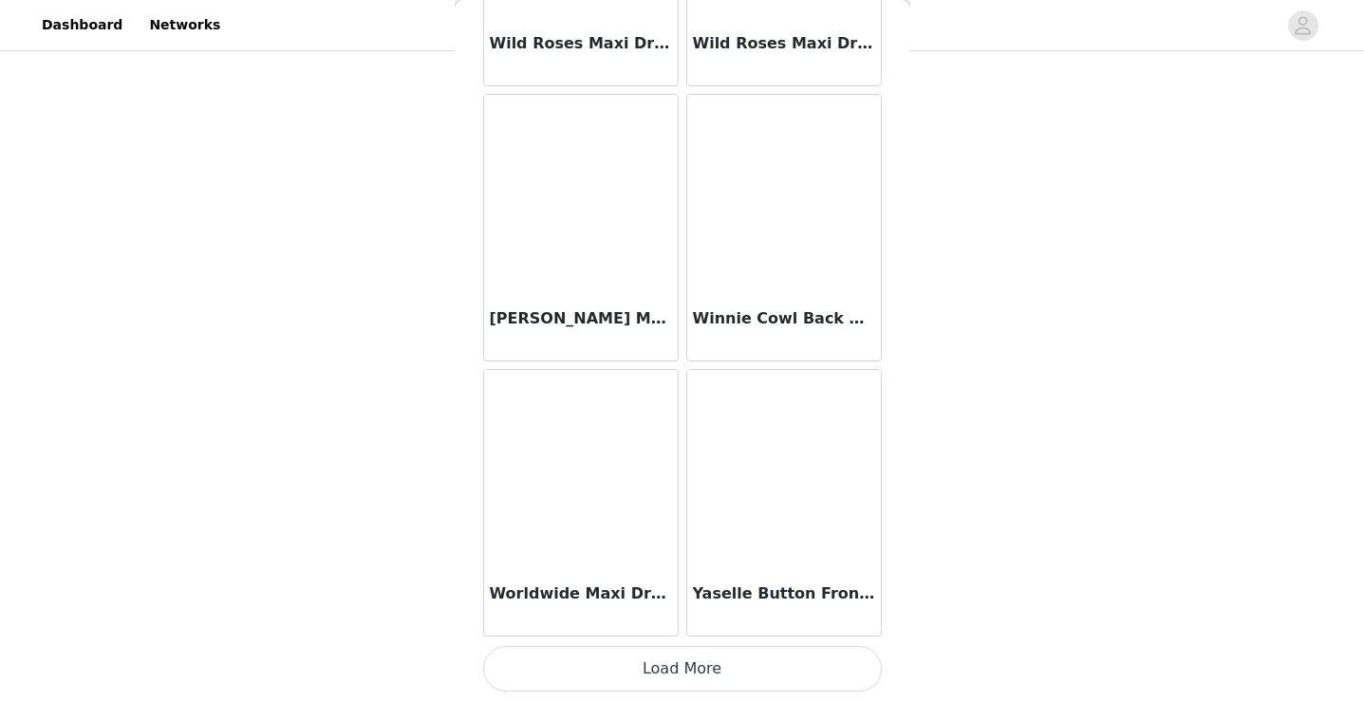
scroll to position [65494, 0]
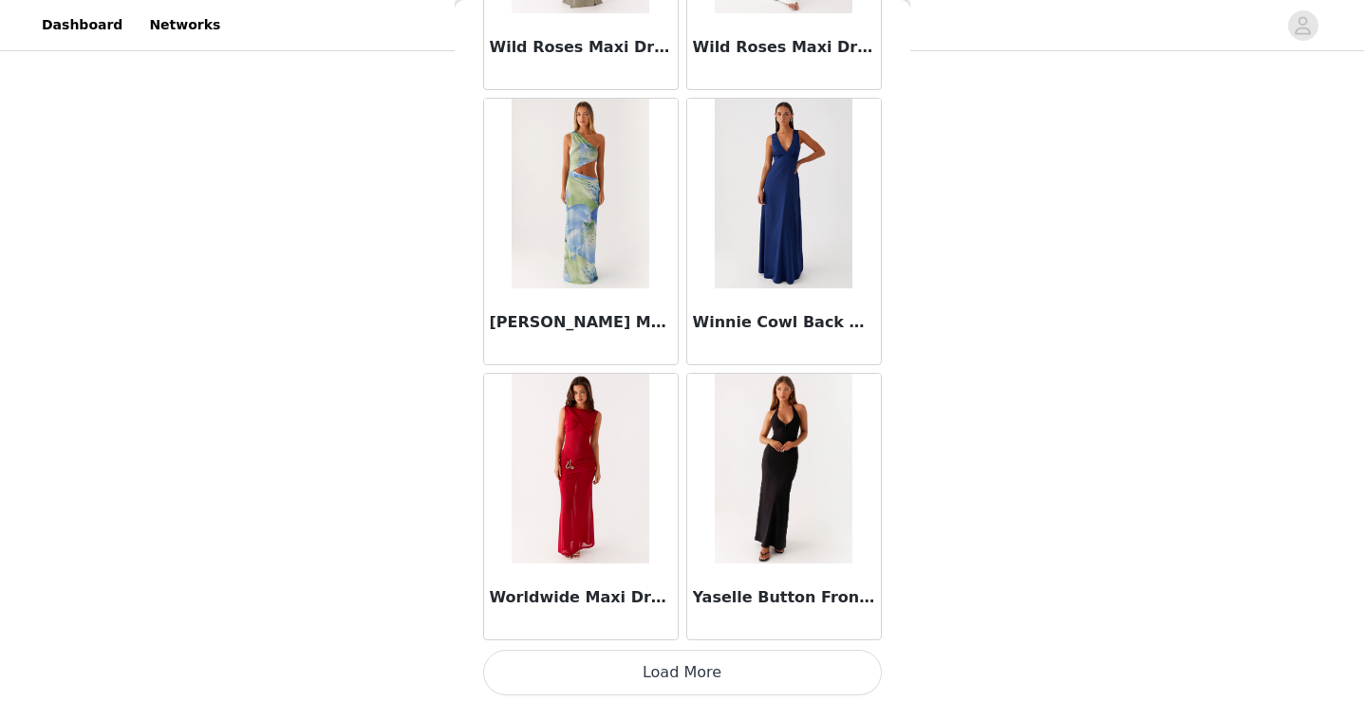
click at [617, 666] on button "Load More" at bounding box center [682, 673] width 399 height 46
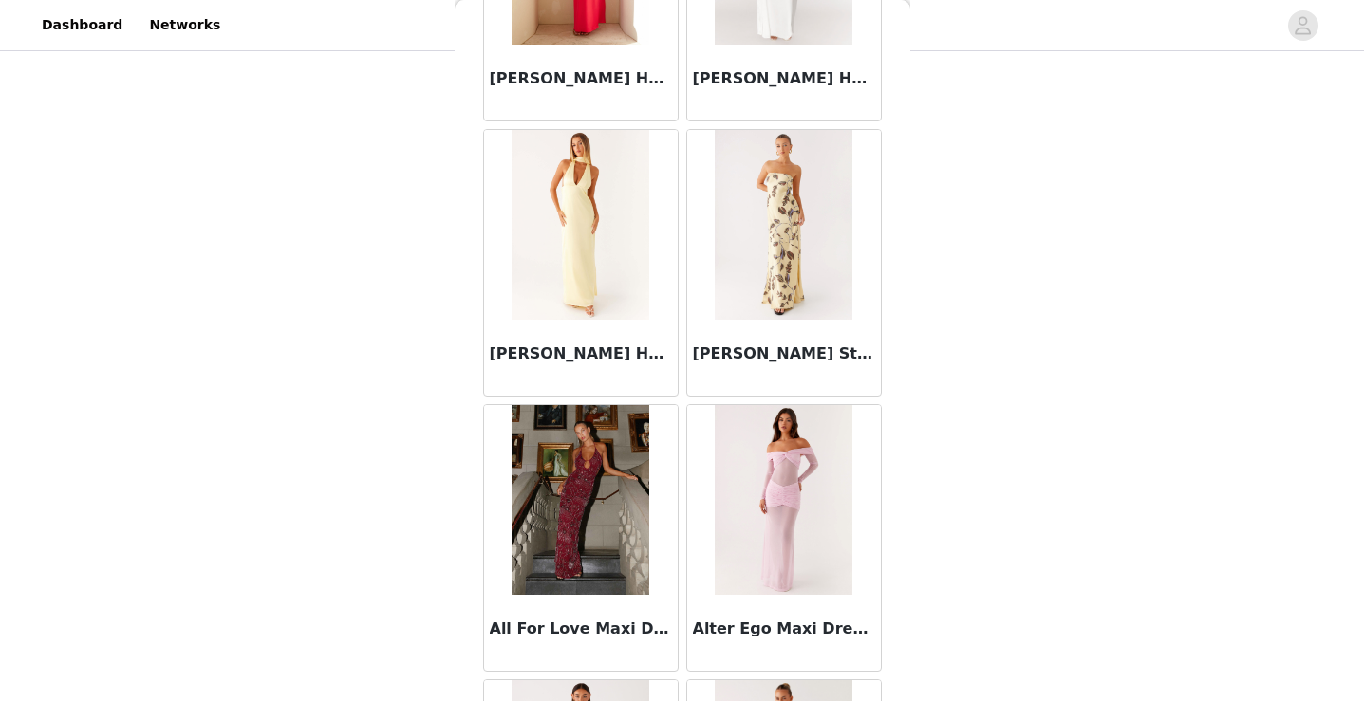
scroll to position [0, 0]
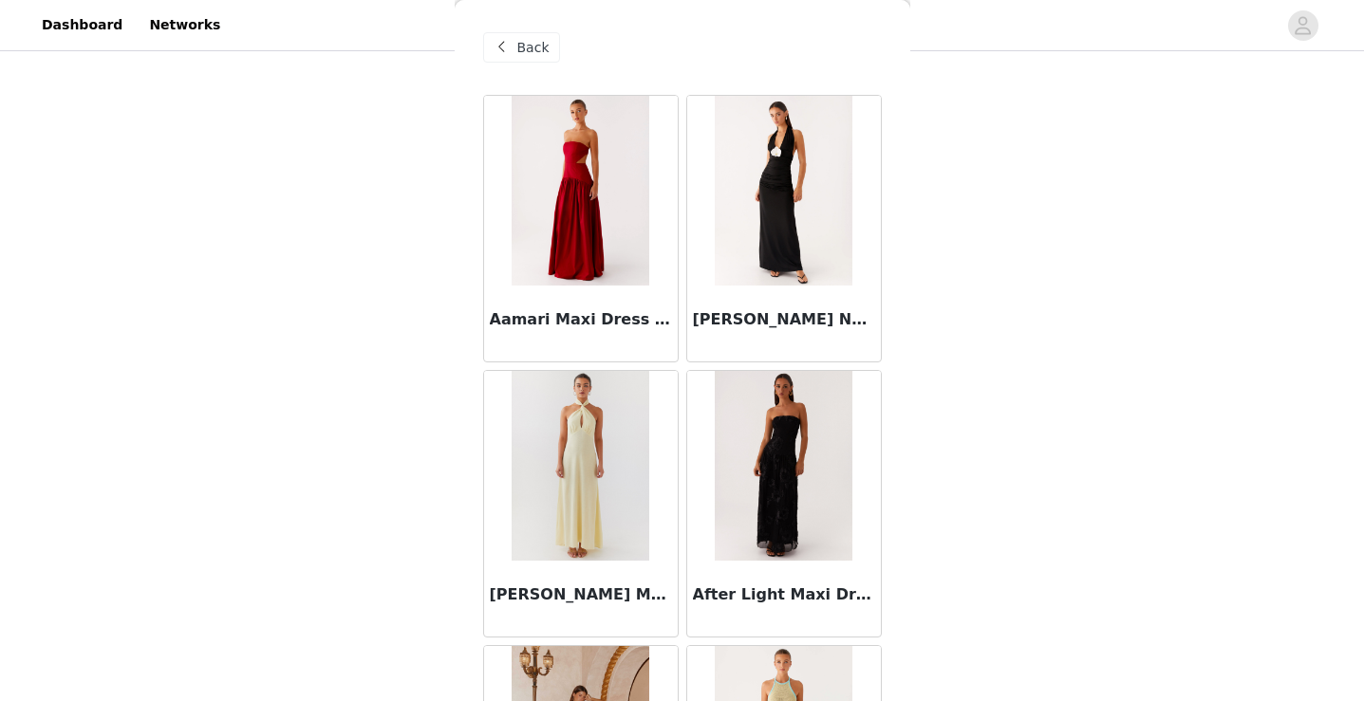
click at [510, 39] on span at bounding box center [502, 47] width 23 height 23
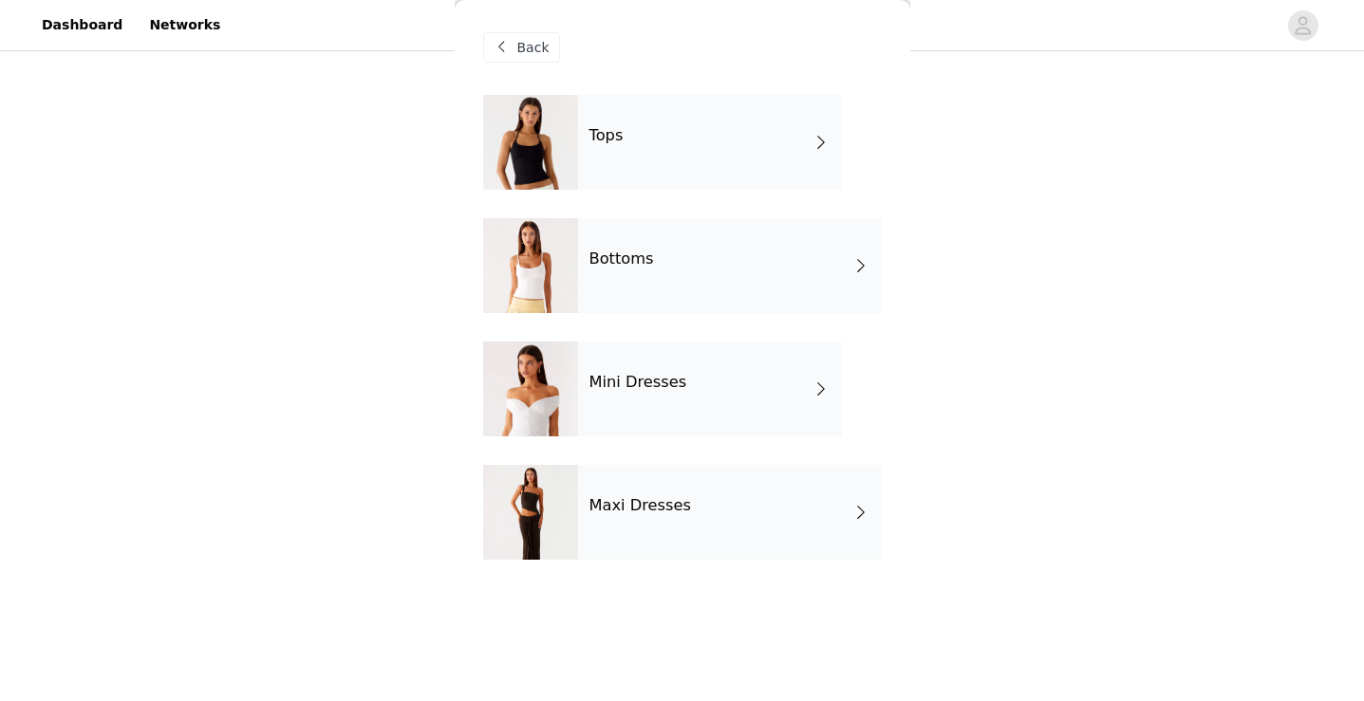
click at [535, 53] on span "Back" at bounding box center [533, 48] width 32 height 20
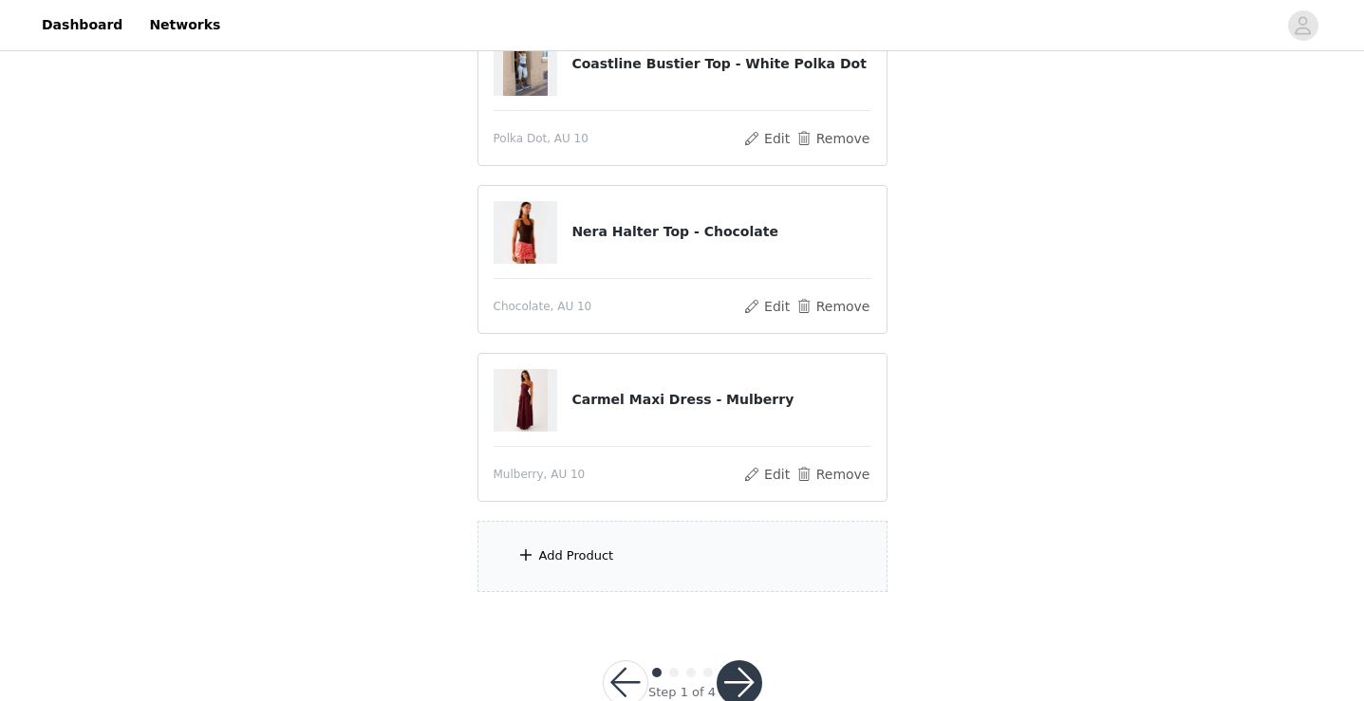
scroll to position [417, 0]
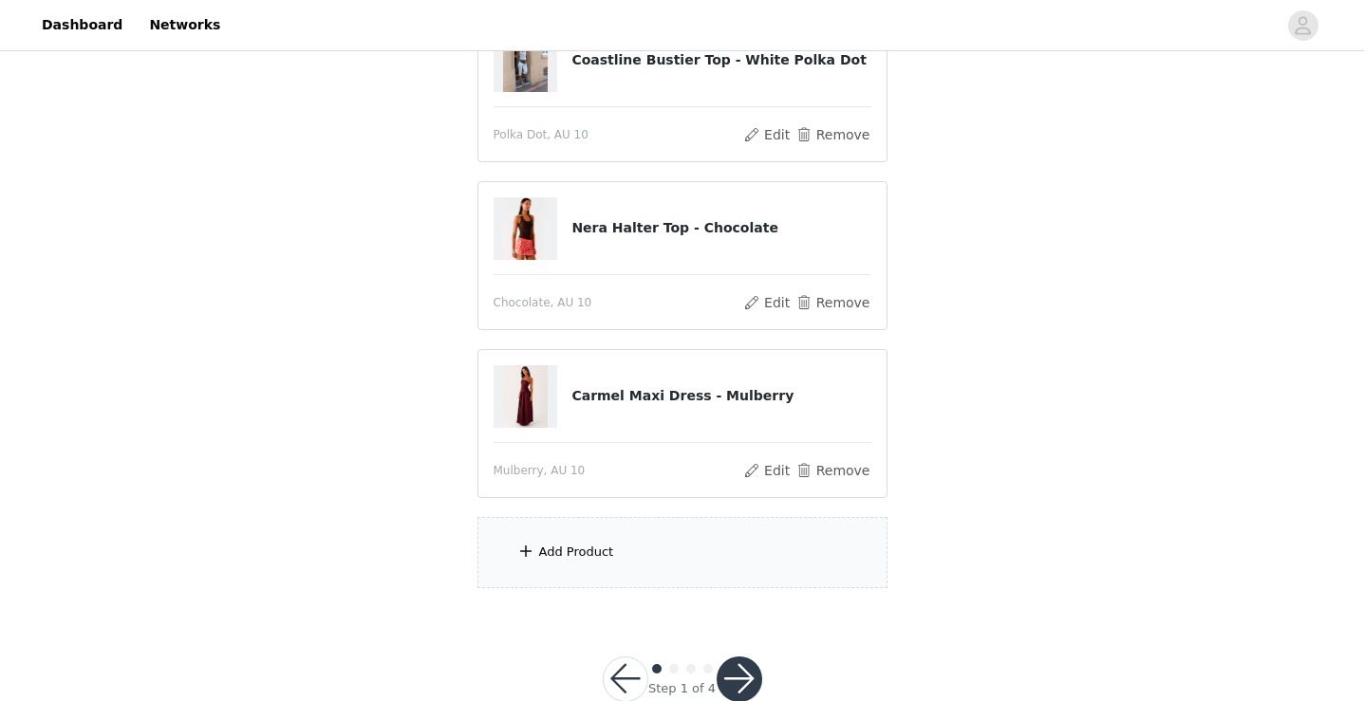
click at [566, 562] on div "Add Product" at bounding box center [682, 552] width 410 height 71
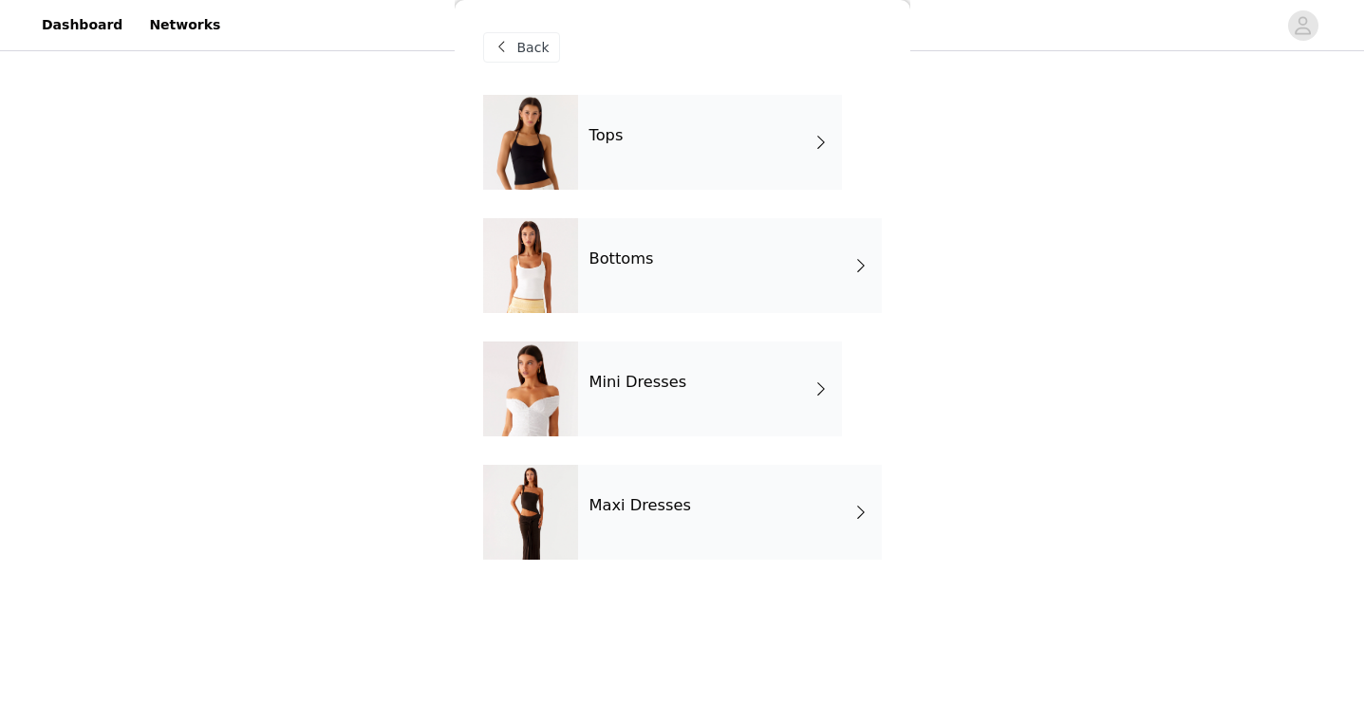
click at [679, 171] on div "Tops" at bounding box center [710, 142] width 264 height 95
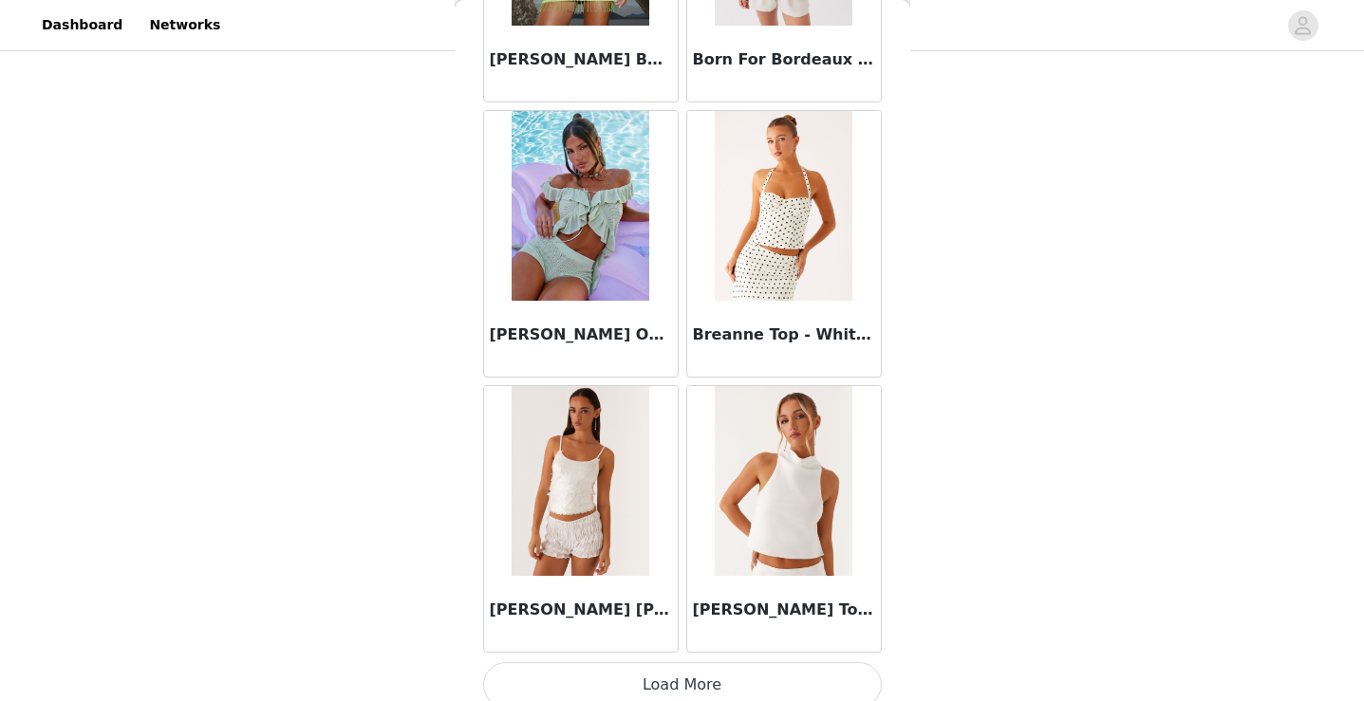
scroll to position [2203, 0]
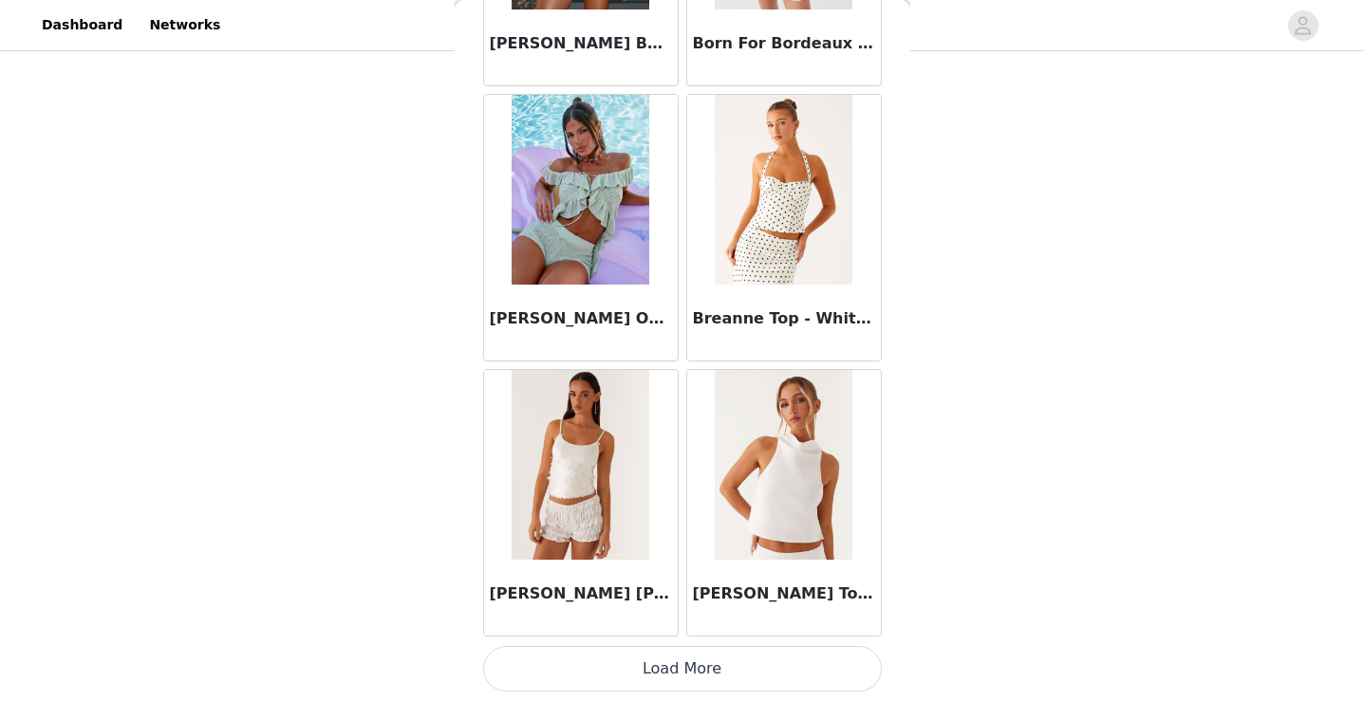
click at [649, 670] on button "Load More" at bounding box center [682, 669] width 399 height 46
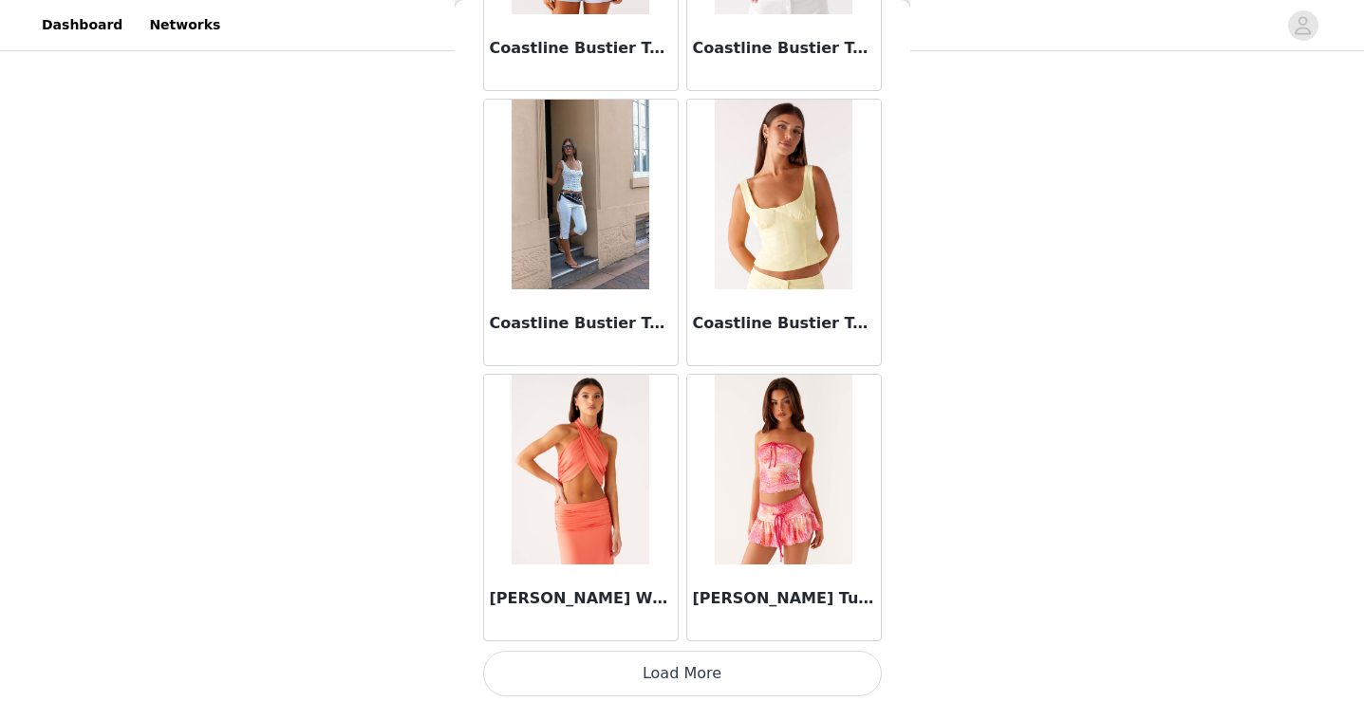
scroll to position [4954, 0]
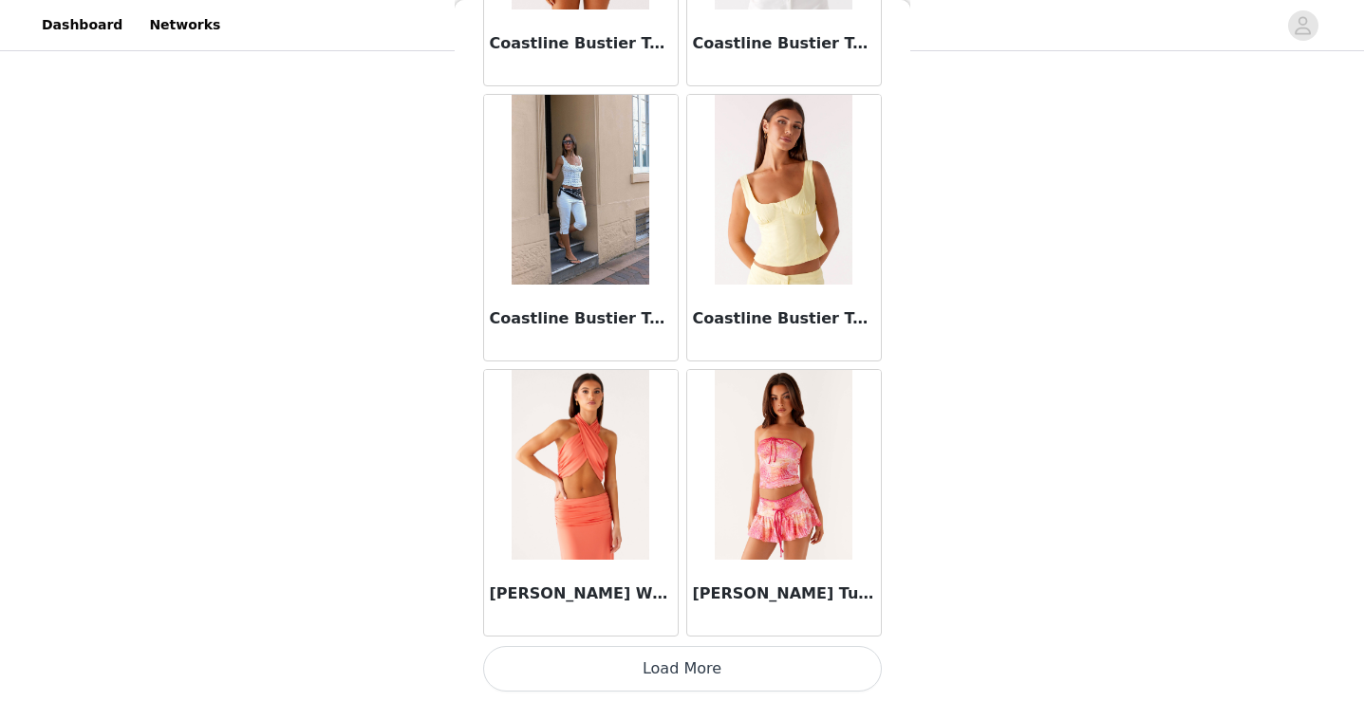
click at [622, 671] on button "Load More" at bounding box center [682, 669] width 399 height 46
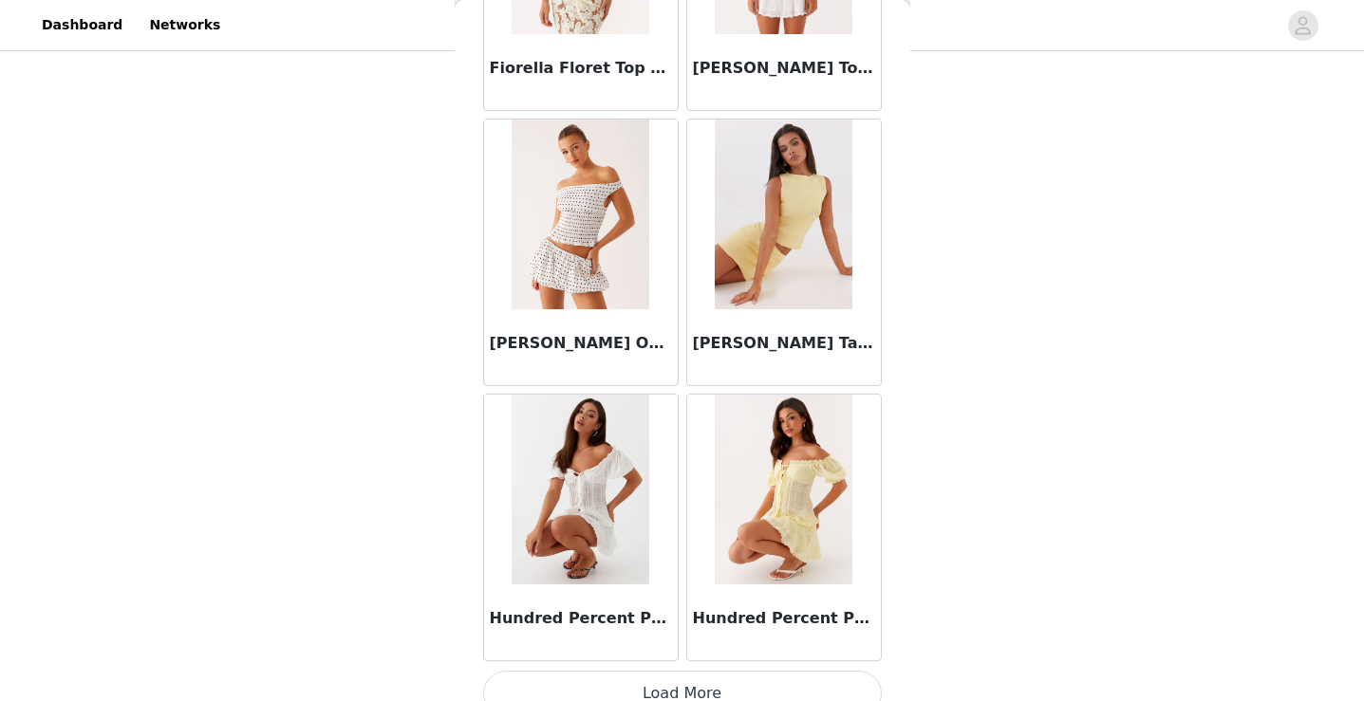
scroll to position [7706, 0]
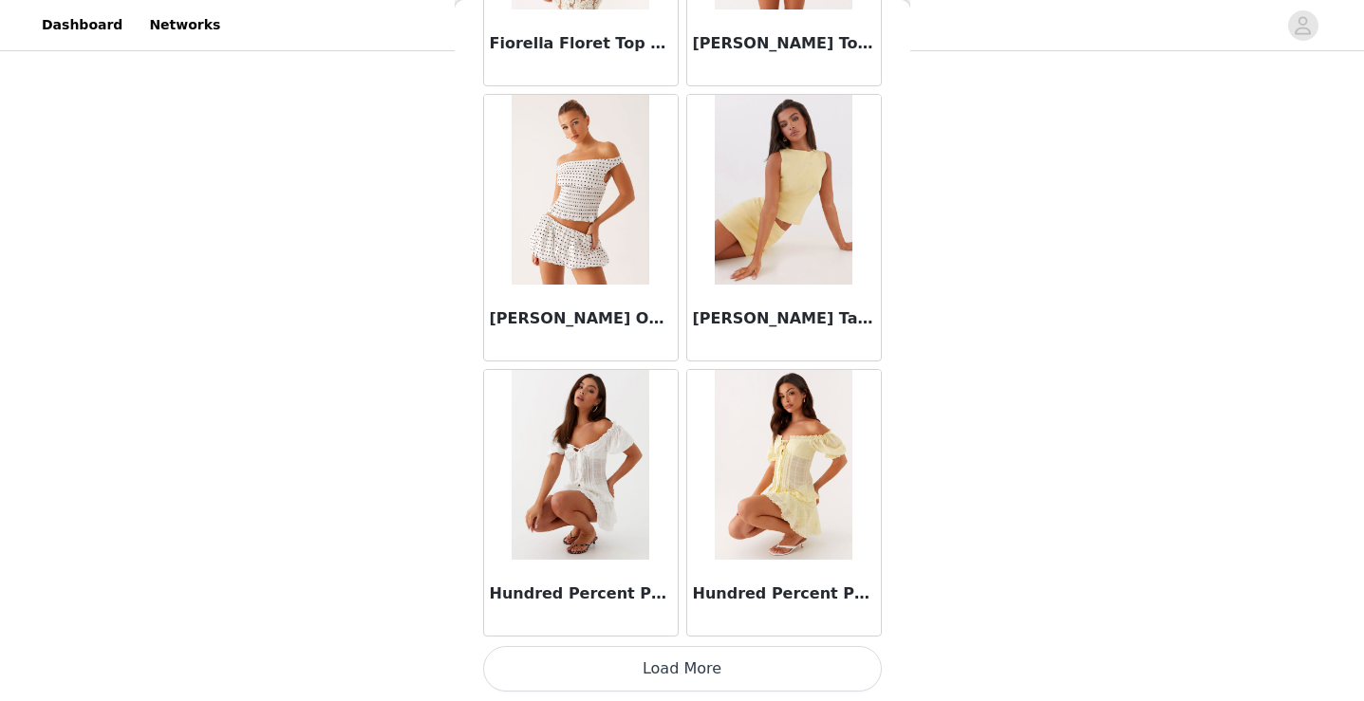
click at [621, 672] on button "Load More" at bounding box center [682, 669] width 399 height 46
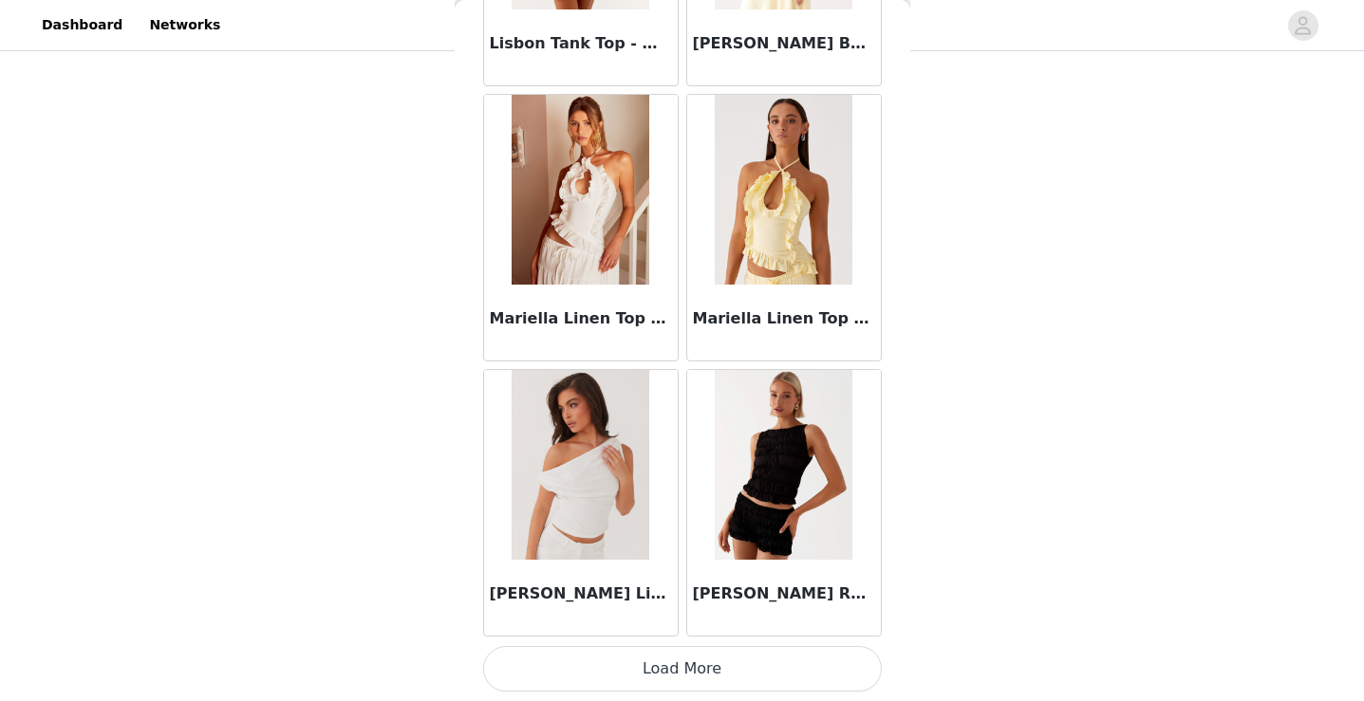
scroll to position [10458, 0]
click at [627, 664] on button "Load More" at bounding box center [682, 669] width 399 height 46
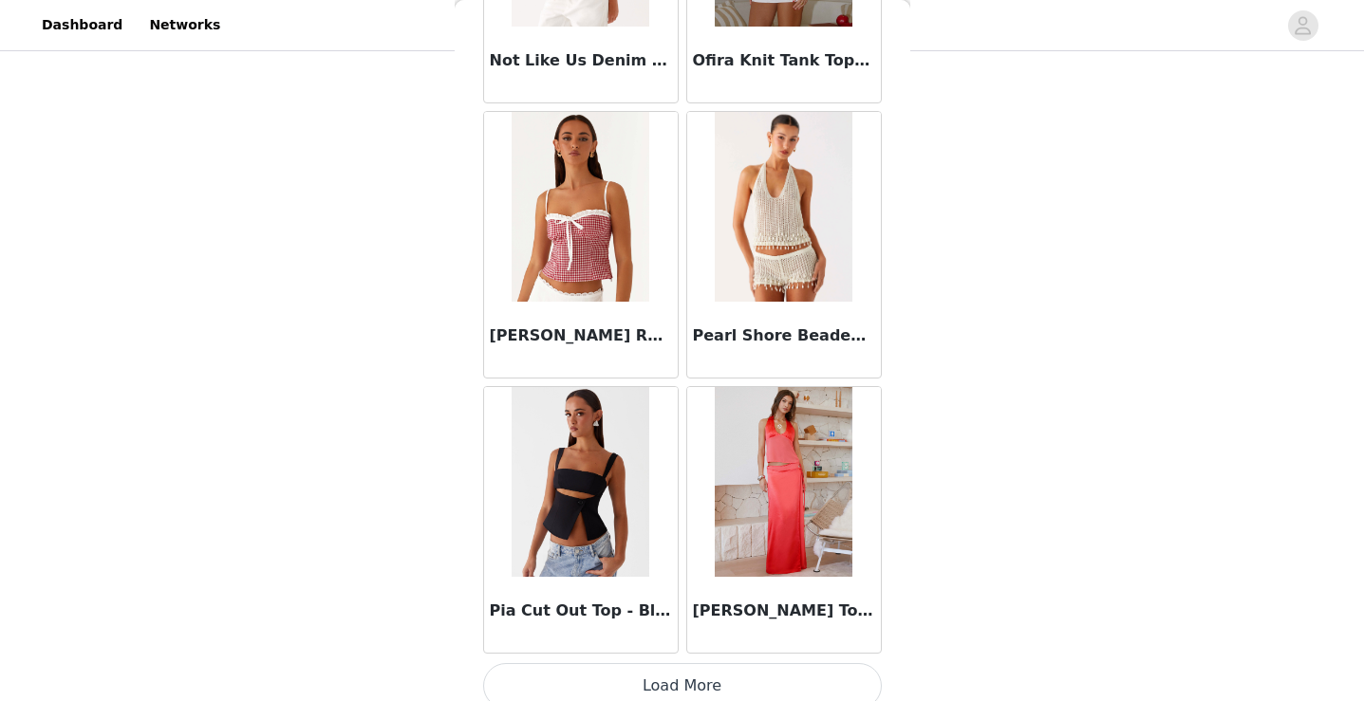
scroll to position [13210, 0]
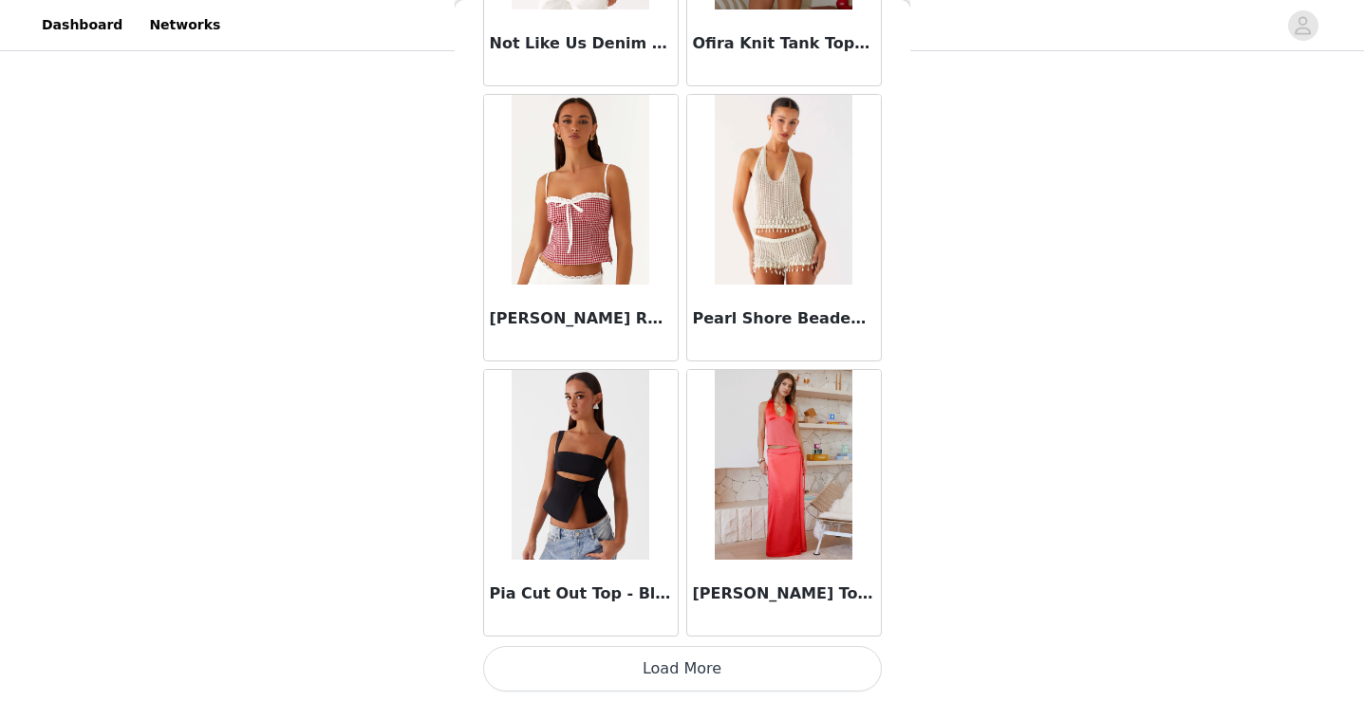
click at [618, 660] on button "Load More" at bounding box center [682, 669] width 399 height 46
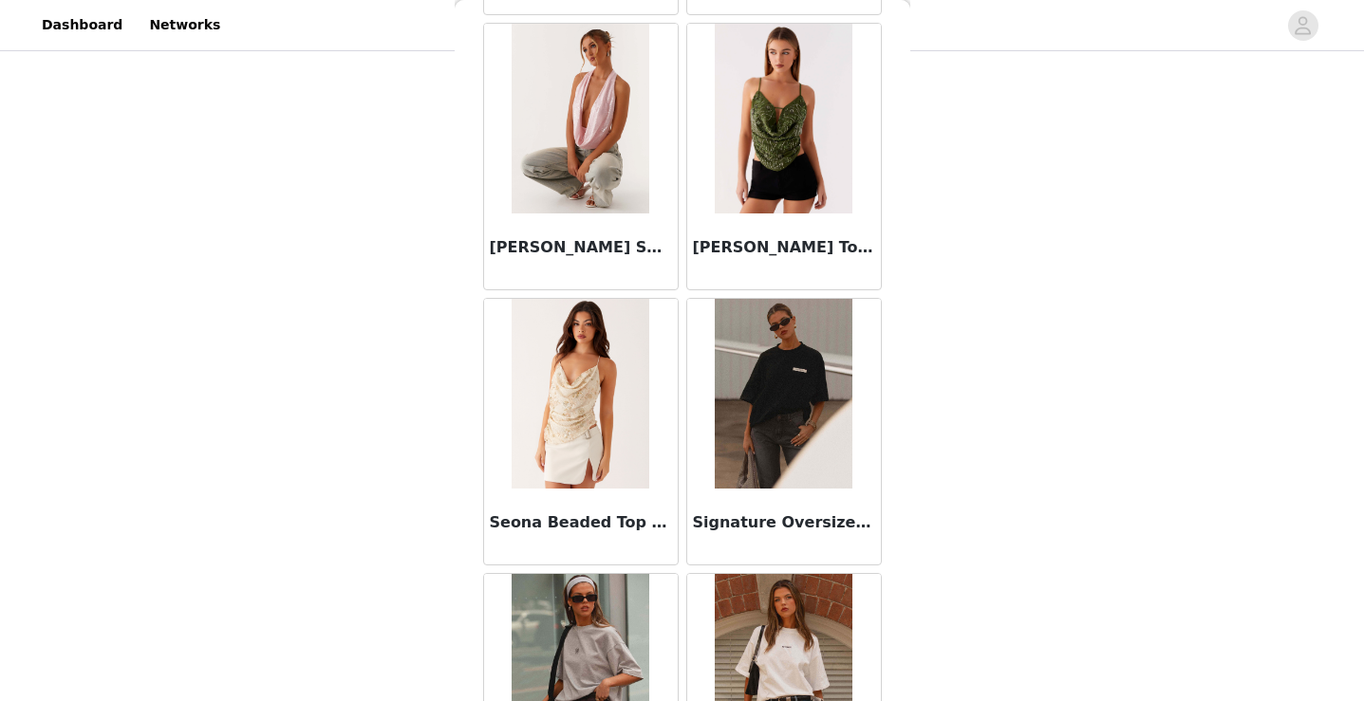
scroll to position [15962, 0]
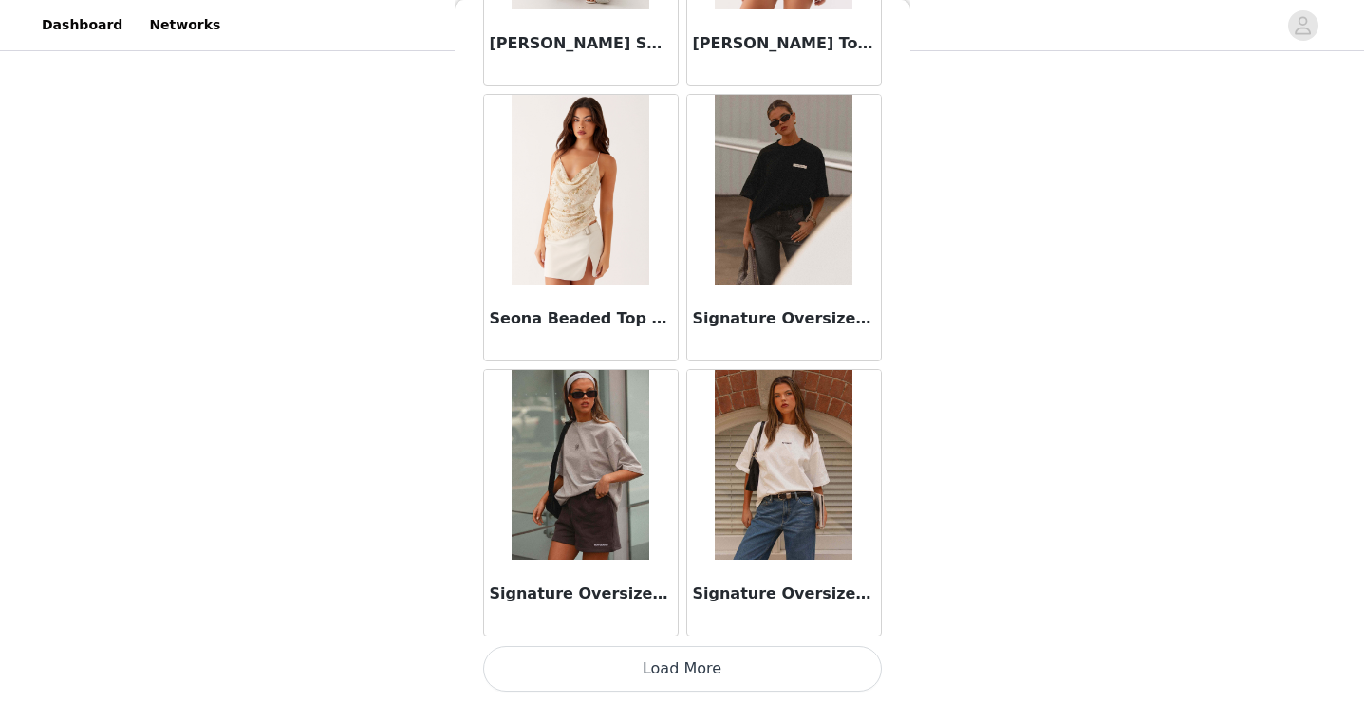
click at [625, 665] on button "Load More" at bounding box center [682, 669] width 399 height 46
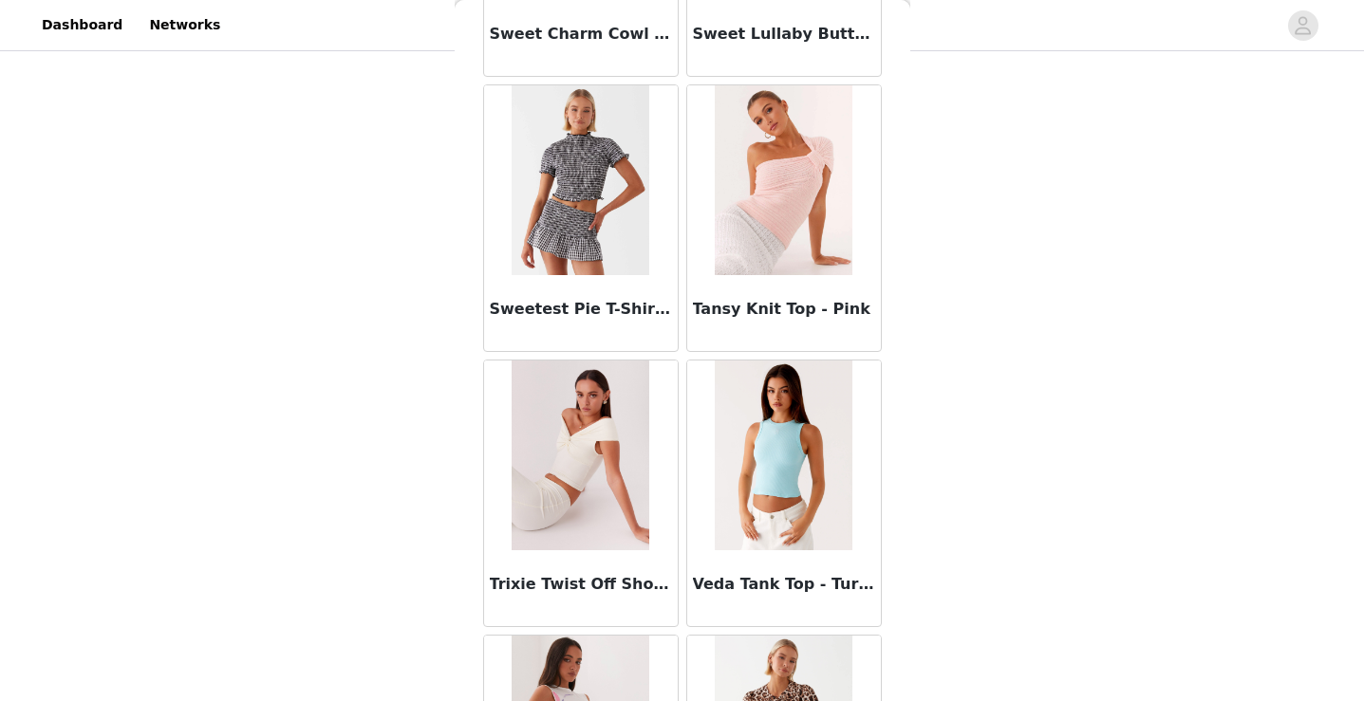
scroll to position [18174, 0]
click at [758, 215] on img at bounding box center [784, 179] width 138 height 190
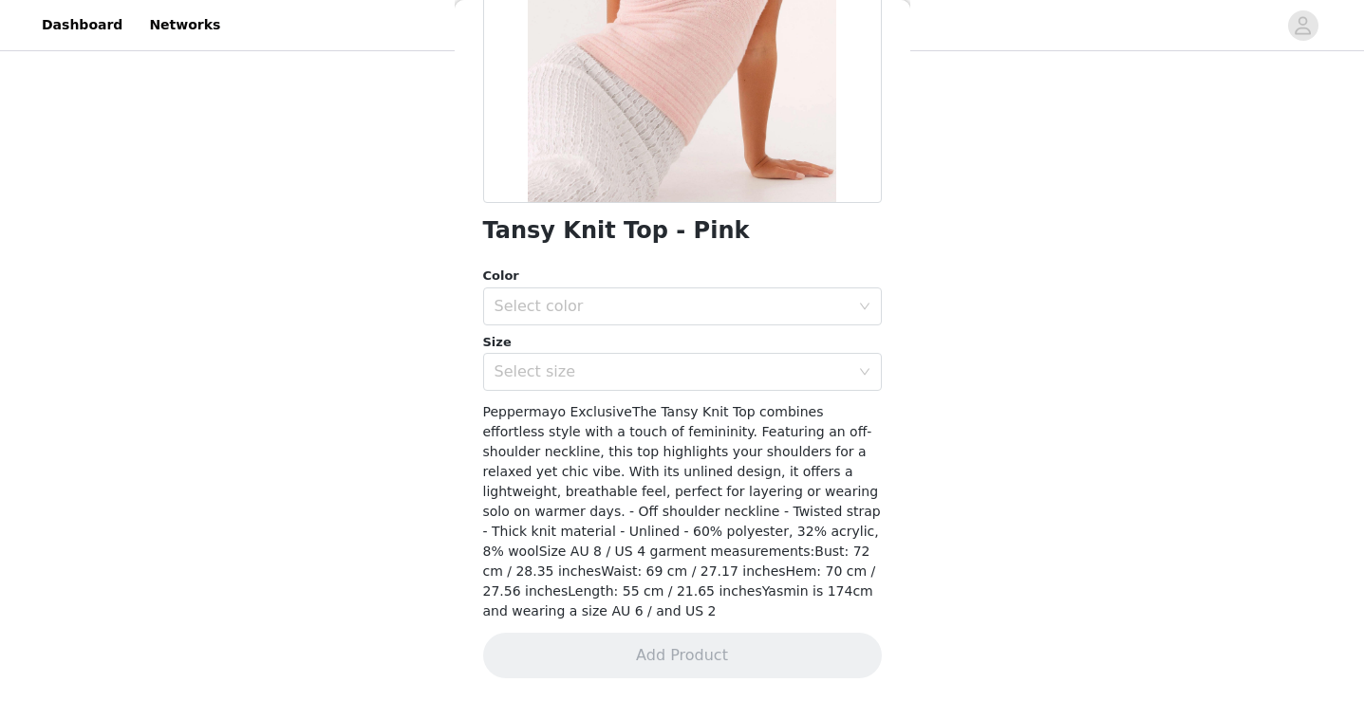
scroll to position [299, 0]
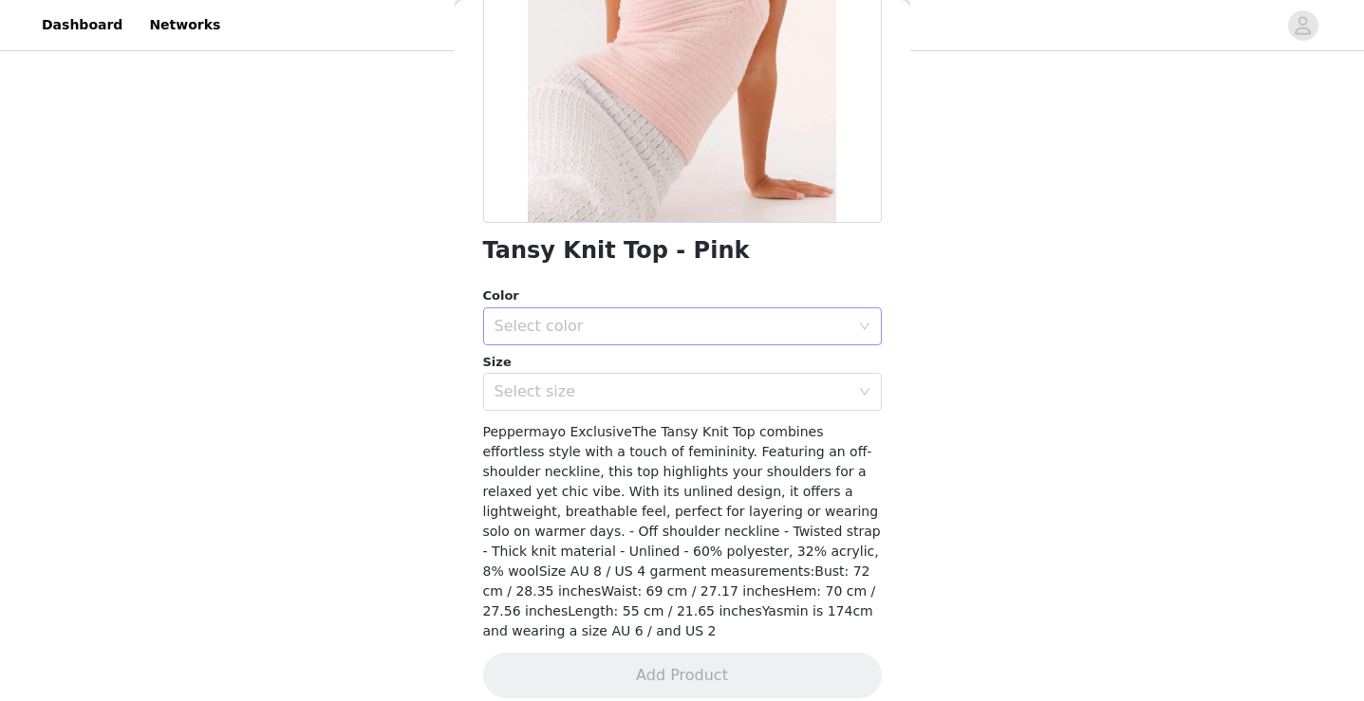
click at [731, 308] on div "Select color" at bounding box center [675, 326] width 363 height 36
click at [722, 365] on li "Pink" at bounding box center [682, 368] width 399 height 30
click at [715, 389] on div "Select size" at bounding box center [671, 391] width 355 height 19
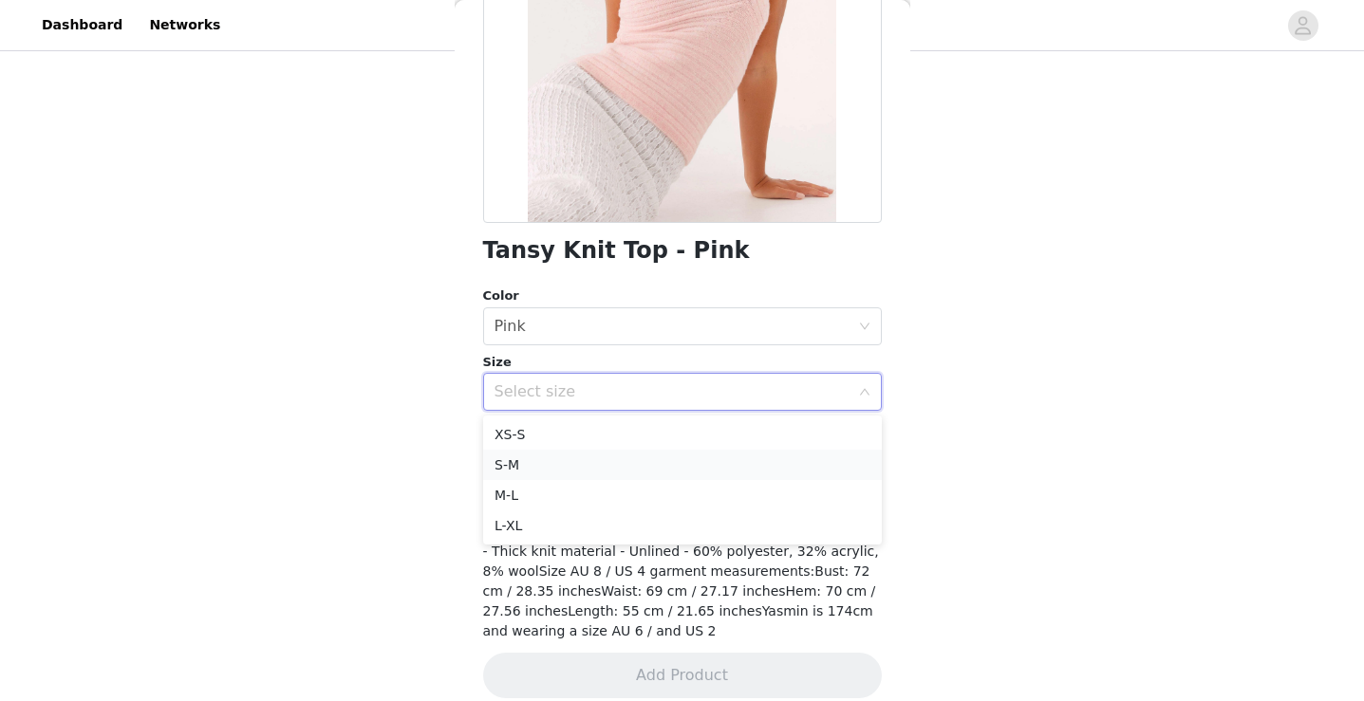
click at [683, 472] on li "S-M" at bounding box center [682, 465] width 399 height 30
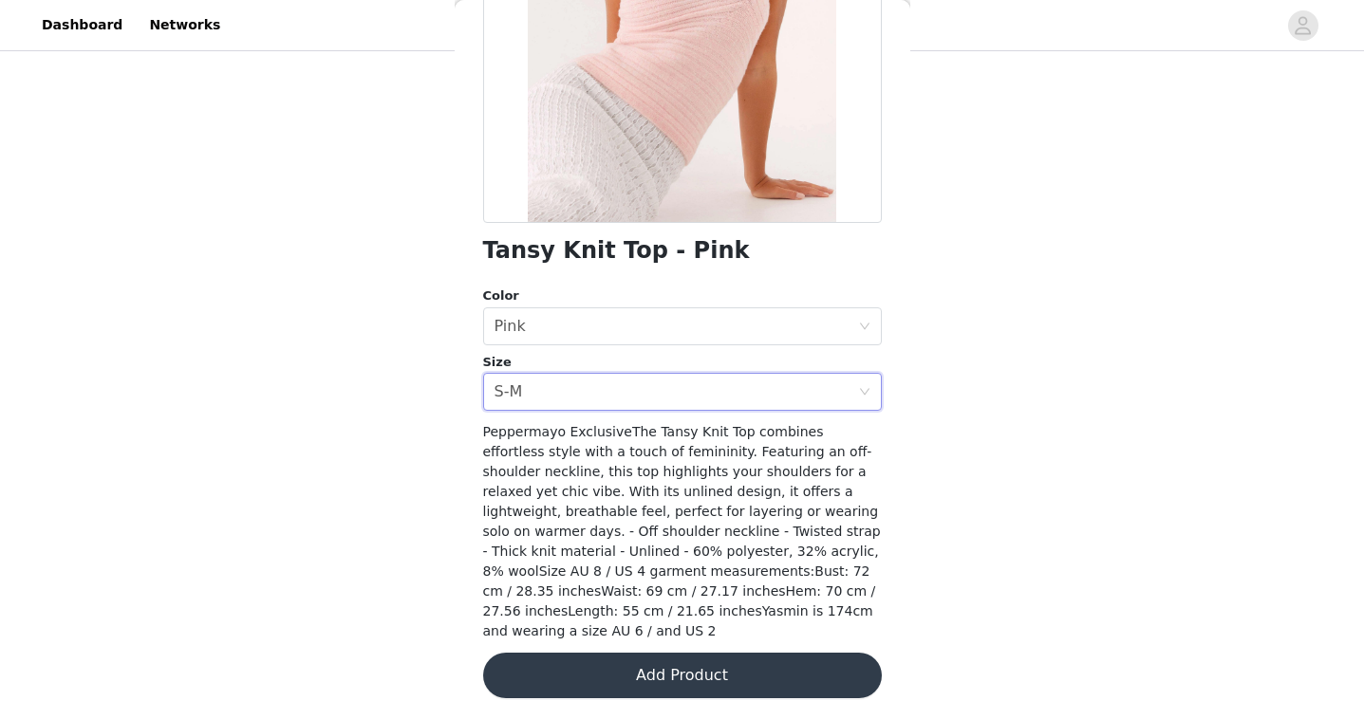
click at [667, 653] on button "Add Product" at bounding box center [682, 676] width 399 height 46
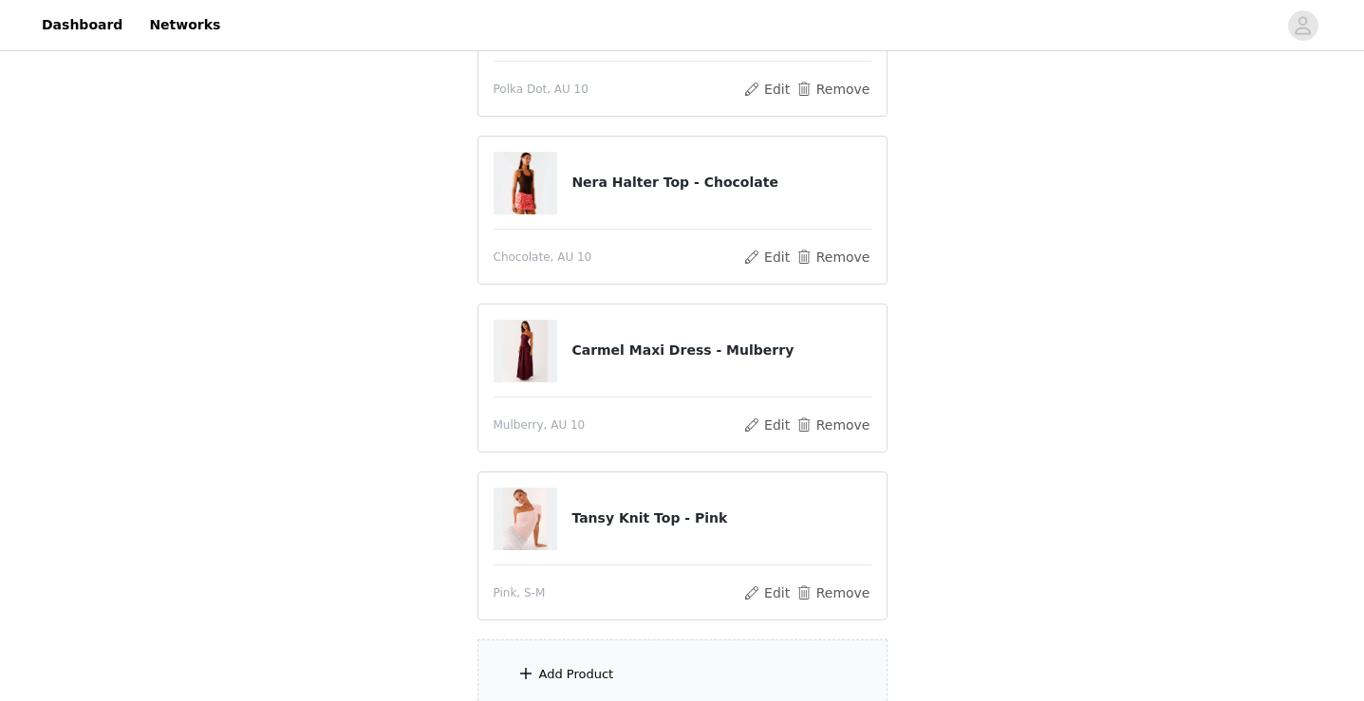
scroll to position [630, 0]
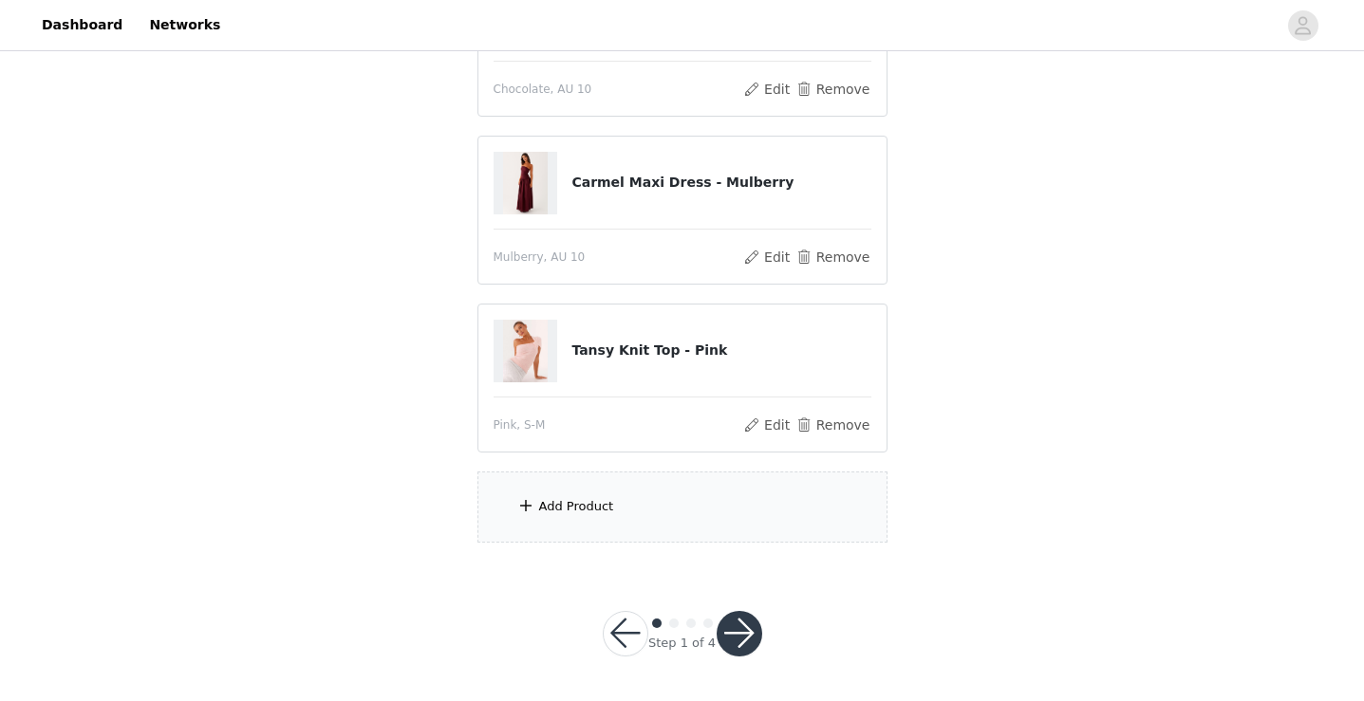
click at [623, 490] on div "Add Product" at bounding box center [682, 507] width 410 height 71
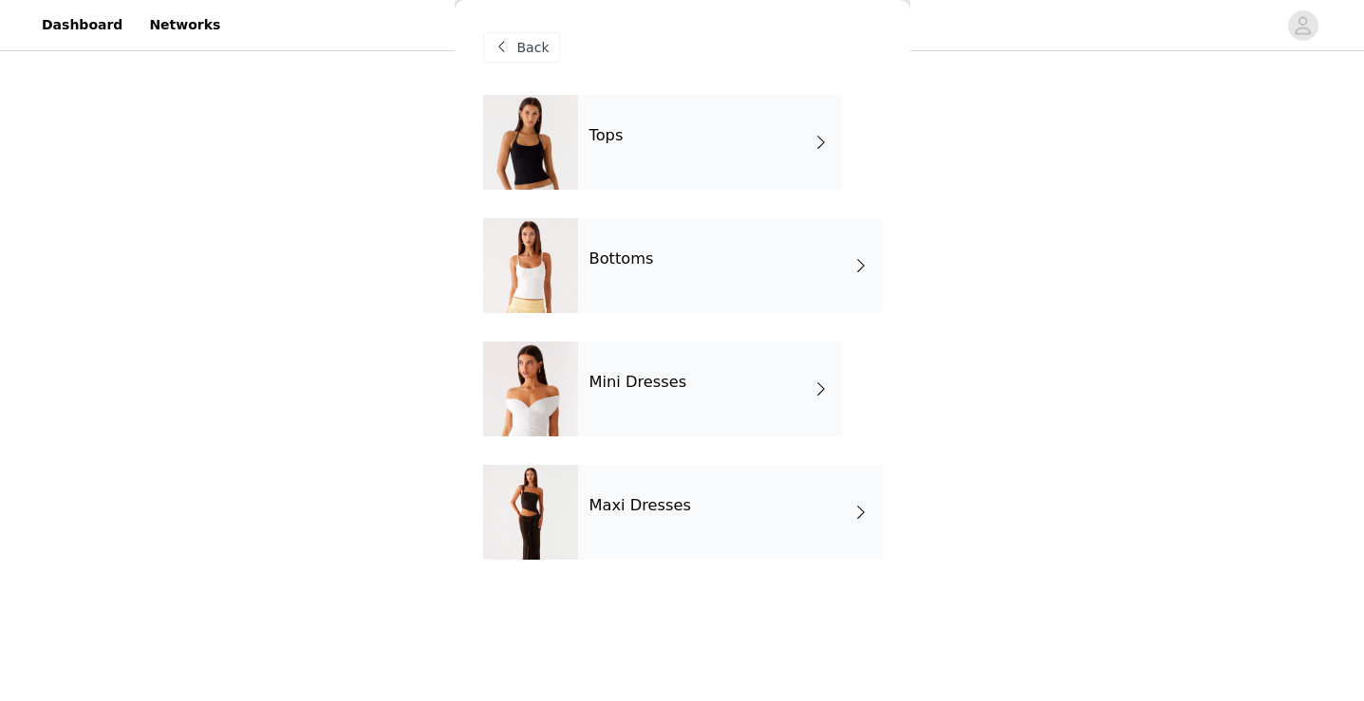
click at [640, 255] on h4 "Bottoms" at bounding box center [621, 259] width 65 height 17
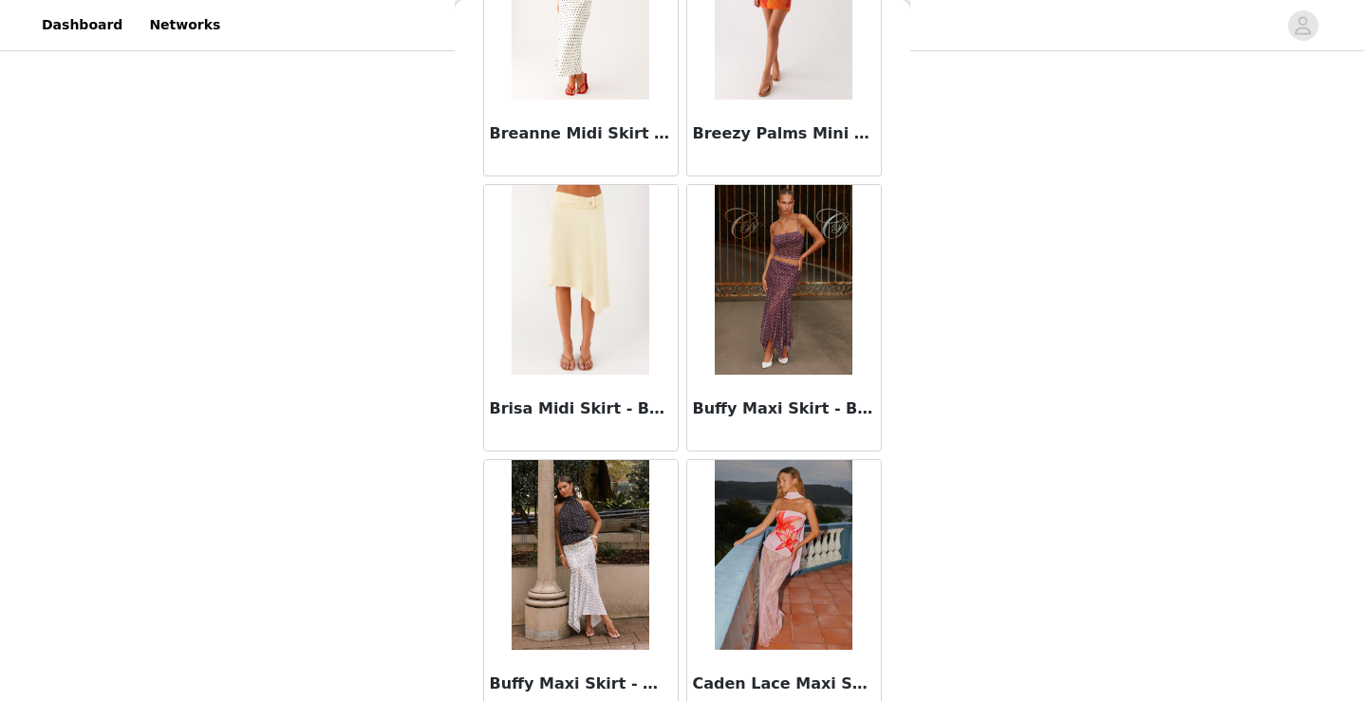
scroll to position [2203, 0]
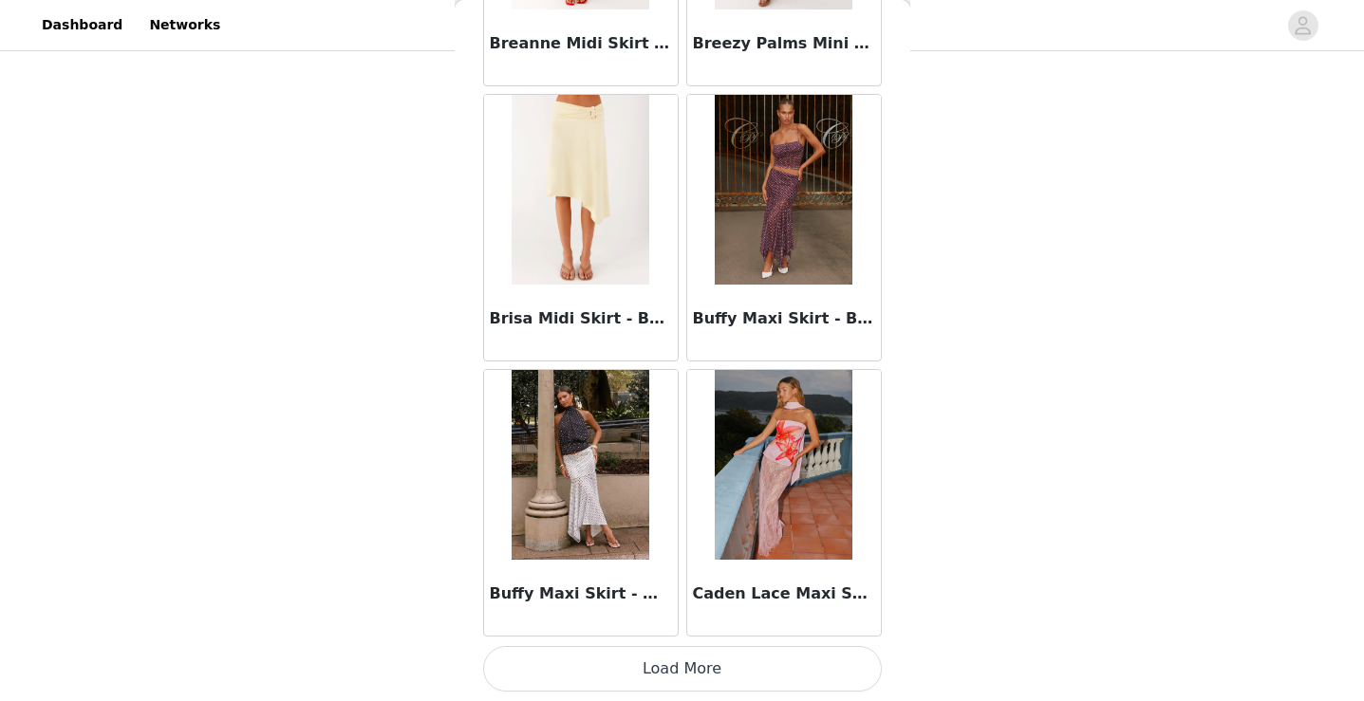
click at [612, 659] on button "Load More" at bounding box center [682, 669] width 399 height 46
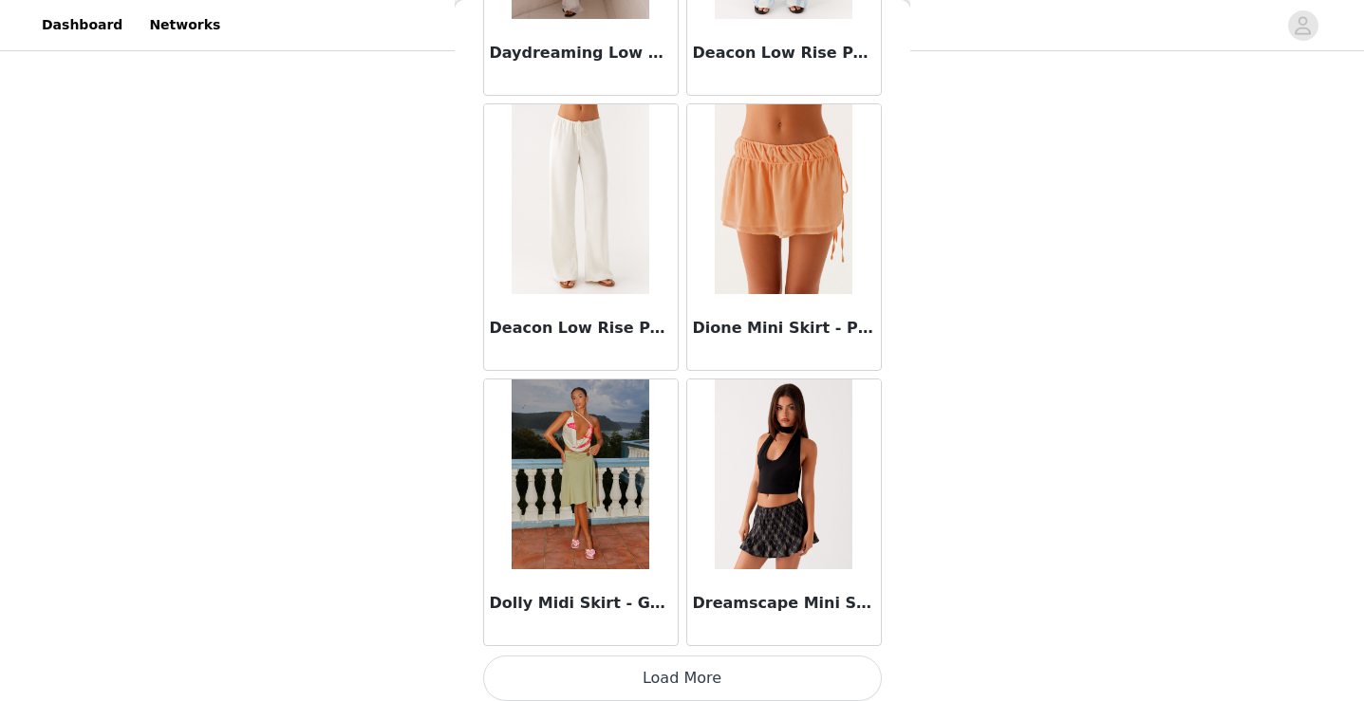
scroll to position [4952, 0]
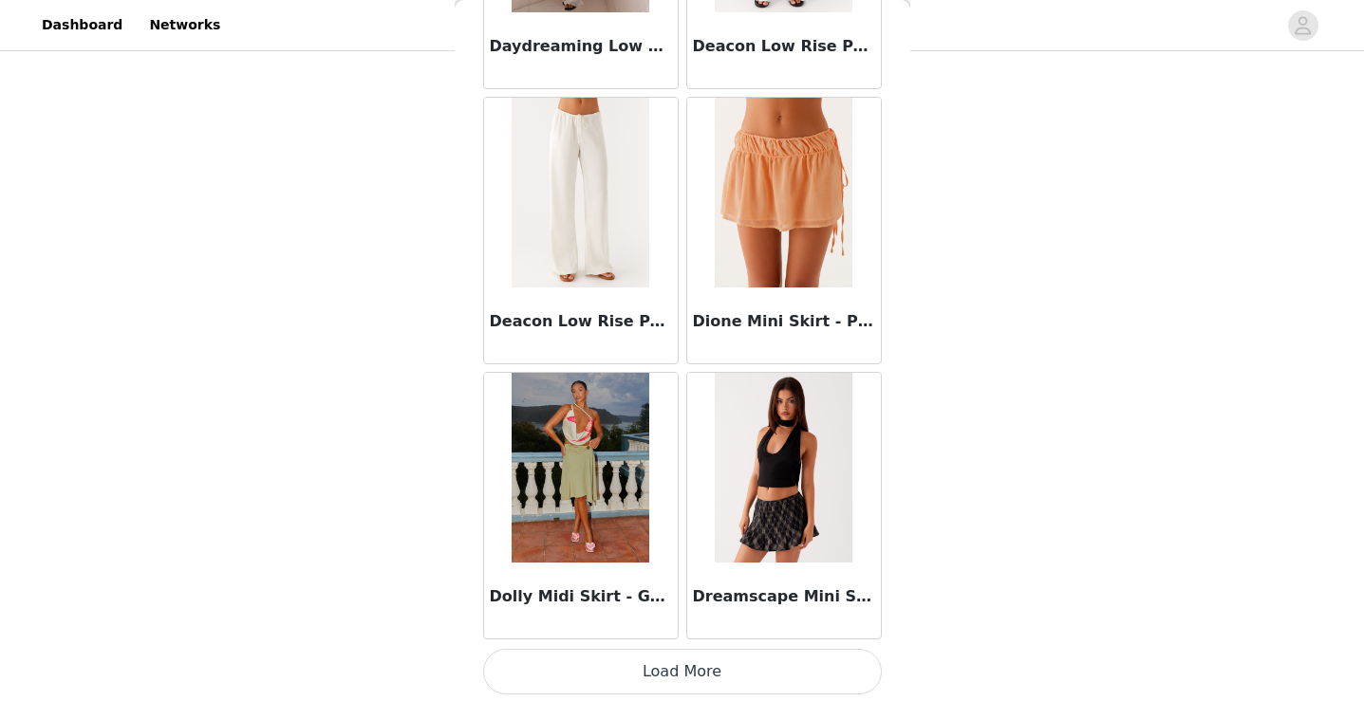
click at [606, 672] on button "Load More" at bounding box center [682, 672] width 399 height 46
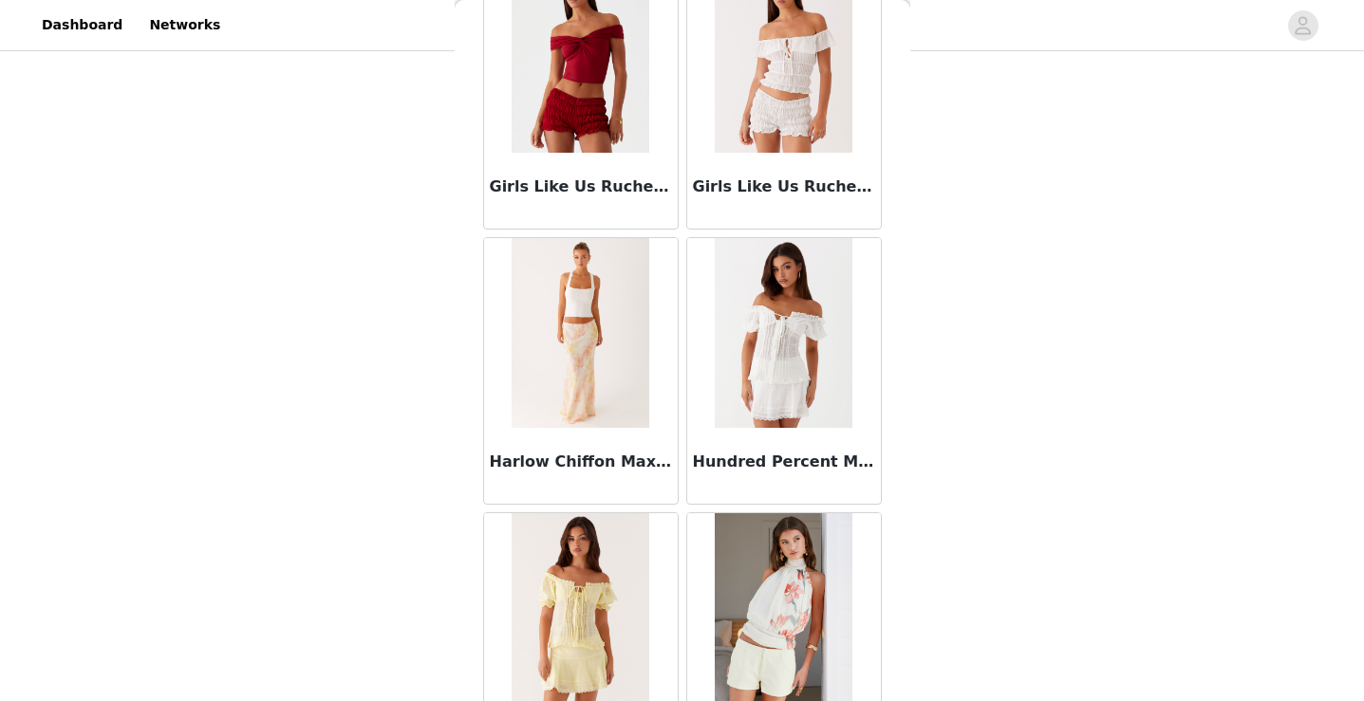
scroll to position [7706, 0]
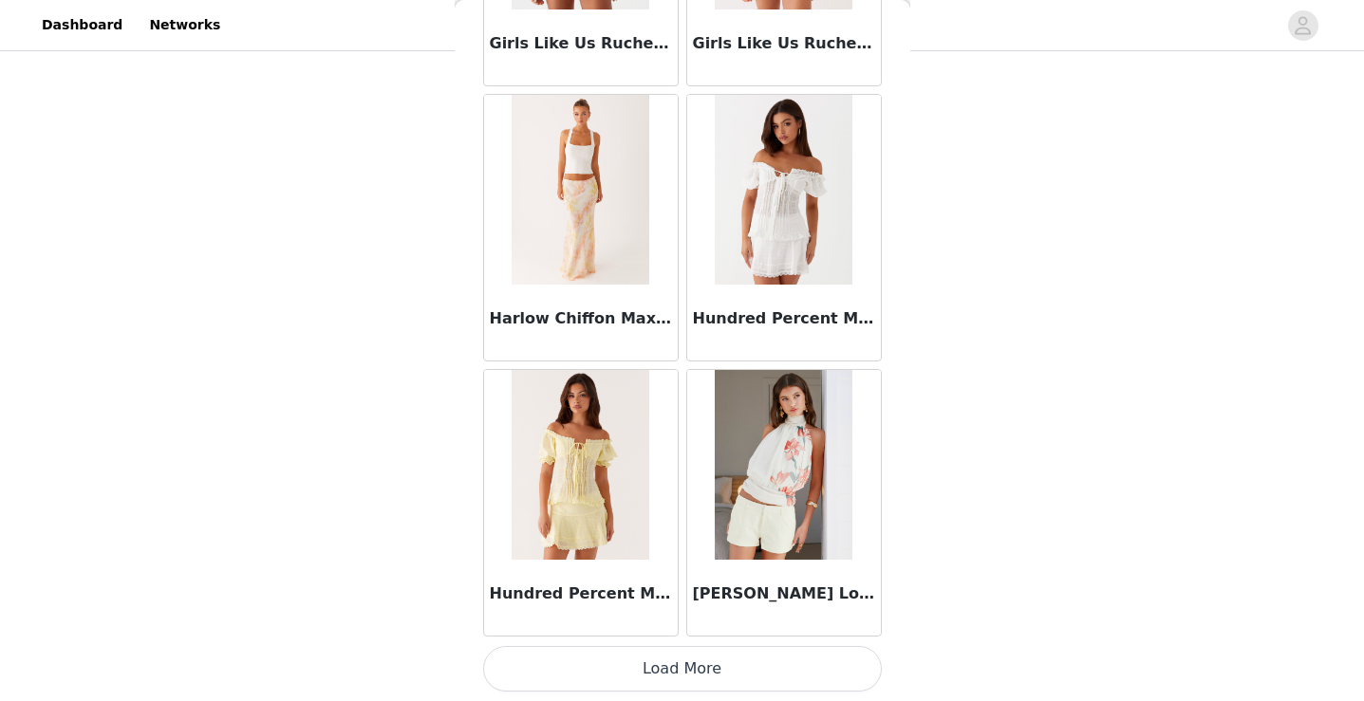
click at [646, 659] on button "Load More" at bounding box center [682, 669] width 399 height 46
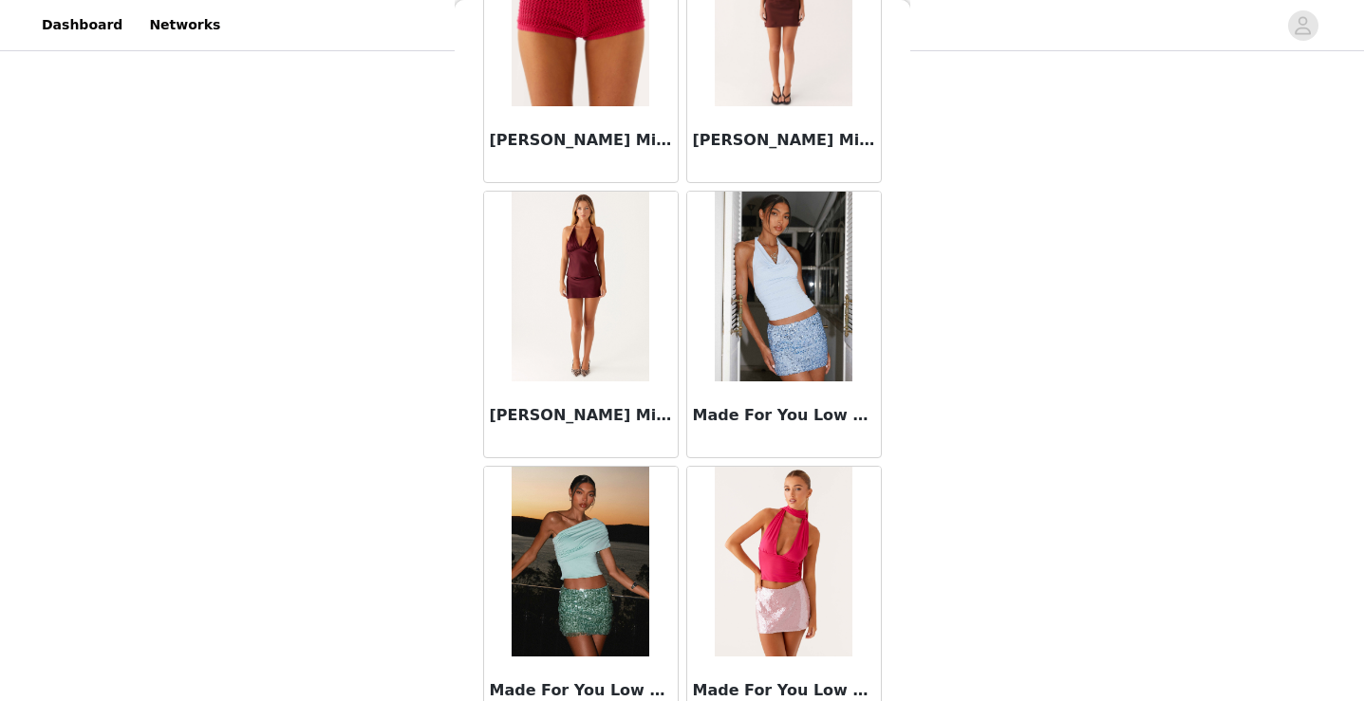
scroll to position [10458, 0]
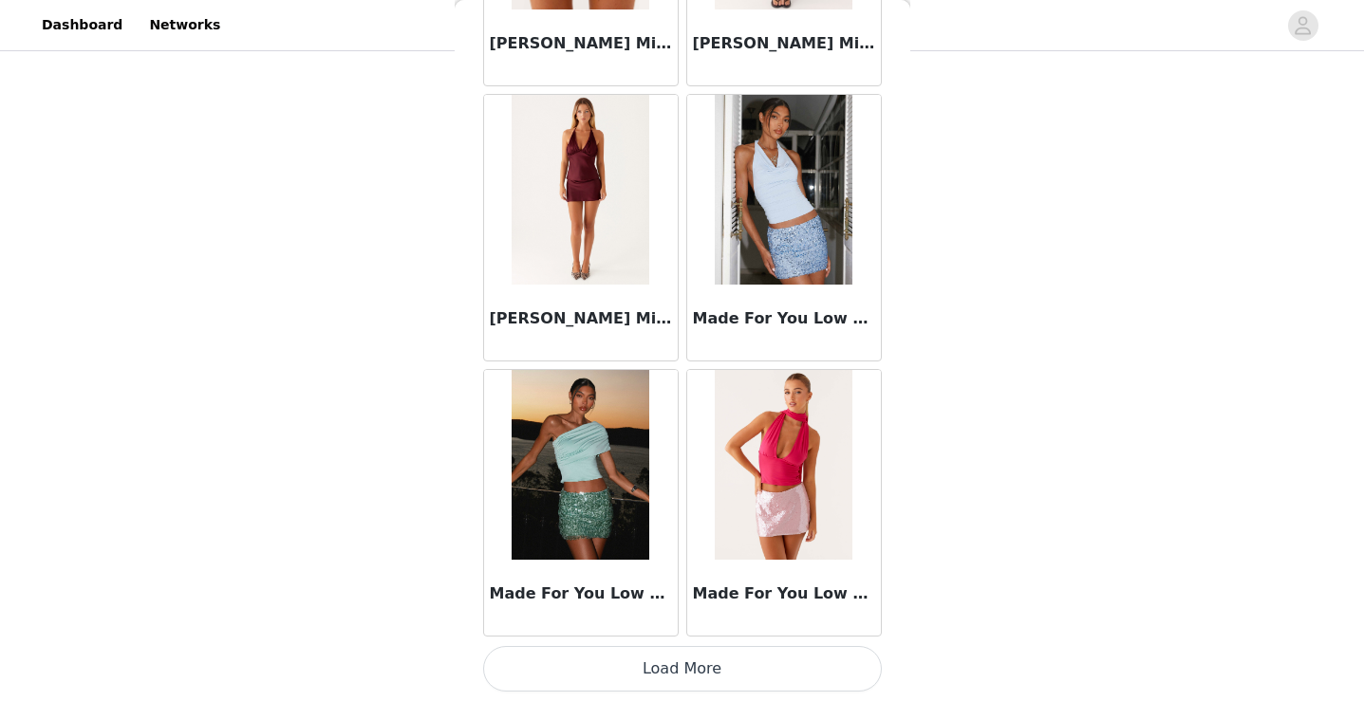
click at [638, 655] on button "Load More" at bounding box center [682, 669] width 399 height 46
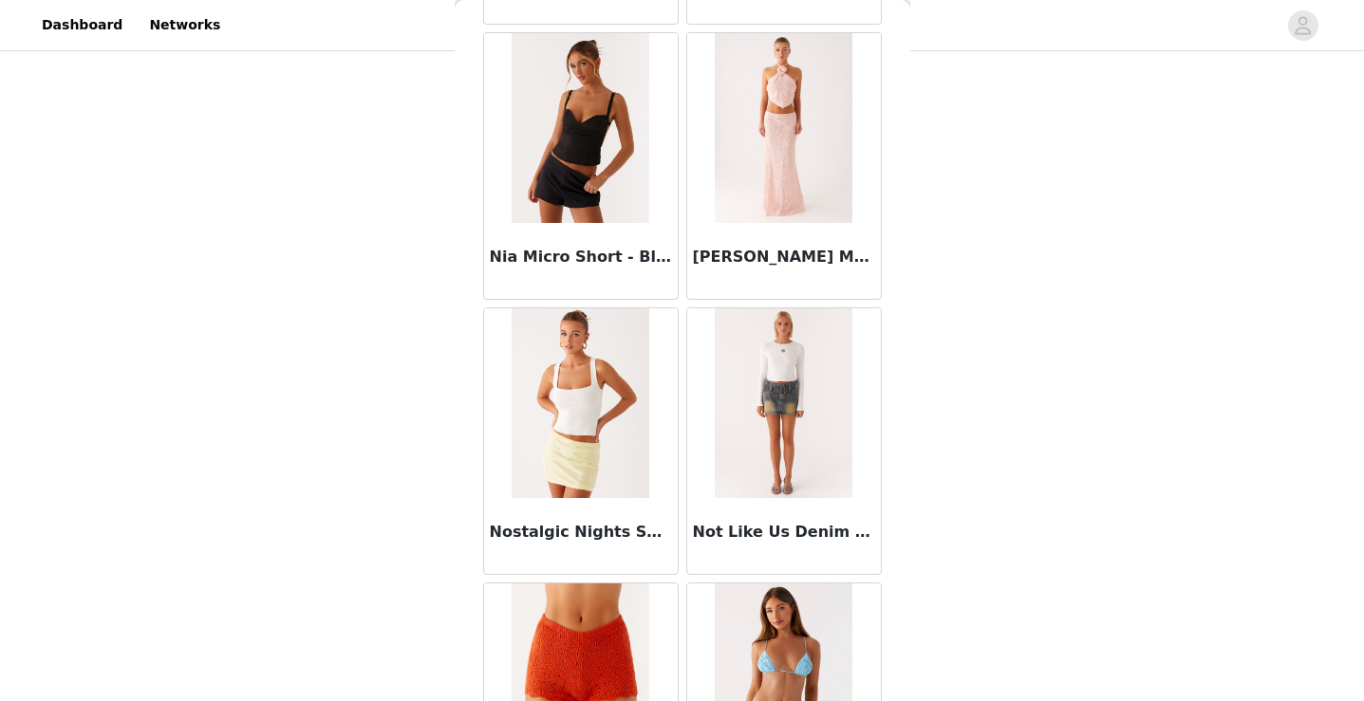
scroll to position [13210, 0]
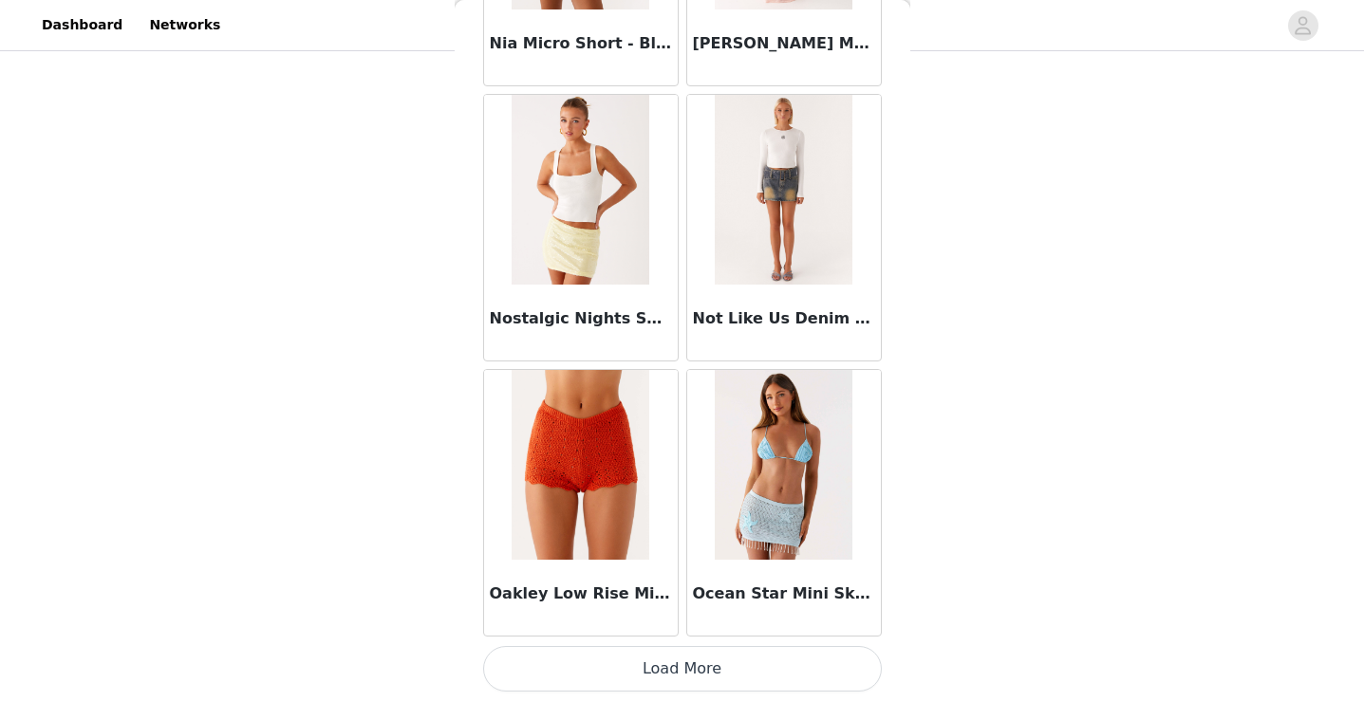
click at [617, 666] on button "Load More" at bounding box center [682, 669] width 399 height 46
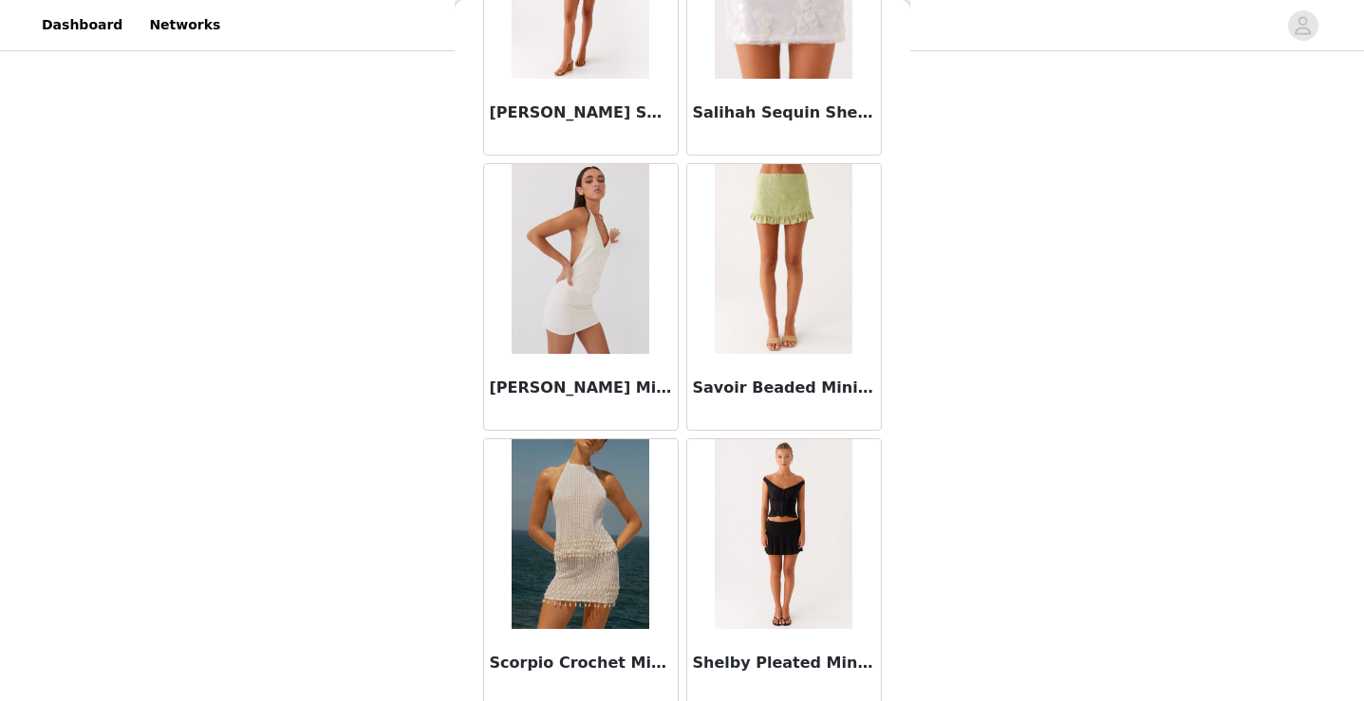
scroll to position [15962, 0]
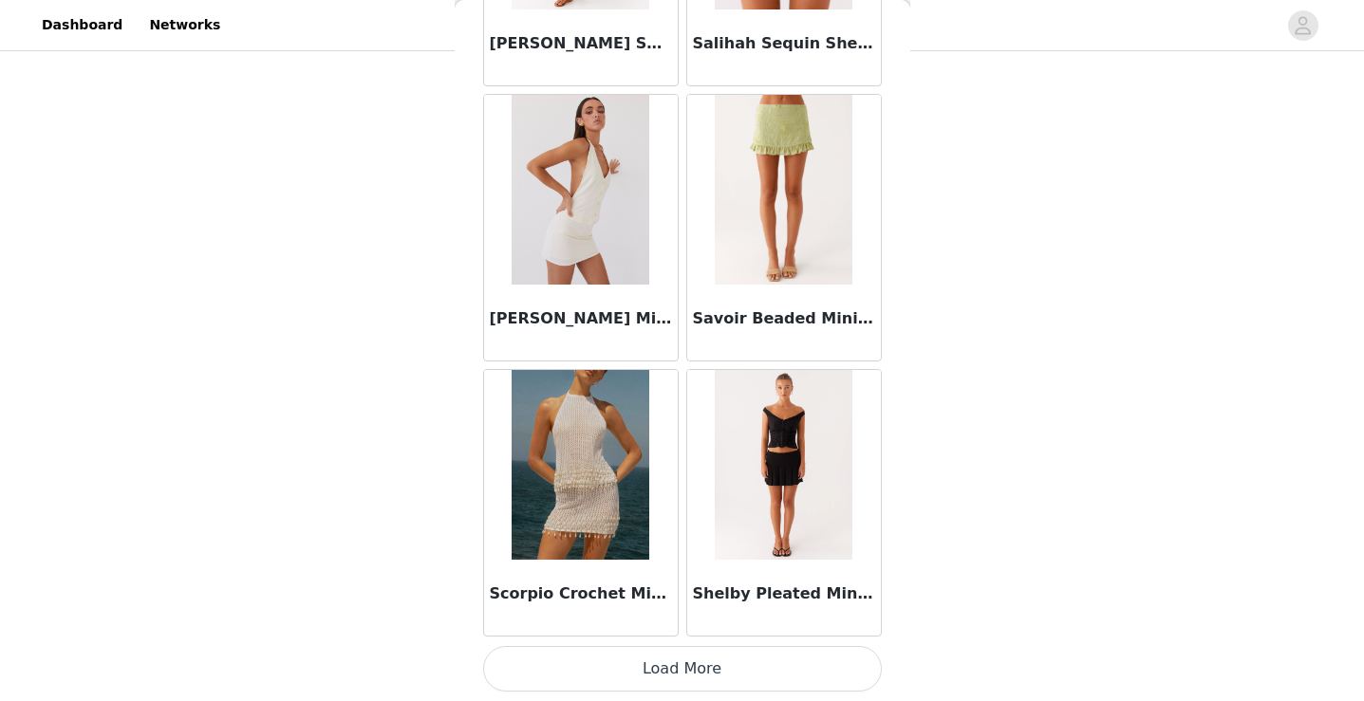
click at [598, 674] on button "Load More" at bounding box center [682, 669] width 399 height 46
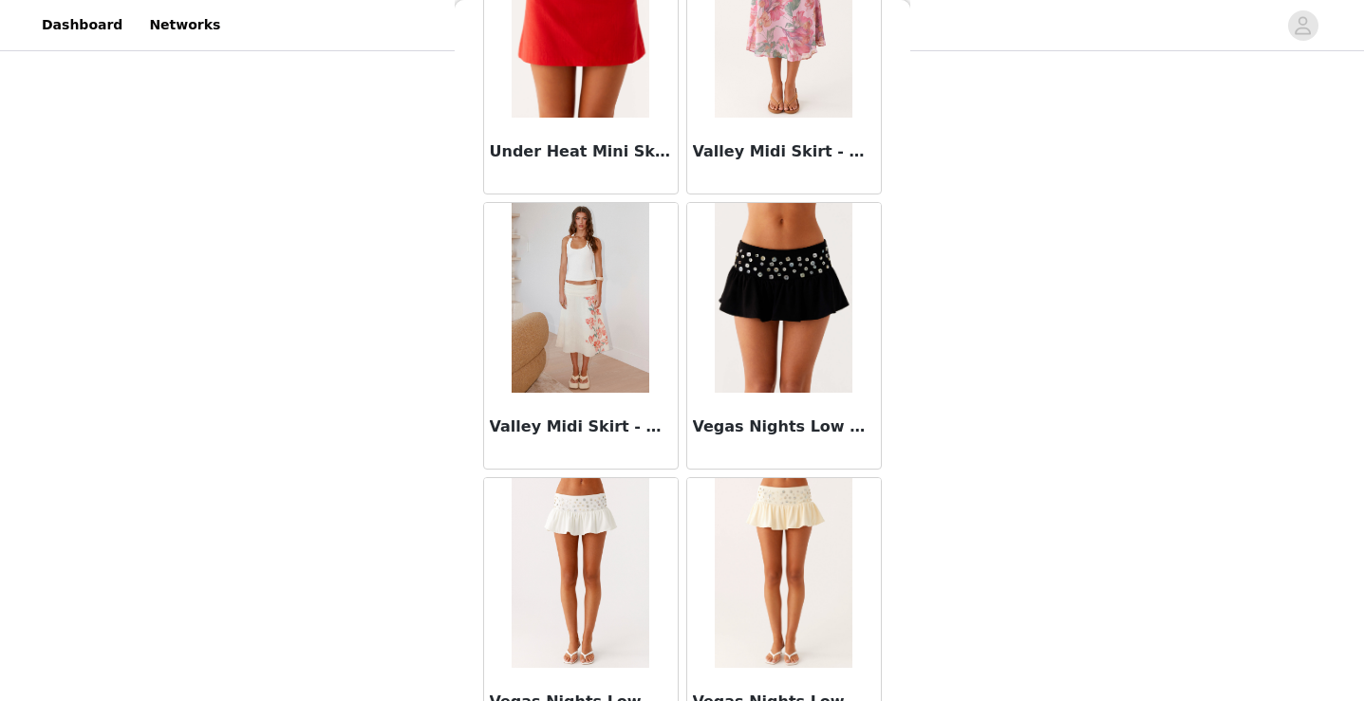
scroll to position [18714, 0]
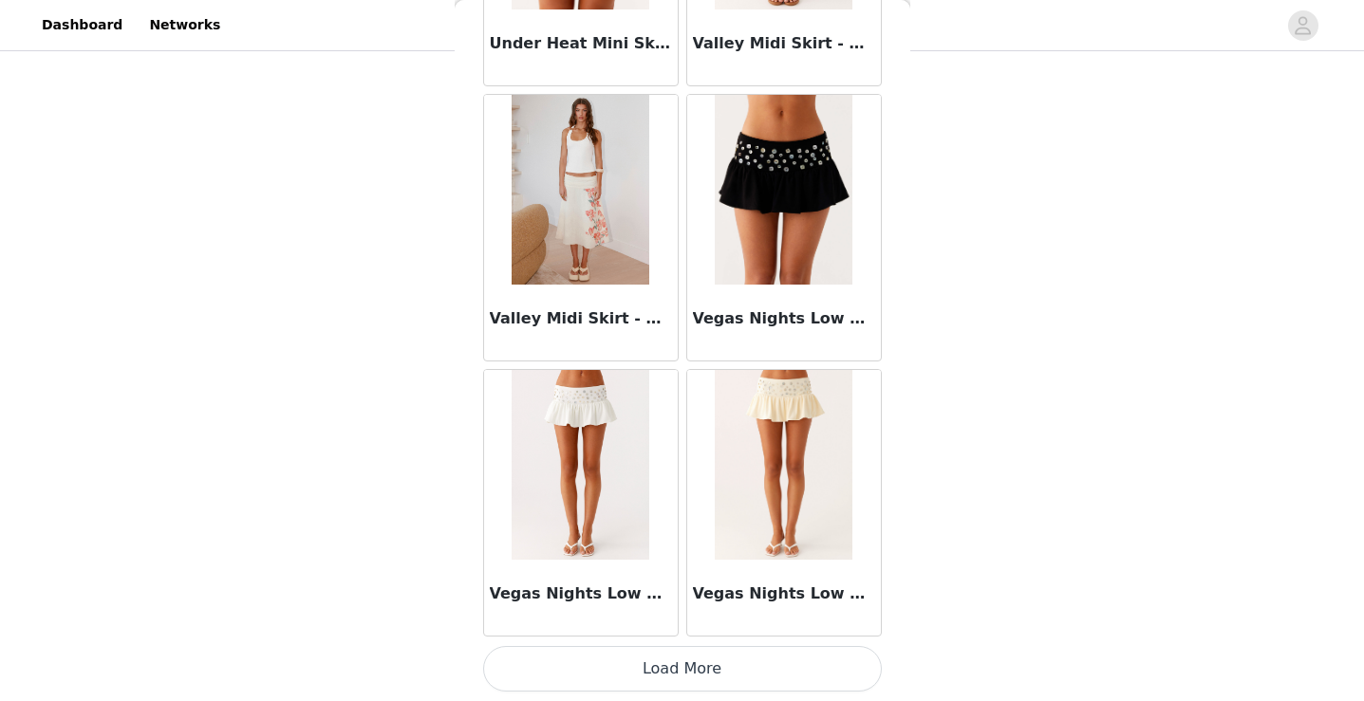
click at [605, 665] on button "Load More" at bounding box center [682, 669] width 399 height 46
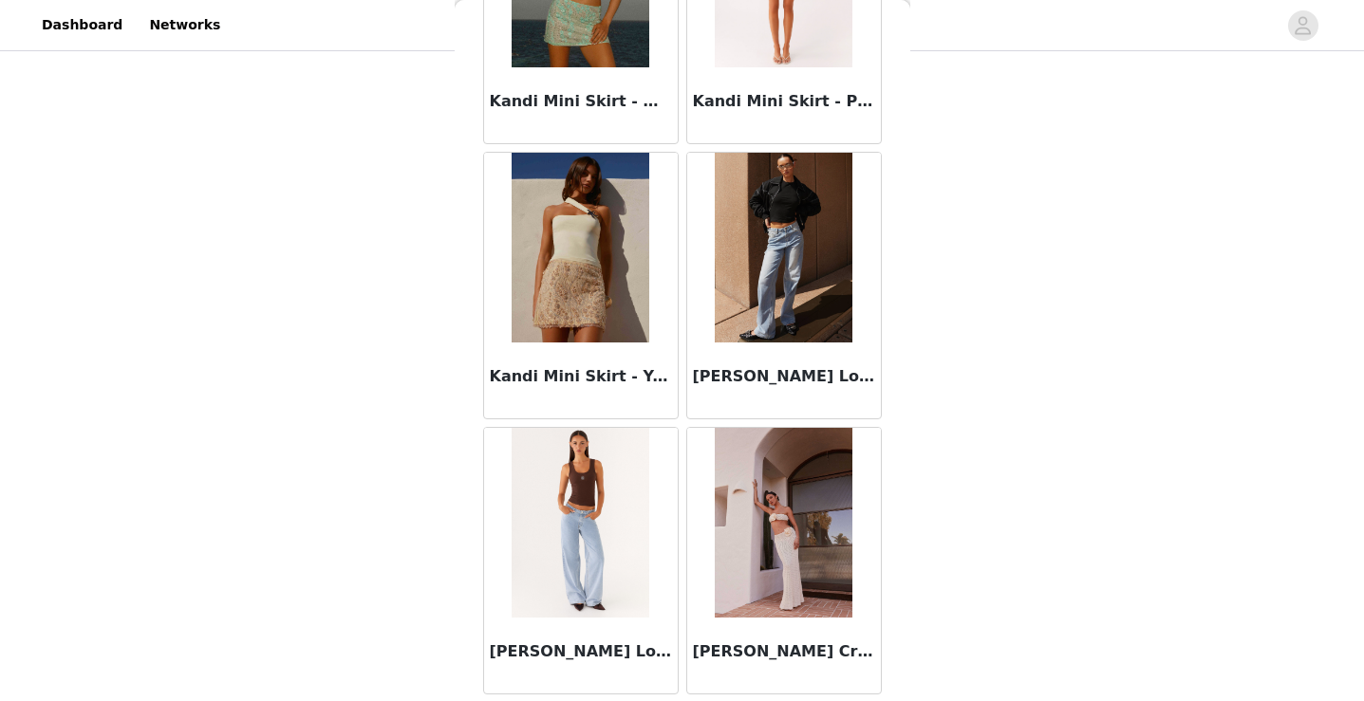
scroll to position [8474, 0]
click at [635, 551] on img at bounding box center [580, 523] width 138 height 190
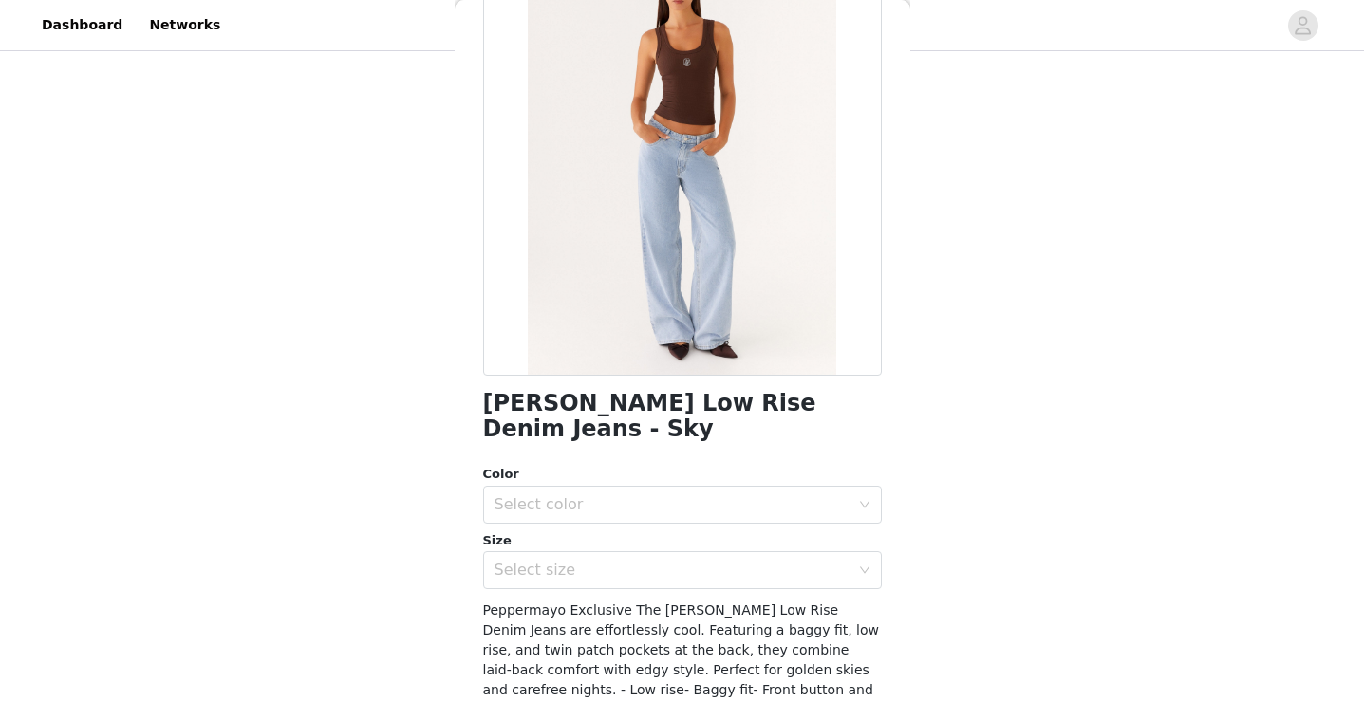
scroll to position [175, 0]
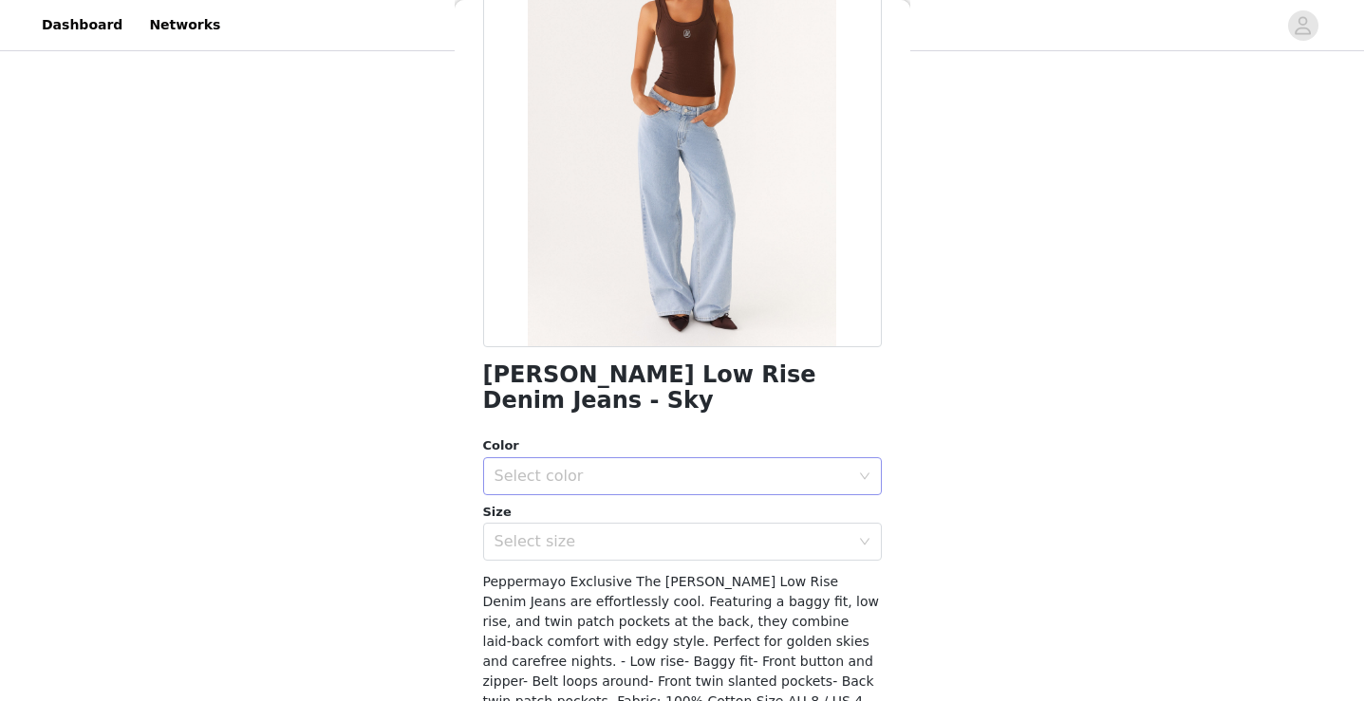
click at [667, 458] on div "Select color" at bounding box center [675, 476] width 363 height 36
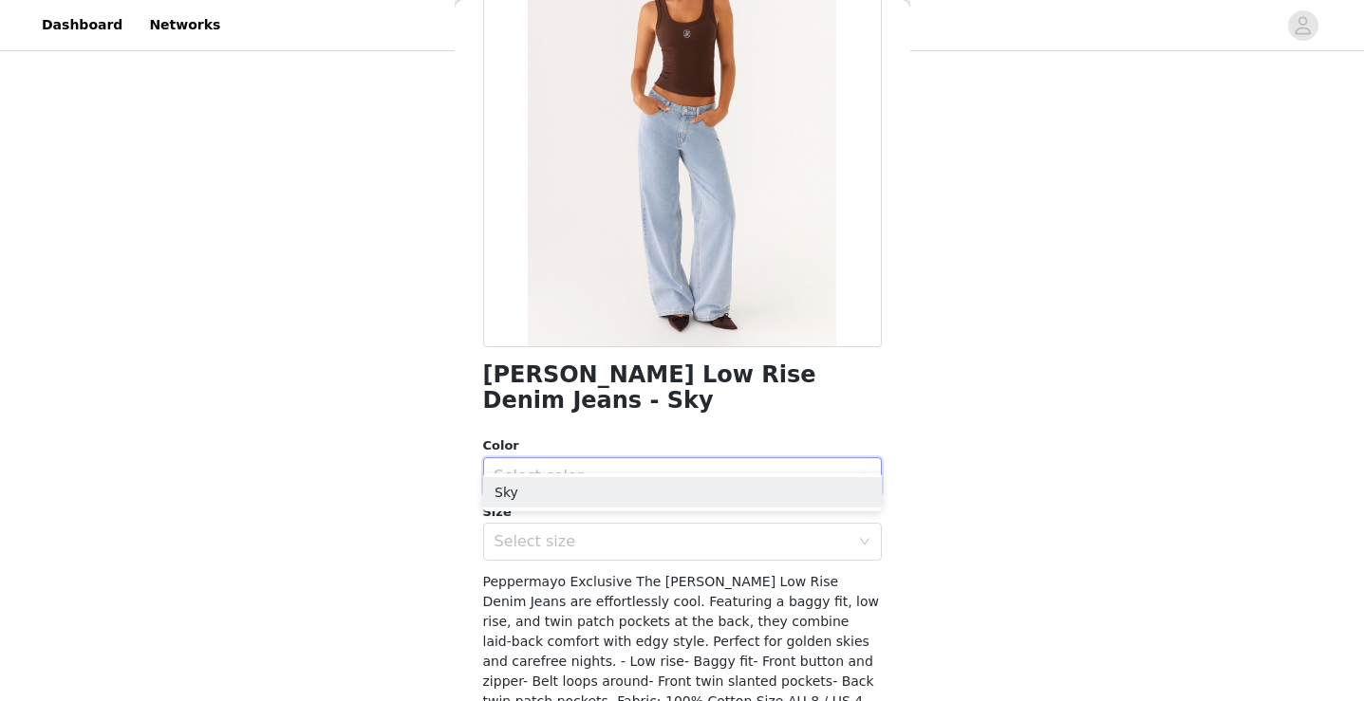
click at [667, 458] on div "Select color" at bounding box center [675, 476] width 363 height 36
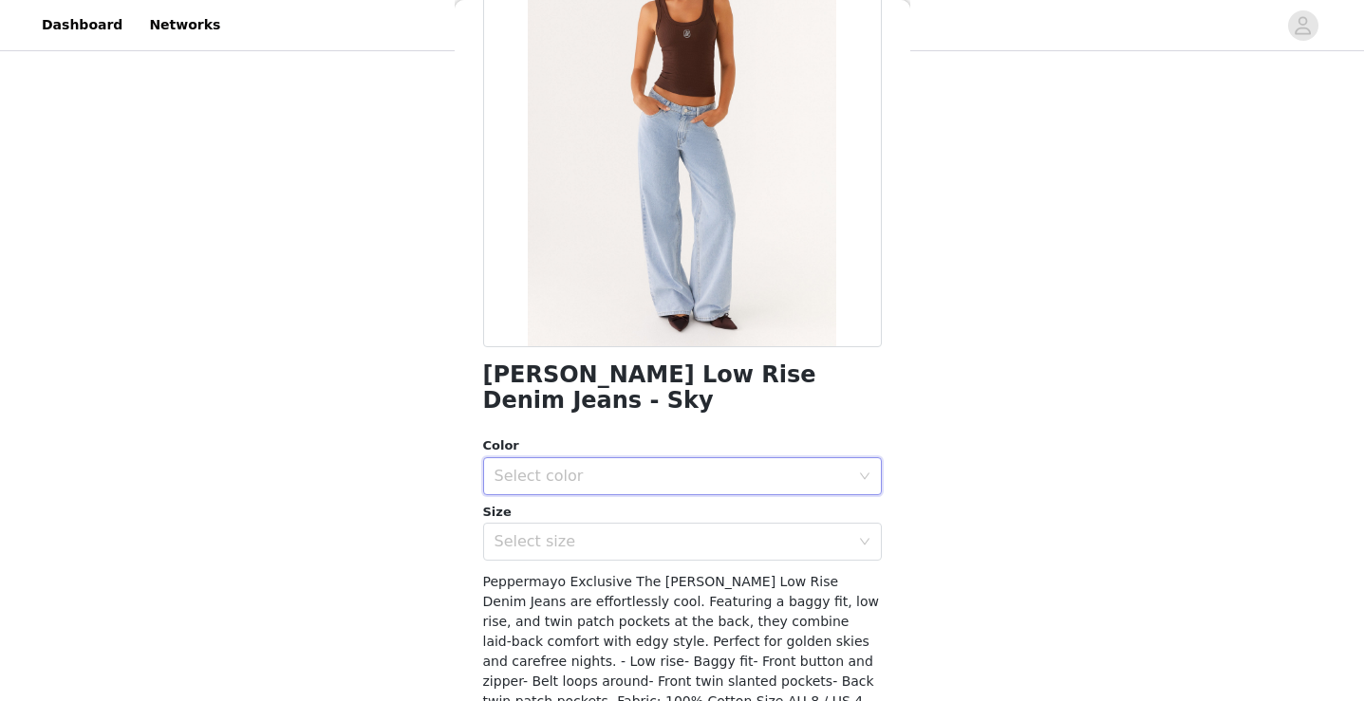
scroll to position [0, 0]
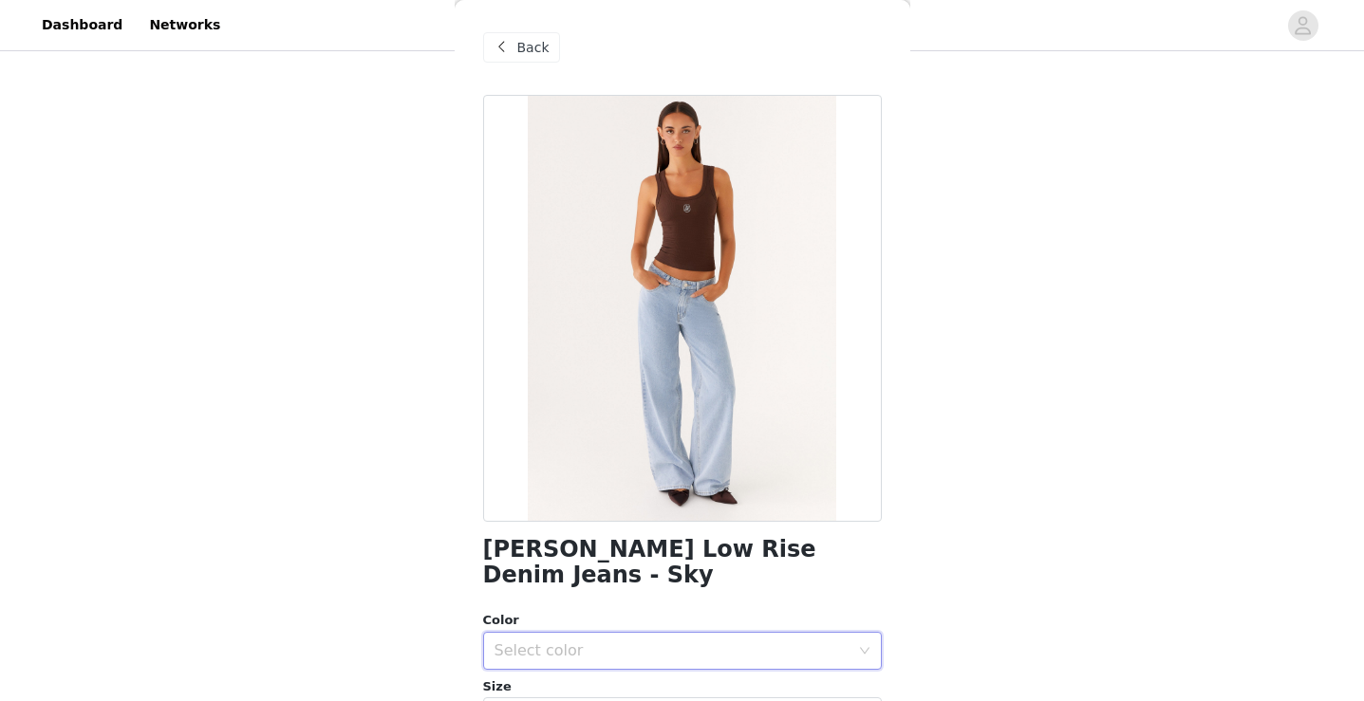
click at [509, 47] on span at bounding box center [502, 47] width 23 height 23
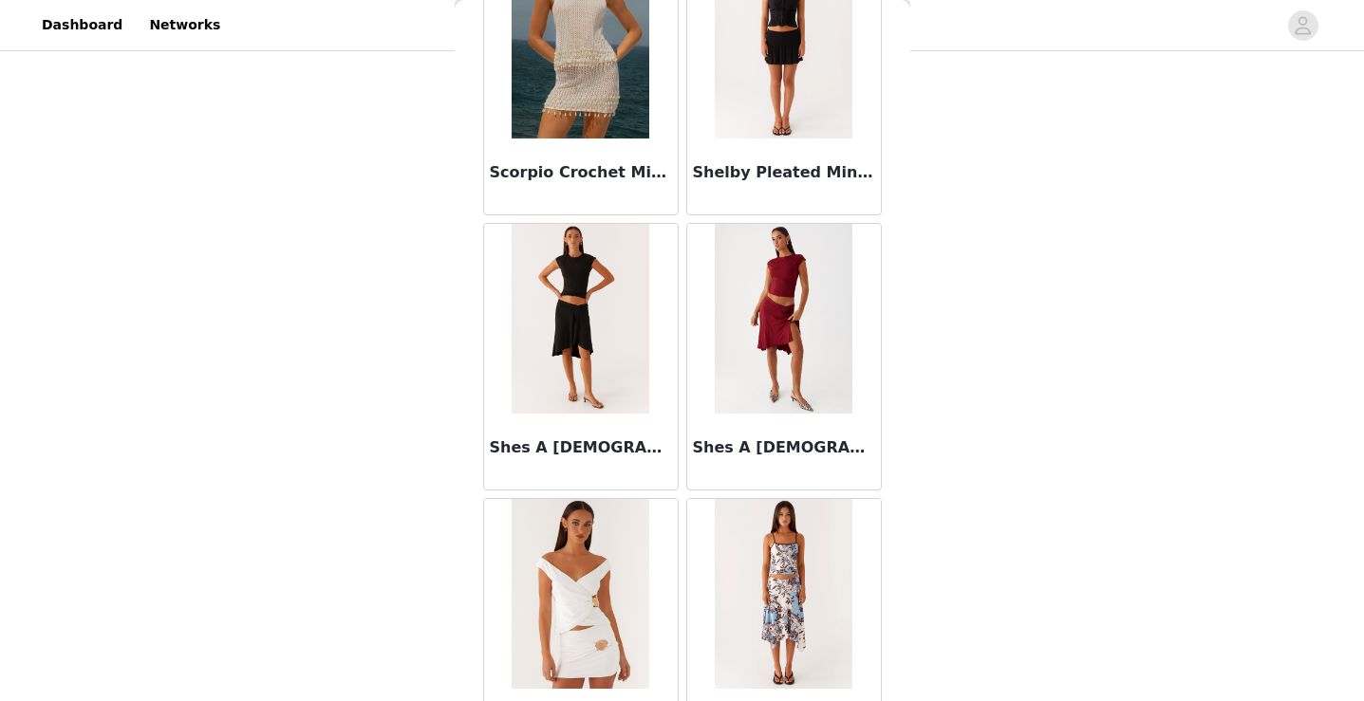
scroll to position [16392, 0]
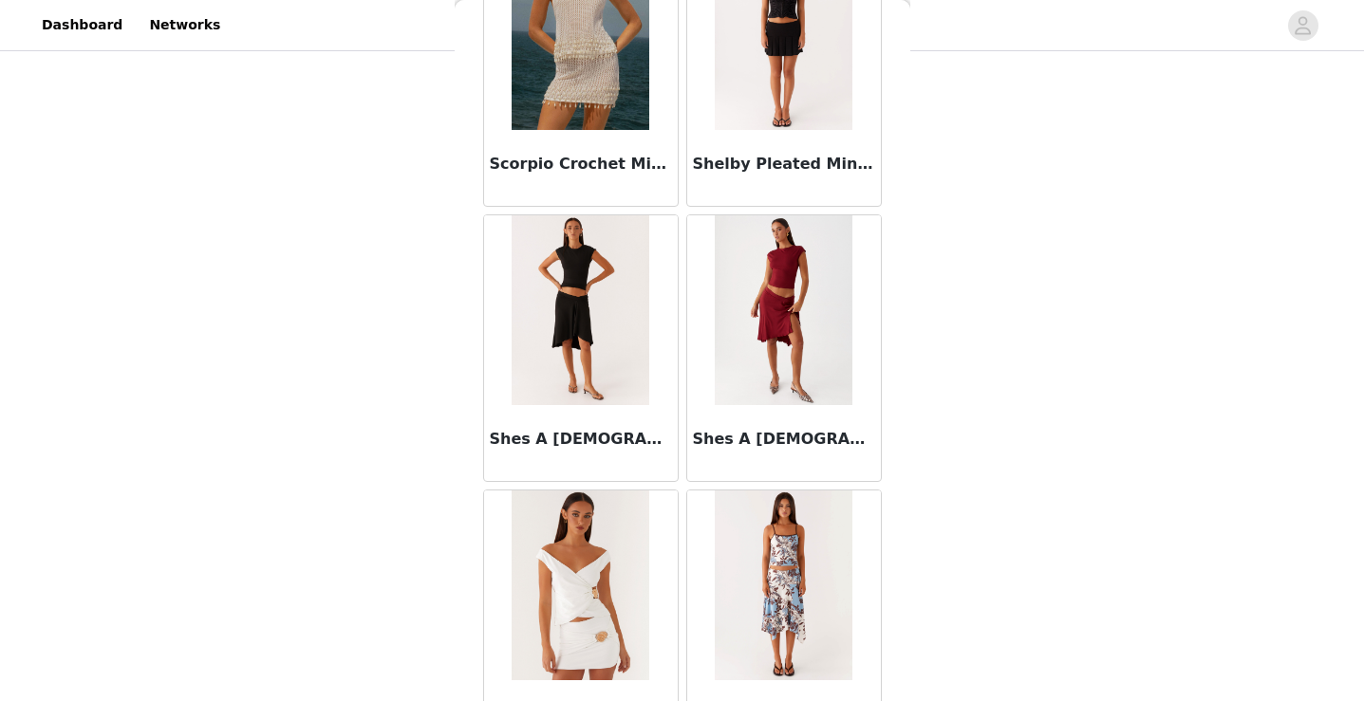
click at [603, 336] on img at bounding box center [580, 310] width 138 height 190
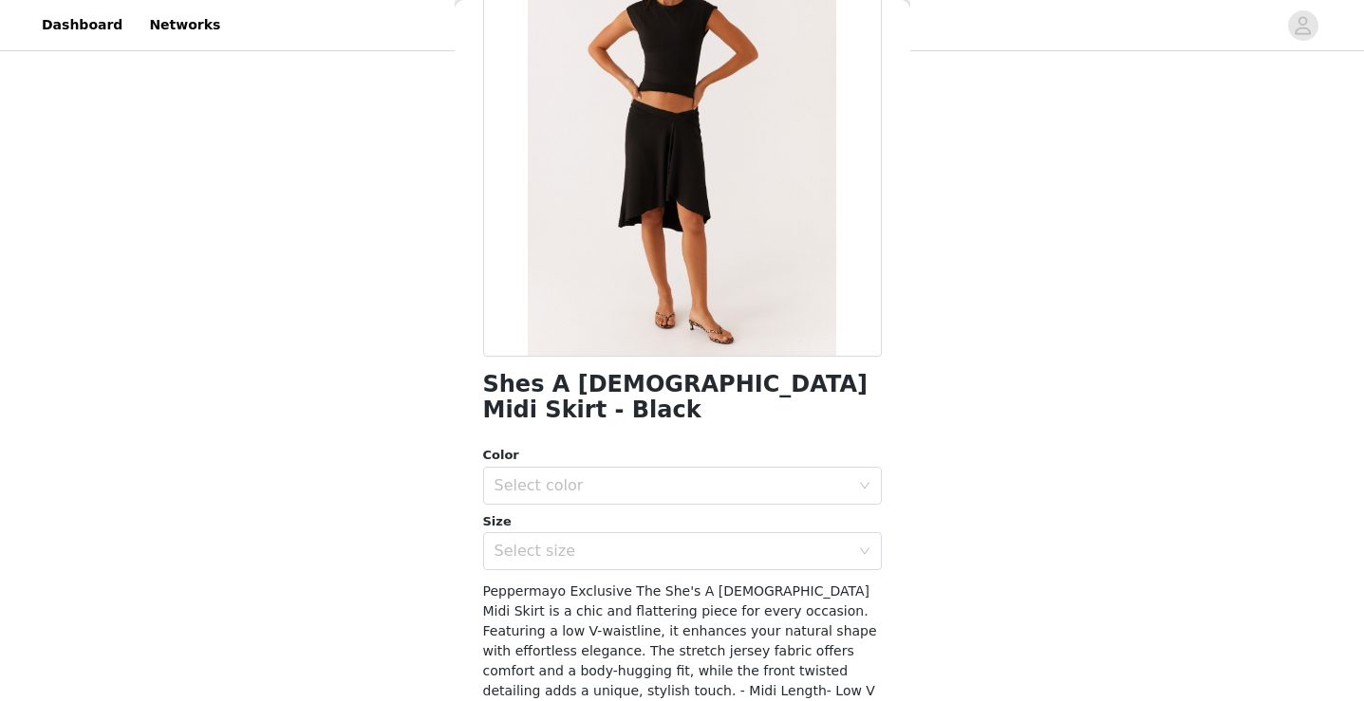
scroll to position [167, 0]
click at [715, 474] on div "Select color" at bounding box center [671, 483] width 355 height 19
click at [702, 505] on li "Black" at bounding box center [682, 500] width 399 height 30
click at [702, 540] on div "Select size" at bounding box center [671, 549] width 355 height 19
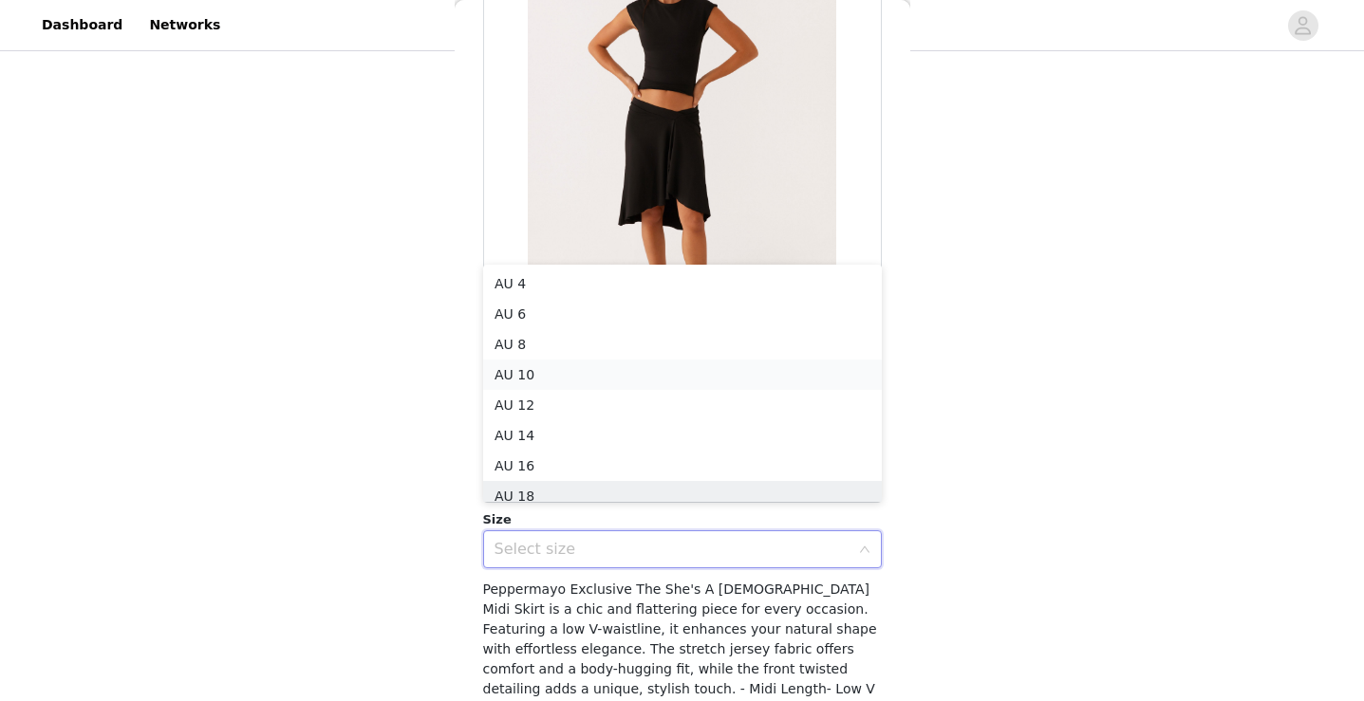
scroll to position [9, 0]
click at [697, 359] on li "AU 10" at bounding box center [682, 365] width 399 height 30
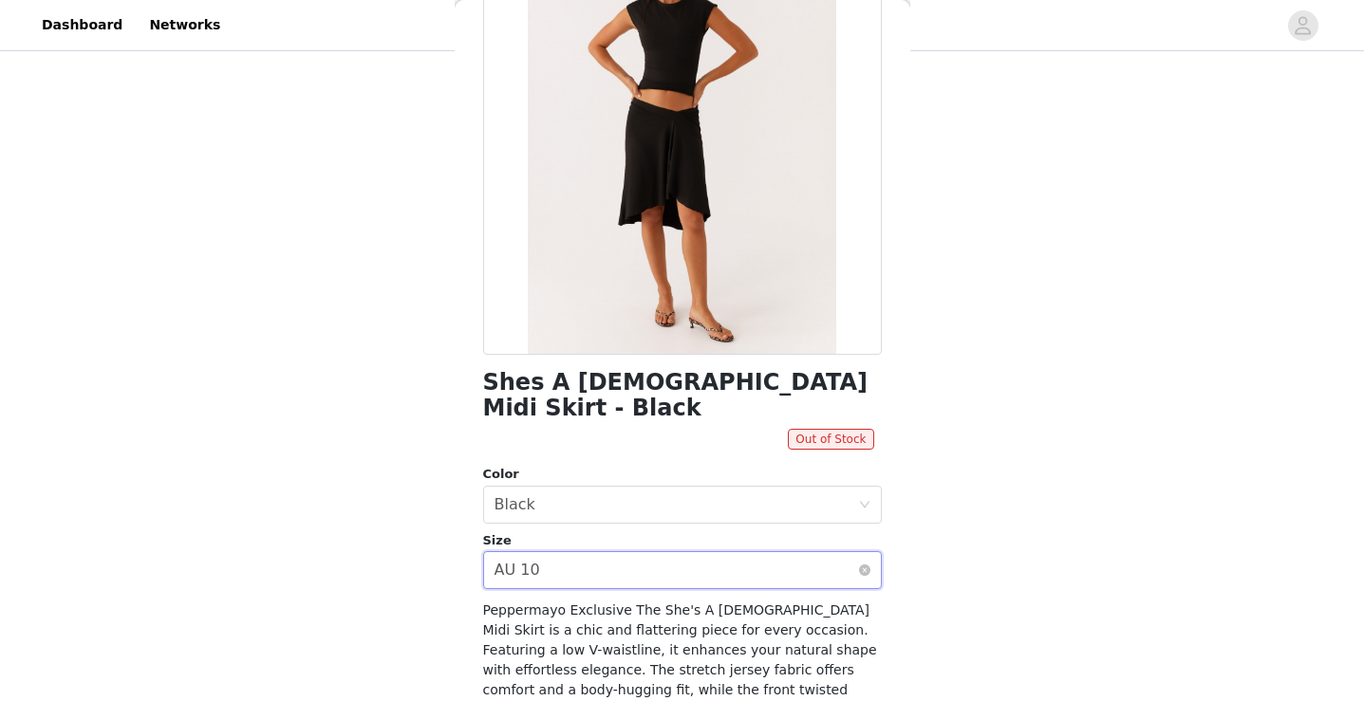
scroll to position [320, 0]
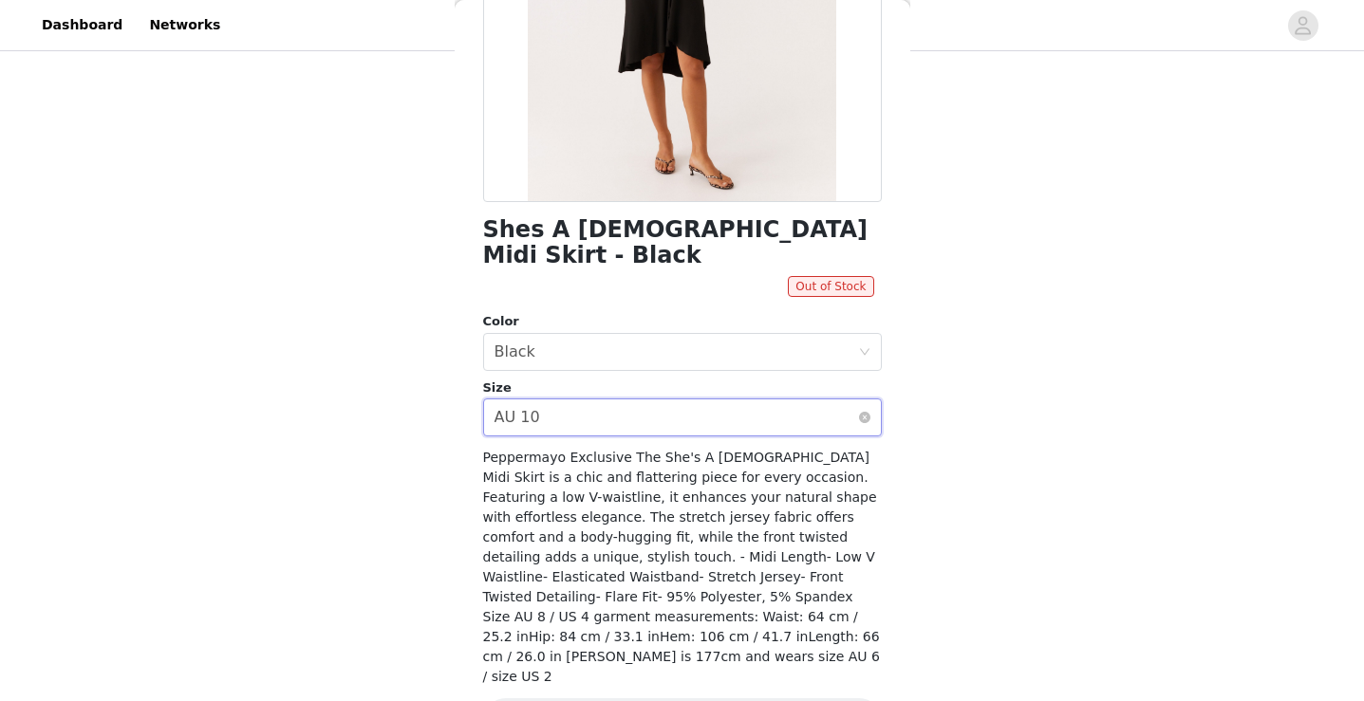
click at [683, 400] on div "Select size AU 10" at bounding box center [675, 418] width 363 height 36
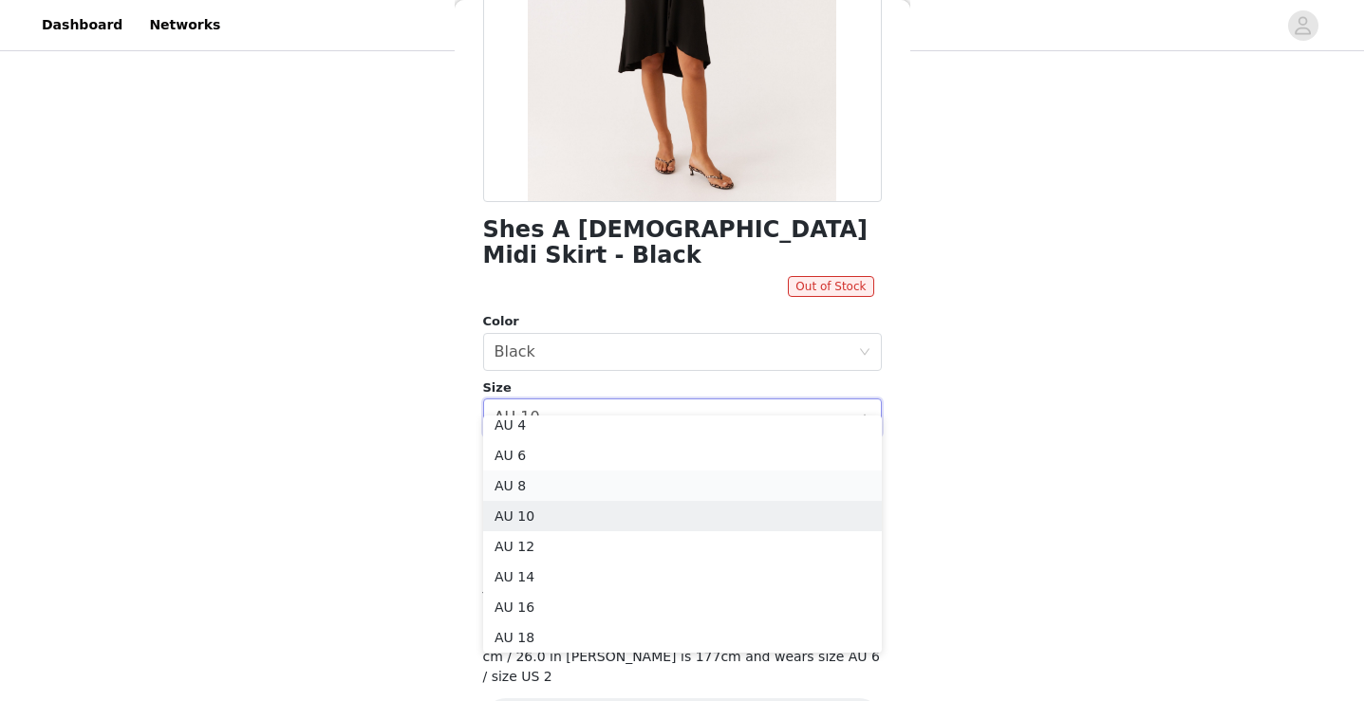
scroll to position [4, 0]
click at [647, 497] on li "AU 8" at bounding box center [682, 491] width 399 height 30
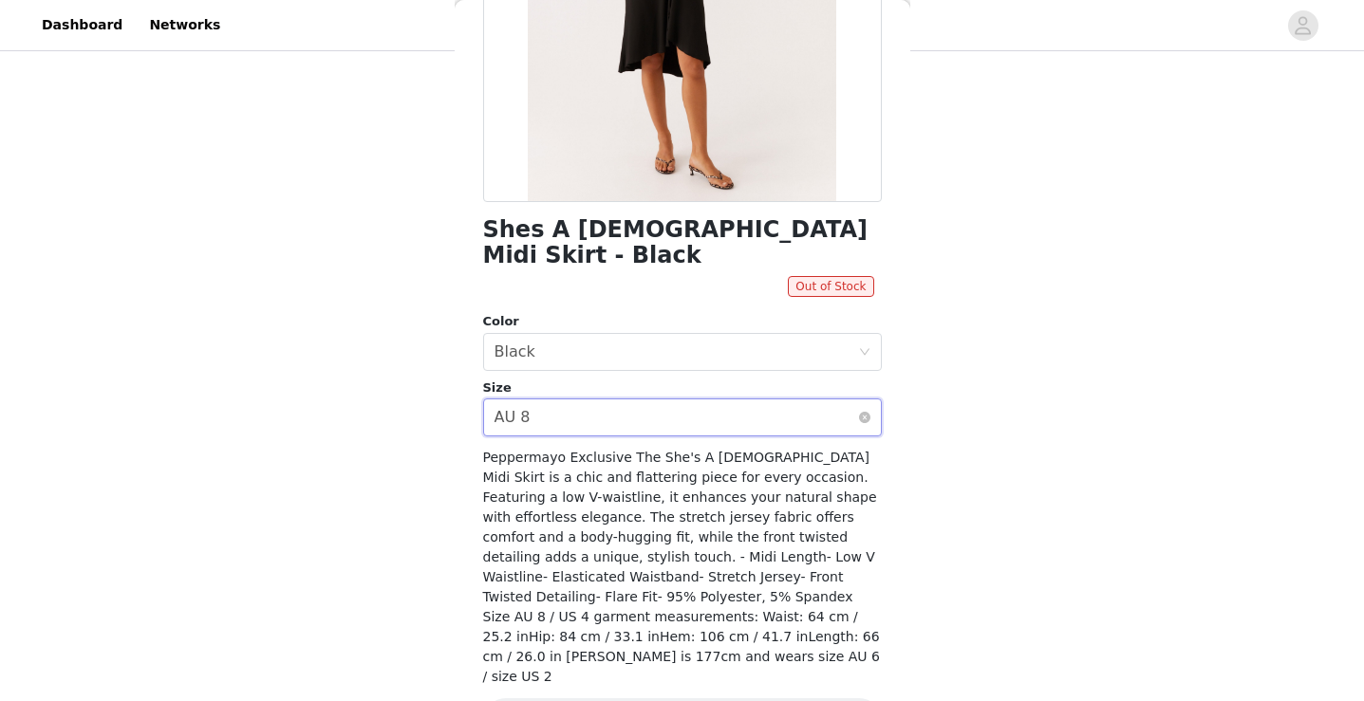
scroll to position [0, 0]
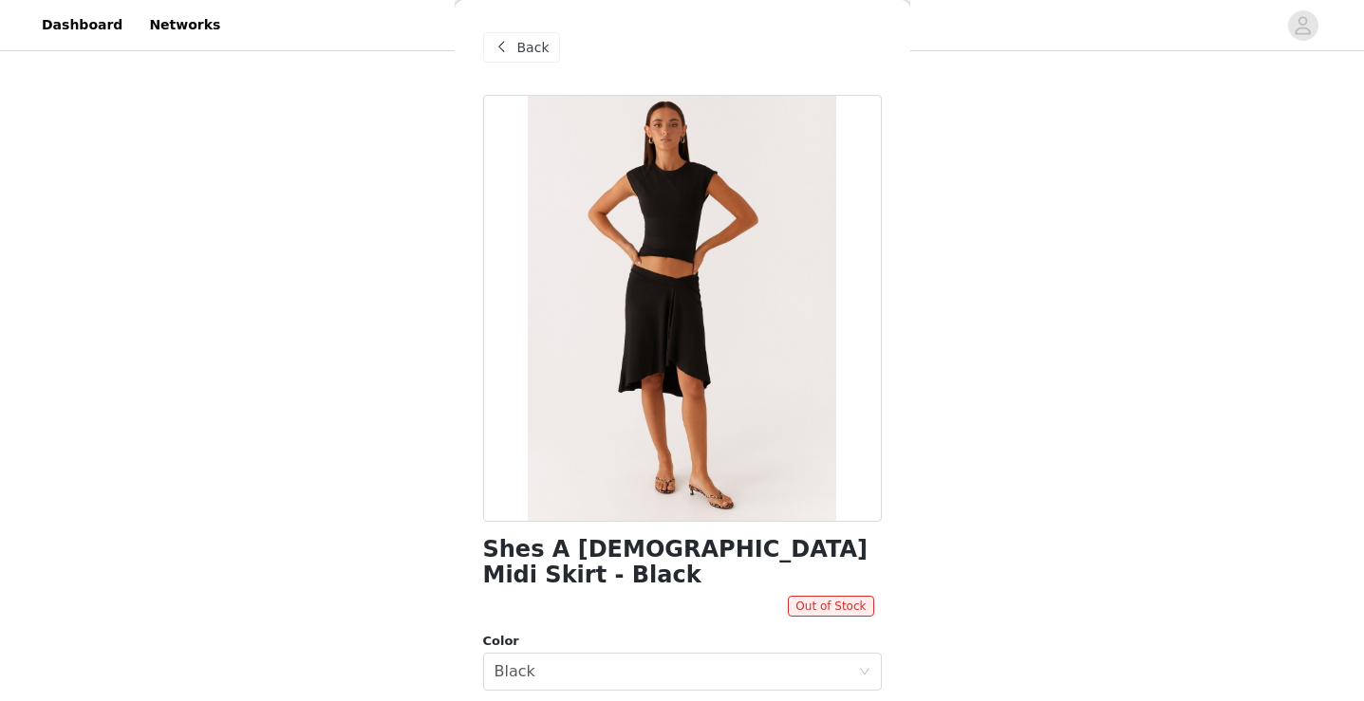
click at [514, 52] on div "Back" at bounding box center [521, 47] width 77 height 30
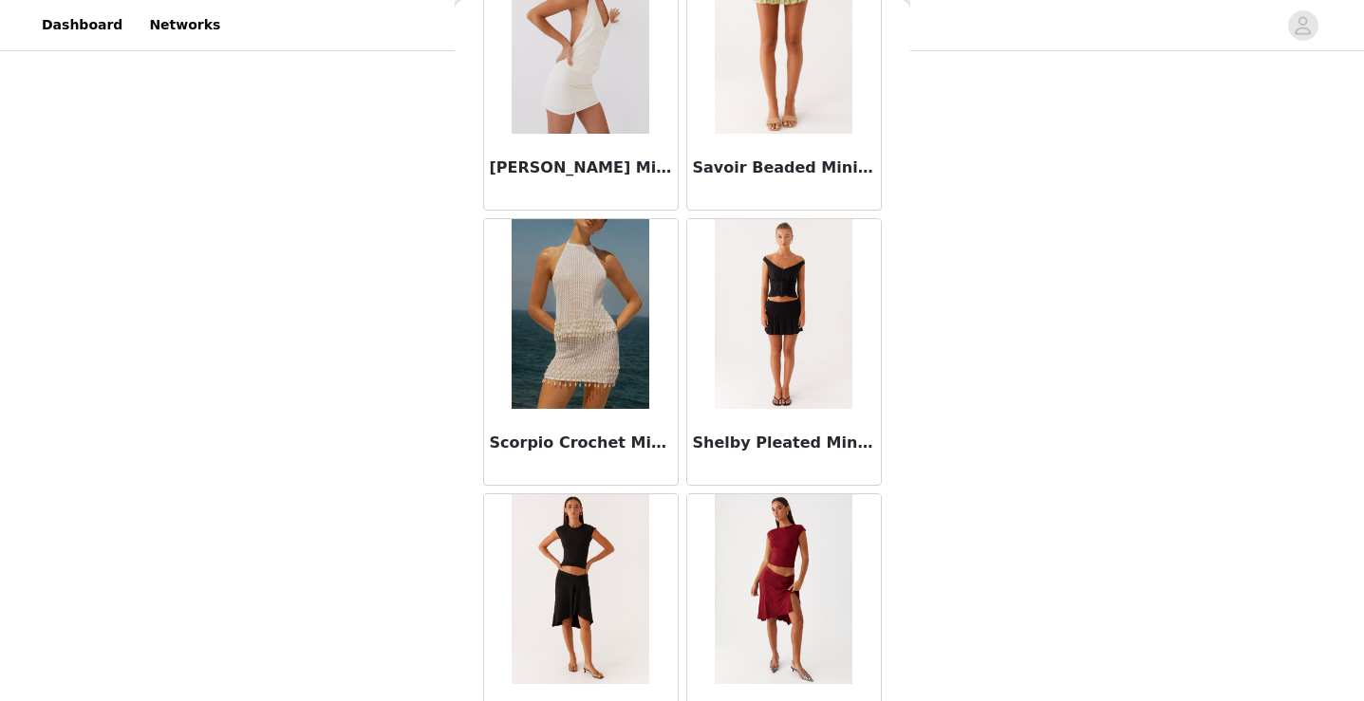
scroll to position [16112, 0]
click at [769, 536] on img at bounding box center [784, 590] width 138 height 190
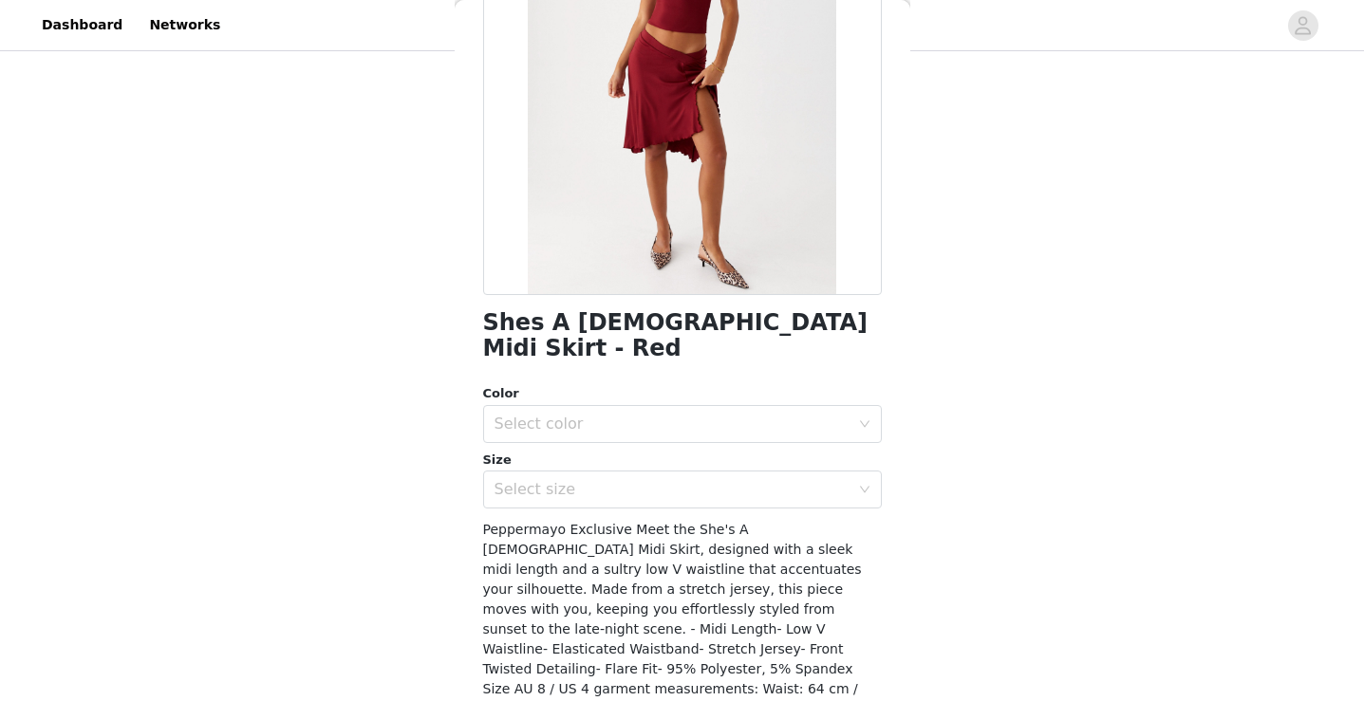
scroll to position [228, 0]
click at [784, 414] on div "Select color" at bounding box center [671, 423] width 355 height 19
click at [777, 440] on li "Red" at bounding box center [682, 439] width 399 height 30
click at [779, 479] on div "Select size" at bounding box center [671, 488] width 355 height 19
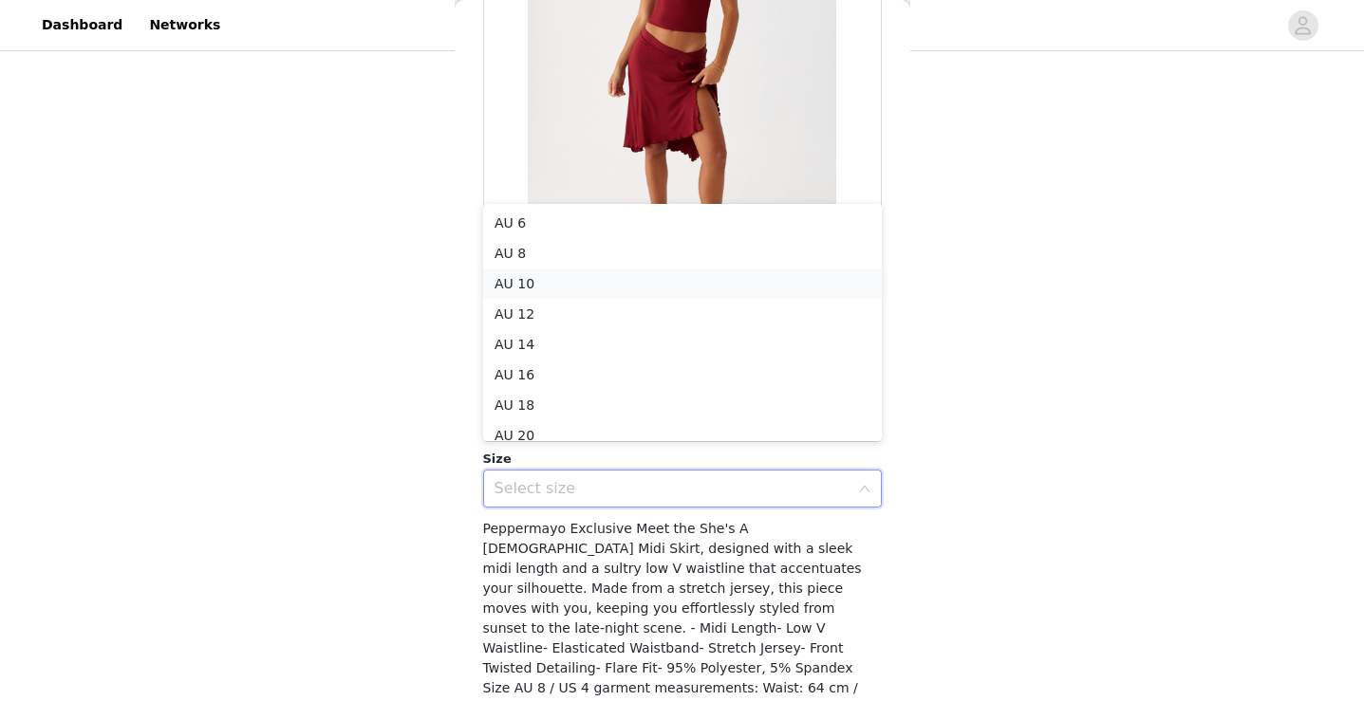
click at [701, 295] on li "AU 10" at bounding box center [682, 284] width 399 height 30
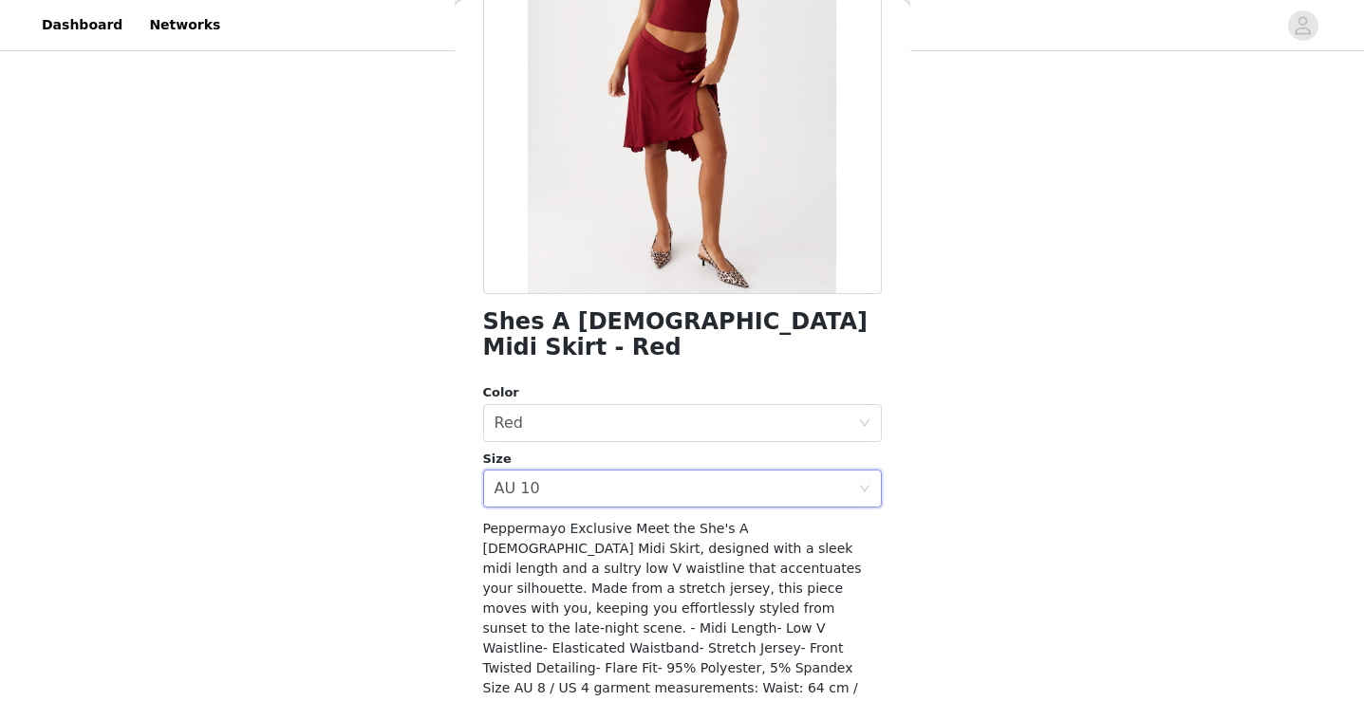
scroll to position [299, 0]
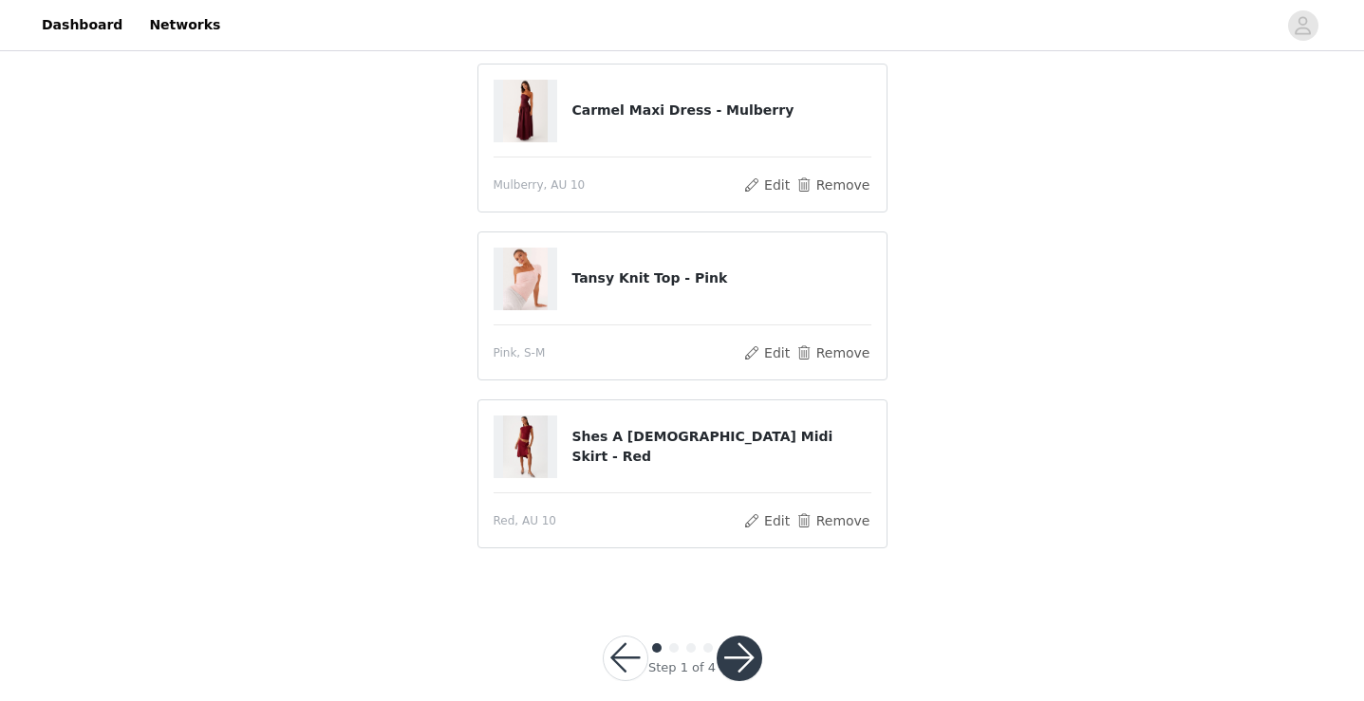
scroll to position [676, 0]
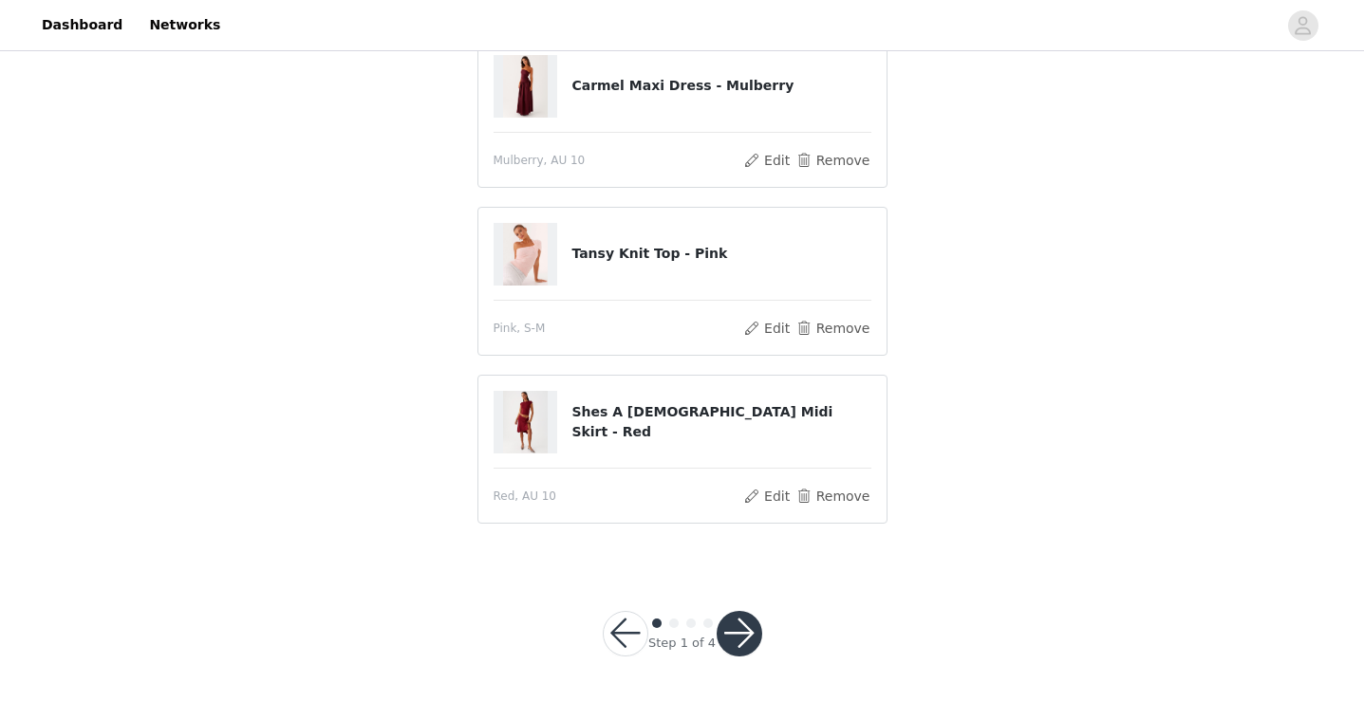
click at [738, 622] on button "button" at bounding box center [739, 634] width 46 height 46
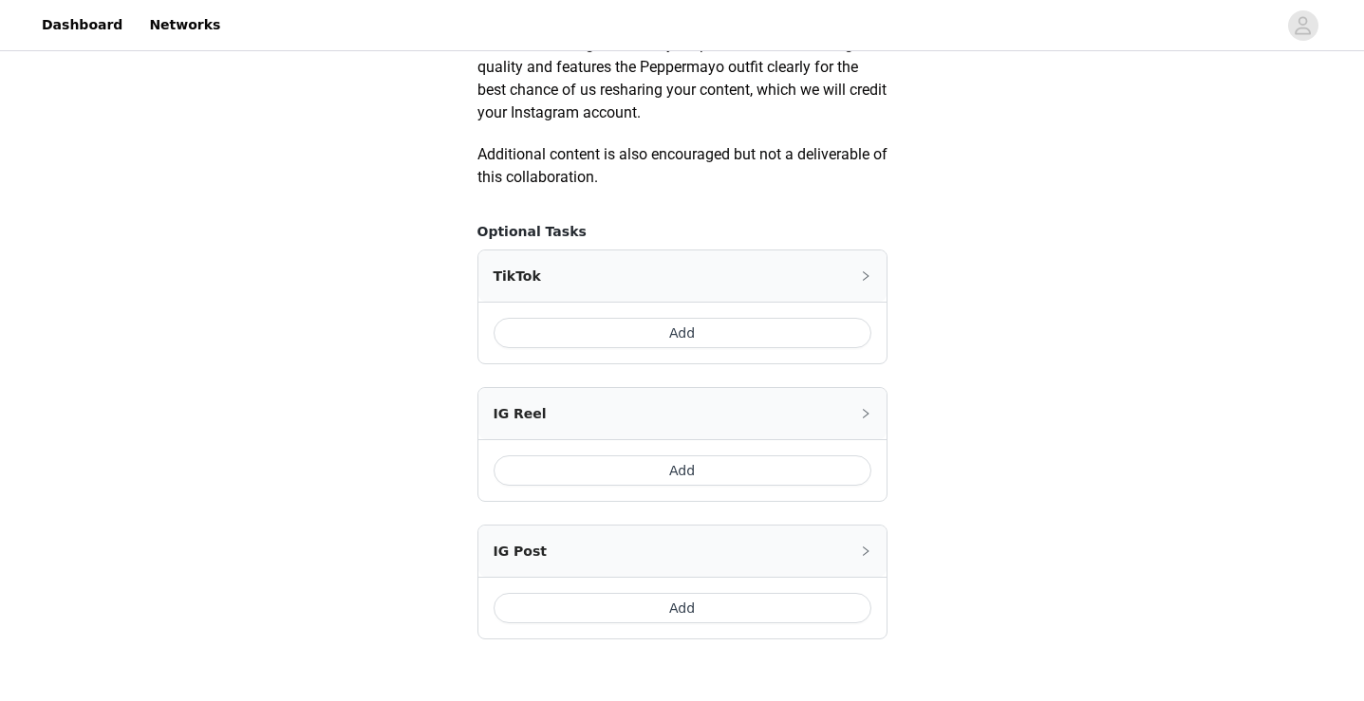
scroll to position [1031, 0]
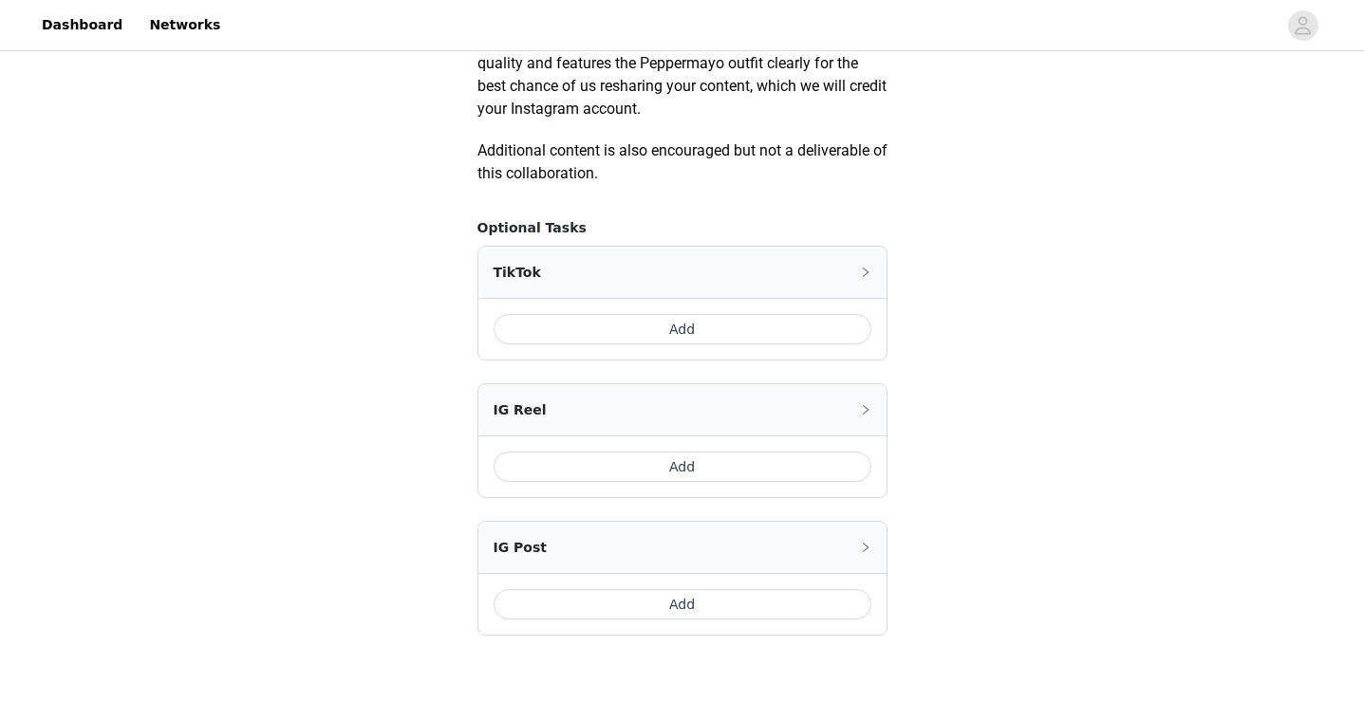
click at [787, 322] on button "Add" at bounding box center [682, 329] width 378 height 30
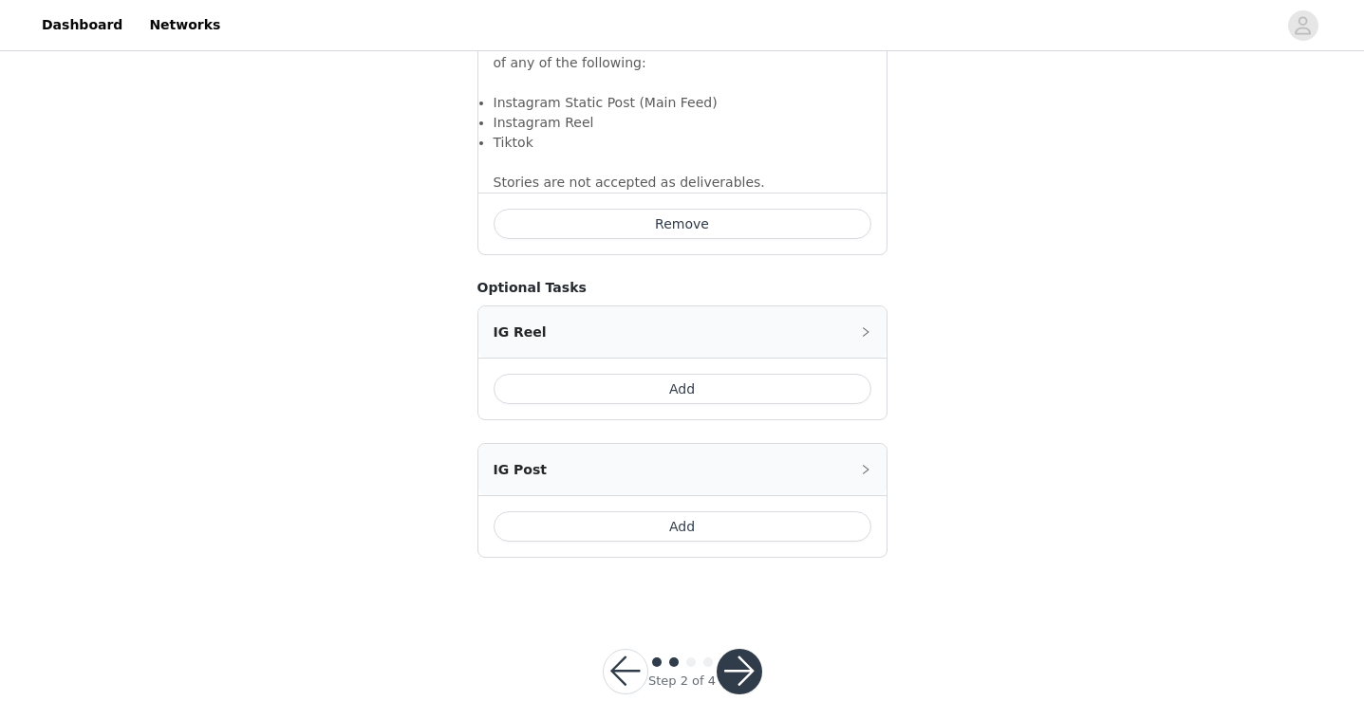
scroll to position [1398, 0]
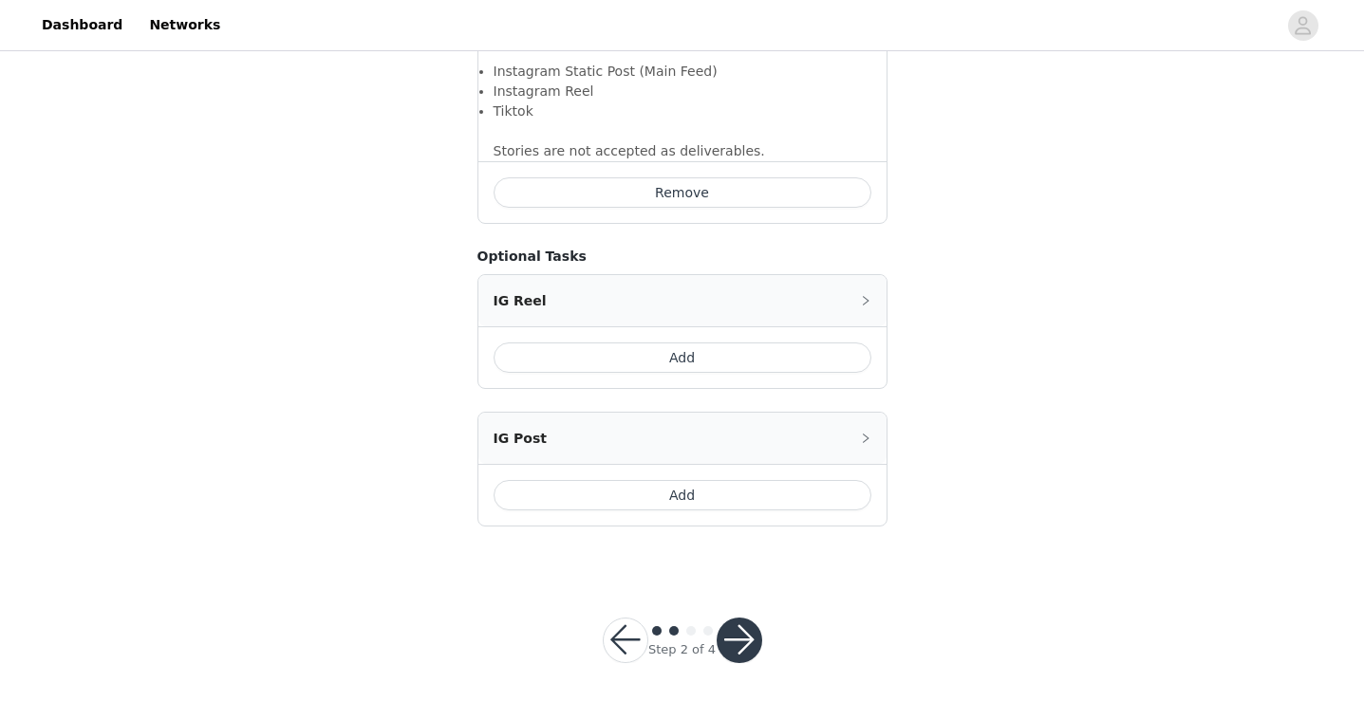
click at [741, 636] on button "button" at bounding box center [739, 641] width 46 height 46
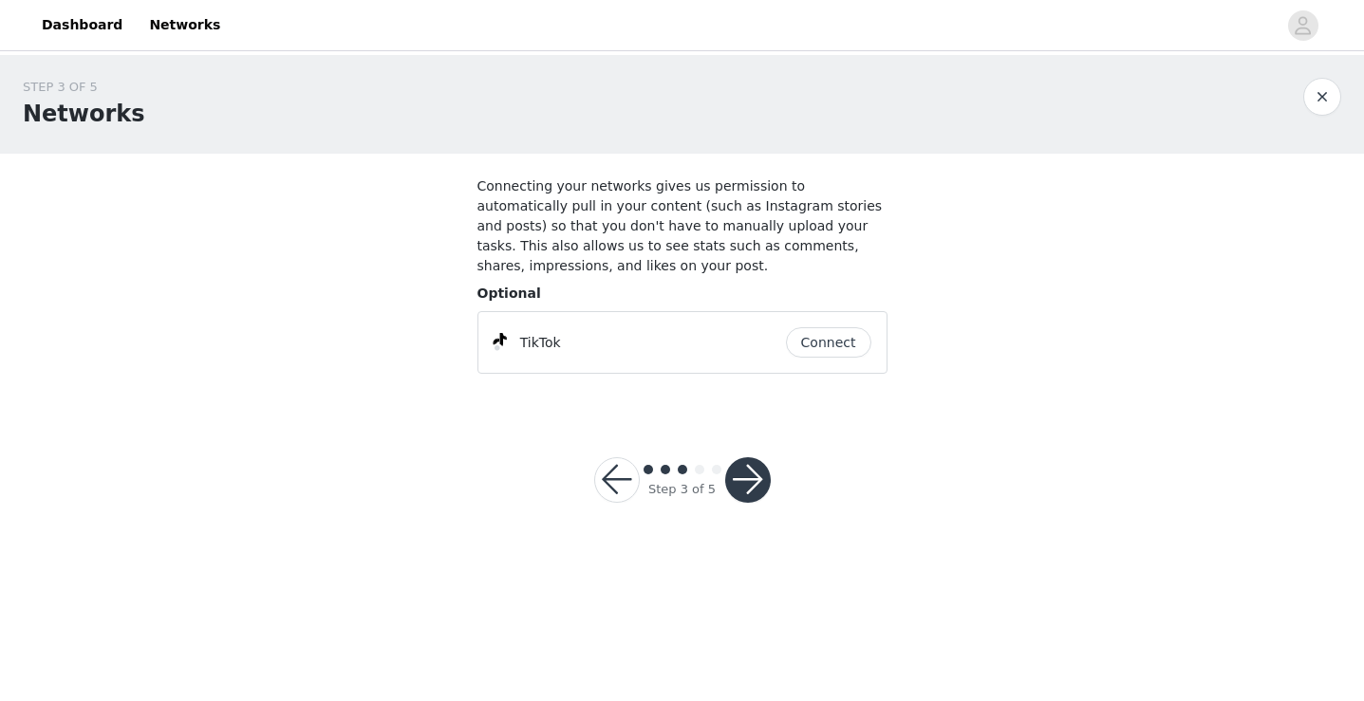
click at [749, 479] on button "button" at bounding box center [748, 480] width 46 height 46
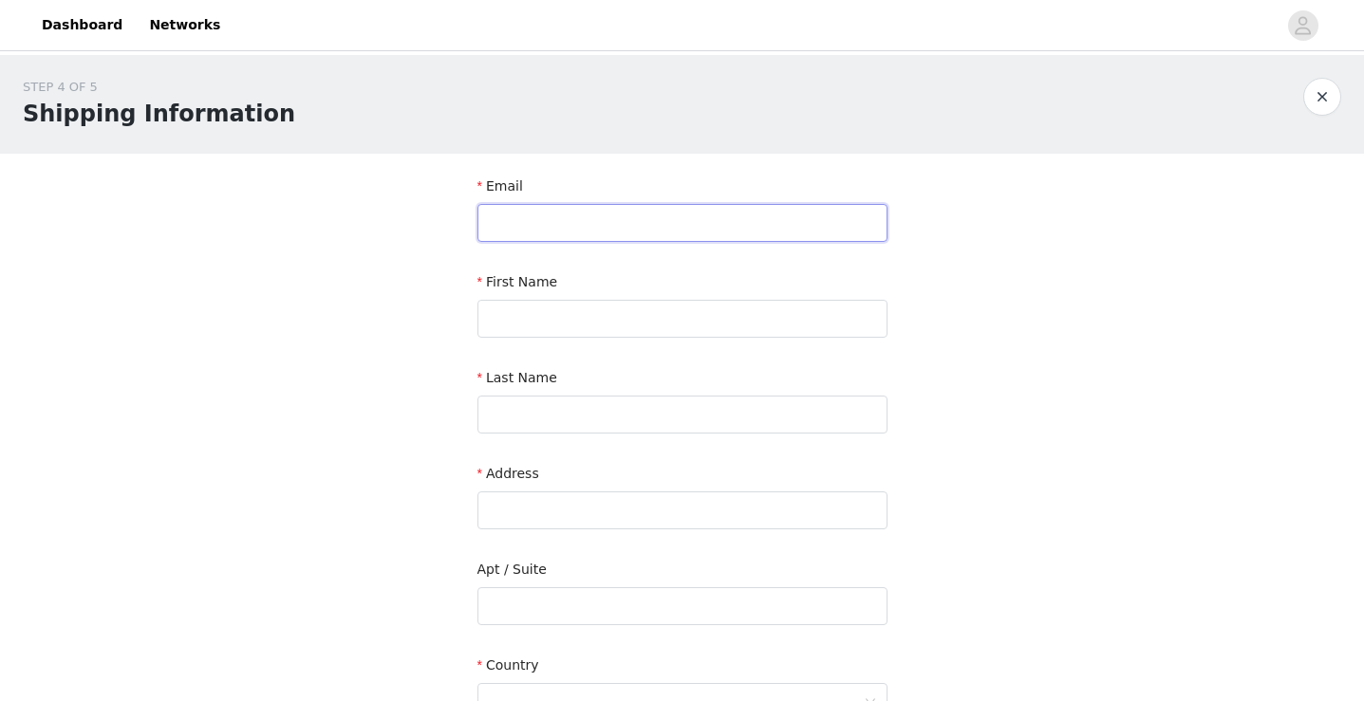
click at [650, 239] on input "text" at bounding box center [682, 223] width 410 height 38
type input "[PERSON_NAME][EMAIL_ADDRESS][DOMAIN_NAME]"
type input "[PERSON_NAME]"
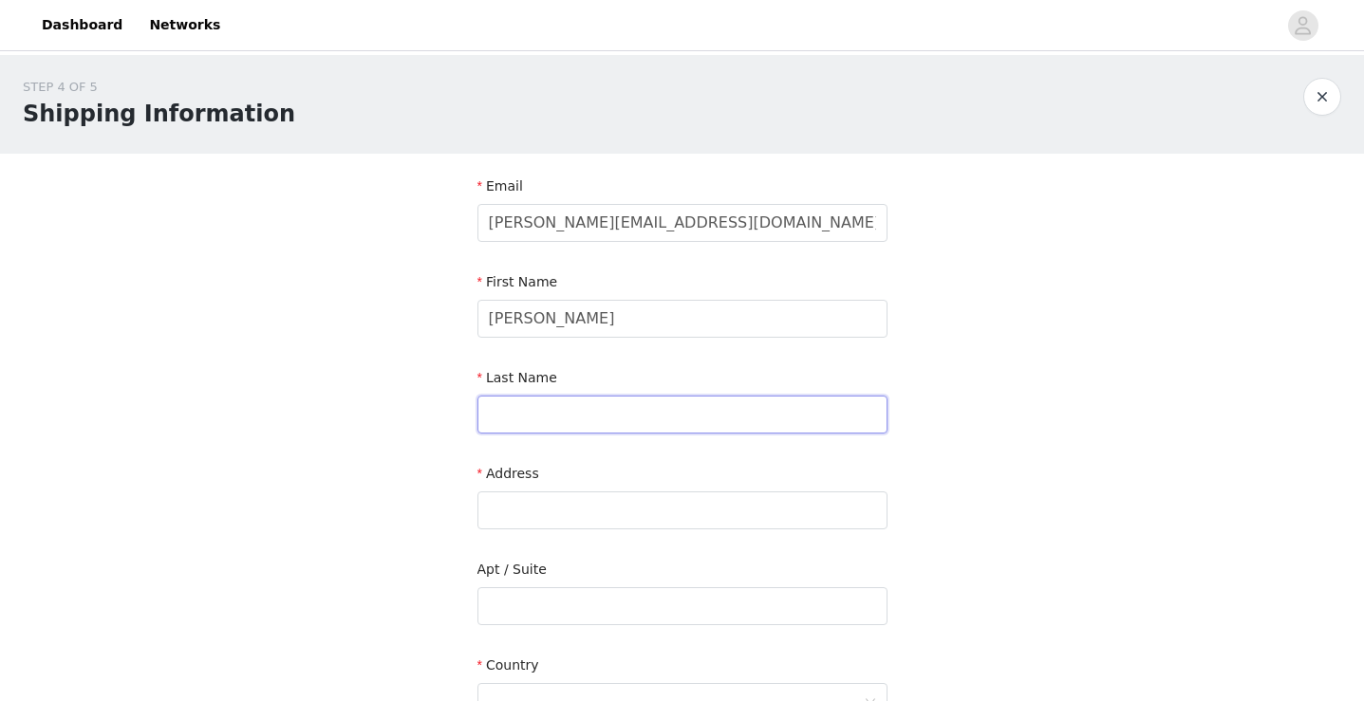
type input "Marzocco"
type input "[STREET_ADDRESS]"
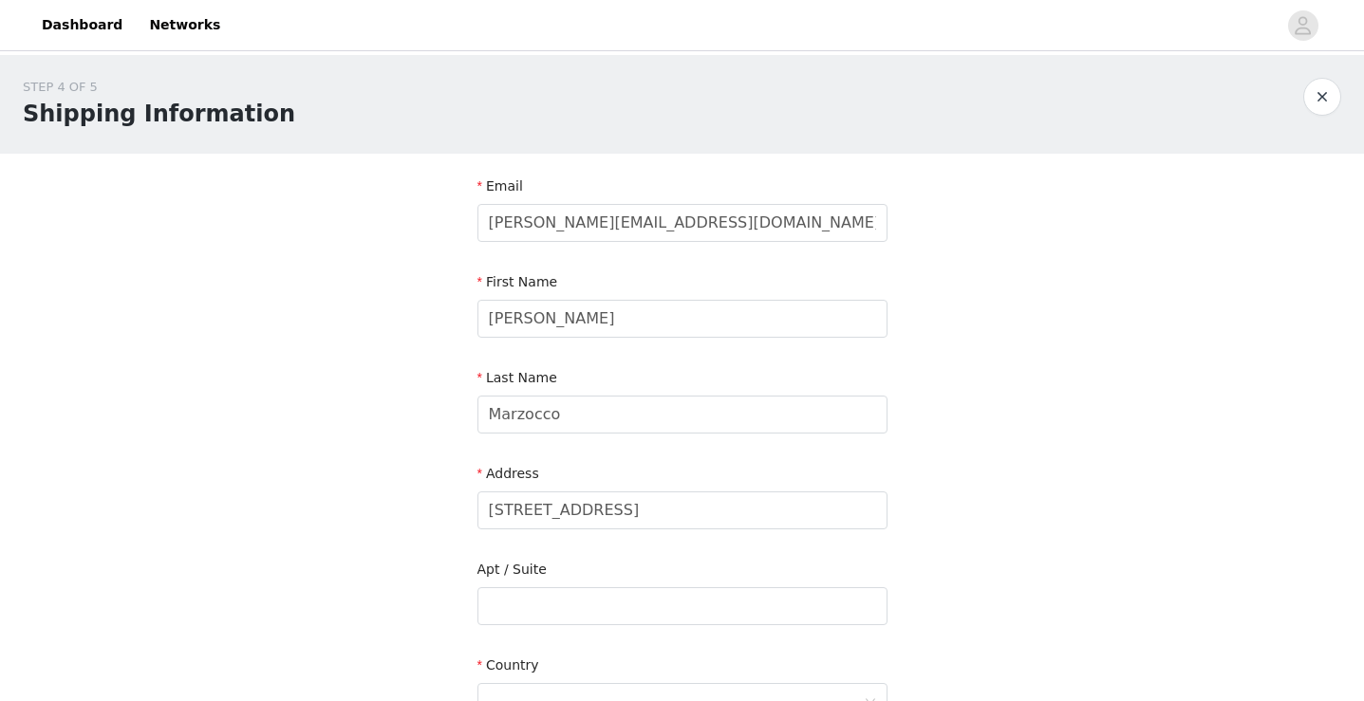
type input "[GEOGRAPHIC_DATA]"
type input "98000"
type input "0680866975"
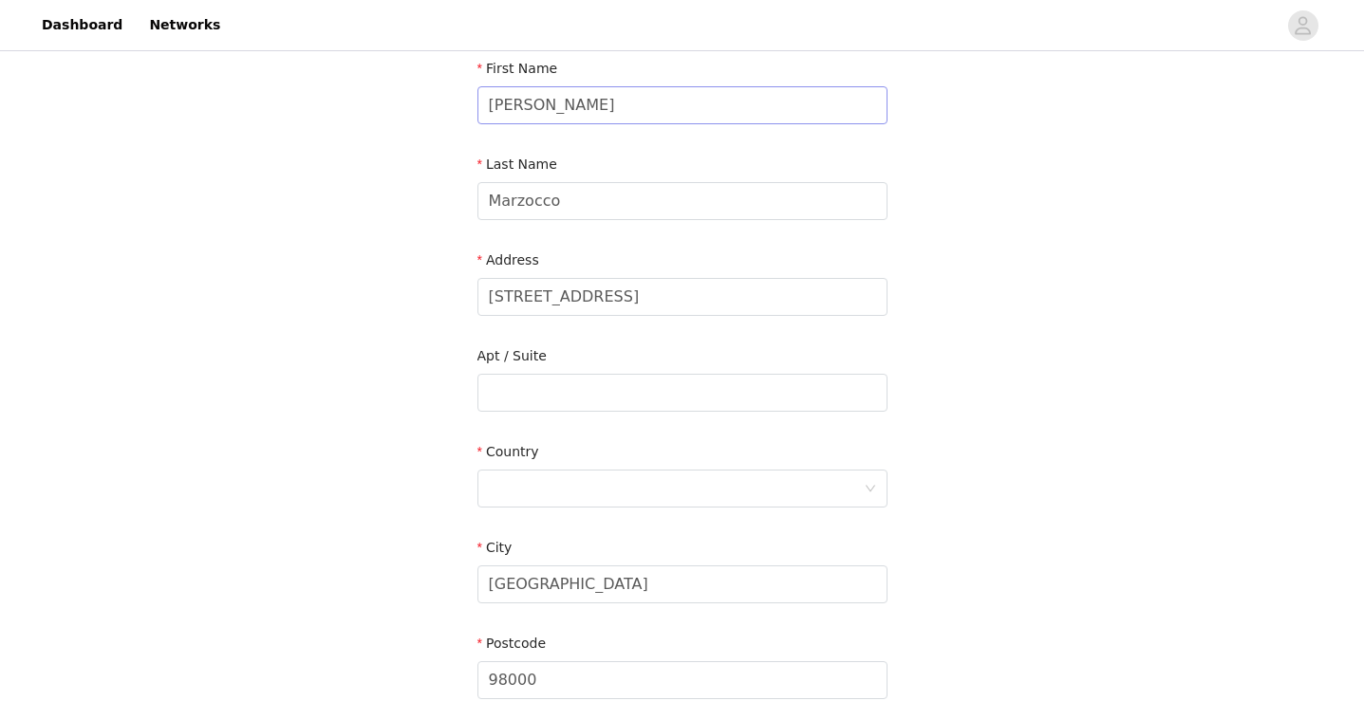
scroll to position [217, 0]
click at [660, 381] on input "text" at bounding box center [682, 389] width 410 height 38
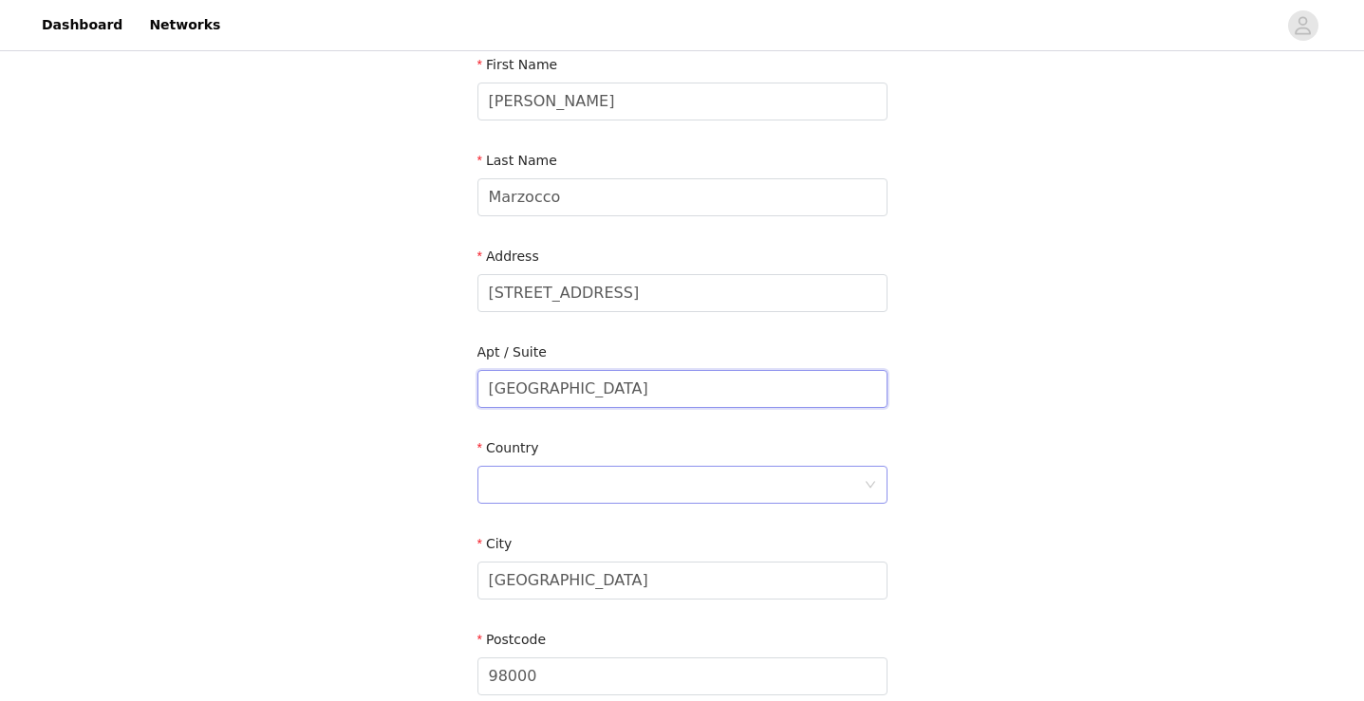
type input "[GEOGRAPHIC_DATA]"
click at [592, 486] on div at bounding box center [676, 485] width 375 height 36
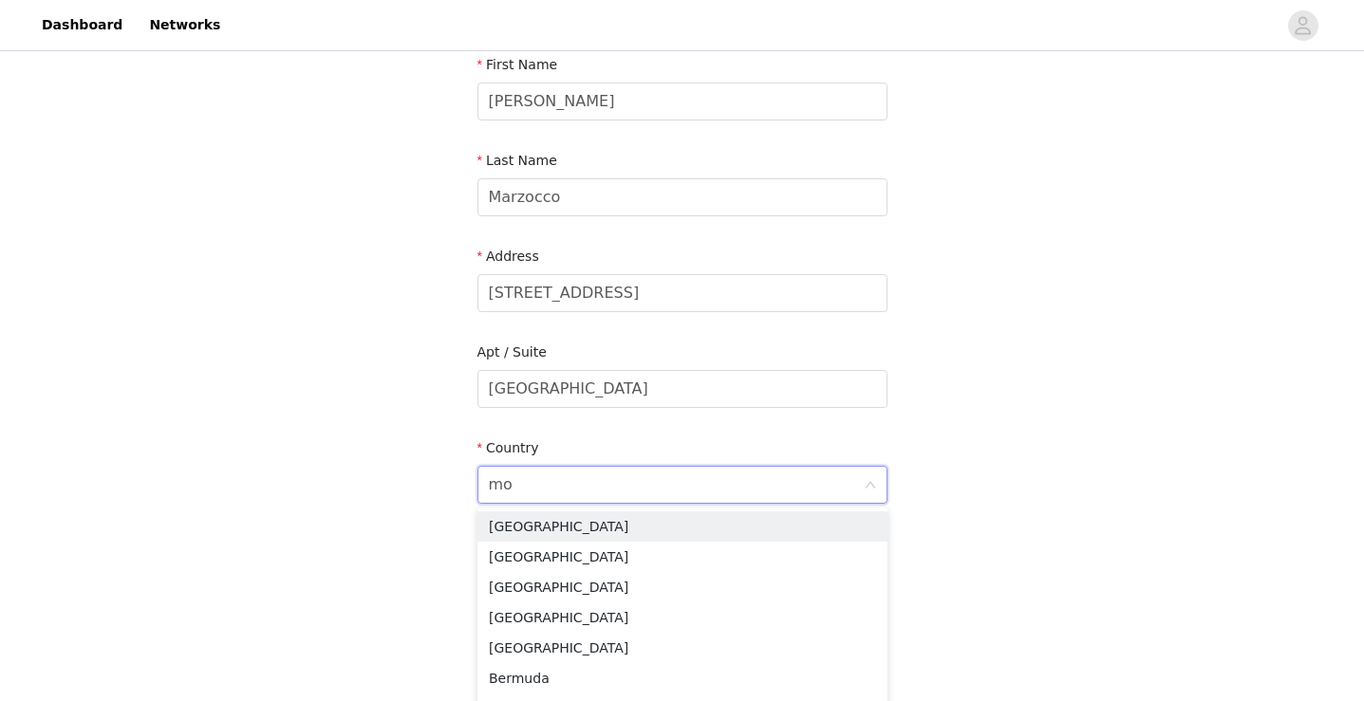
type input "mon"
click at [562, 526] on li "[GEOGRAPHIC_DATA]" at bounding box center [682, 526] width 410 height 30
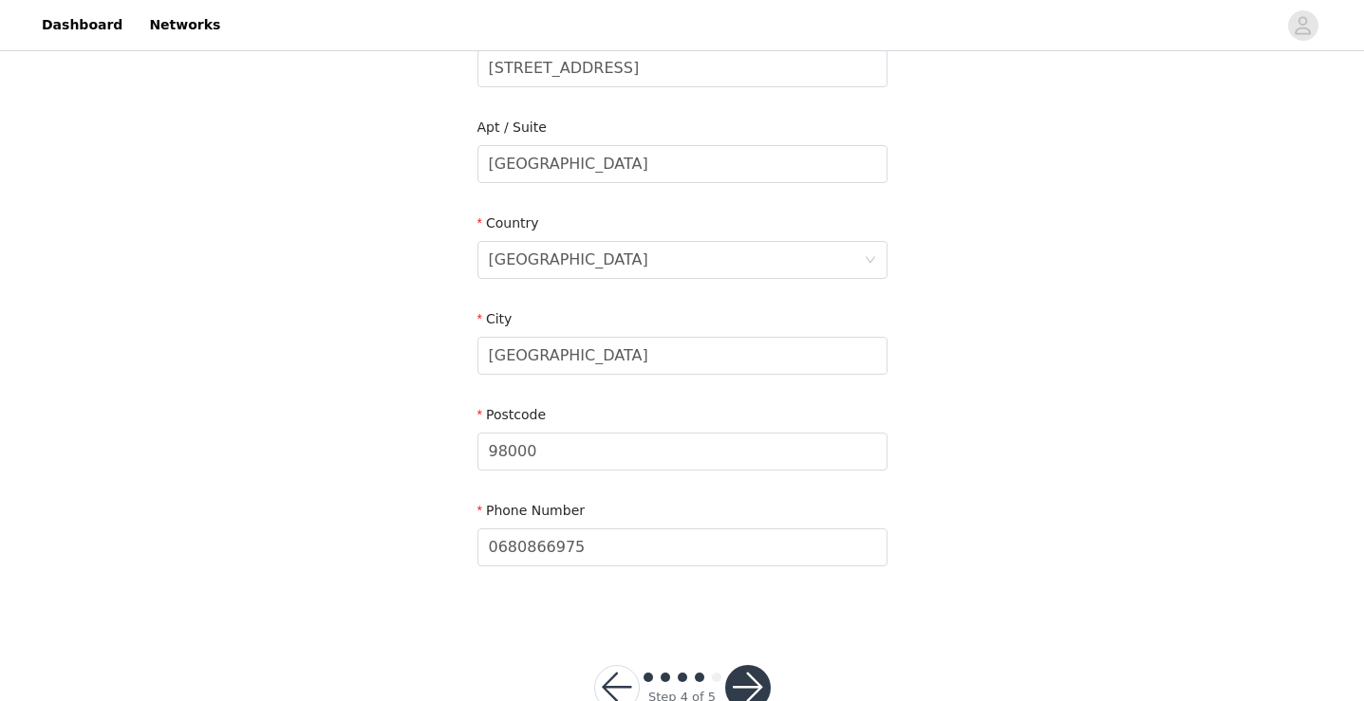
scroll to position [496, 0]
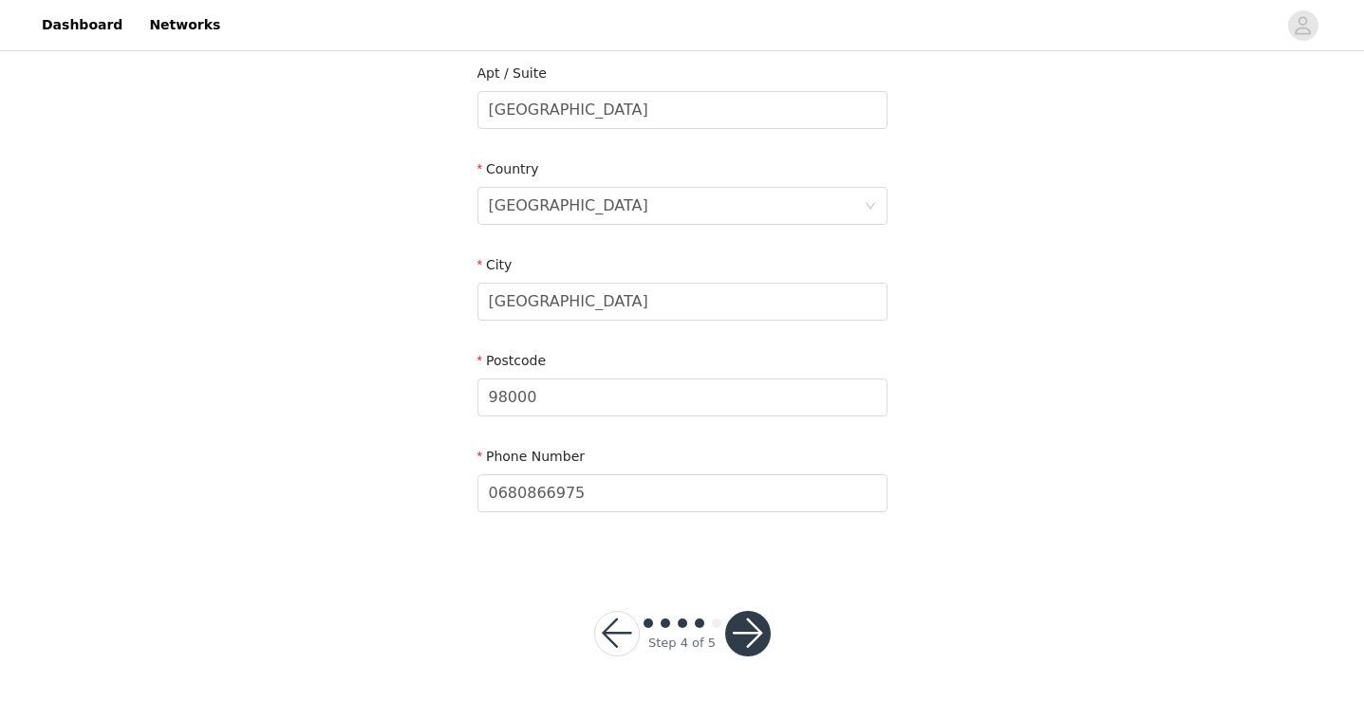
click at [738, 626] on button "button" at bounding box center [748, 634] width 46 height 46
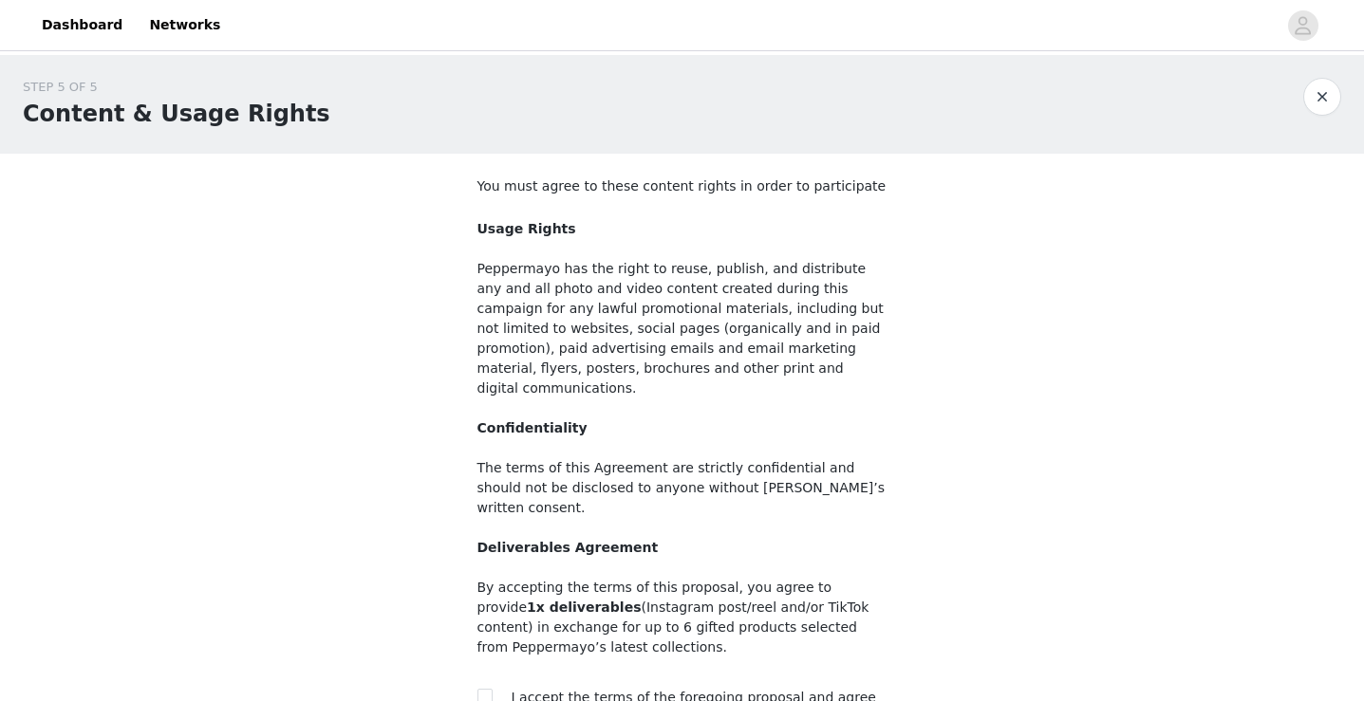
scroll to position [176, 0]
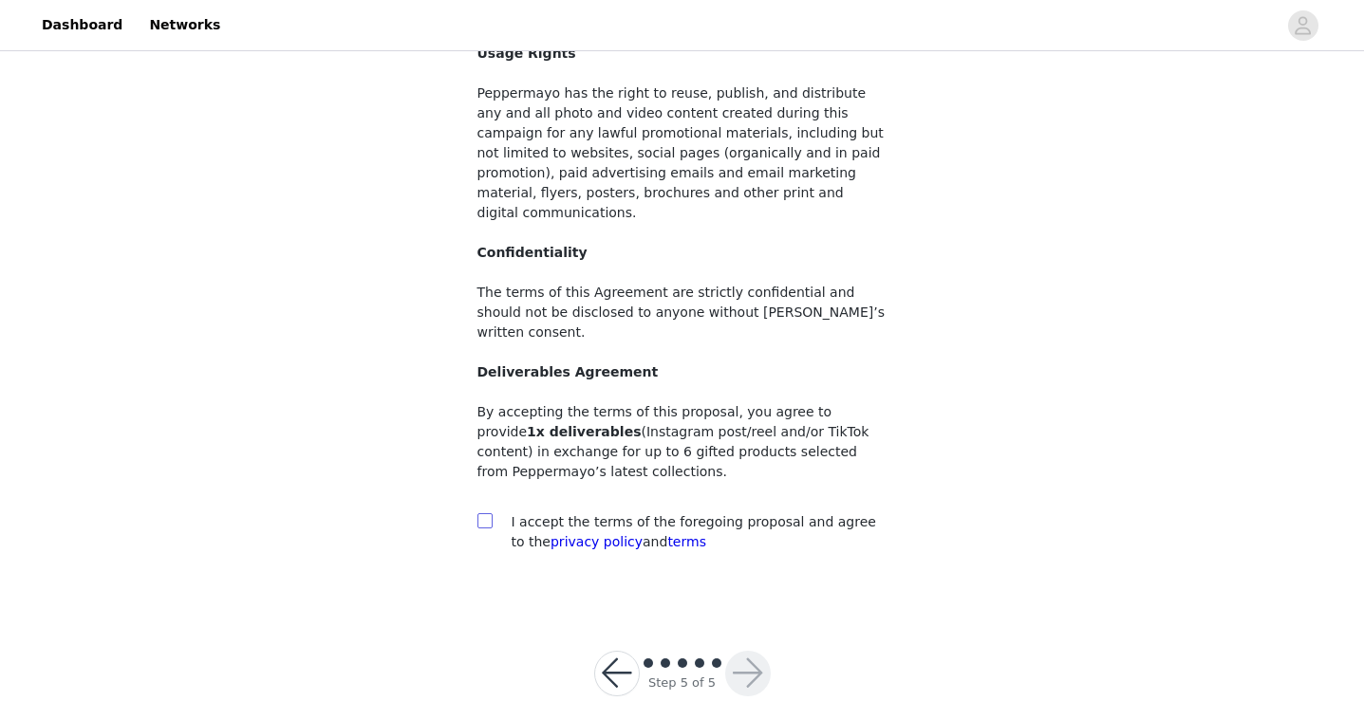
click at [484, 513] on input "checkbox" at bounding box center [483, 519] width 13 height 13
checkbox input "true"
click at [743, 651] on button "button" at bounding box center [748, 674] width 46 height 46
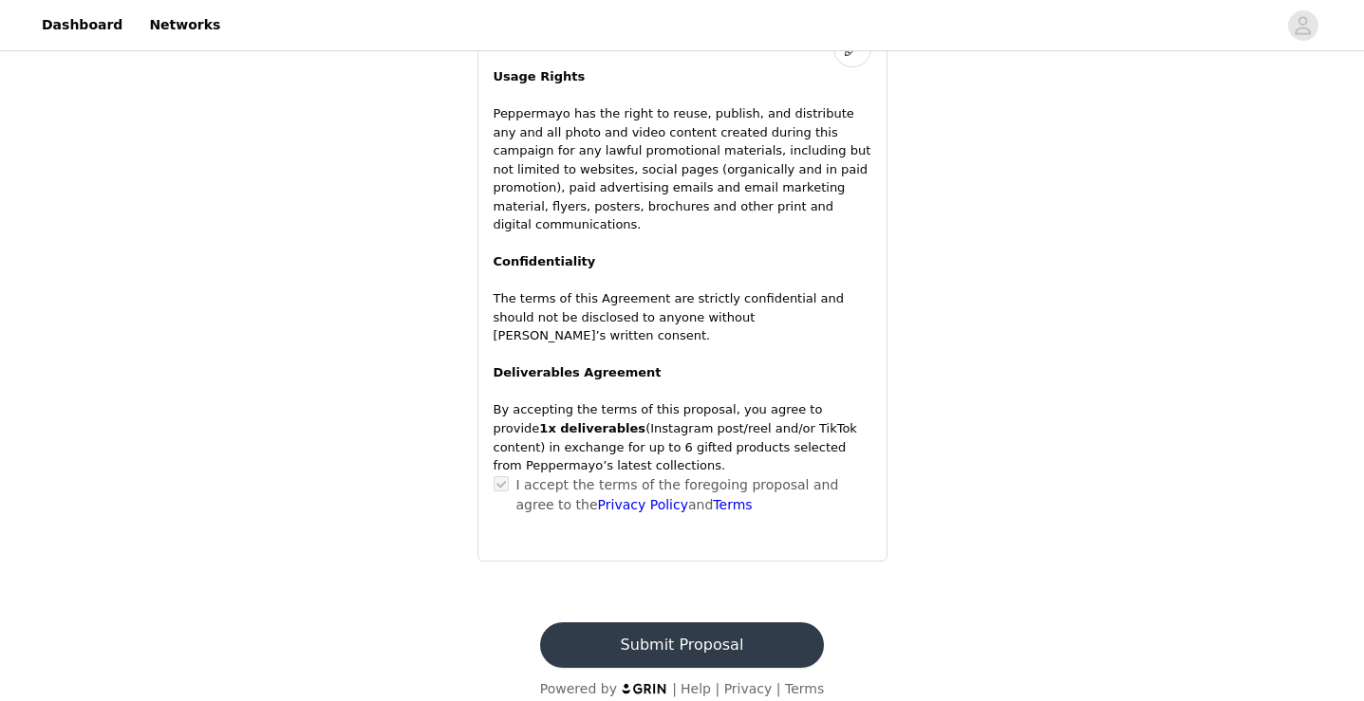
click at [698, 630] on button "Submit Proposal" at bounding box center [682, 646] width 284 height 46
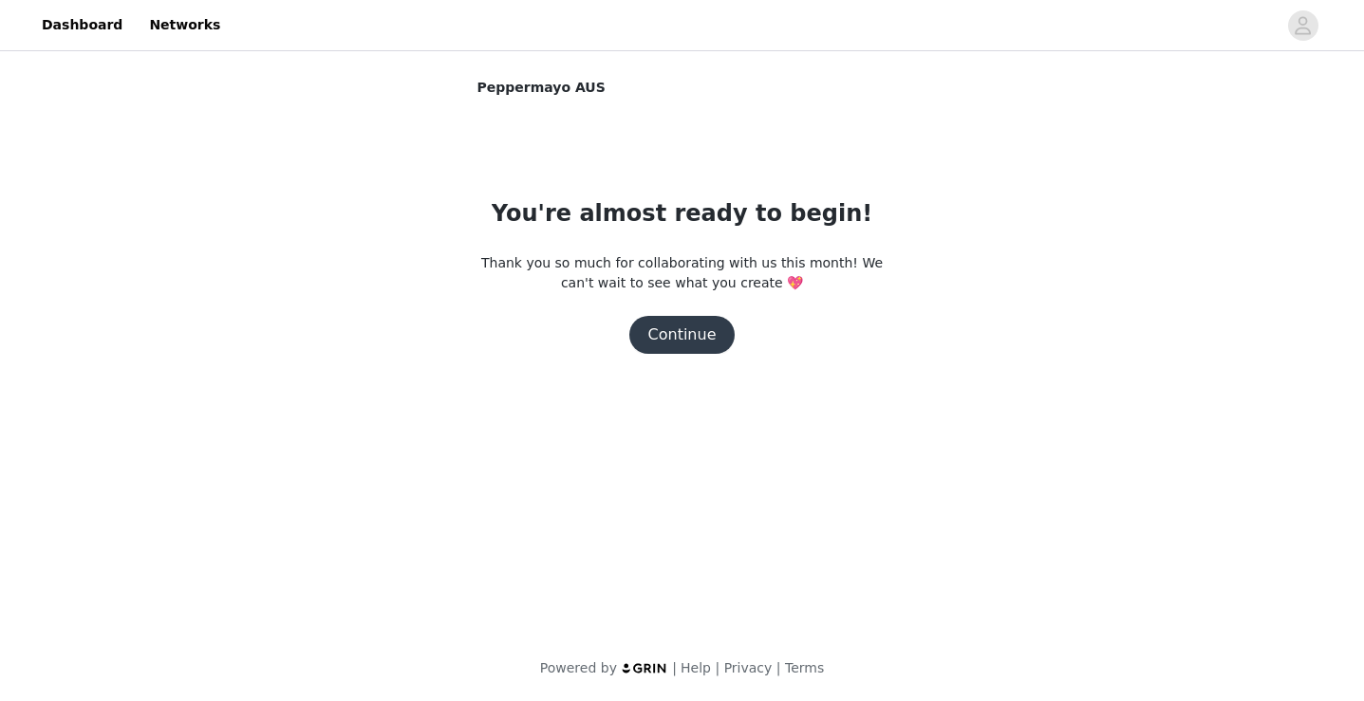
click at [697, 353] on button "Continue" at bounding box center [682, 335] width 106 height 38
